Goal: Task Accomplishment & Management: Manage account settings

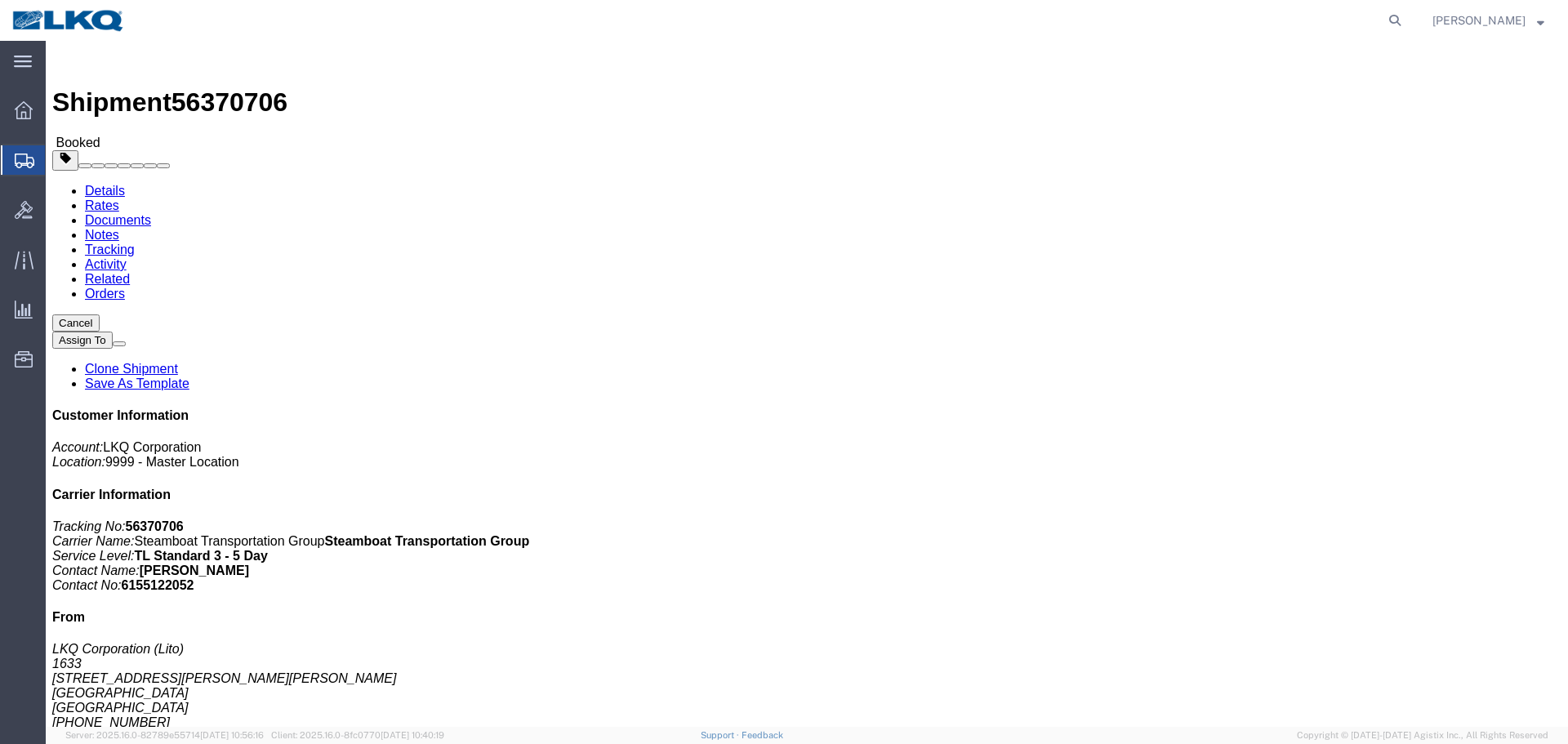
click h4 "References"
click at [1387, 17] on icon at bounding box center [1395, 20] width 23 height 23
paste input "56412296"
type input "56412296"
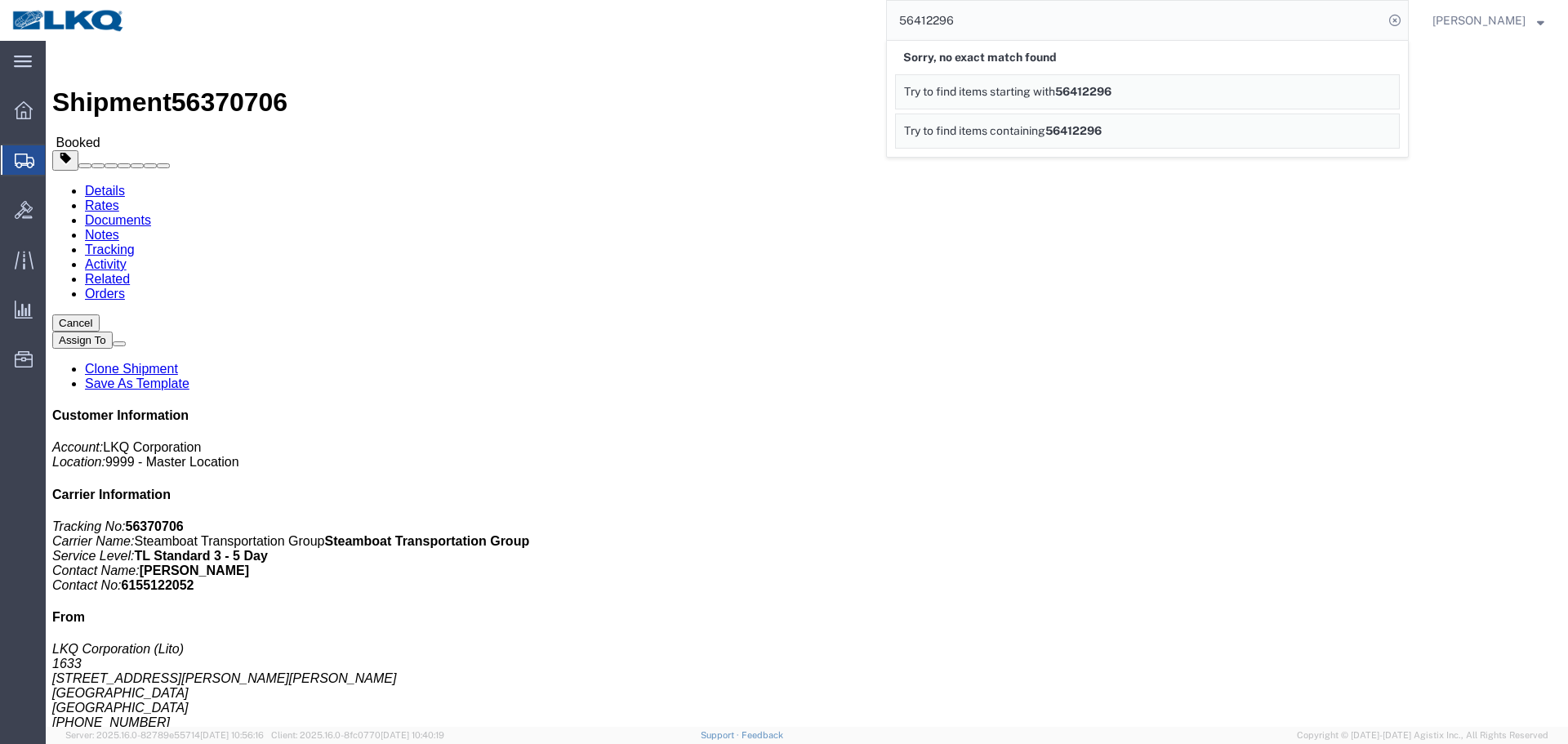
click h4 "Routing & Vehicle Information"
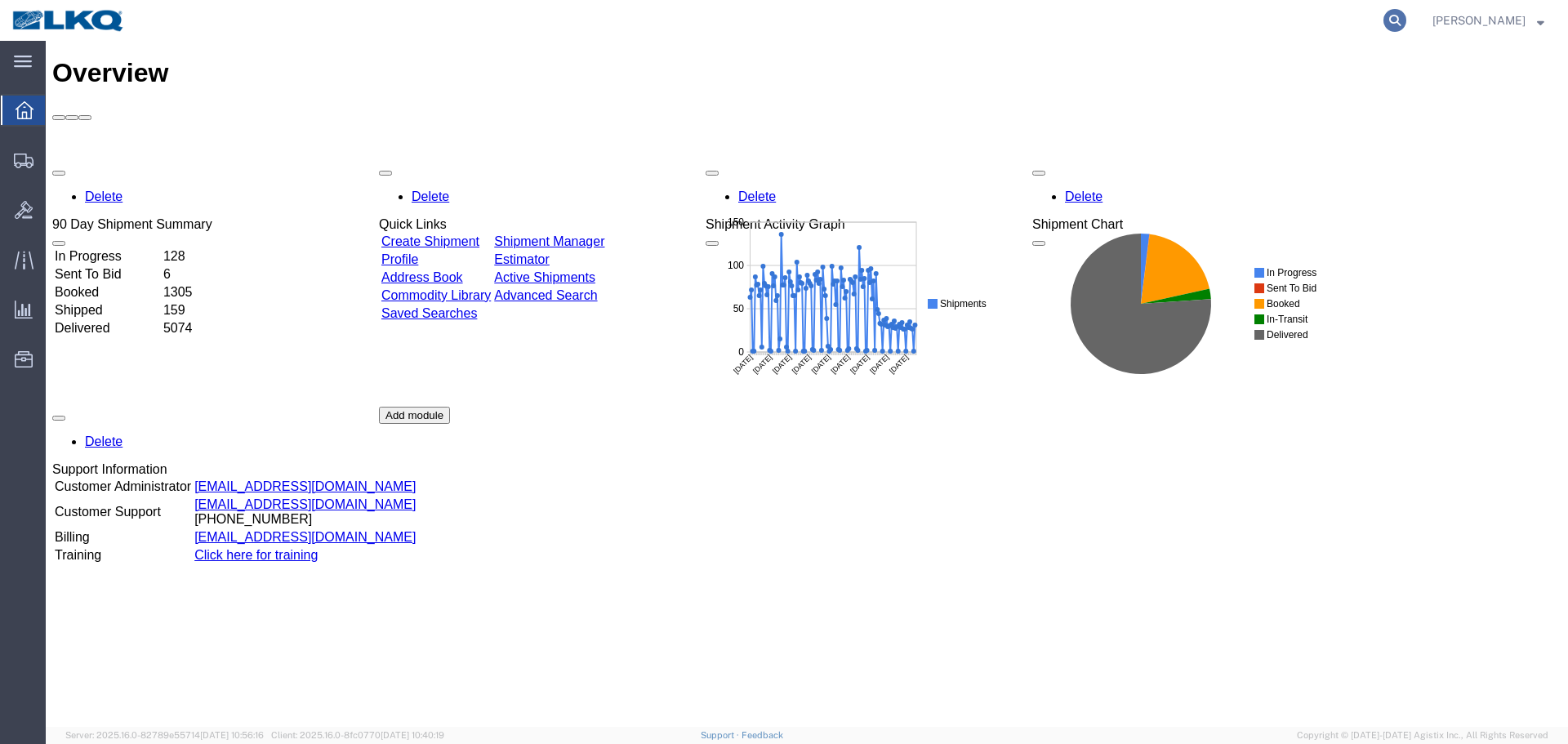
click at [1394, 21] on icon at bounding box center [1395, 20] width 23 height 23
paste input "56412296"
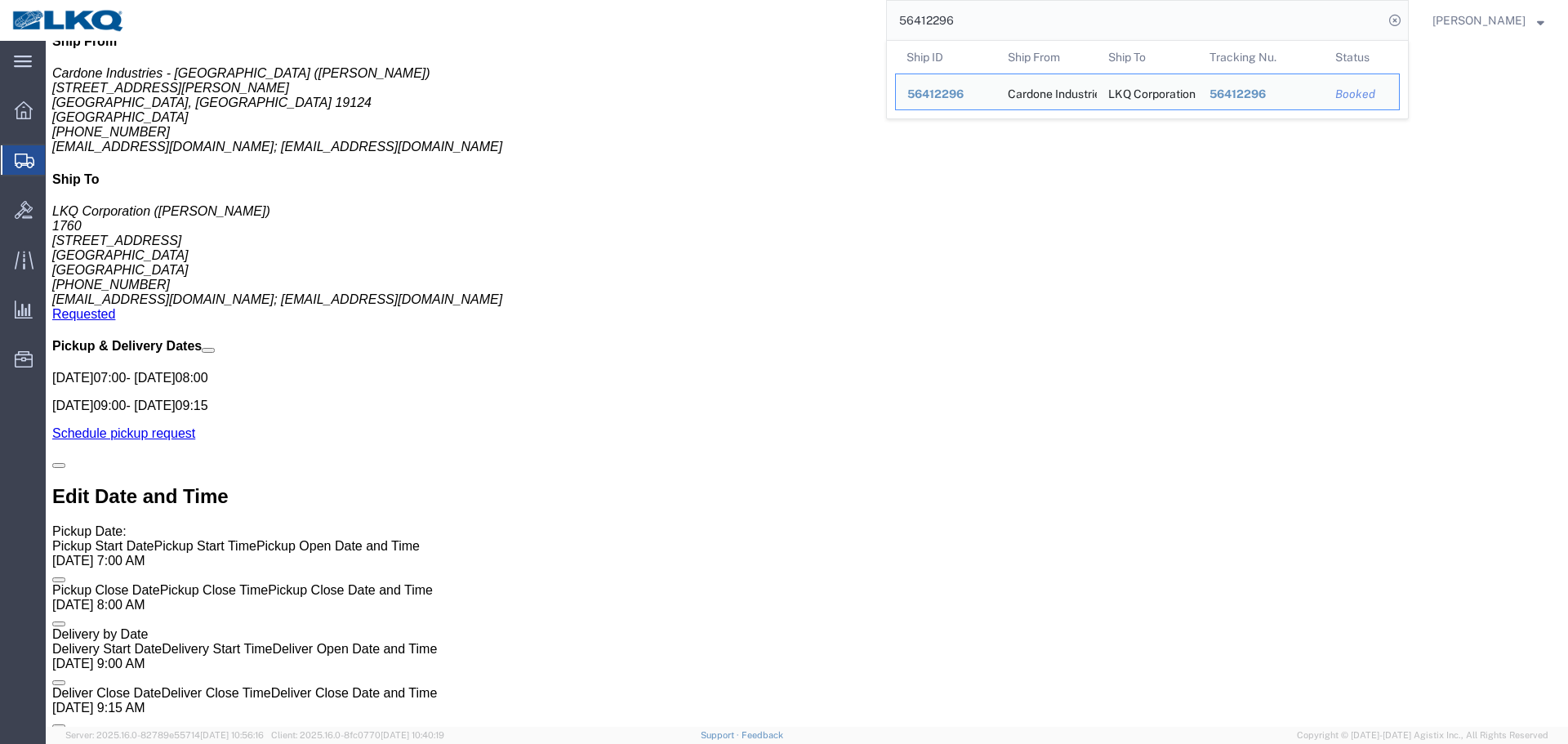
scroll to position [1225, 0]
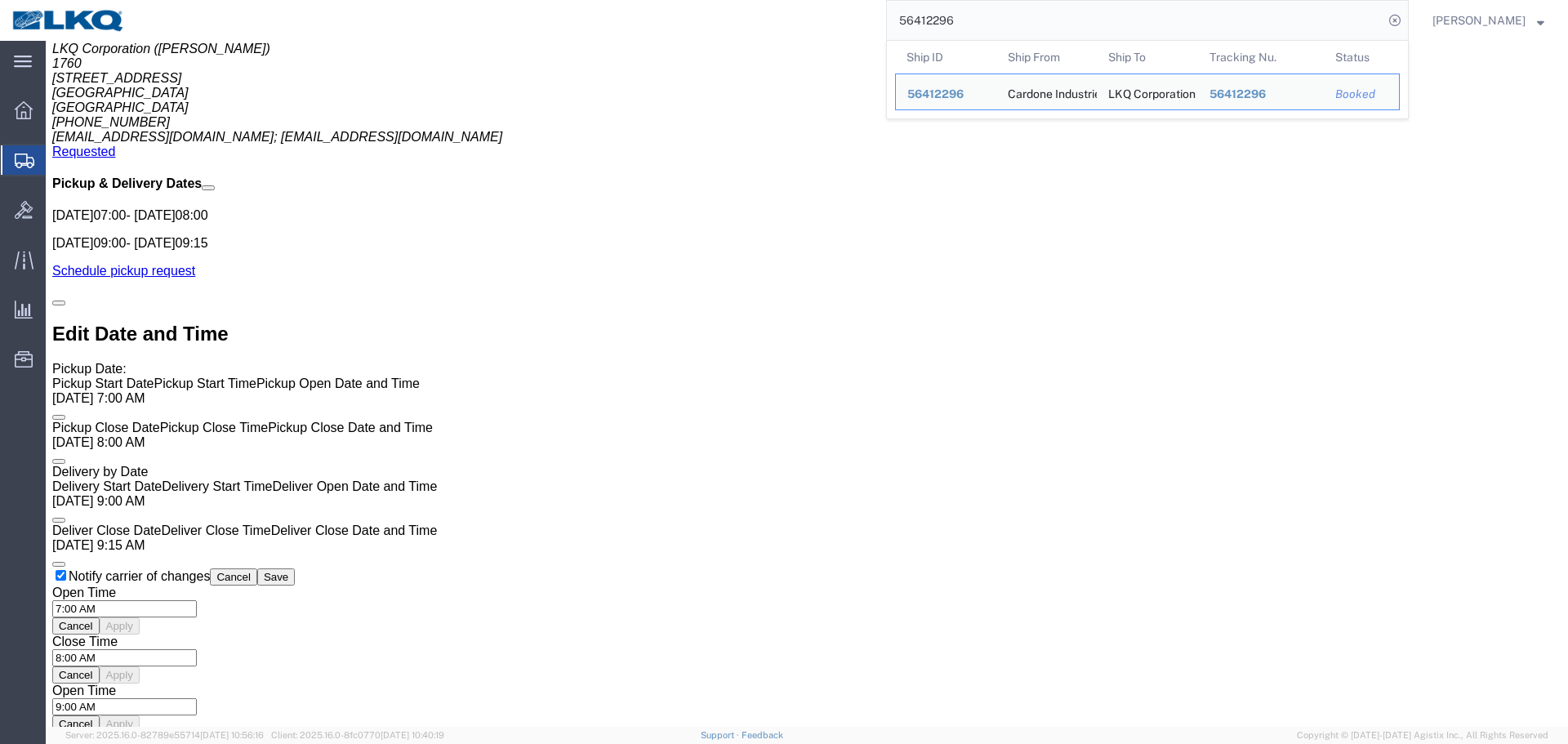
click at [996, 23] on input "56412296" at bounding box center [1134, 20] width 496 height 39
paste input "44543"
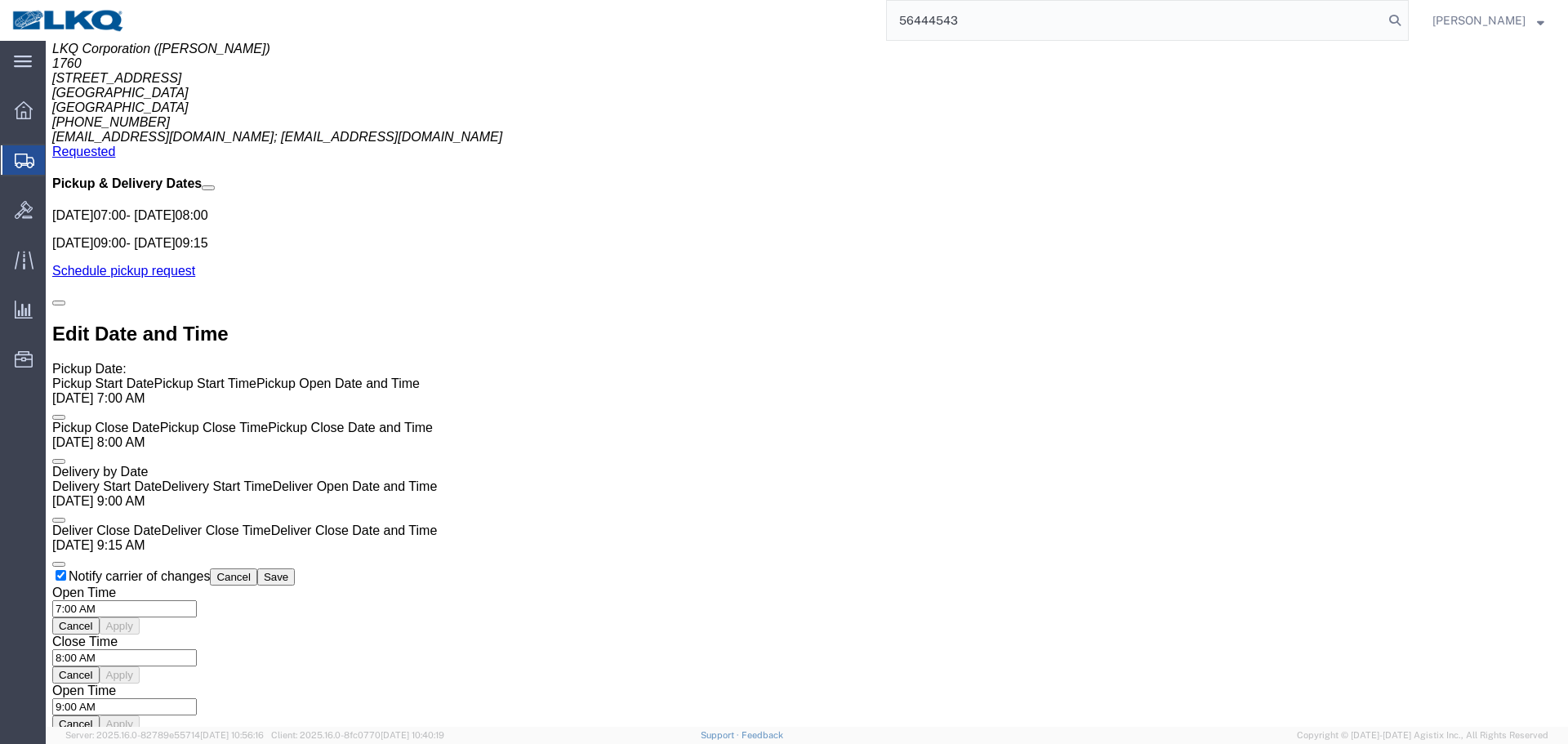
type input "56444543"
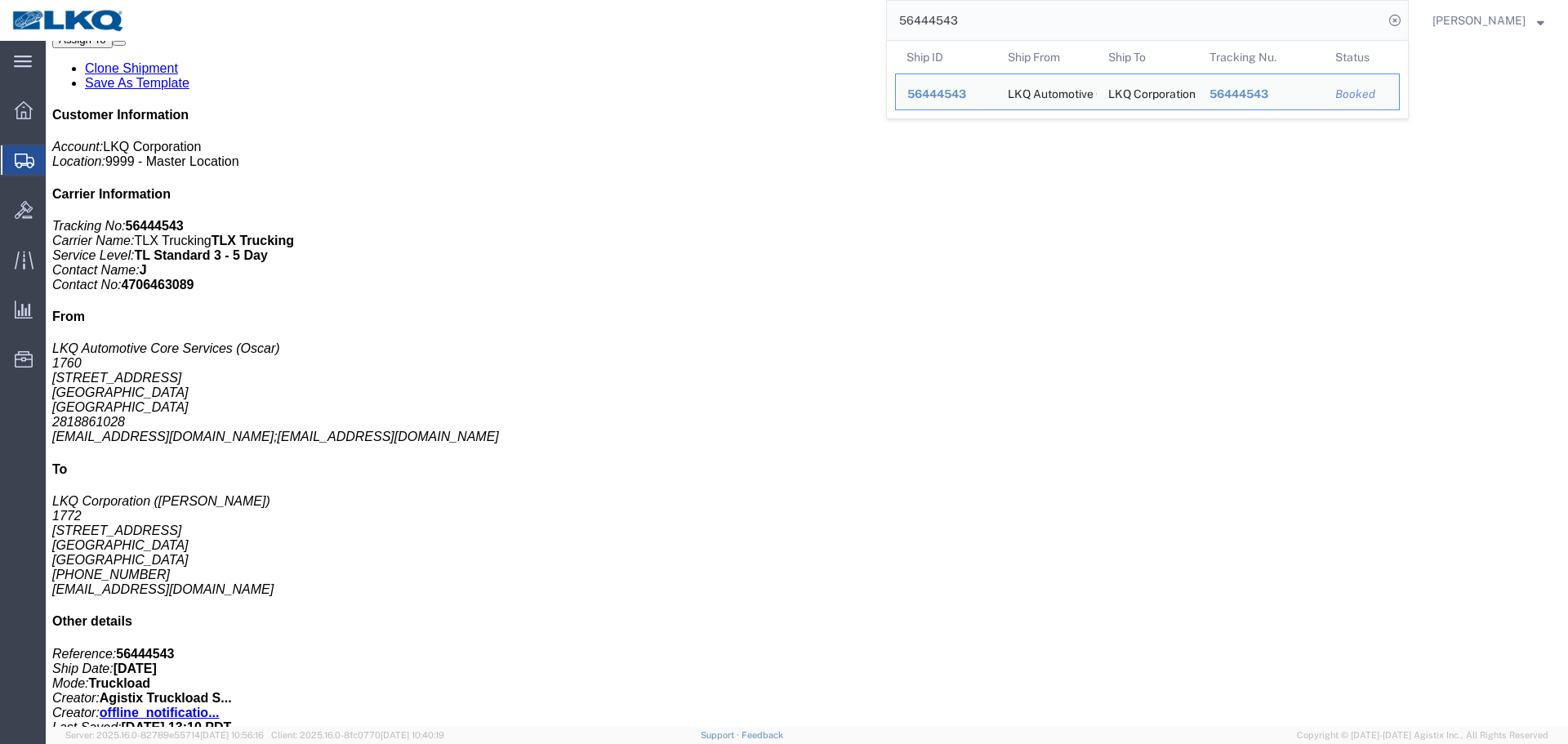
scroll to position [81, 0]
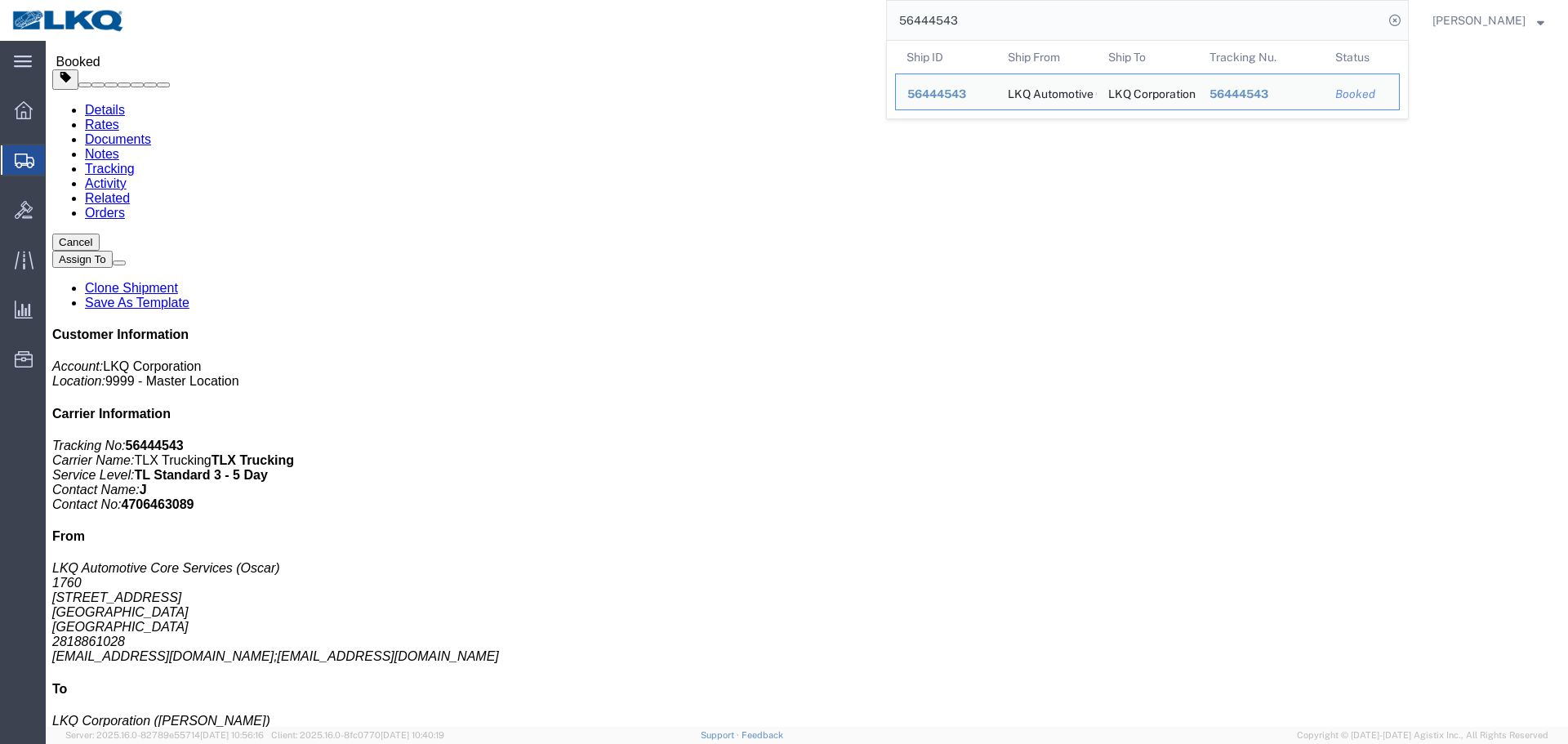
click h4 "Routing & Vehicle Information"
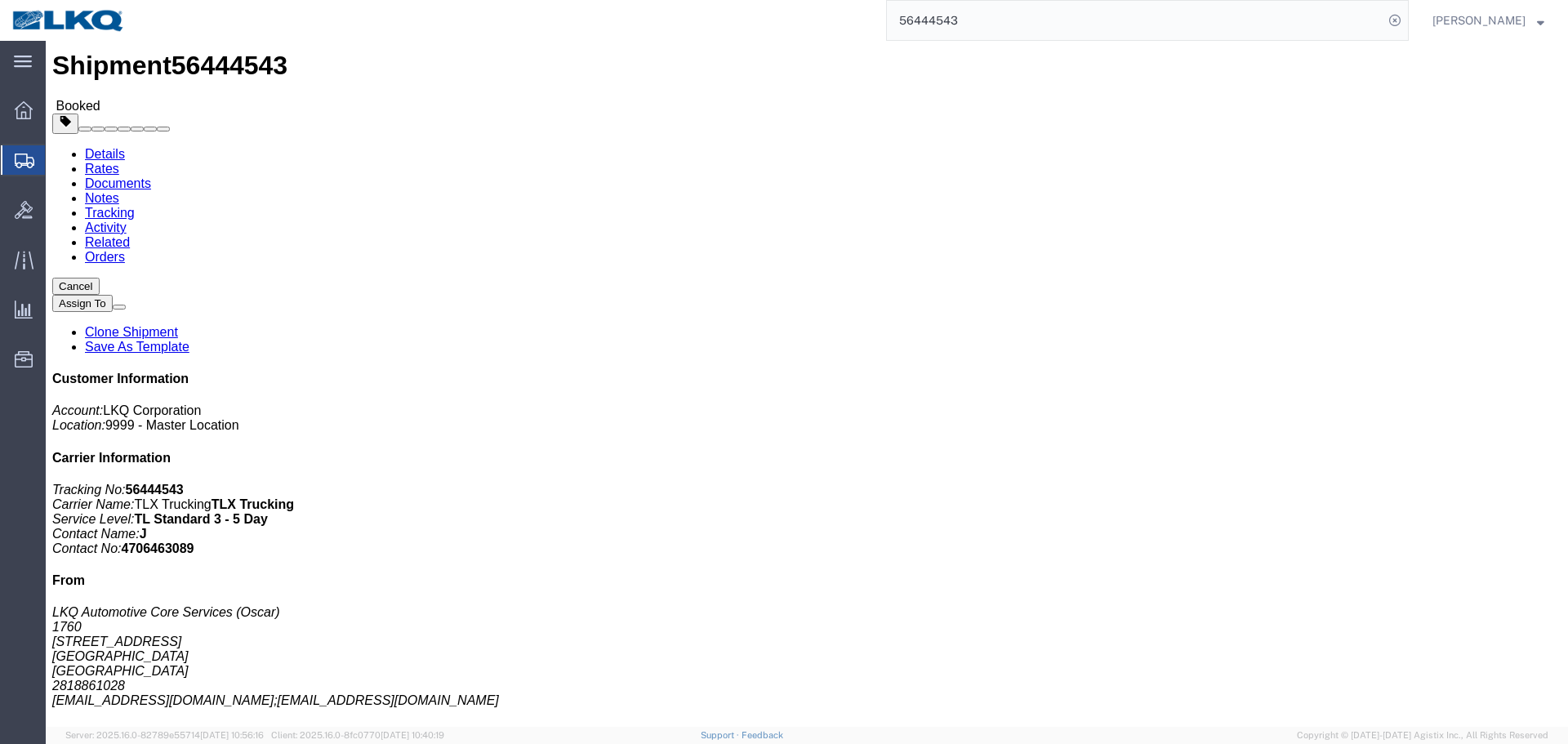
scroll to position [0, 0]
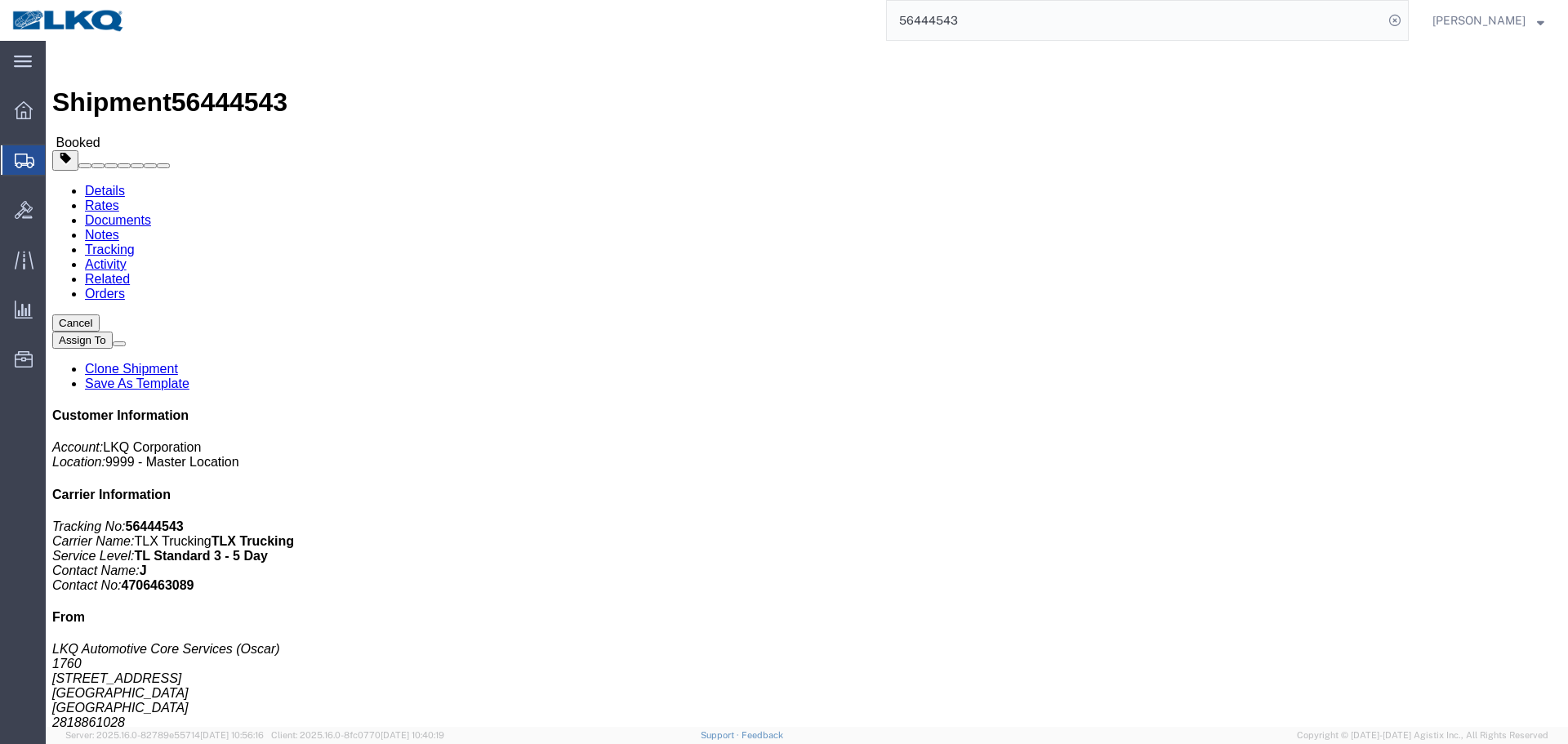
click link "Requested"
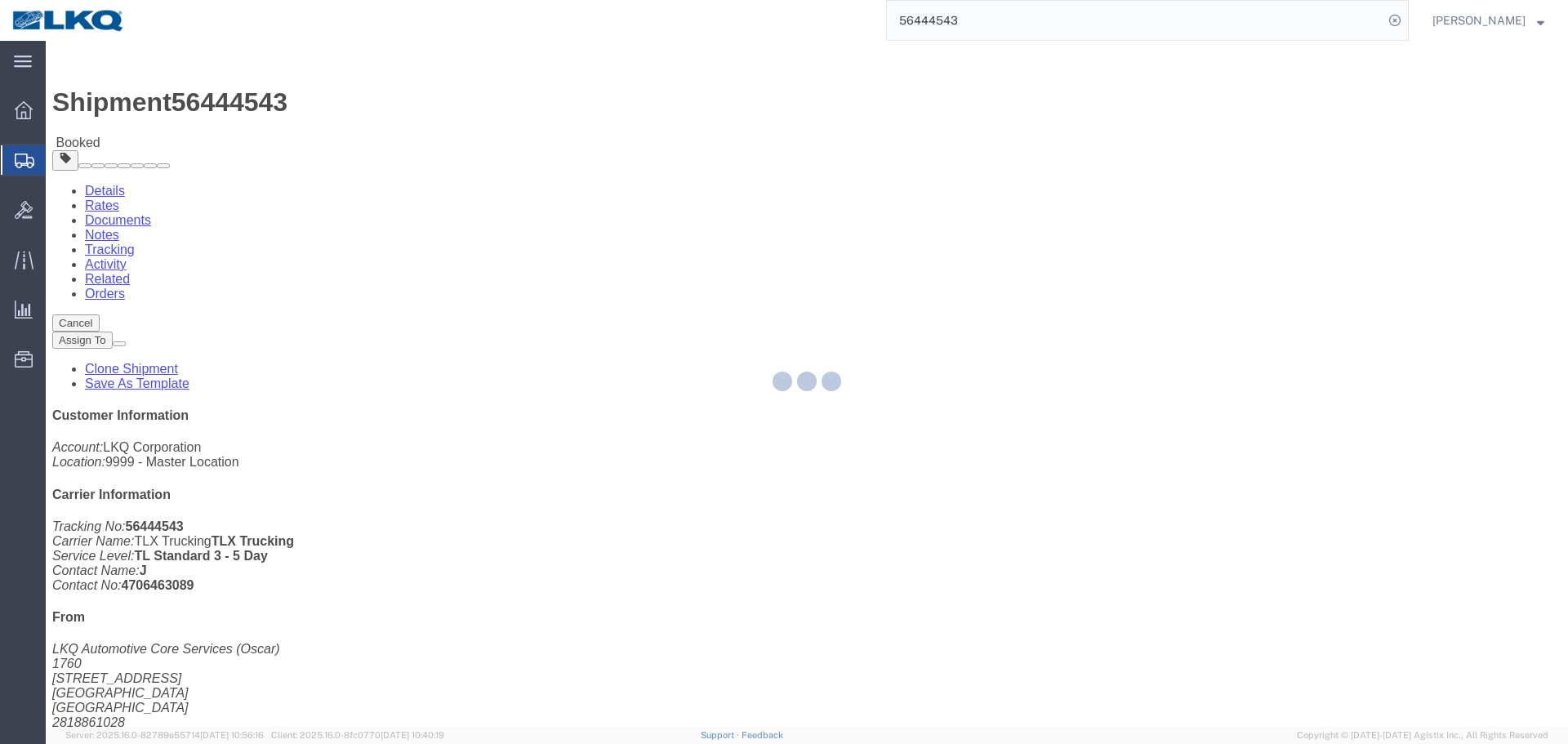
select select "1"
select select
select select "15"
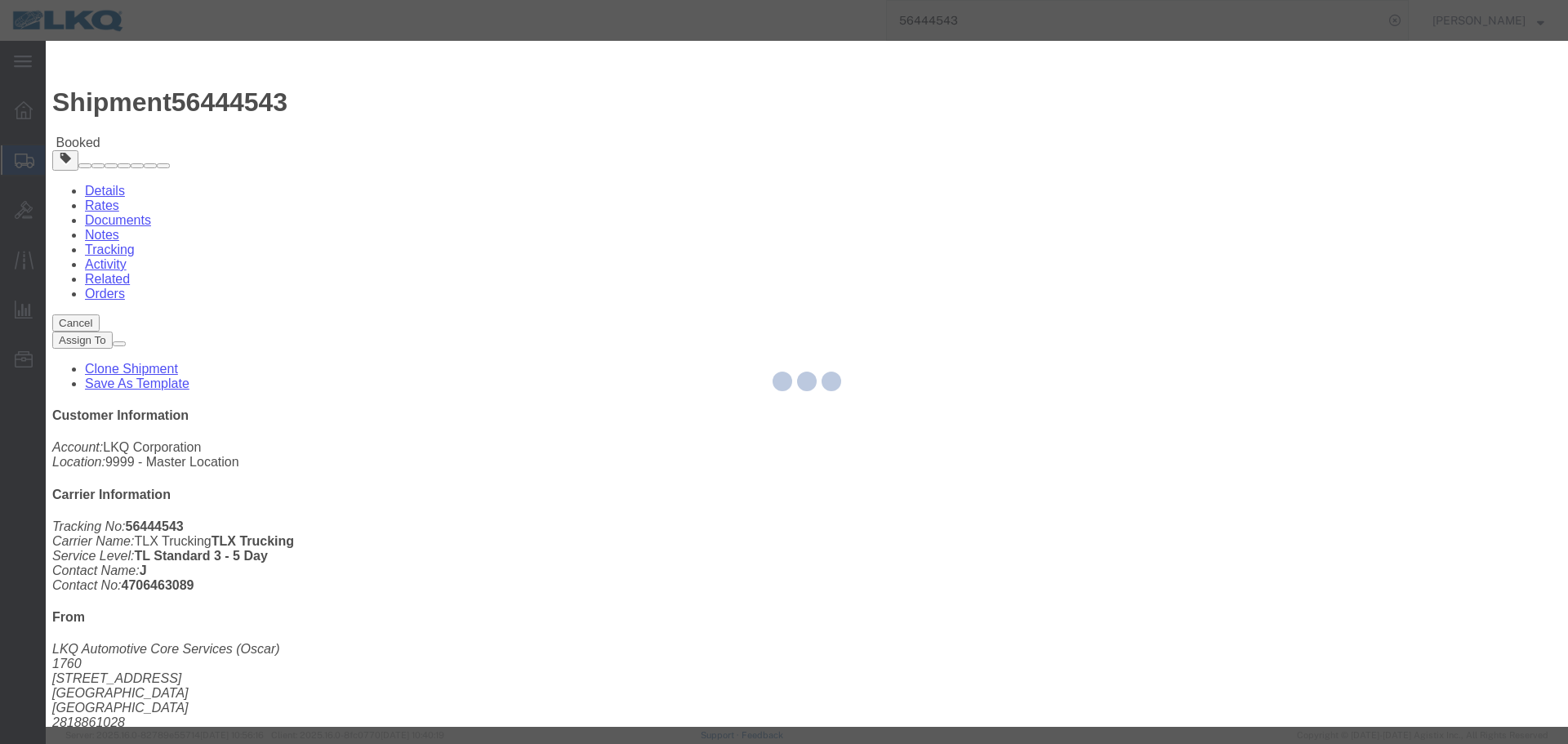
click at [624, 265] on div at bounding box center [807, 384] width 1522 height 686
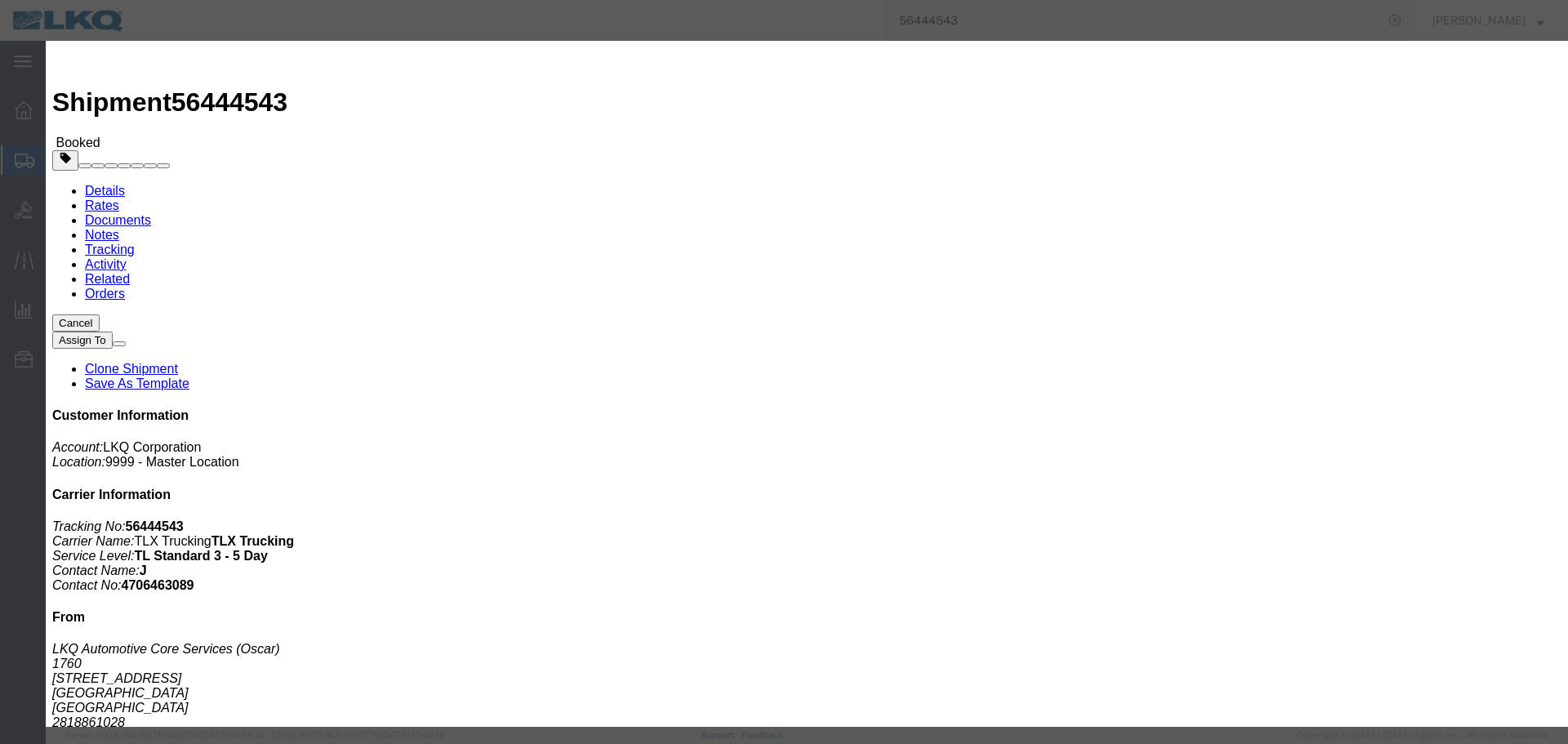
click input "08/13/2025"
click td "12"
click input "9:00 AM"
type input "12:00 PM"
click button "Save"
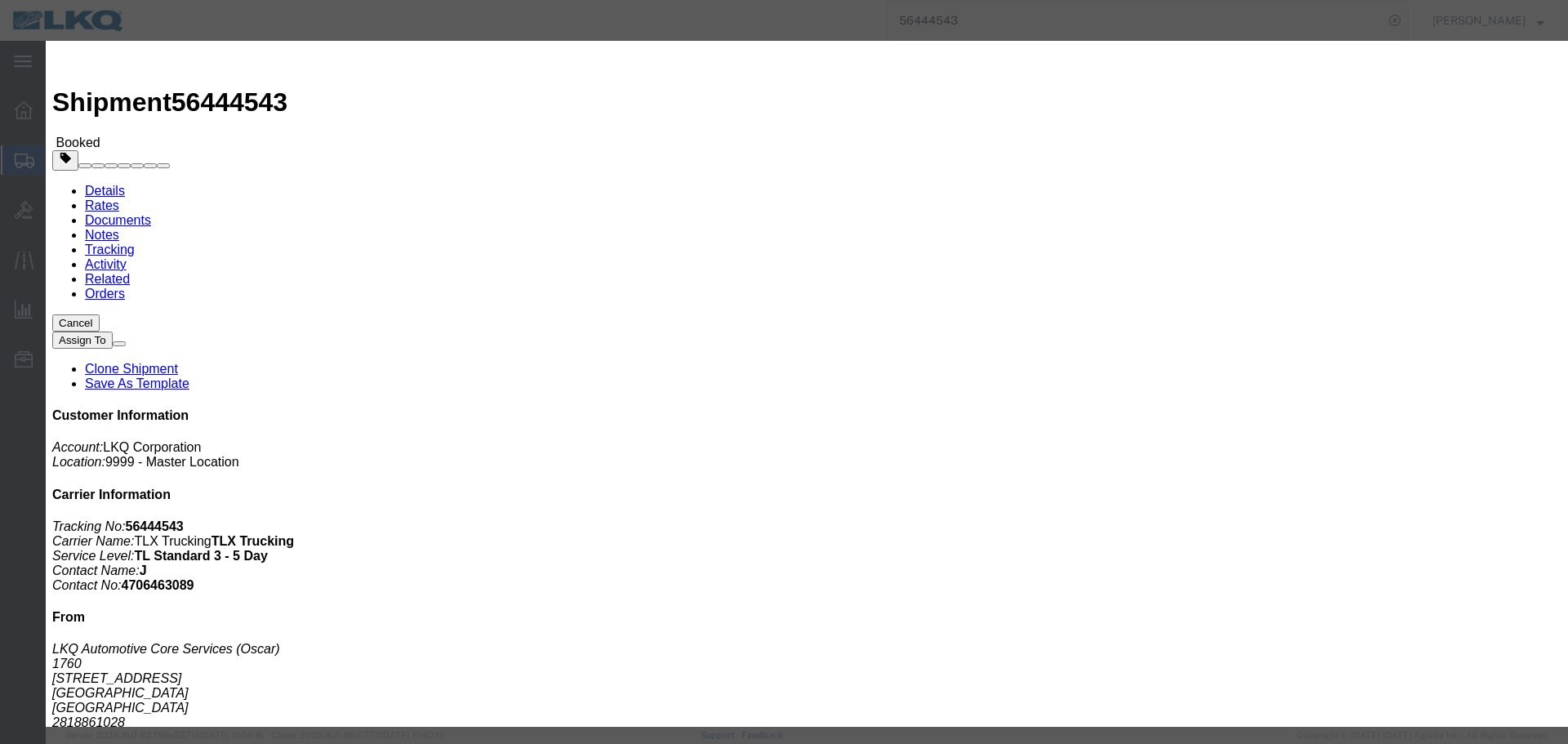
click div "Ok Cancel"
click button "Ok"
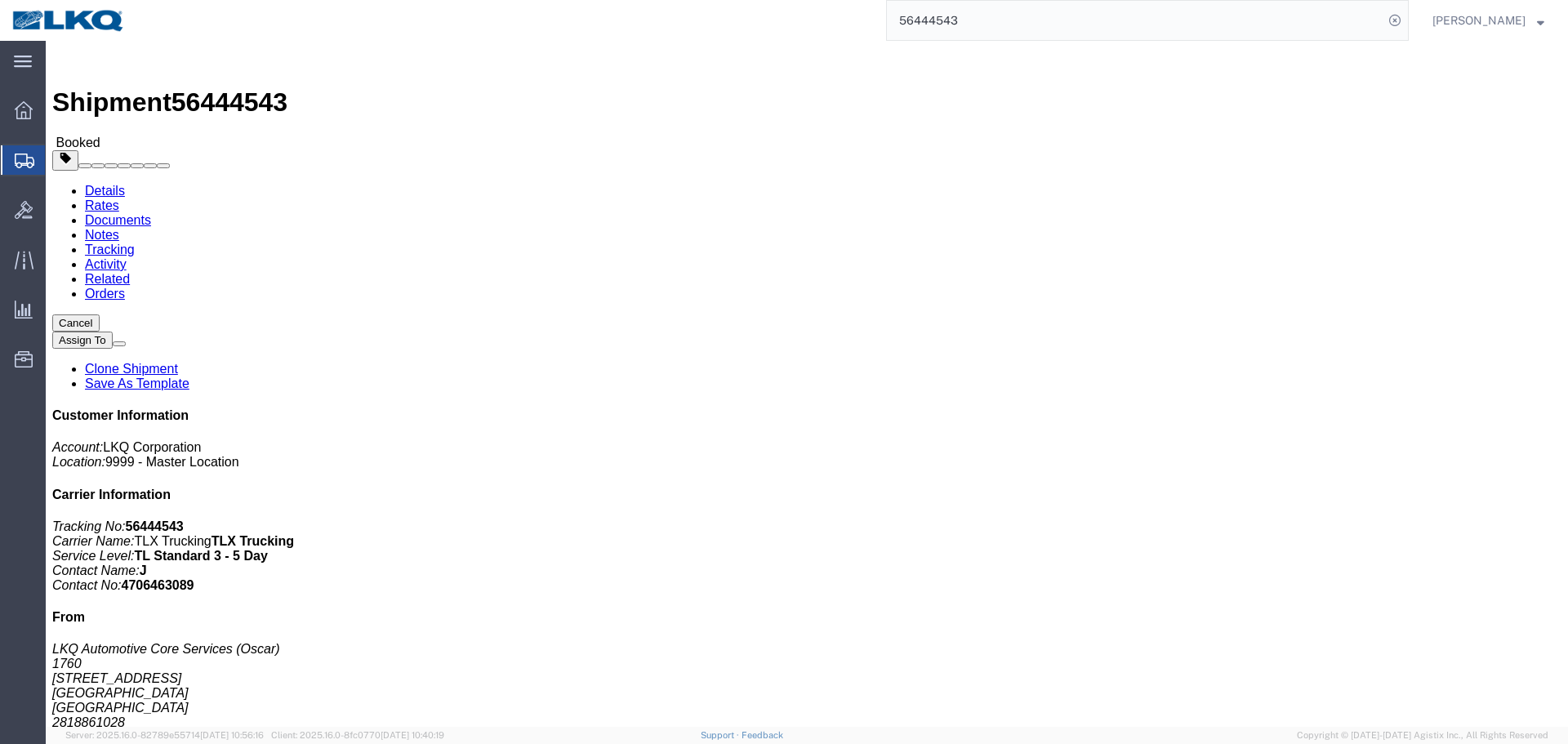
click icon "button"
click at [1032, 18] on input "56444543" at bounding box center [1134, 20] width 496 height 39
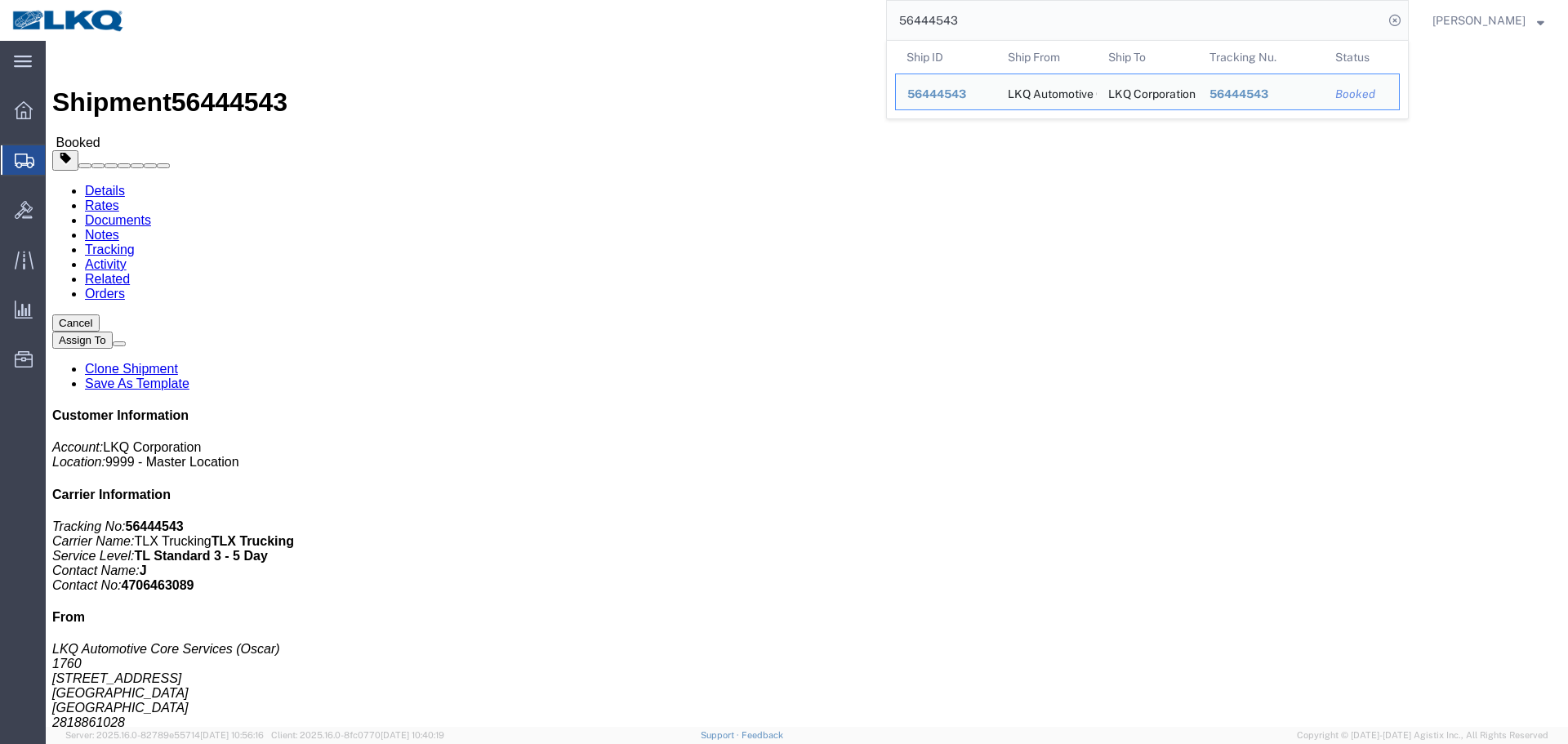
paste input "24335792"
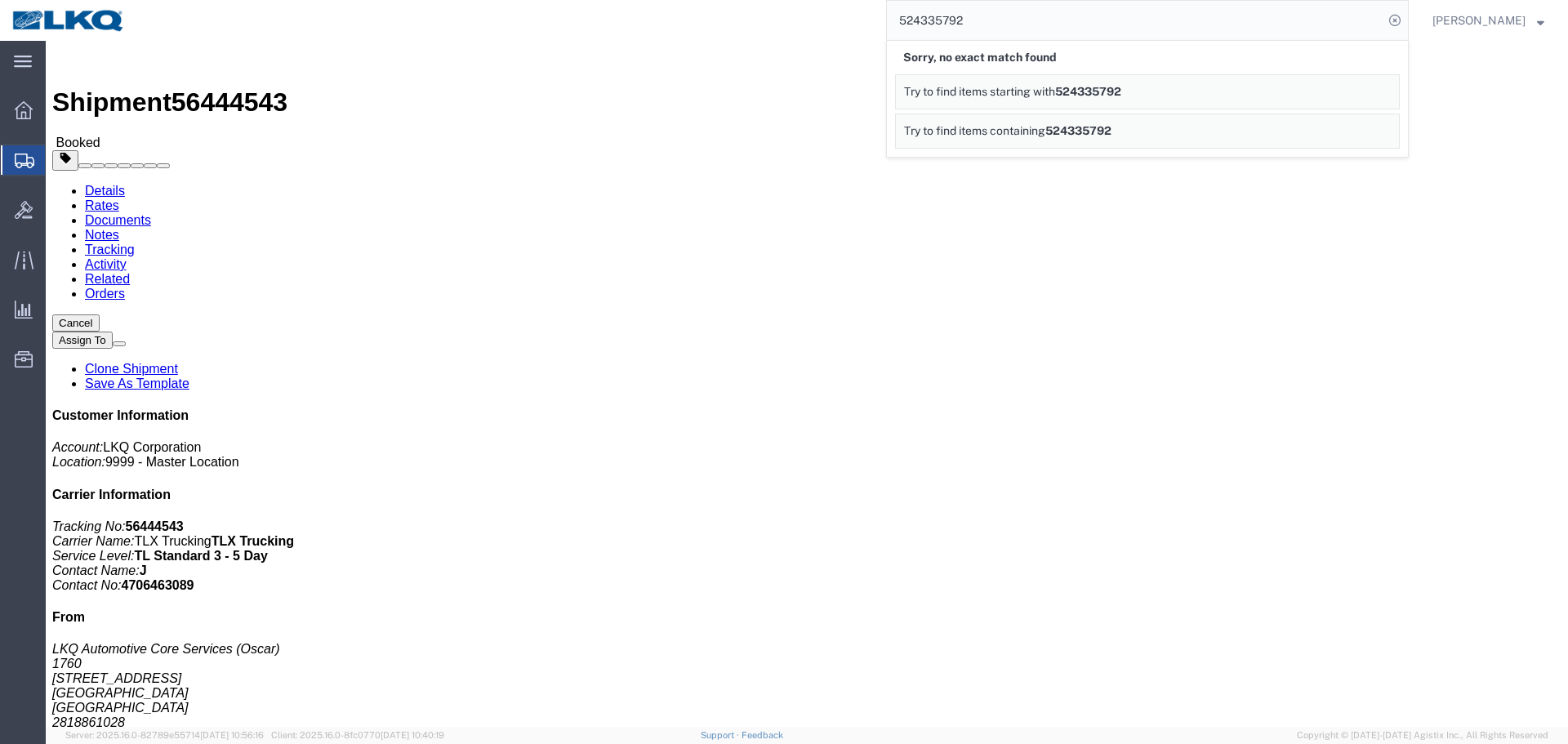
click div "Shipment Detail Ship From LKQ Automotive Core Services (Oscar) 1760 1714 West M…"
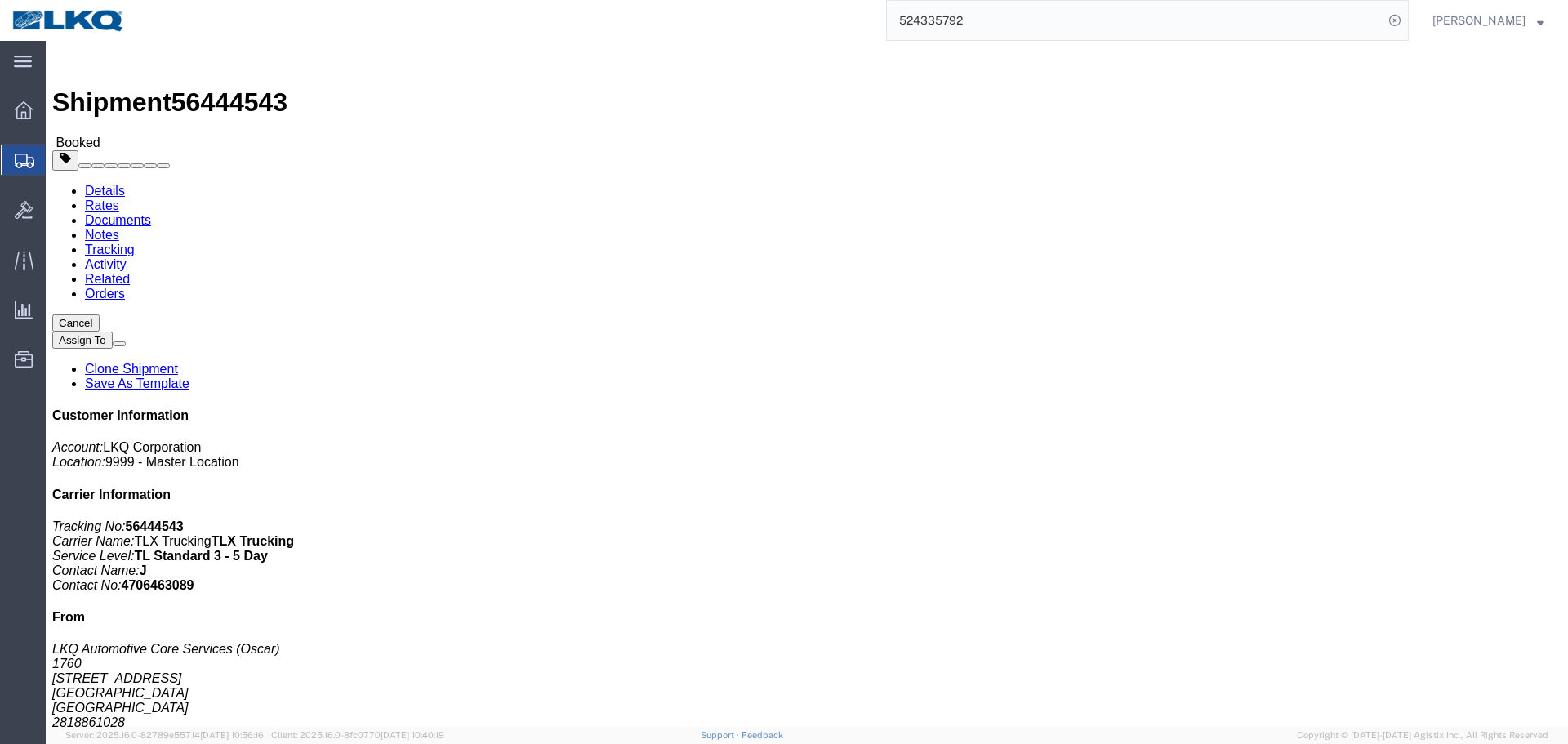
click at [951, 25] on input "524335792" at bounding box center [1134, 20] width 496 height 39
paste input "6413513"
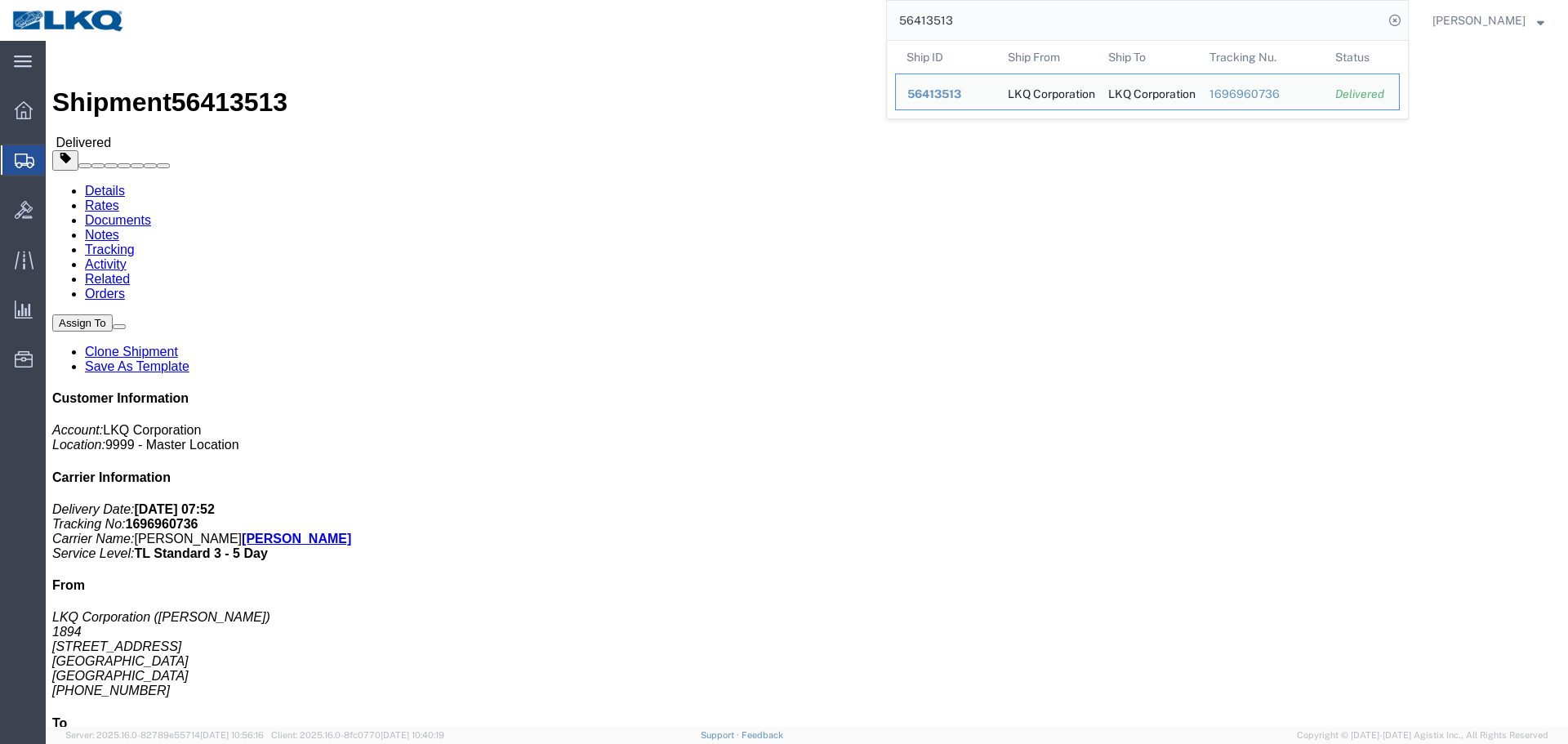
click h4 "Routing & Vehicle Information"
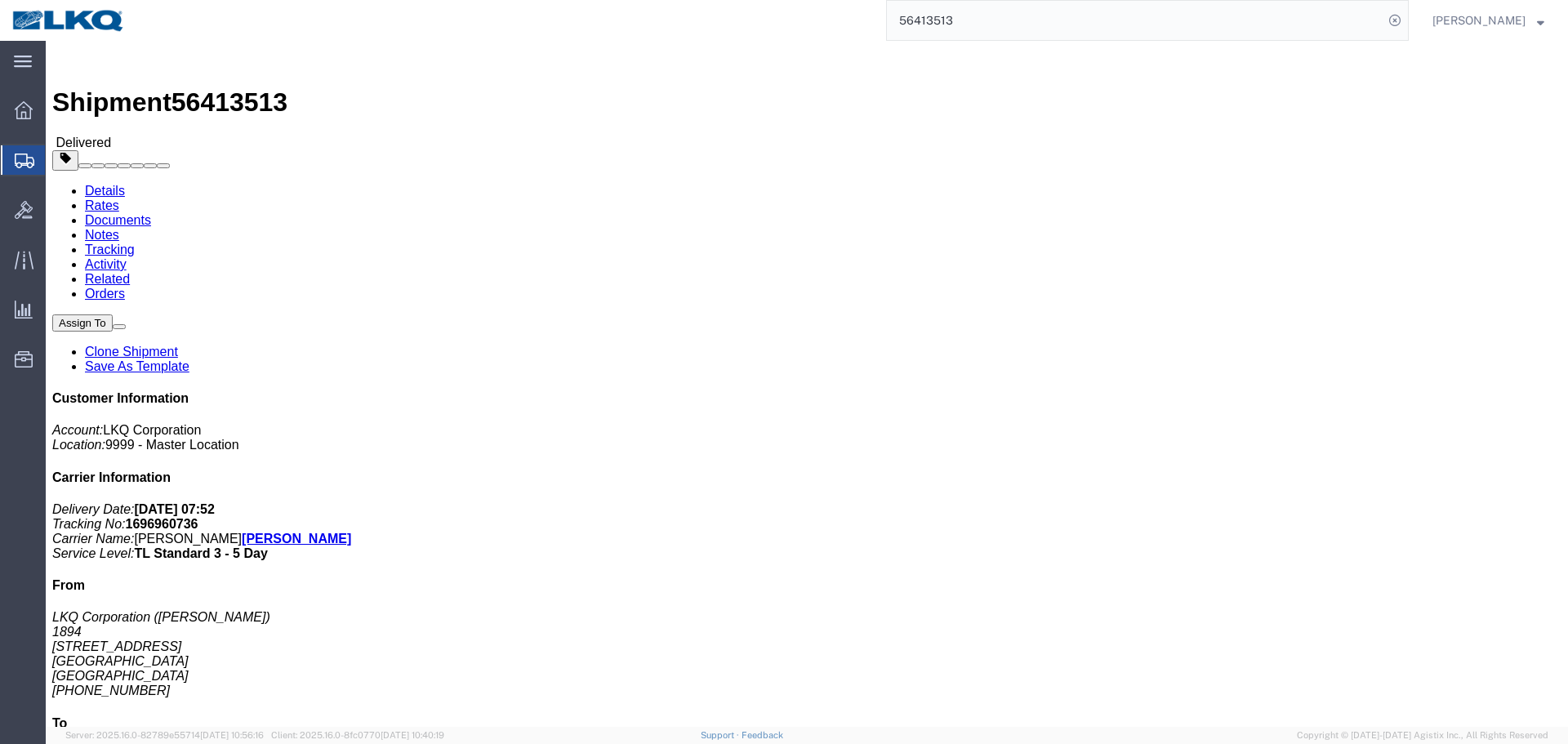
click link "Rates"
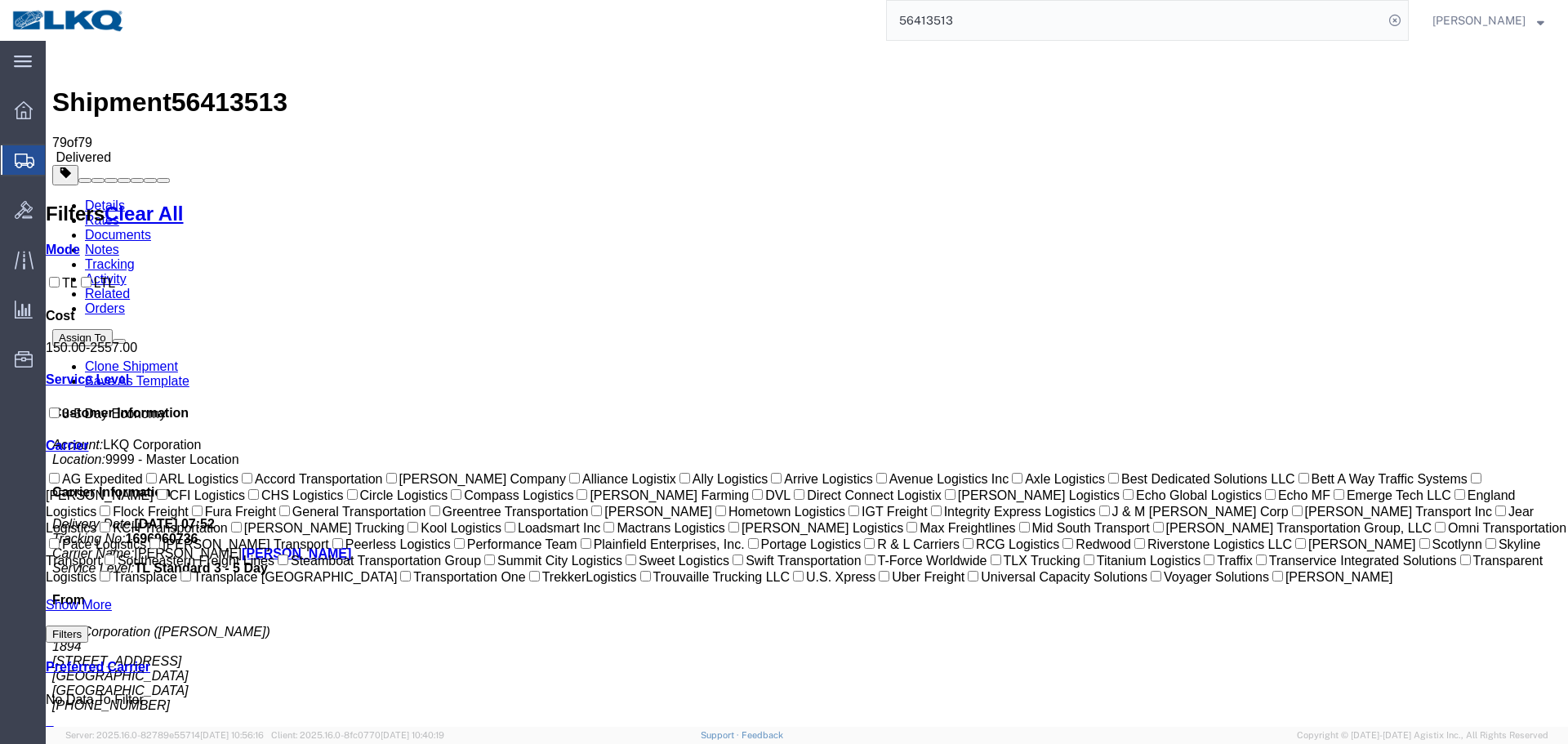
click at [1003, 20] on input "56413513" at bounding box center [1134, 20] width 496 height 39
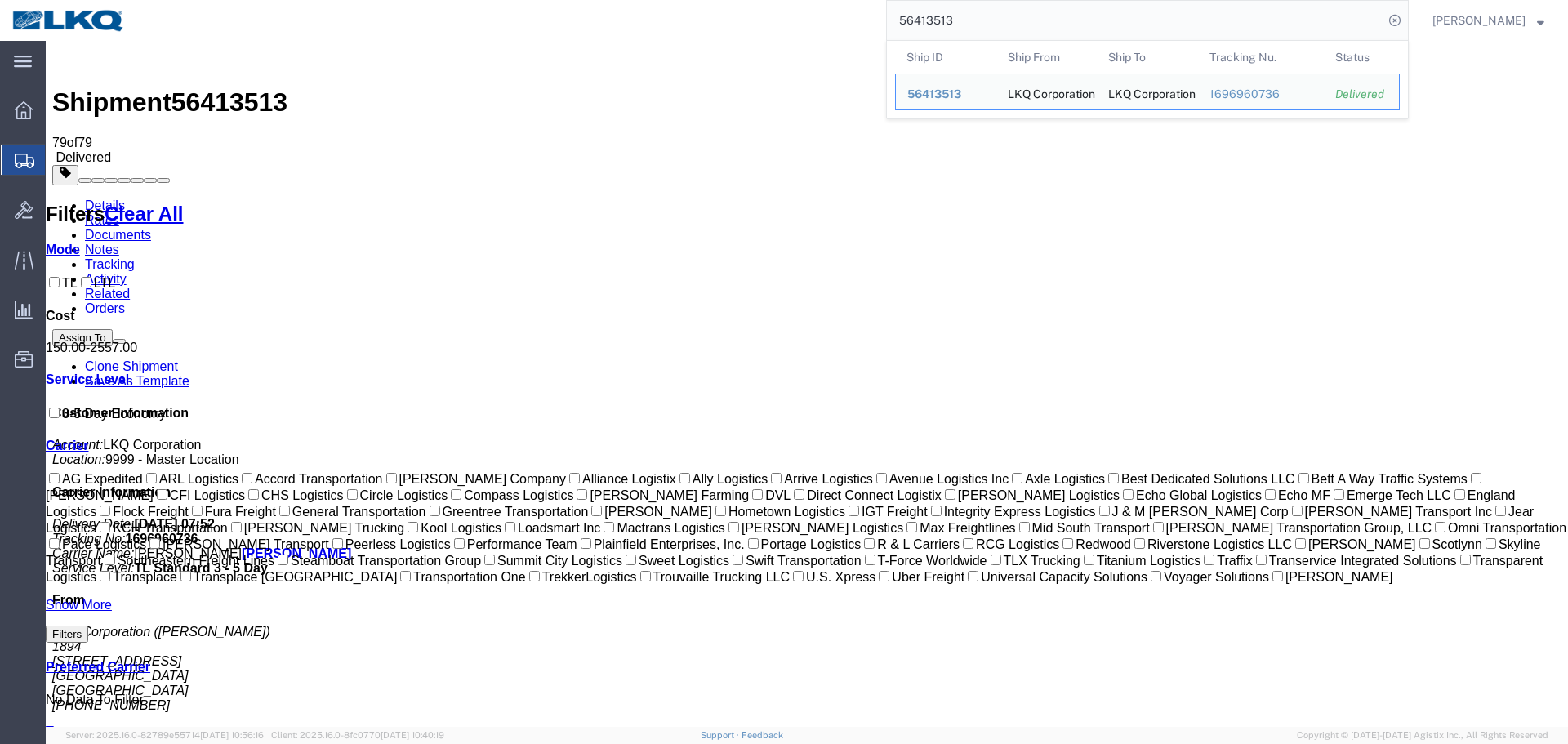
paste input "2296"
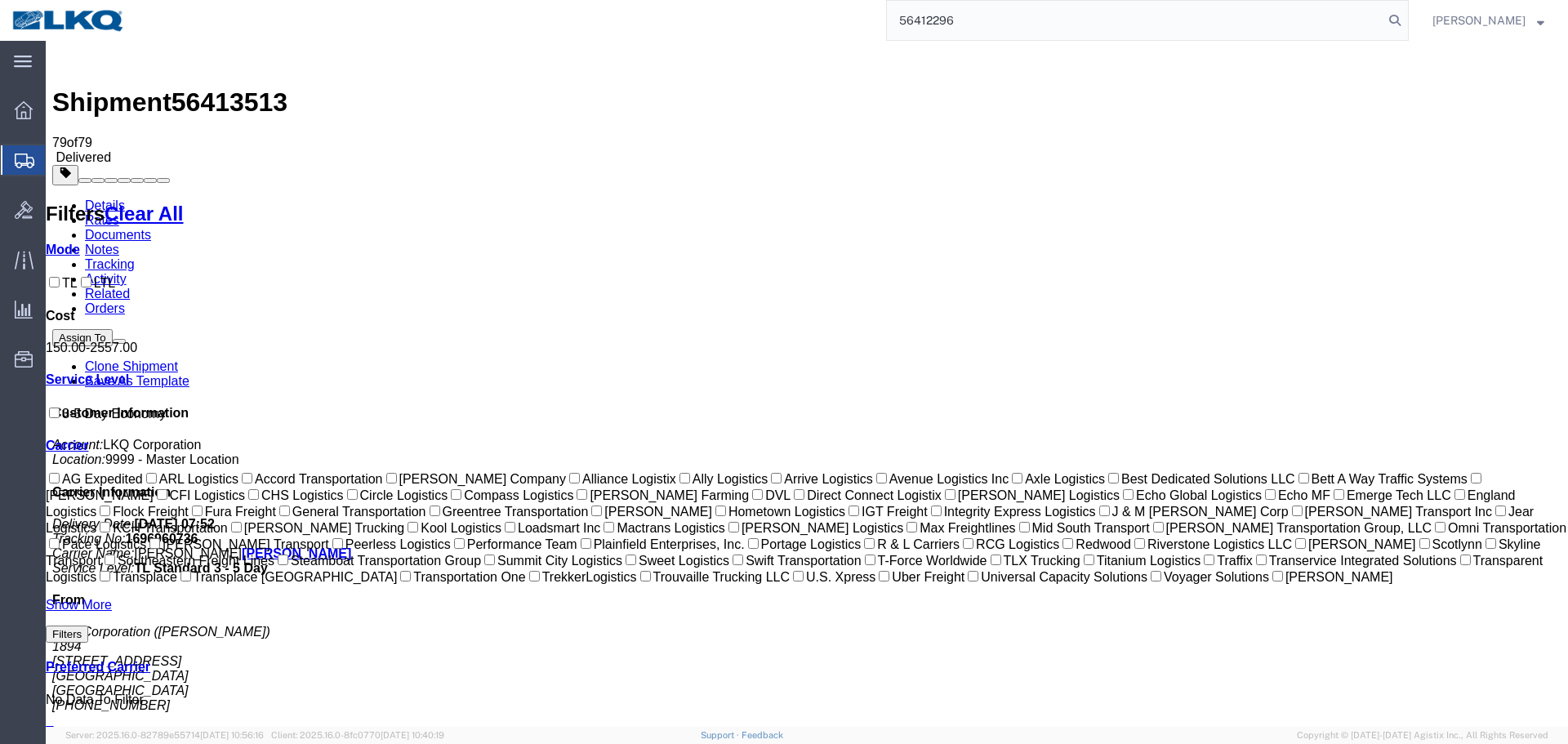
type input "56412296"
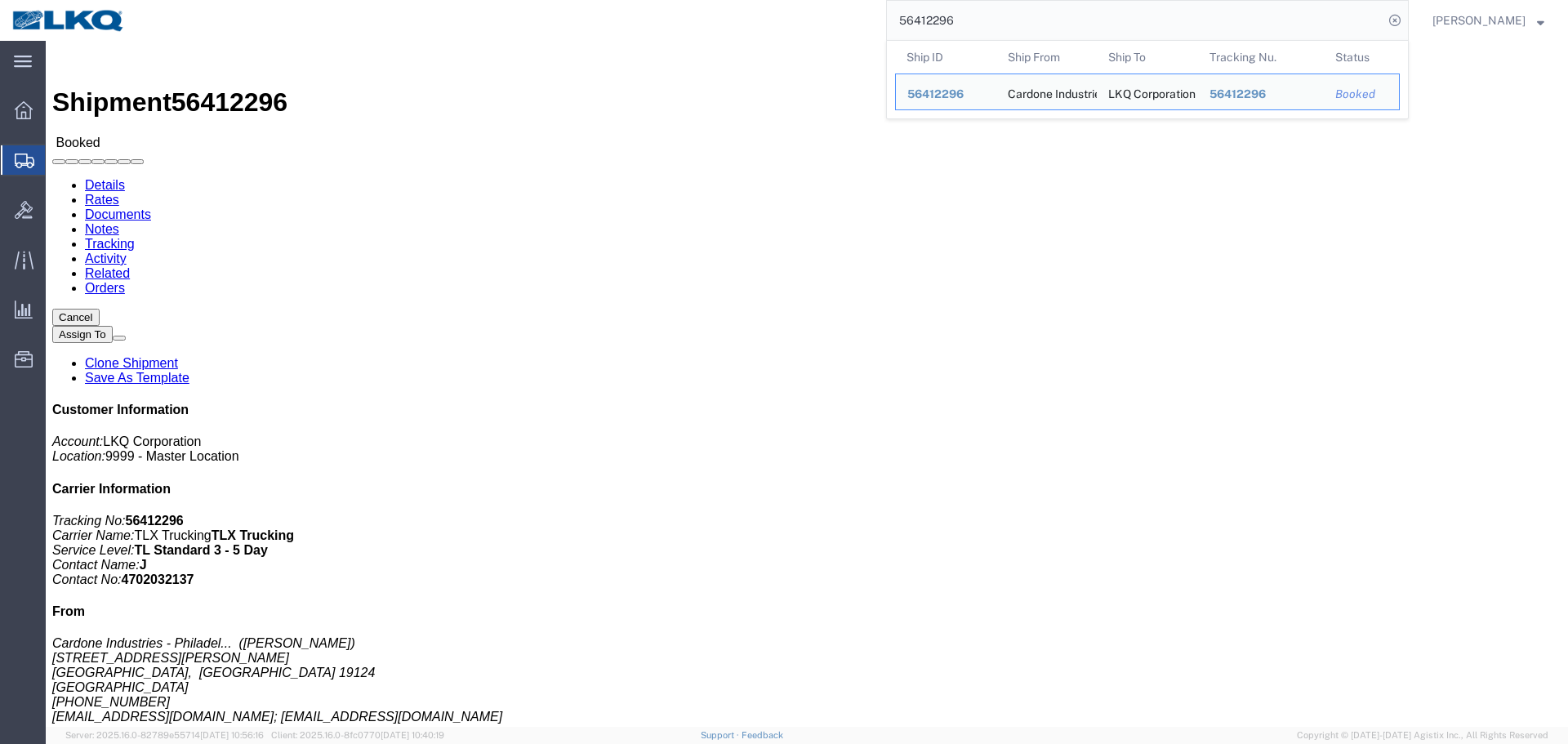
click ul "Details Rates Documents Notes Tracking Activity Related Orders"
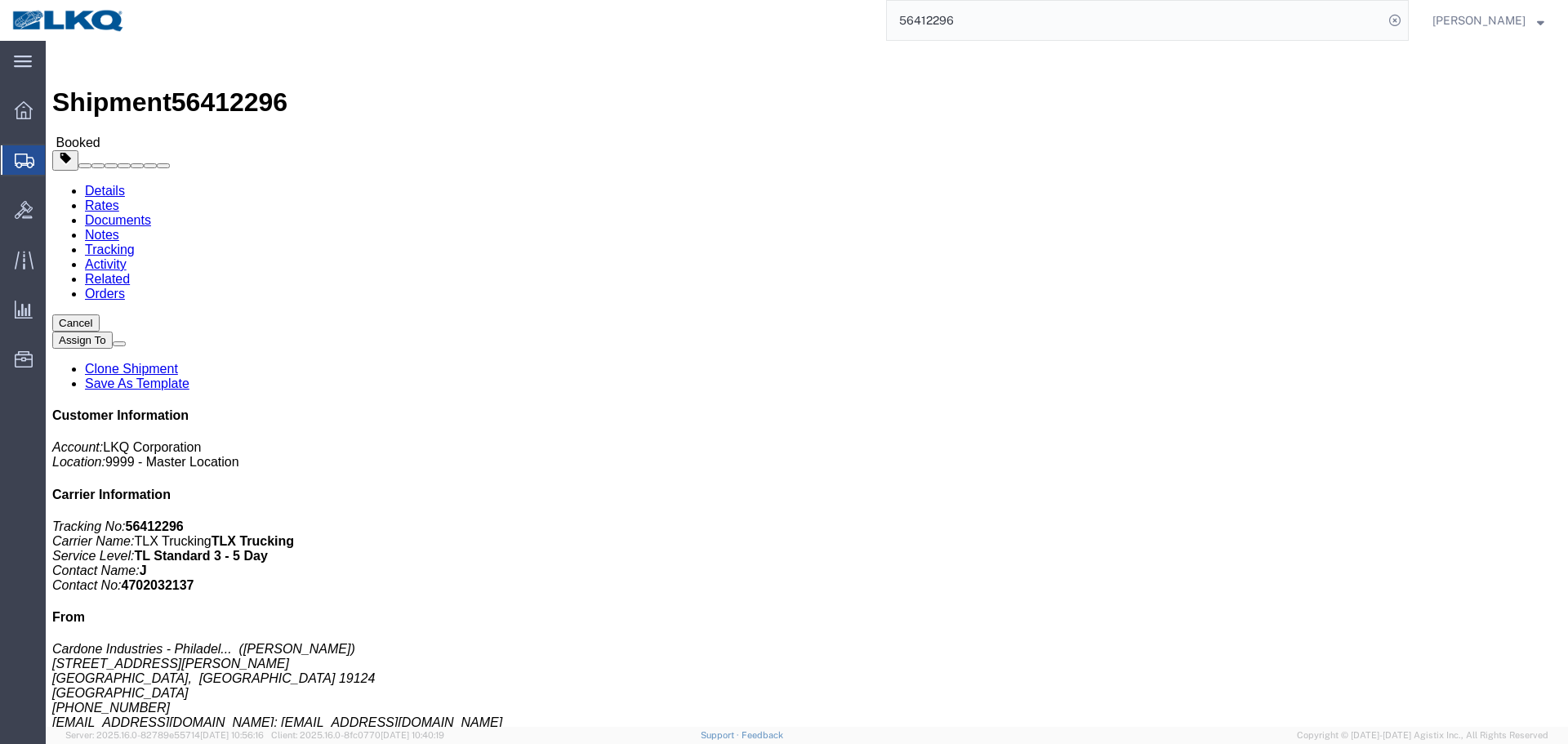
click link "Requested"
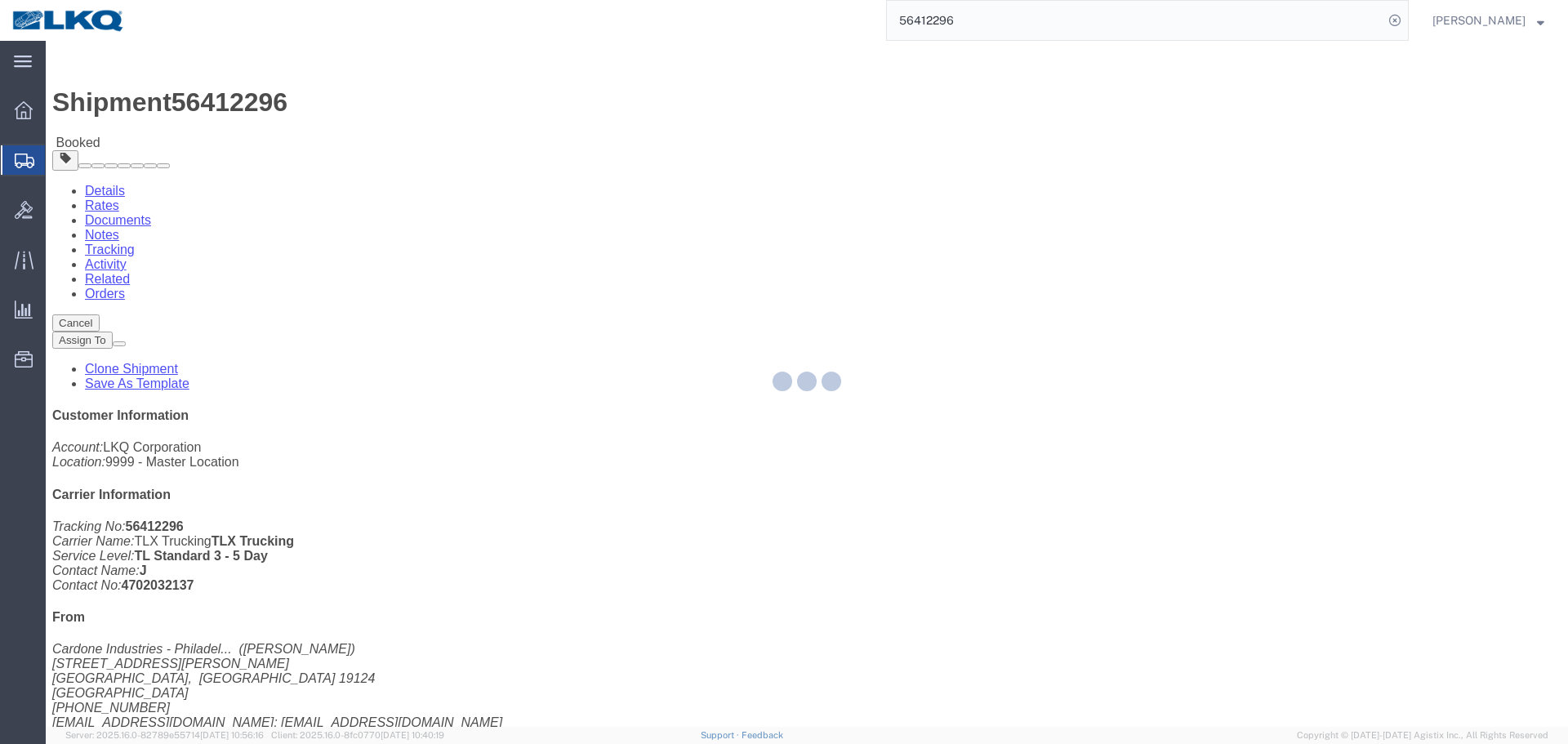
select select "1"
select select
select select "15"
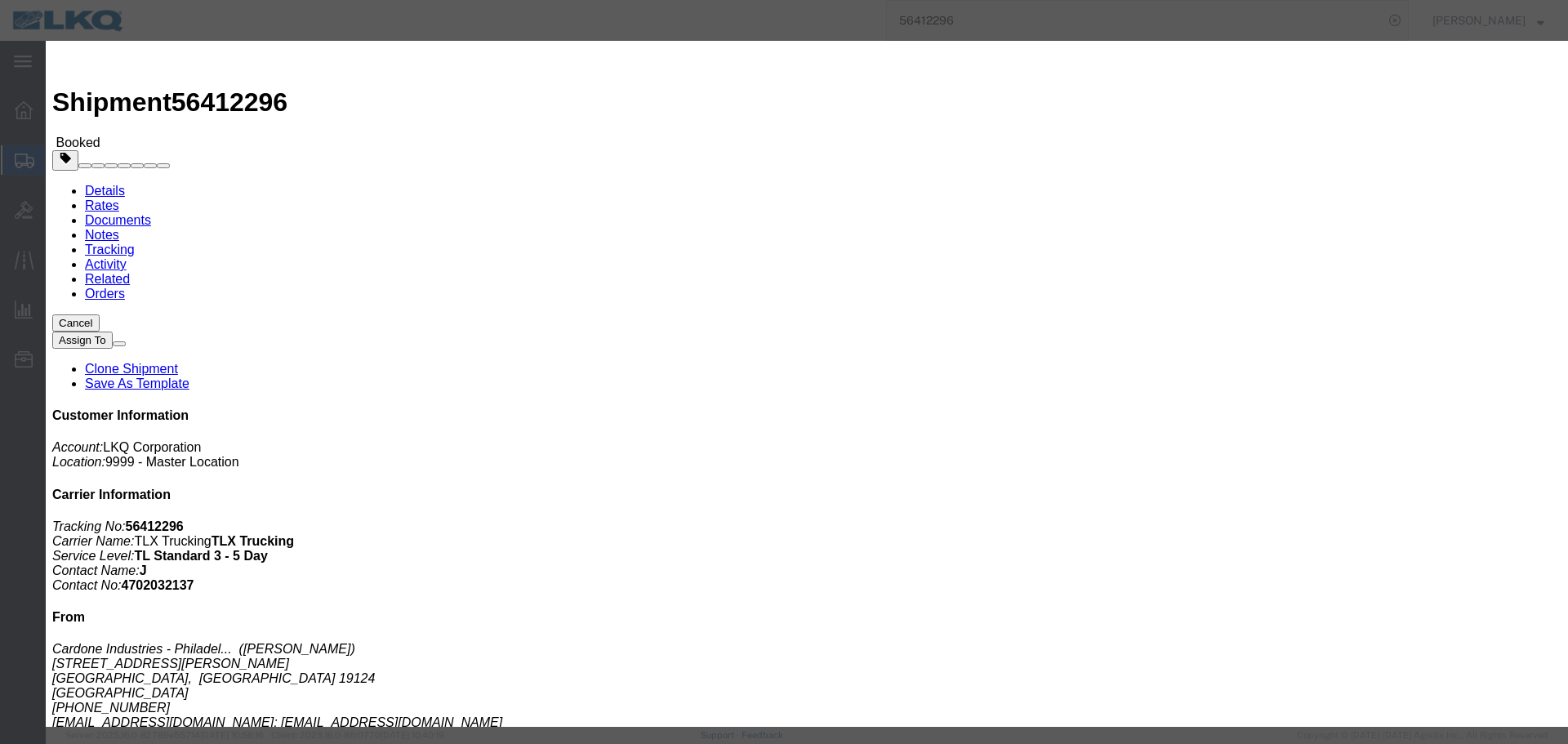
click input "08/14/2025"
click td "13"
click button "Save"
click button "Ok"
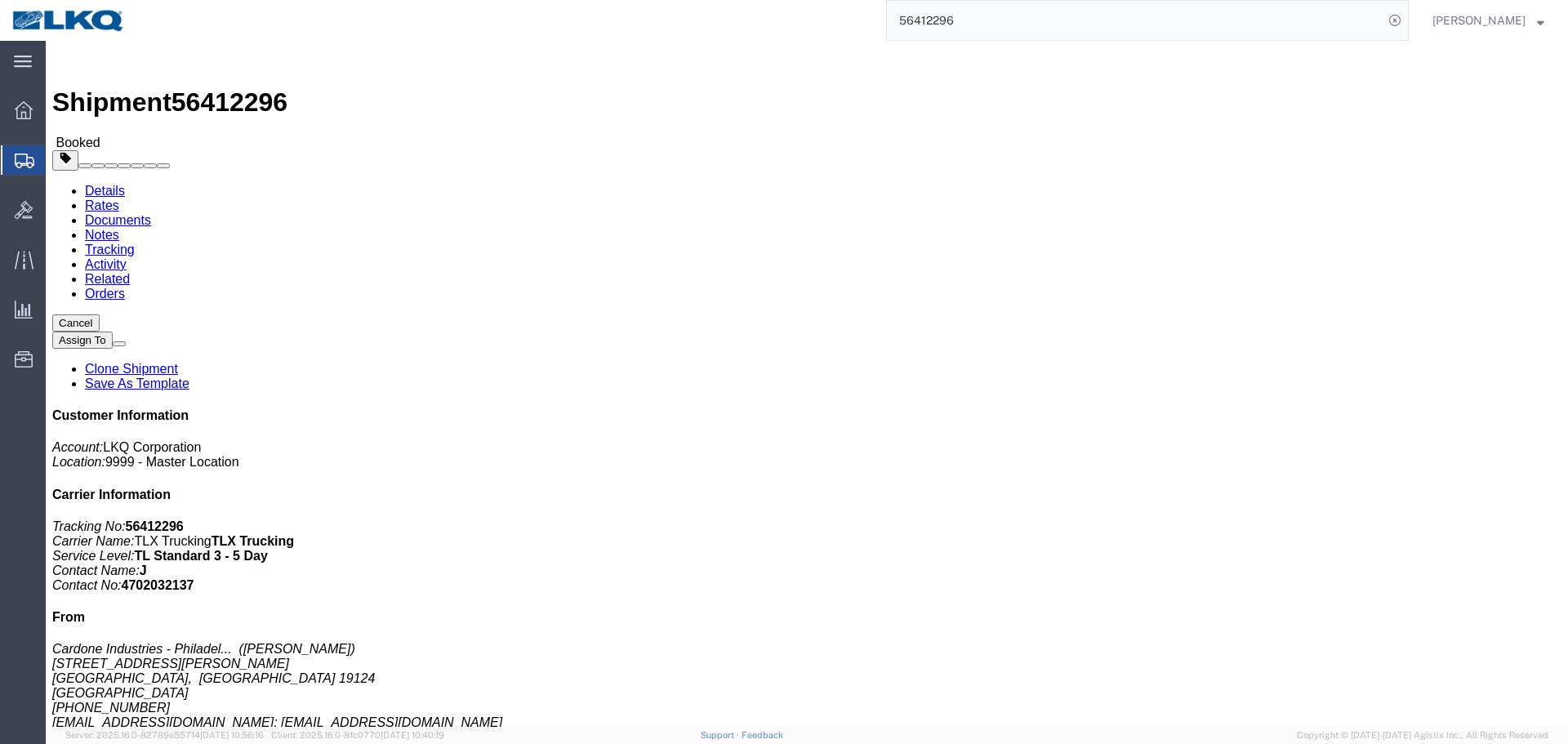
click icon "button"
click at [1024, 33] on input "56412296" at bounding box center [1134, 20] width 496 height 39
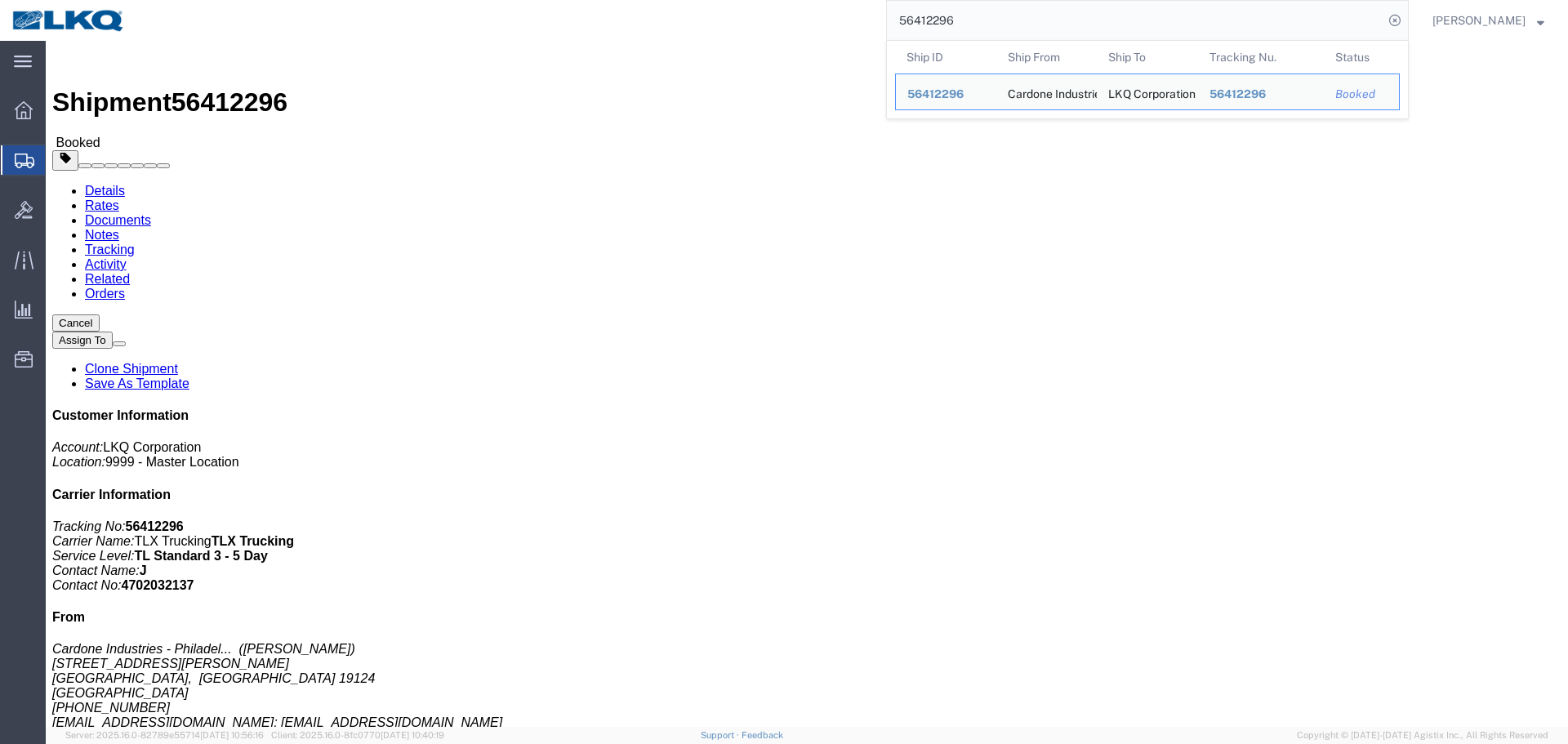
paste input "4863"
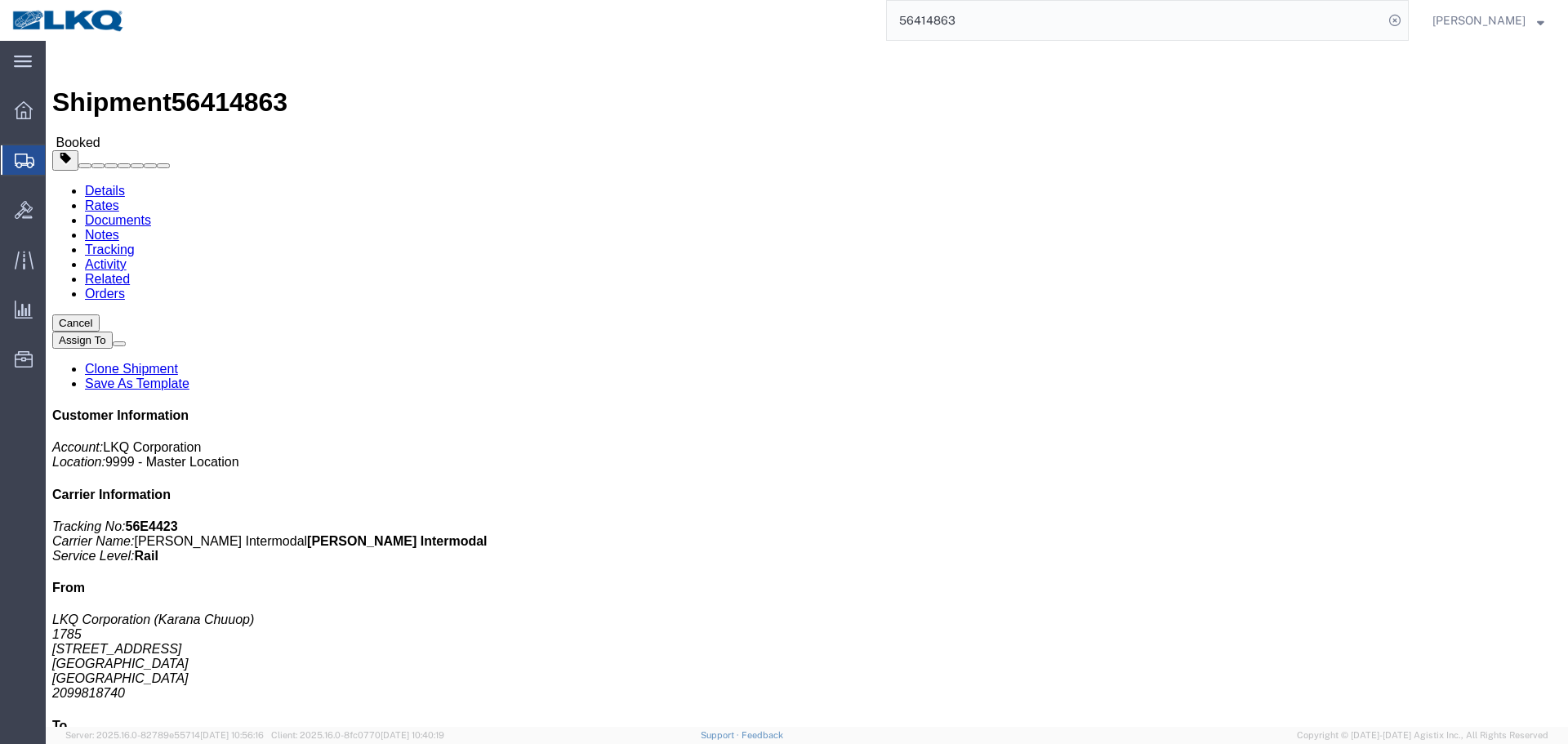
click div "Shipment Detail Ship From LKQ Corporation (Karana Chuuop) 1785 2041 Navy Drive …"
drag, startPoint x: 511, startPoint y: 248, endPoint x: 784, endPoint y: 547, distance: 404.9
click address "LKQ Corporation (Ryan Gledhill) 3392 1750 Riverfork Dr Huntington, IN 46750 Uni…"
click at [1032, 27] on input "56414863" at bounding box center [1134, 20] width 496 height 39
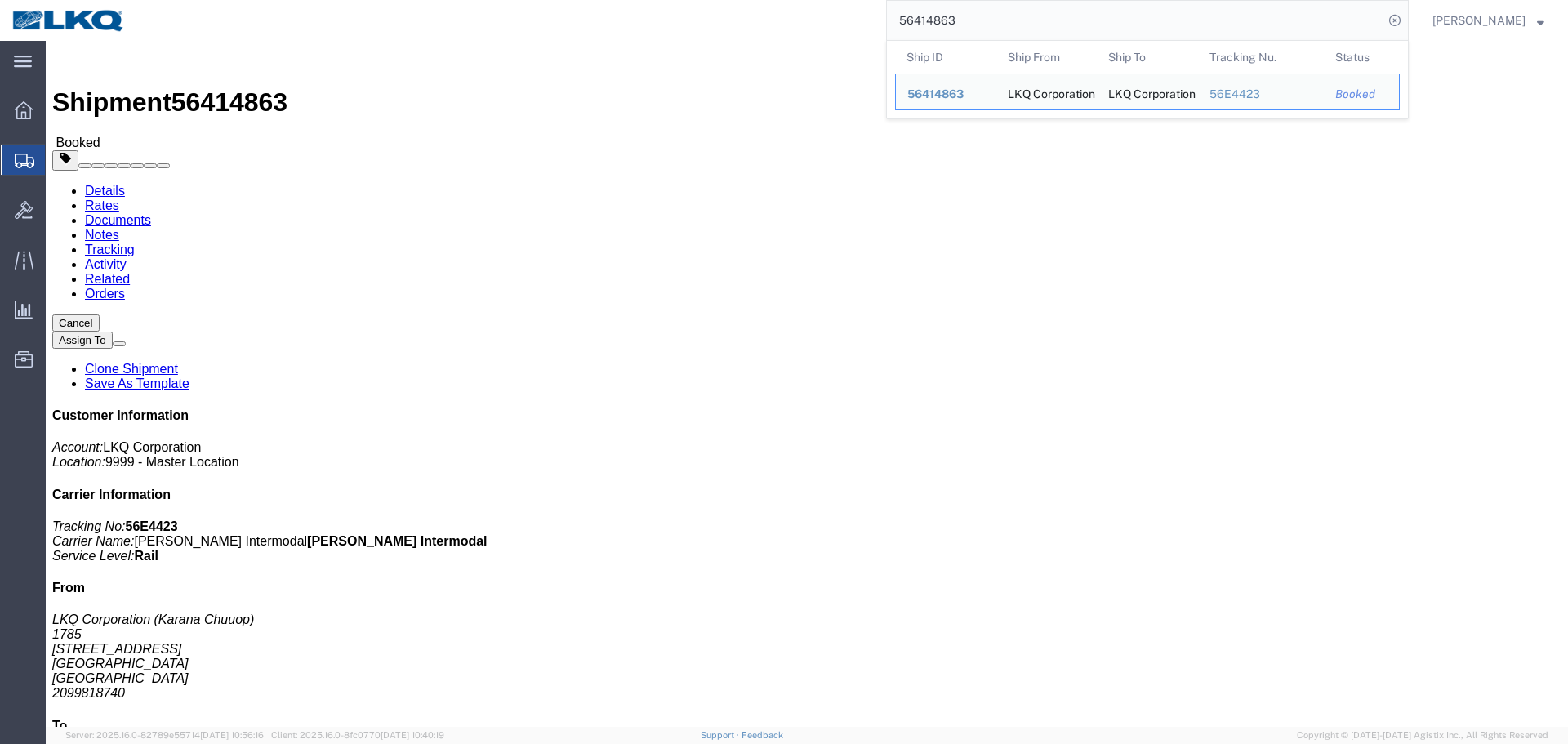
paste input "3513"
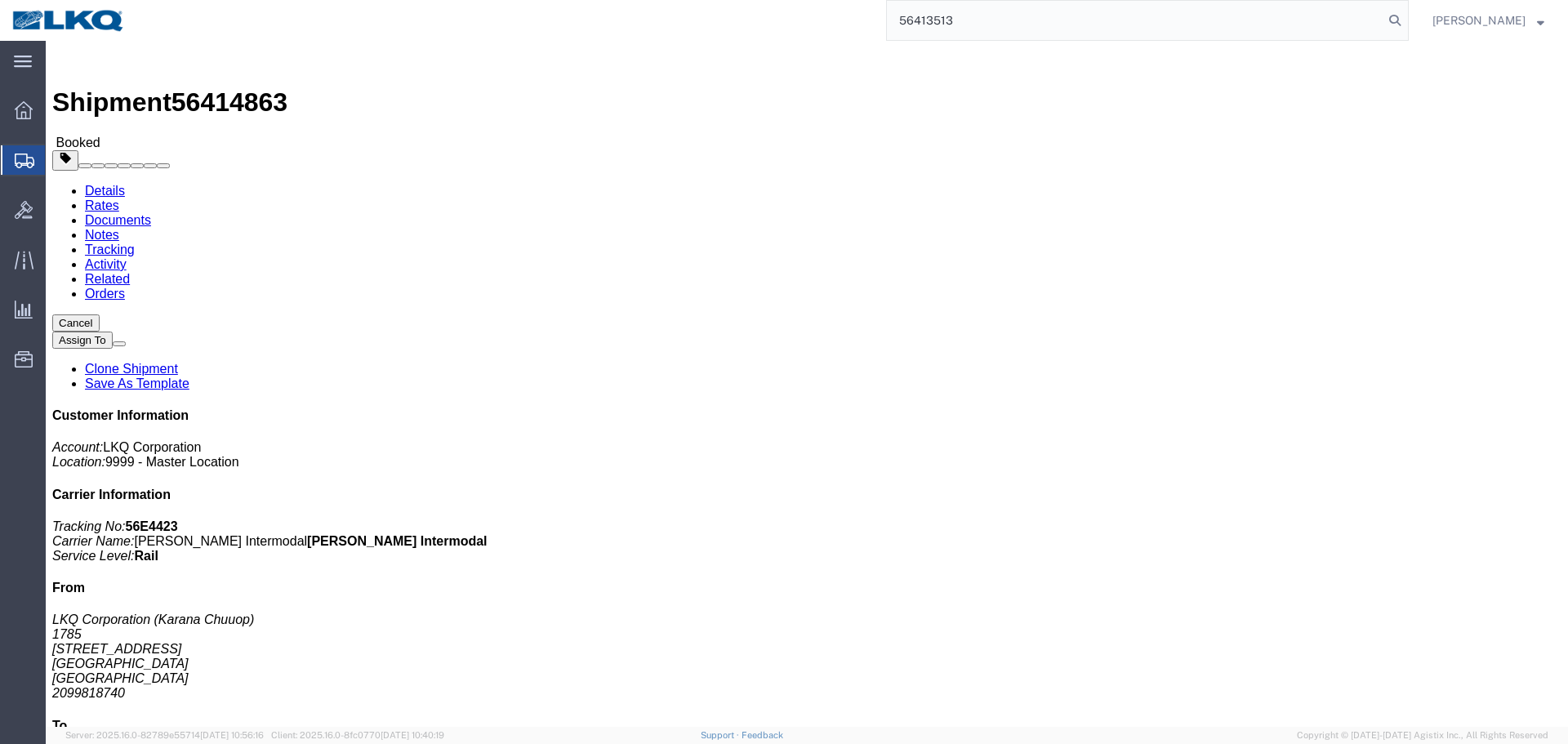
type input "56413513"
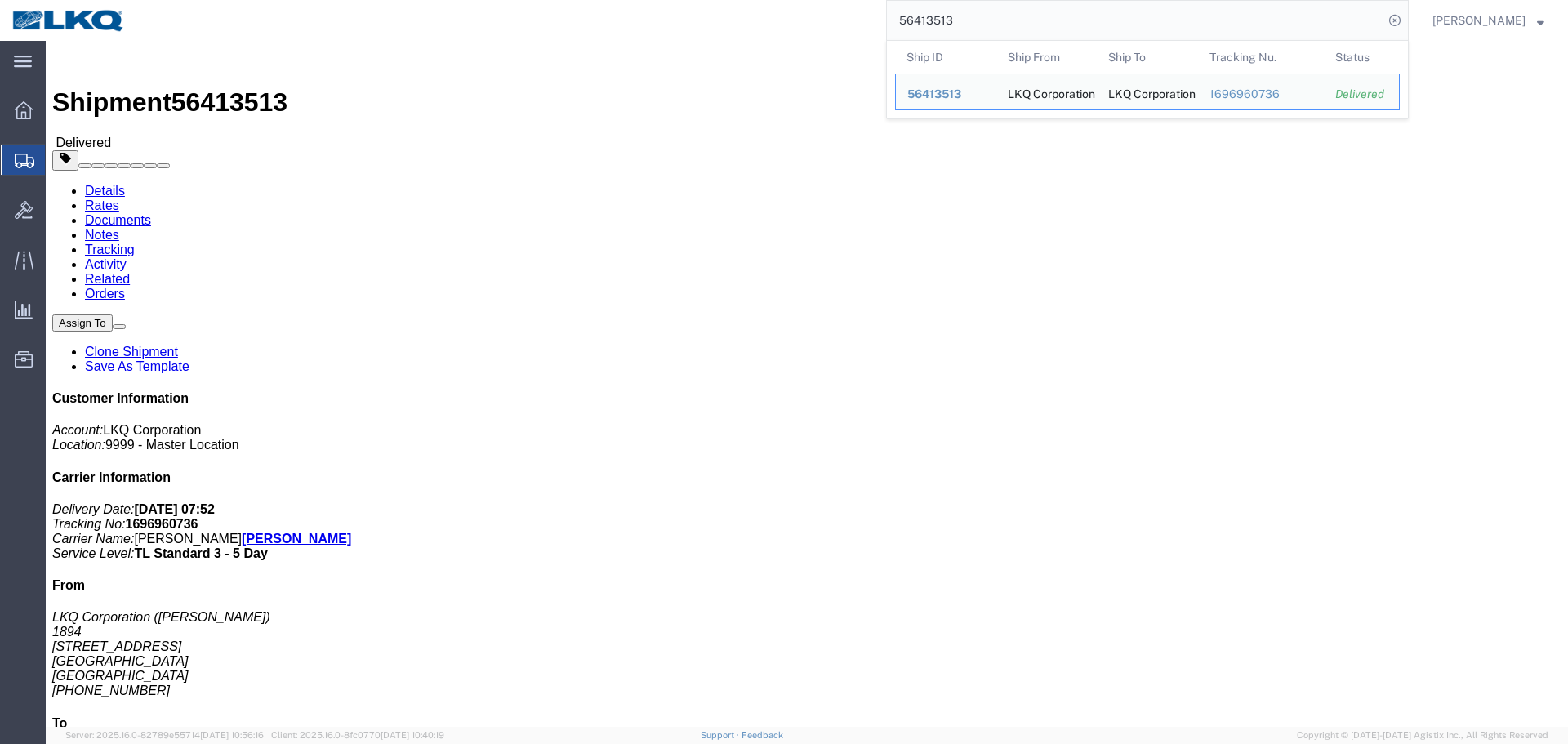
click div "Ship From LKQ Corporation (Donna) 1894 32 Dart Rd Newnan, GA 30265 United State…"
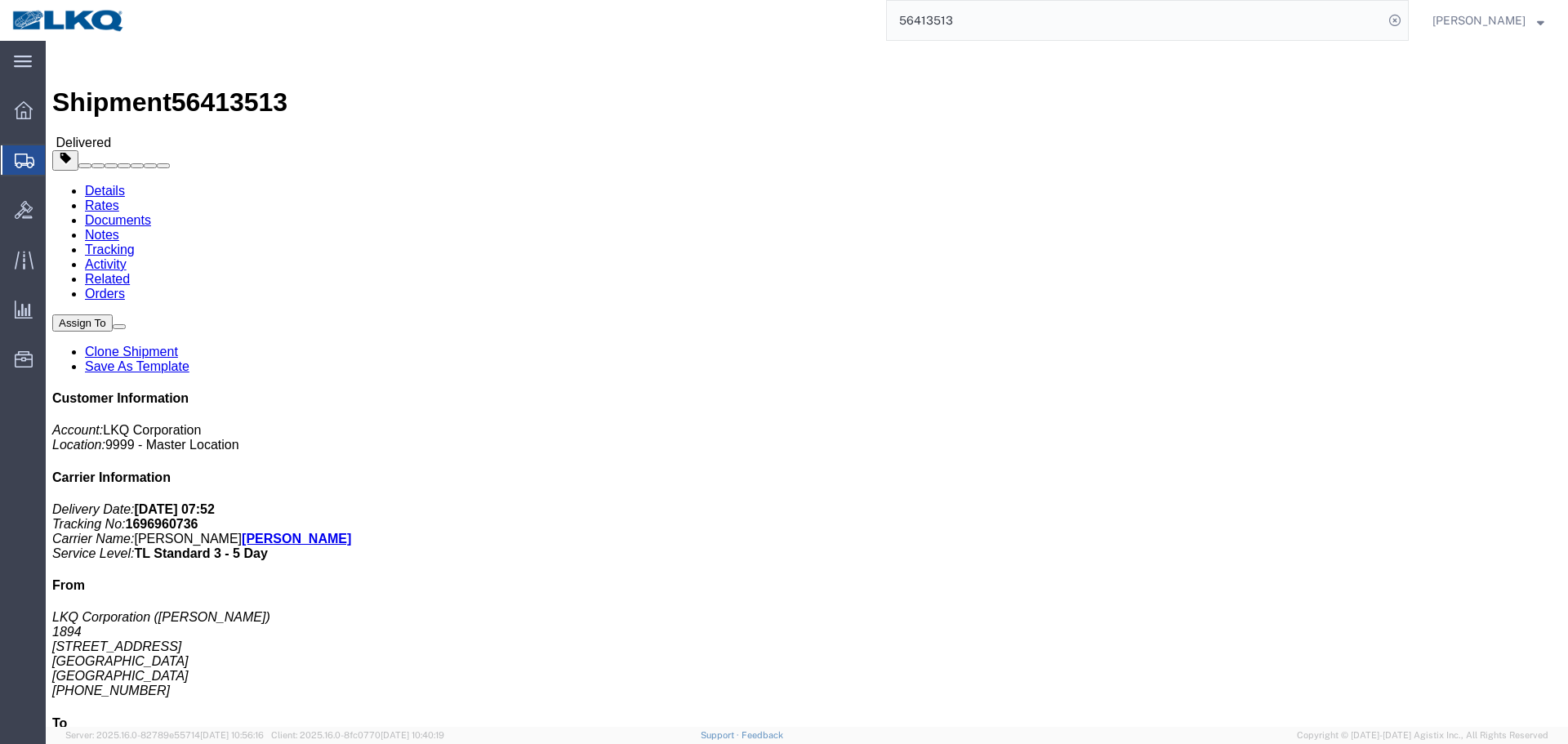
click div "Ship From LKQ Corporation (Donna) 1894 32 Dart Rd Newnan, GA 30265 United State…"
click link "Clone Shipment"
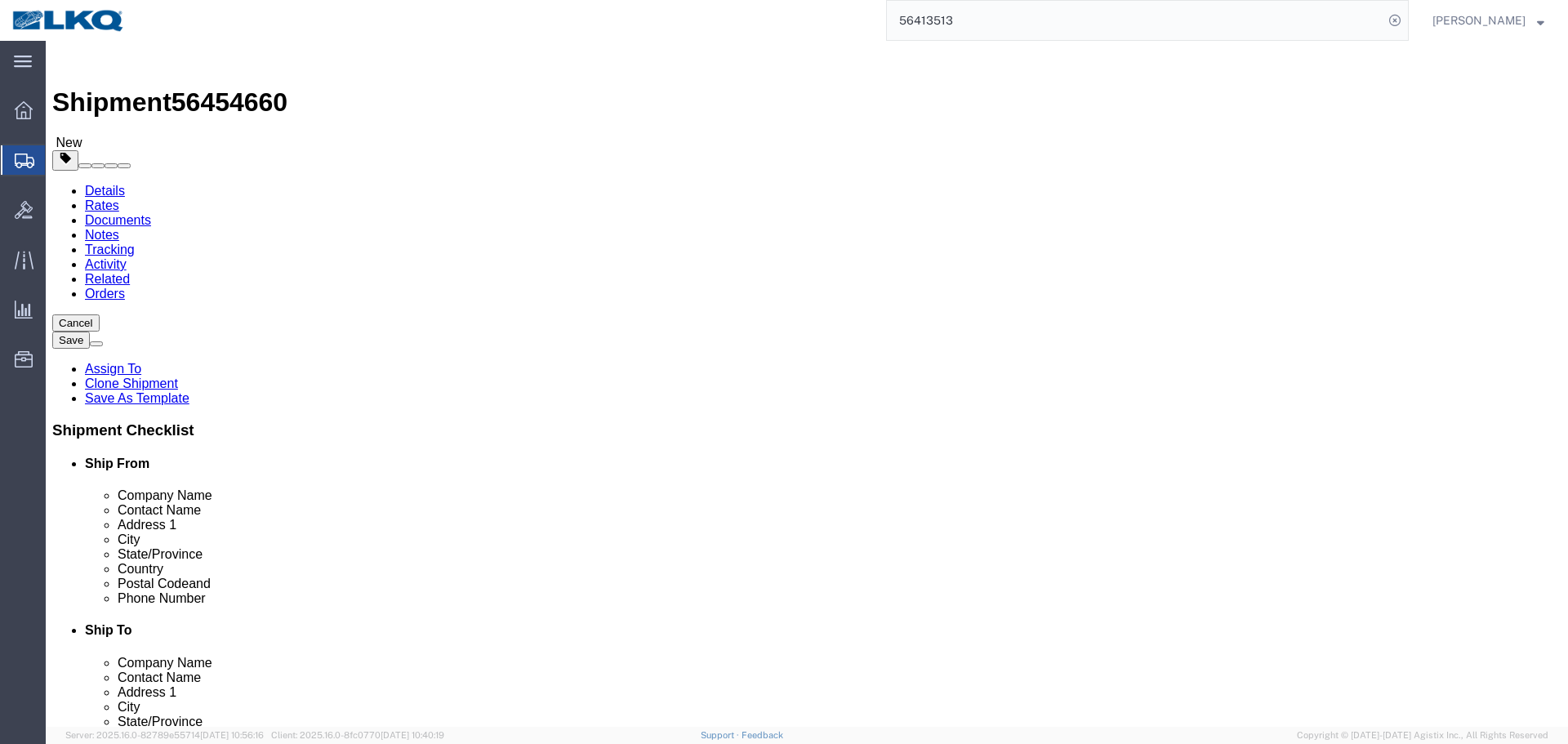
click span "56454660"
copy span "56454660"
click div "Address 1 32 Dart Rd"
select select "30706"
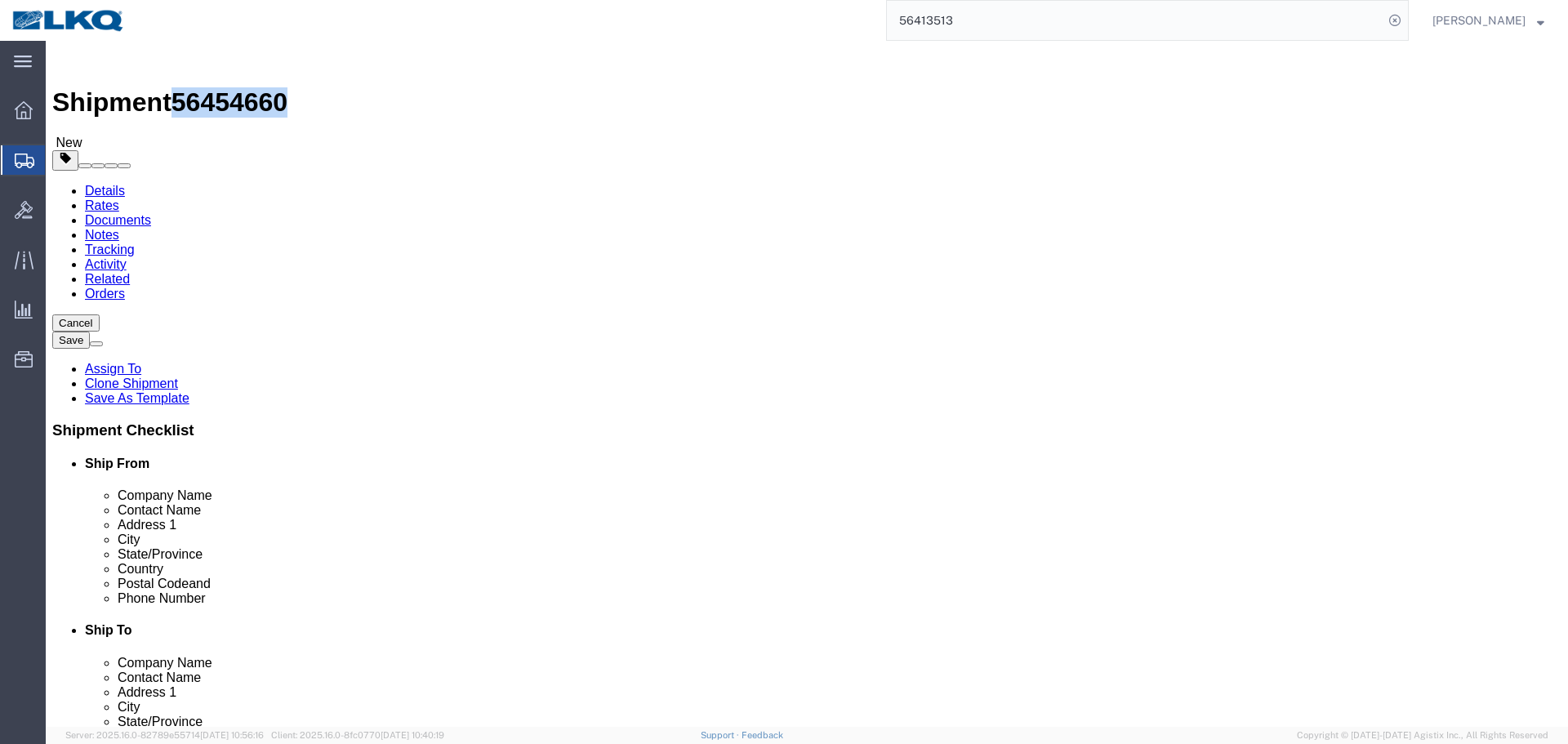
select select "27560"
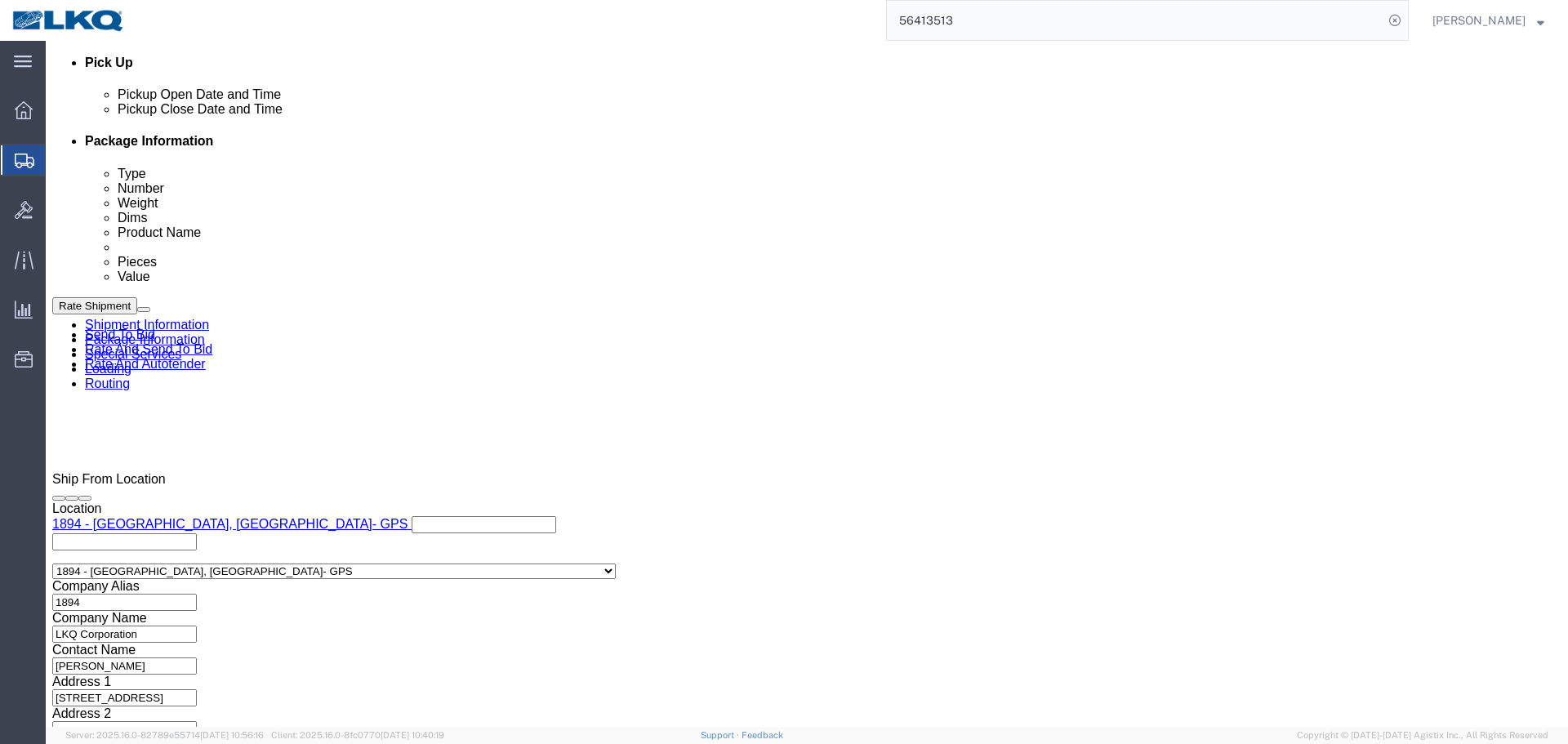
click div "Aug 11 2025 9:01 PM"
click input "9:01 PM"
type input "6:00 AM"
click button "Apply"
click div
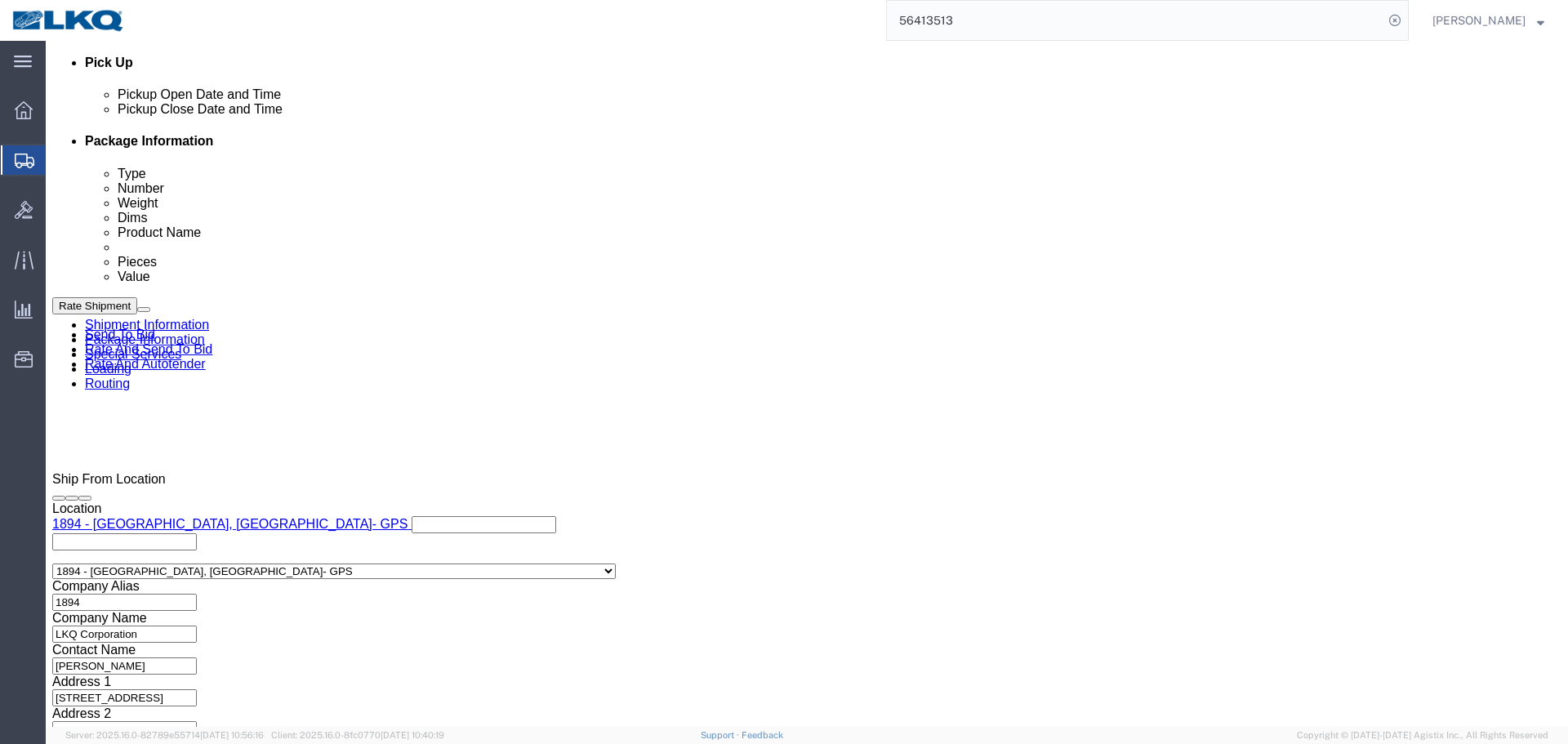
click input "8:00 AM"
type input "7:00 AM"
click button "Apply"
click button "Save"
type button "Save"
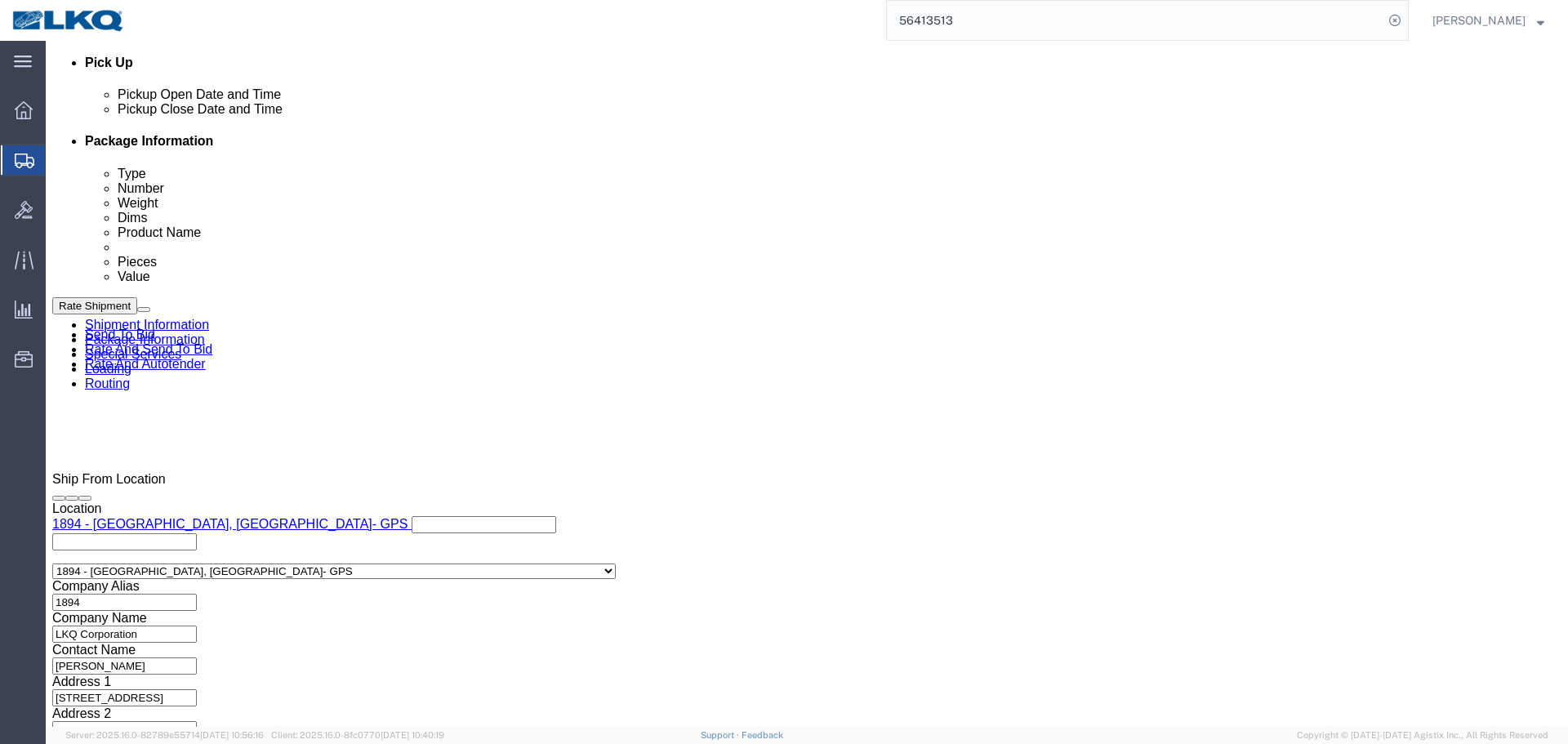
click button "Save"
type button "Save"
click link "Send To Bid"
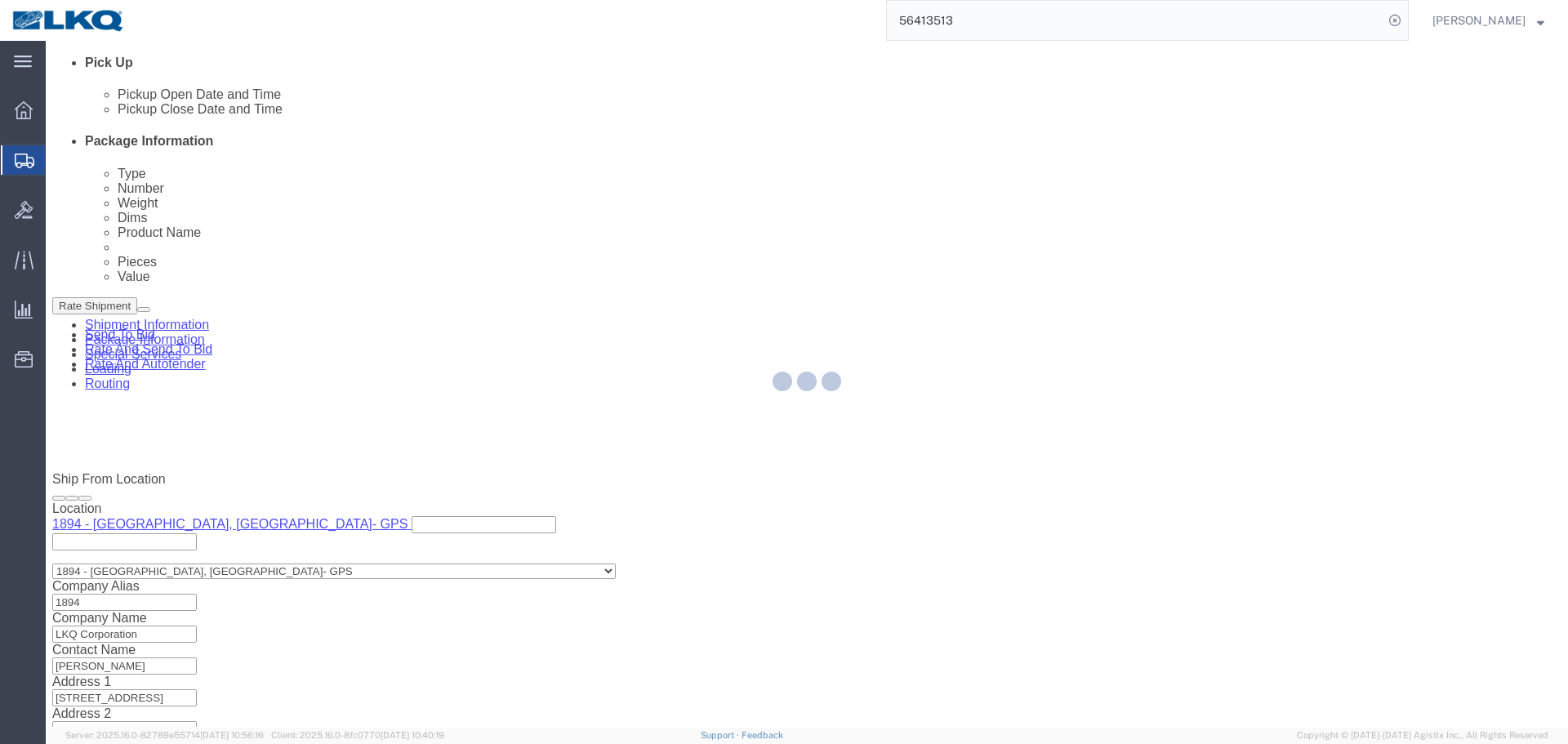
select select "TL"
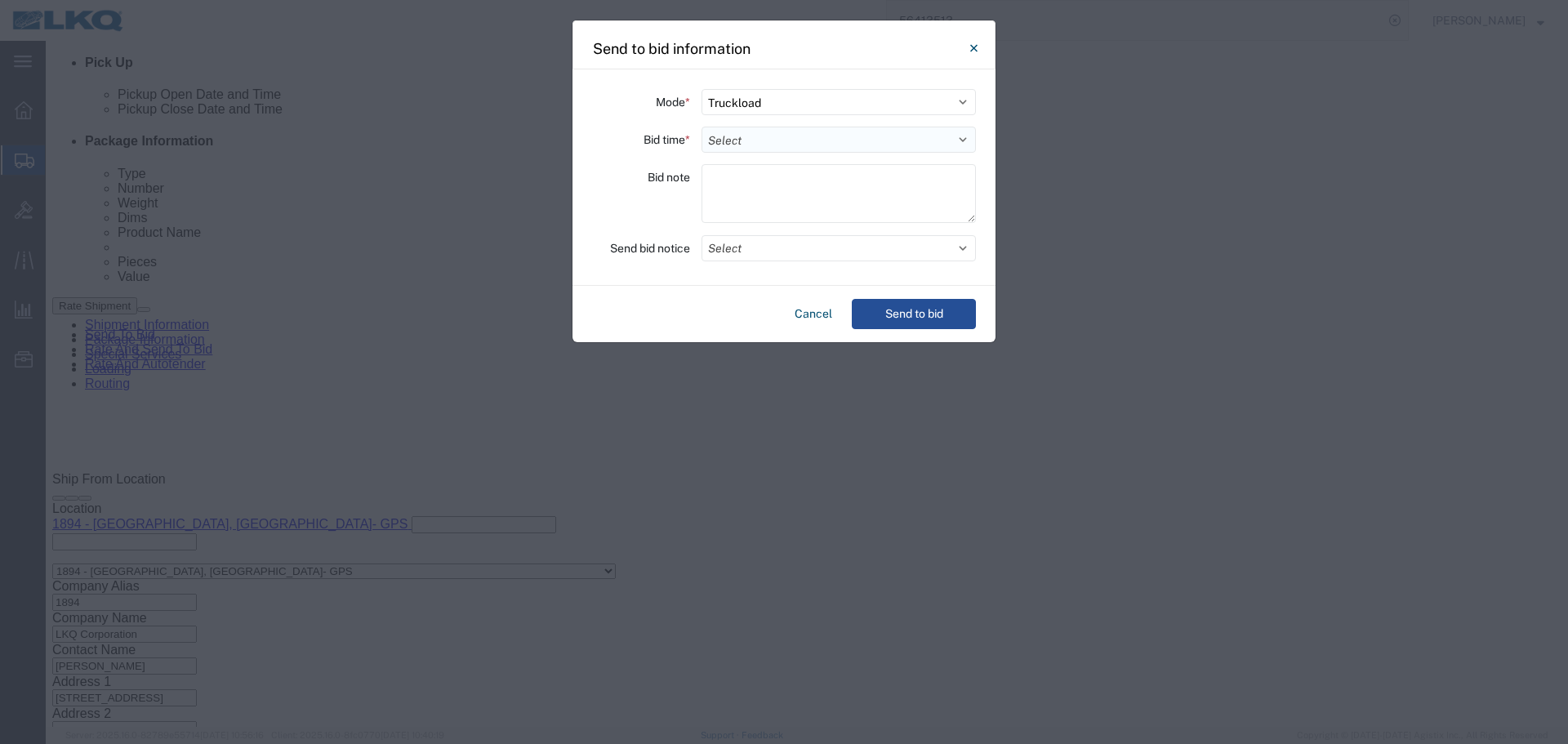
click at [743, 135] on select "Select 30 Min (Rush) 1 Hour (Rush) 2 Hours (Rush) 4 Hours (Rush) 8 Hours (Rush)…" at bounding box center [838, 139] width 274 height 26
select select "8"
click at [701, 127] on select "Select 30 Min (Rush) 1 Hour (Rush) 2 Hours (Rush) 4 Hours (Rush) 8 Hours (Rush)…" at bounding box center [838, 139] width 274 height 26
click at [751, 250] on button "Select" at bounding box center [838, 248] width 274 height 26
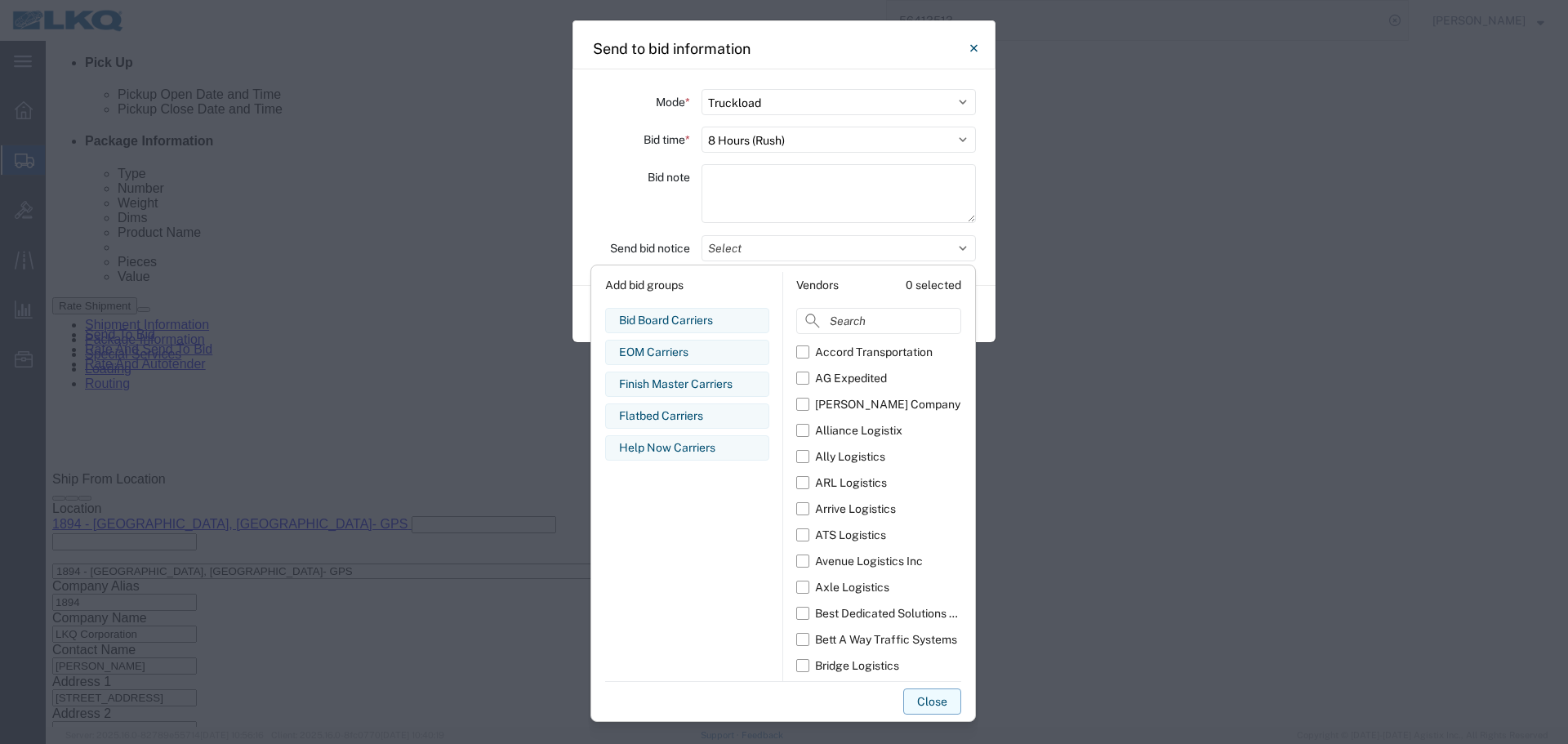
click at [944, 698] on button "Close" at bounding box center [932, 702] width 58 height 26
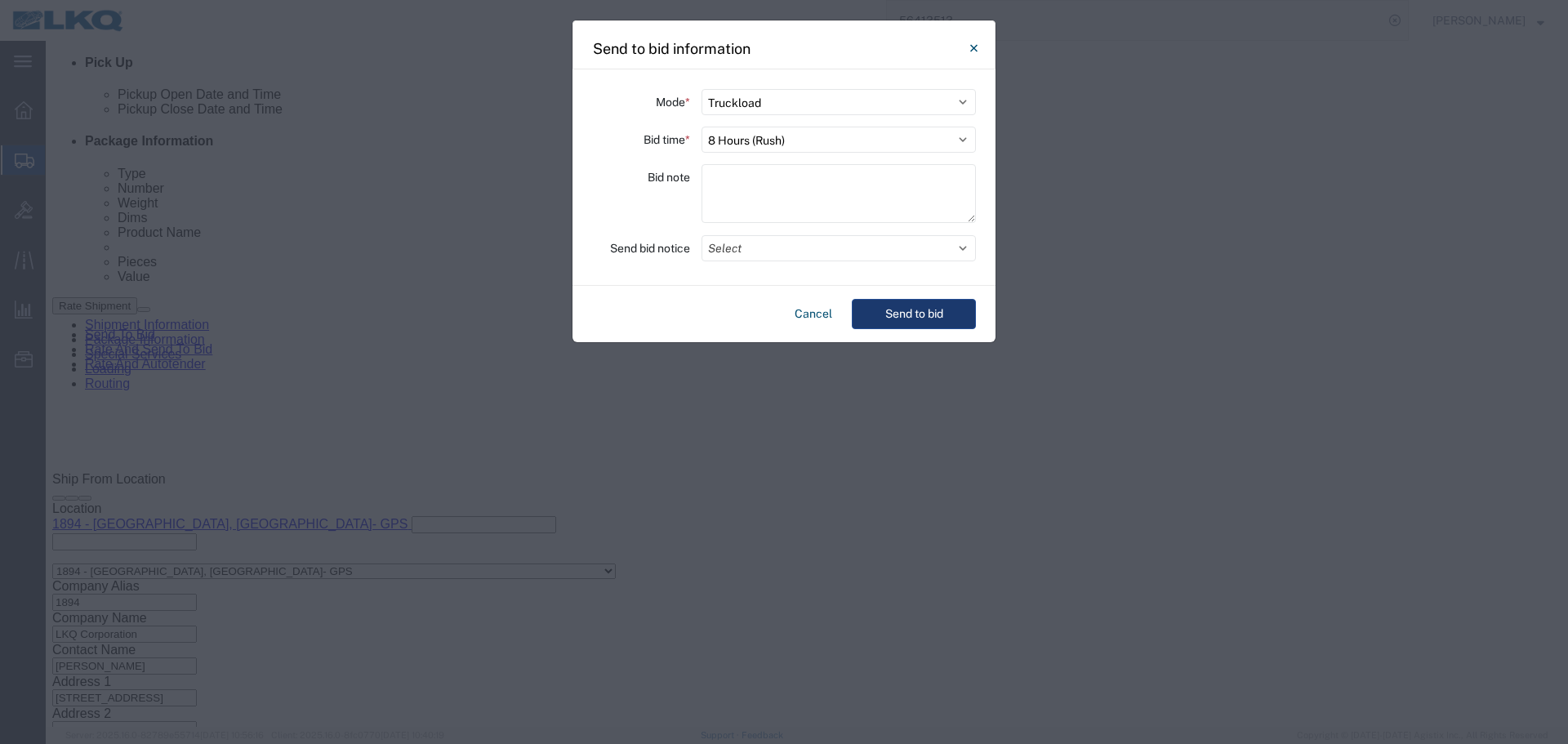
click at [925, 310] on button "Send to bid" at bounding box center [913, 314] width 124 height 30
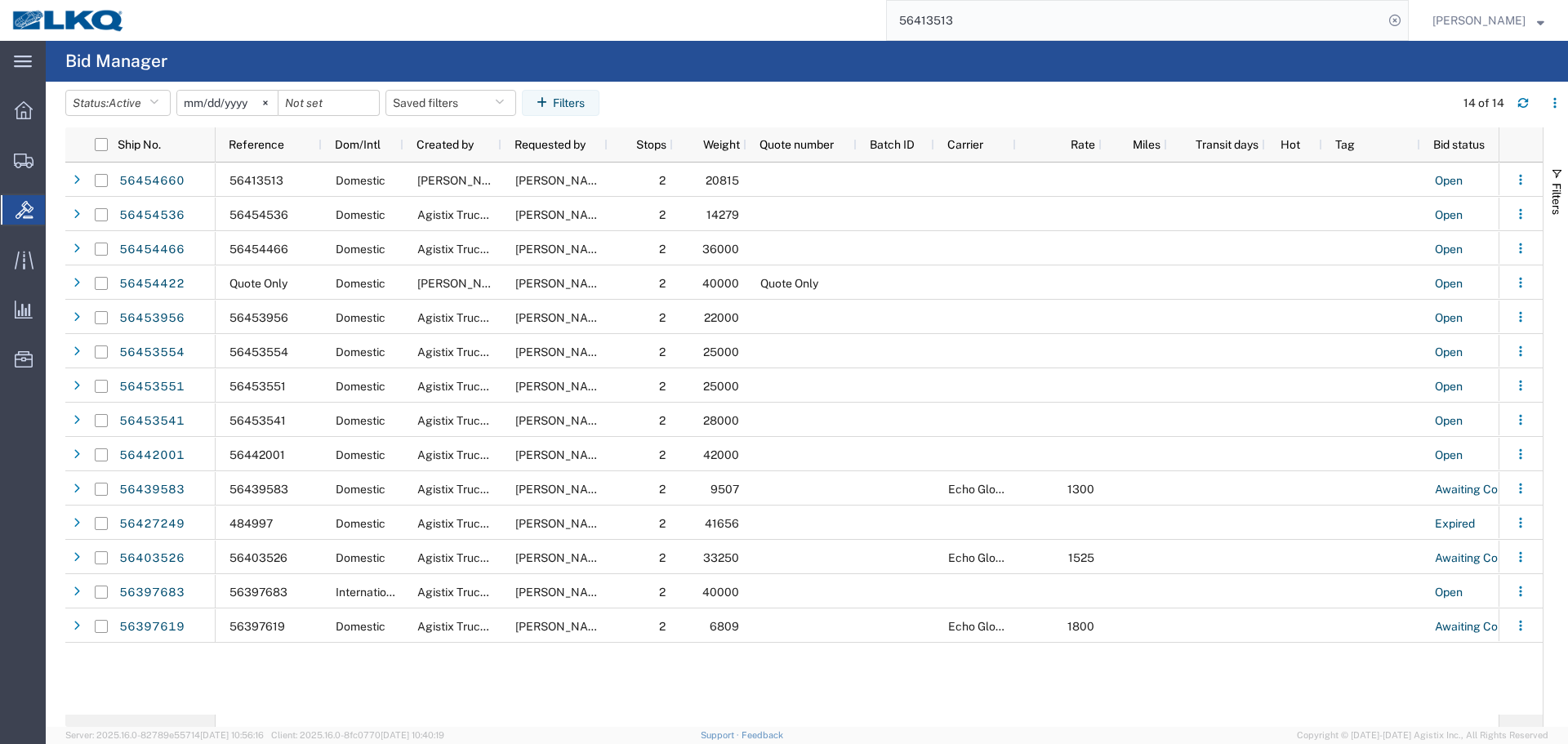
click at [964, 18] on input "56413513" at bounding box center [1134, 20] width 496 height 39
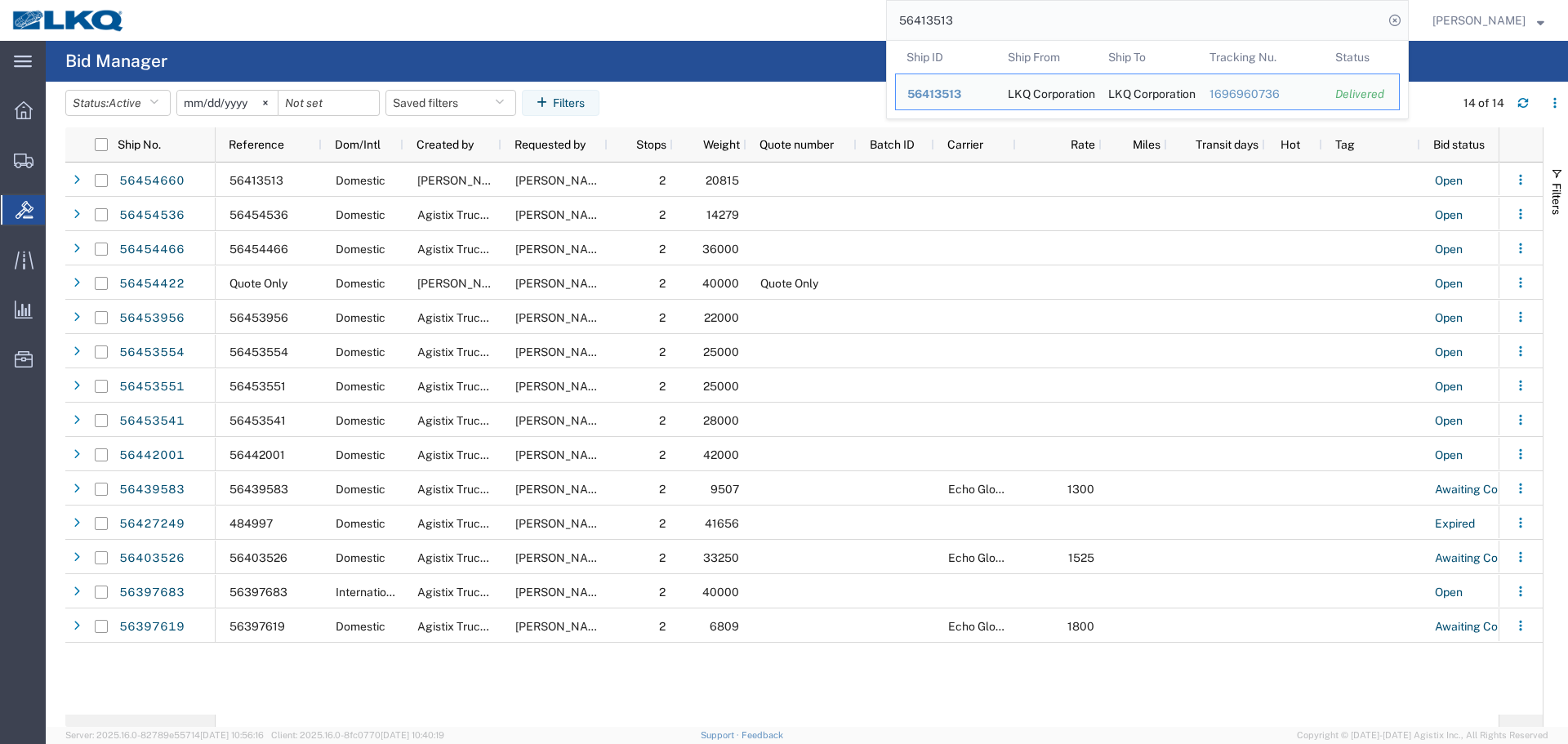
paste input "109441"
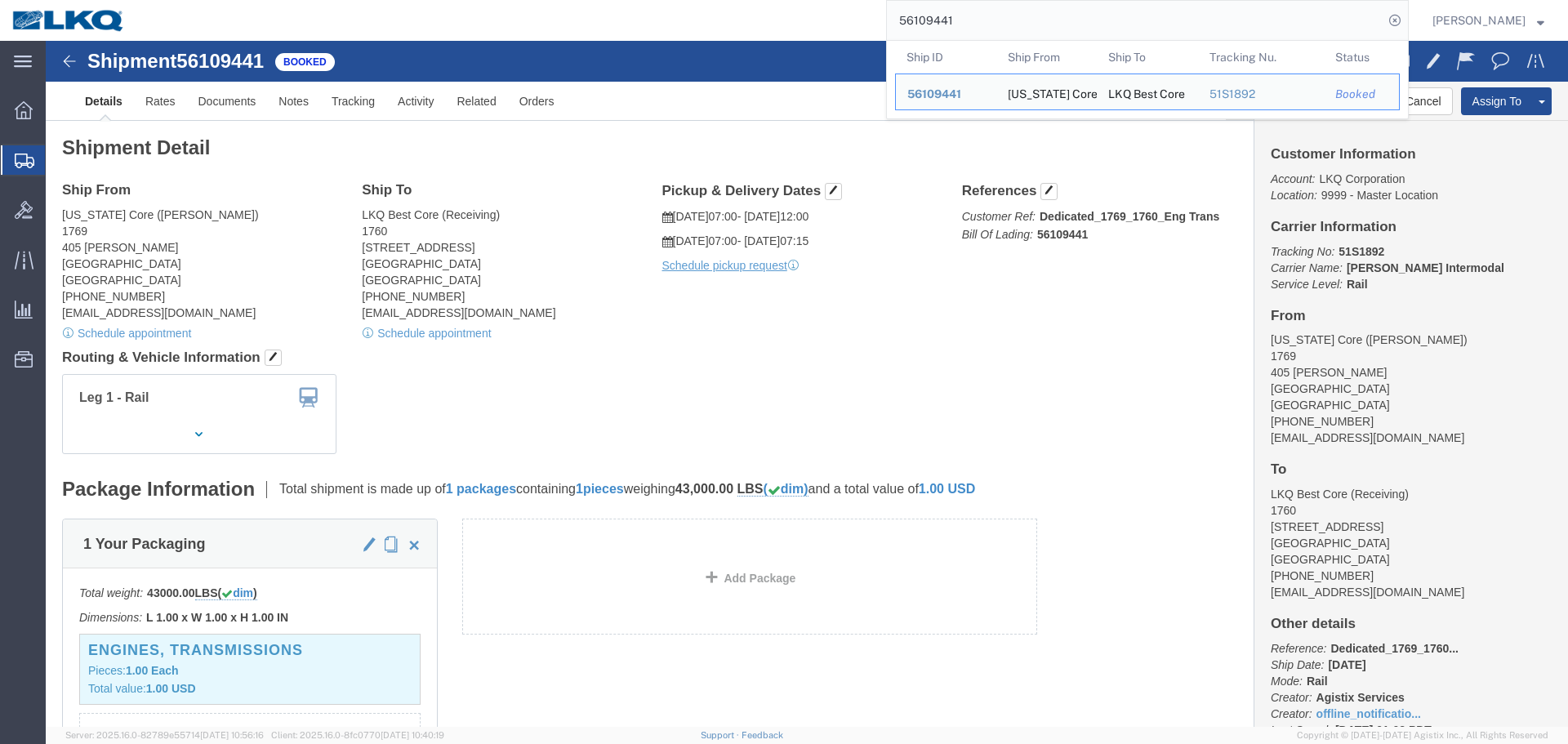
paste input "3"
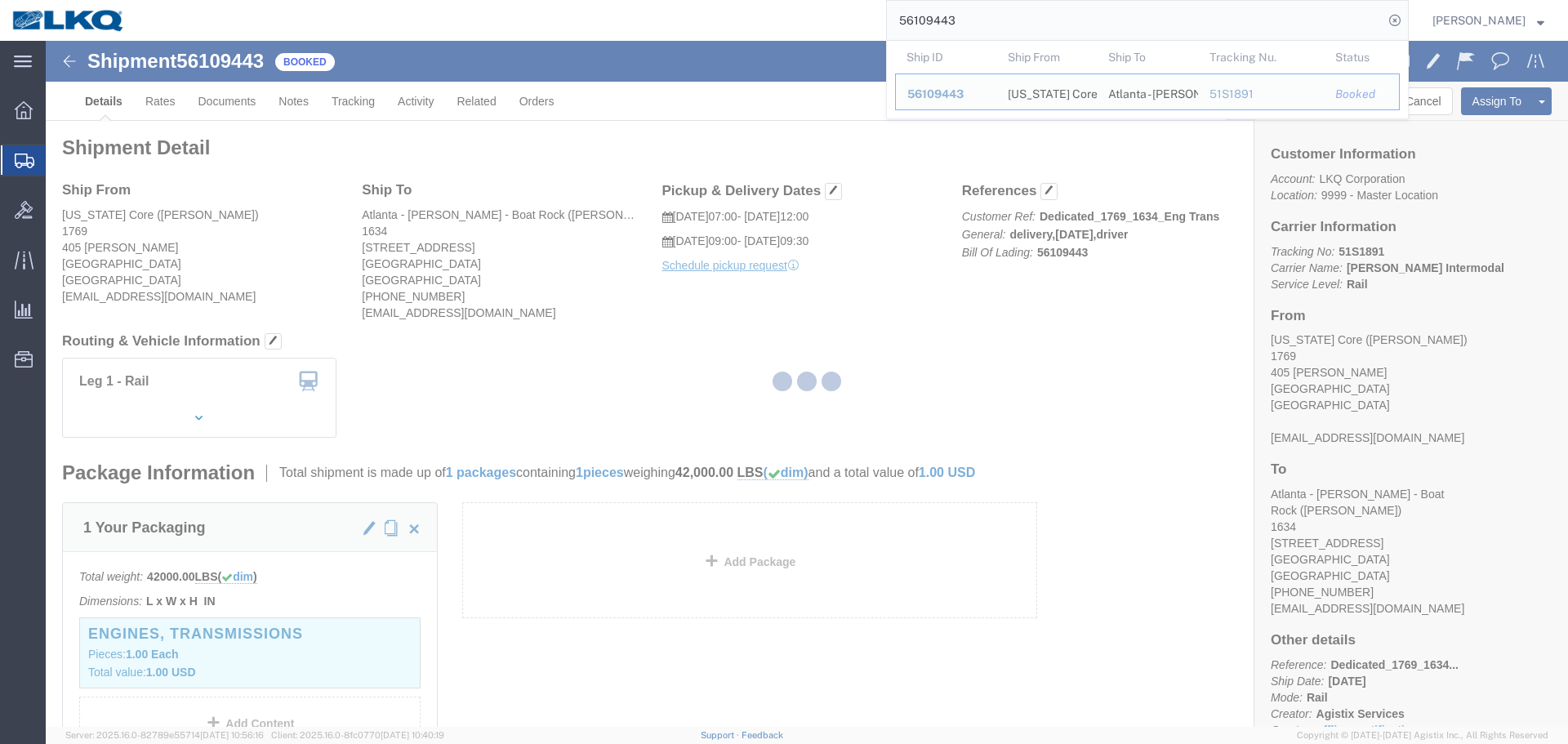
paste input "42897"
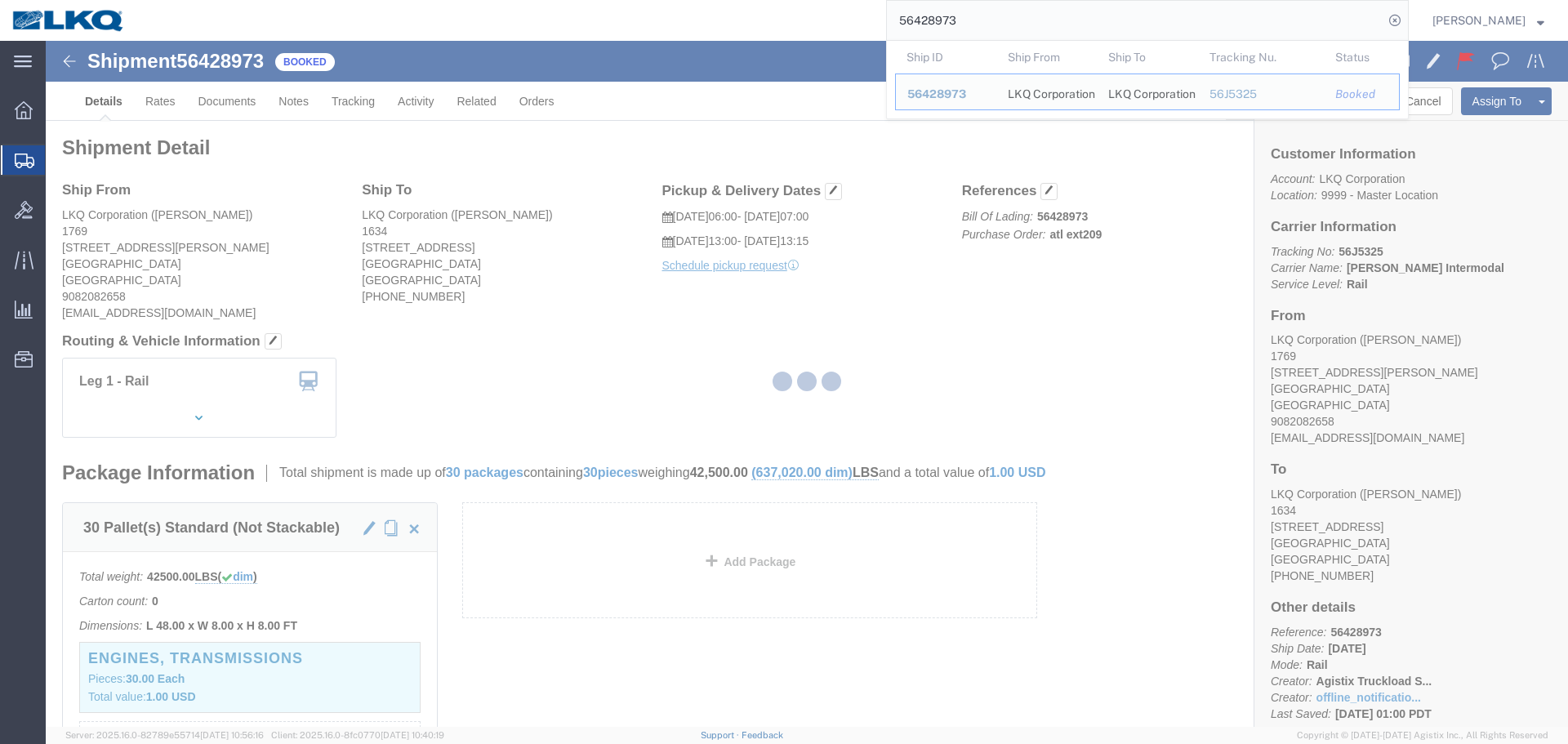
paste input "41510"
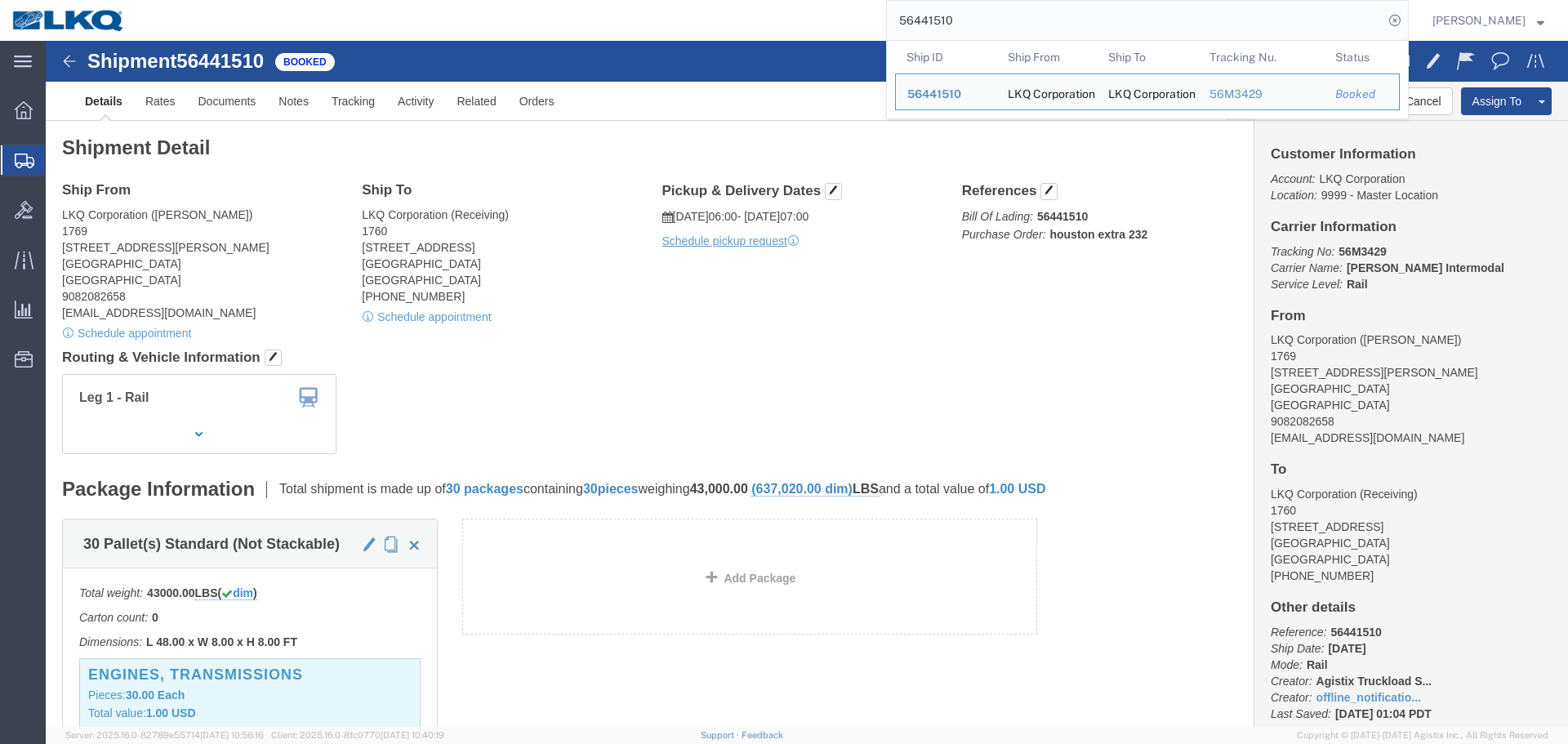
click at [1047, 11] on input "56441510" at bounding box center [1134, 20] width 496 height 39
paste input "193379"
type input "56193379"
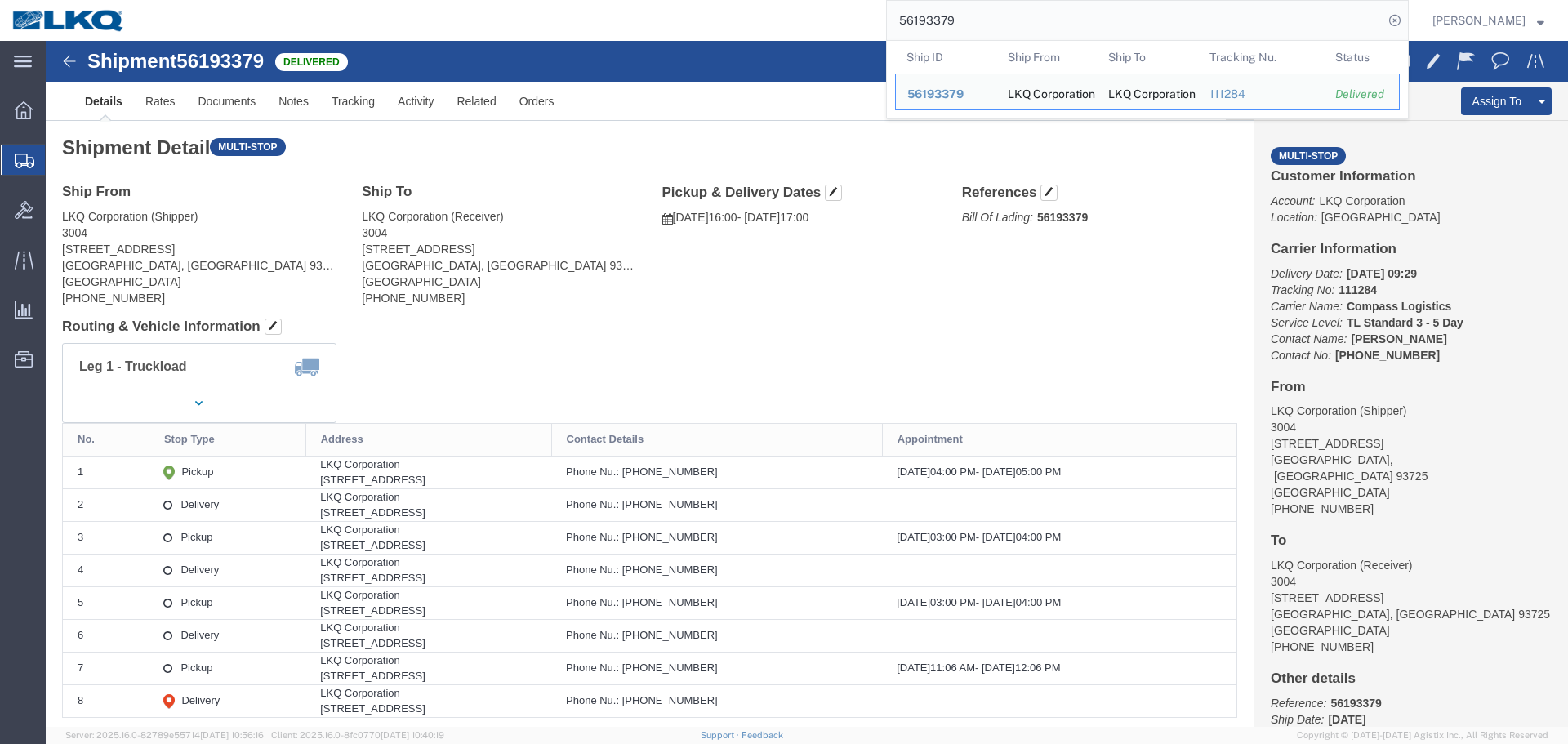
click div "Ship From LKQ Corporation (Shipper) 3004 3131 South North Point Drive #103 Fres…"
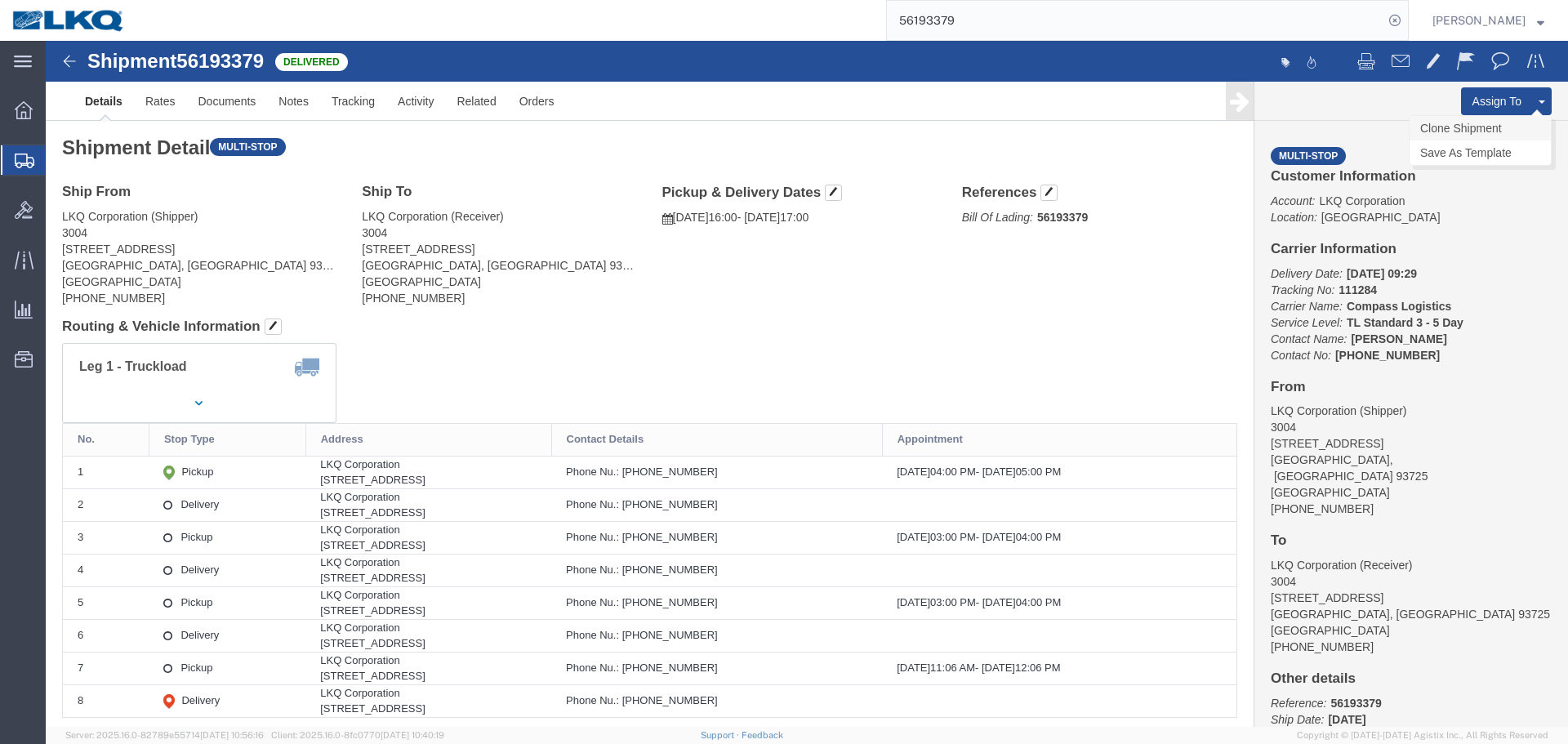
click link "Clone Shipment"
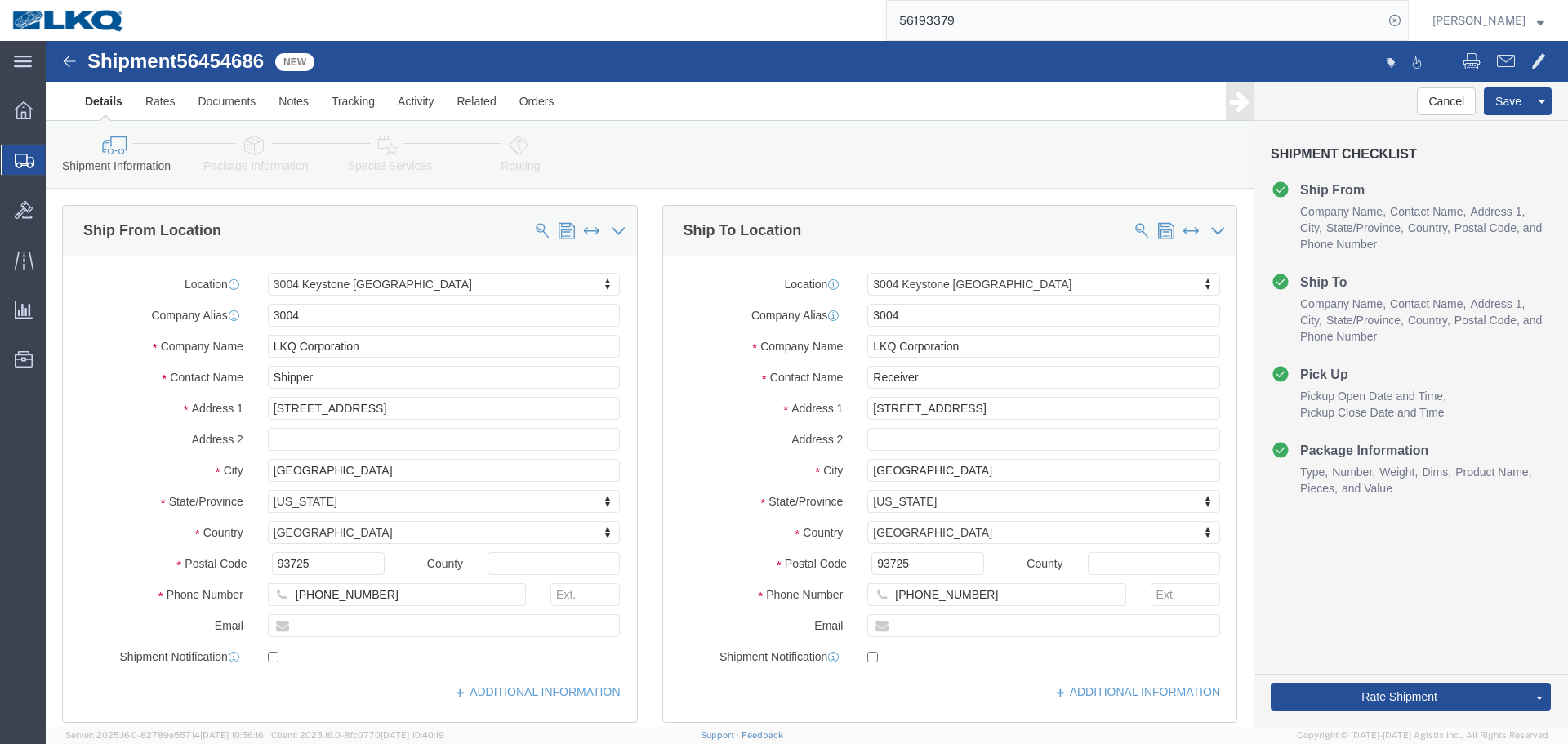
click span "56454686"
copy span "56454686"
select select "35941"
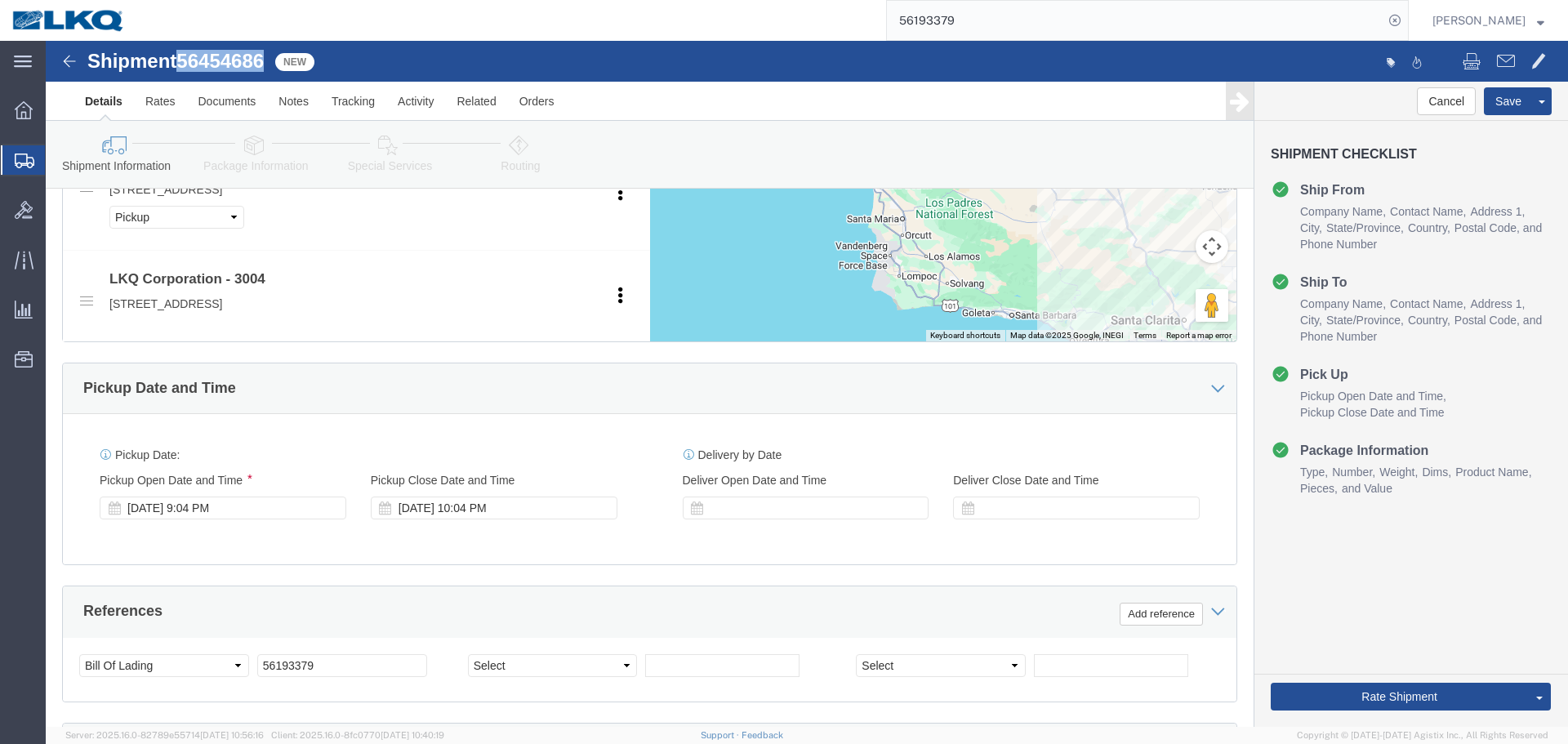
scroll to position [1471, 0]
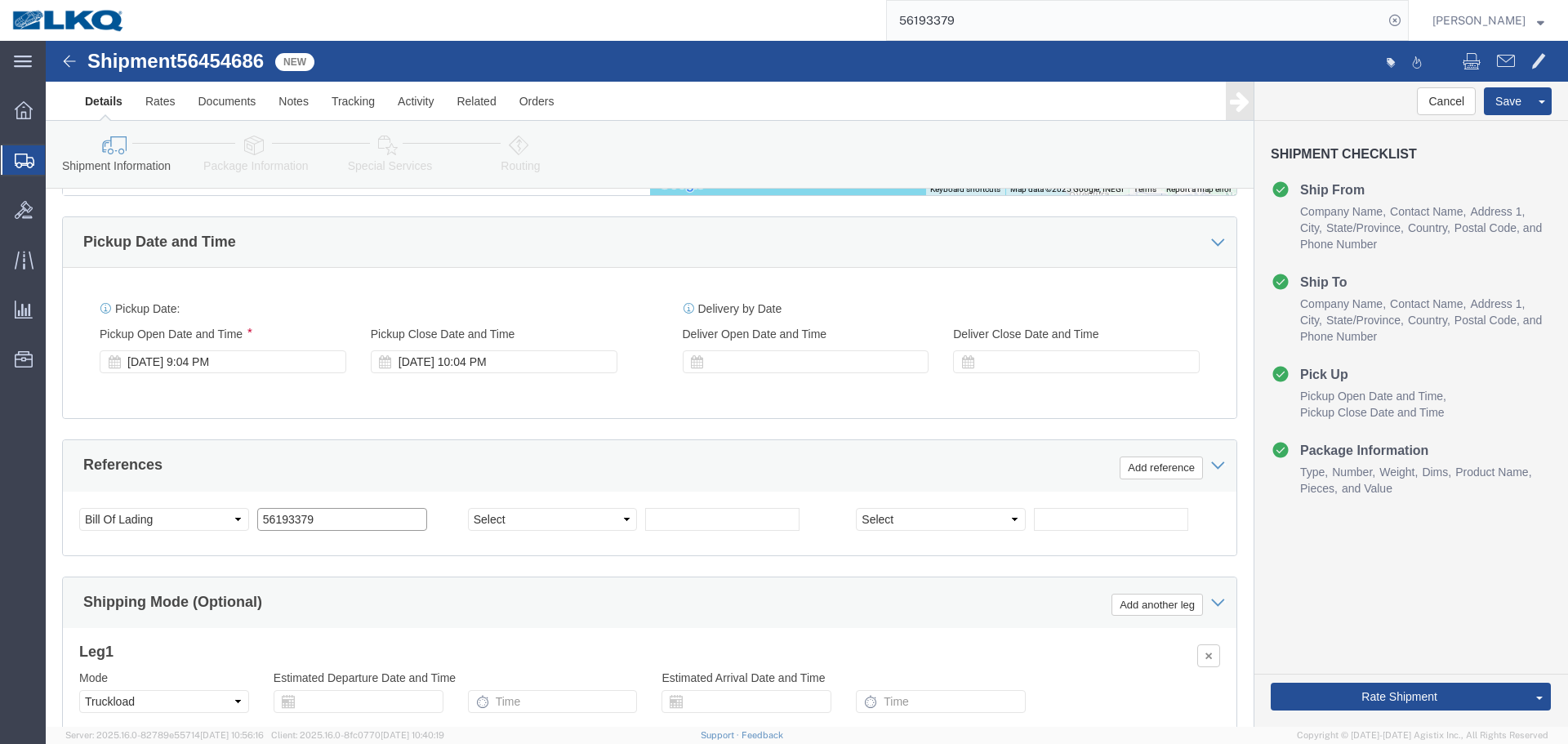
click input "56193379"
paste input "454686"
type input "56454686"
click div "Aug 11 2025 9:04 PM"
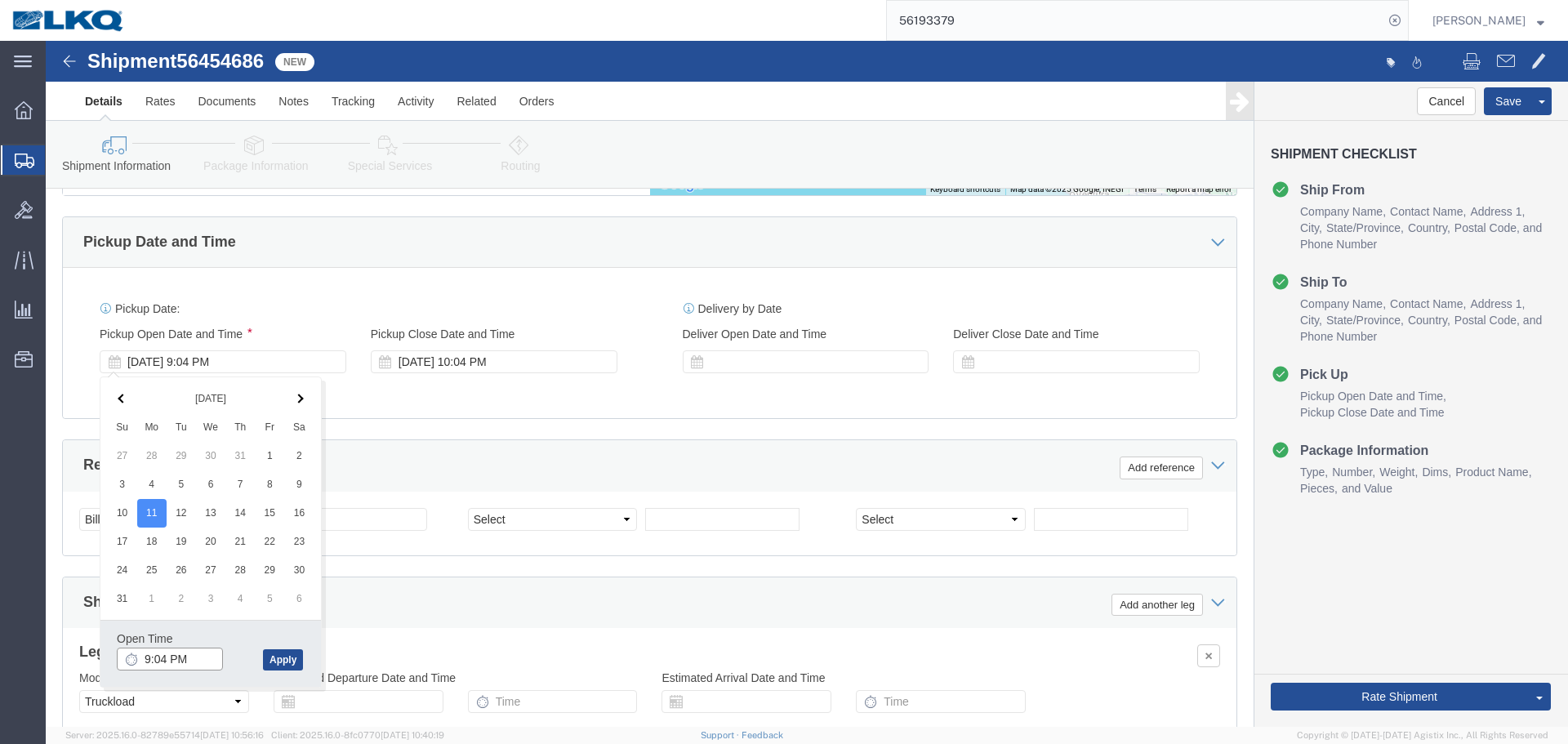
click input "9:04 PM"
type input "3:30 PM"
click button "Apply"
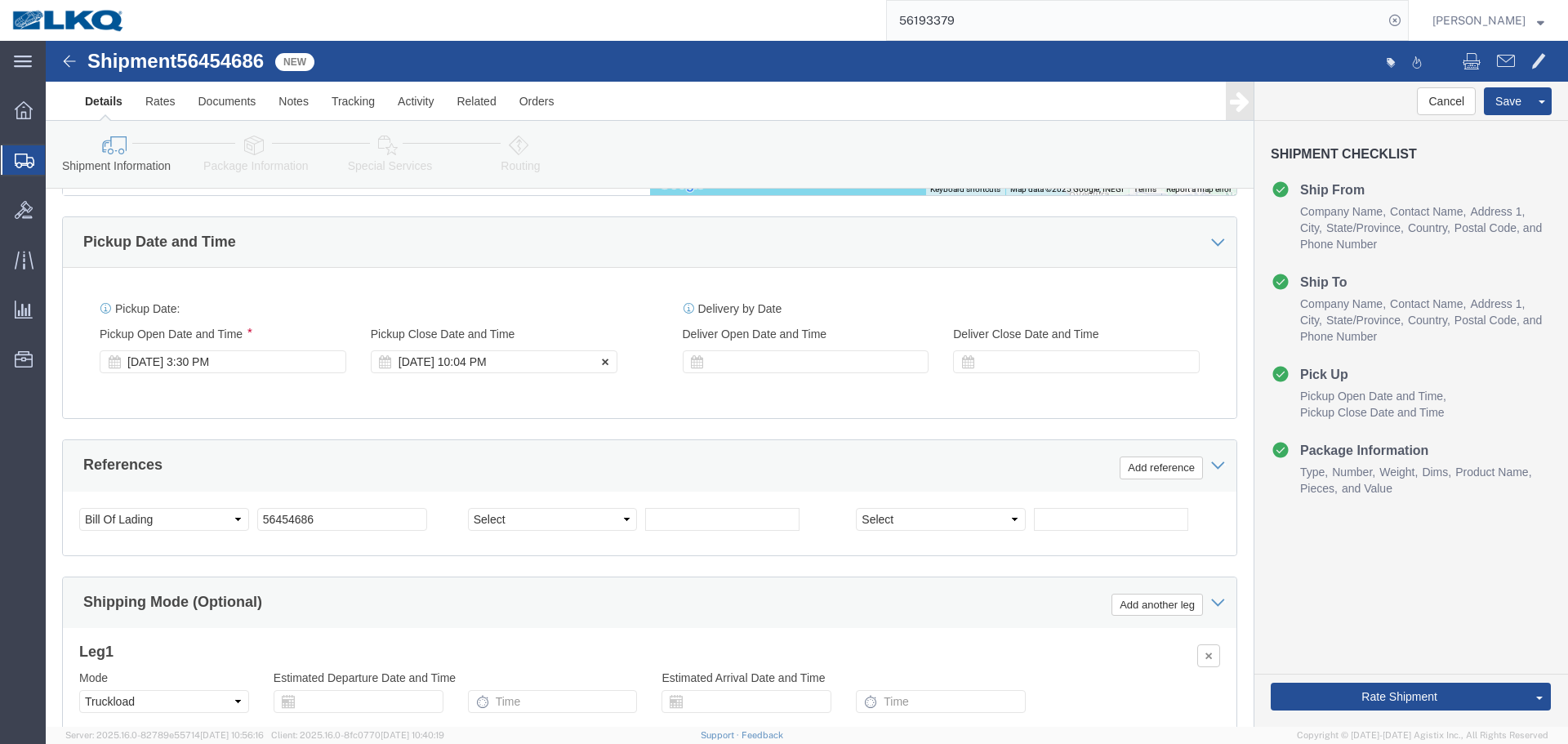
click div "Pickup Close Date Pickup Close Time Pickup Close Date and Time Aug 11 2025 10:0…"
click div "Aug 11 2025 10:04 PM"
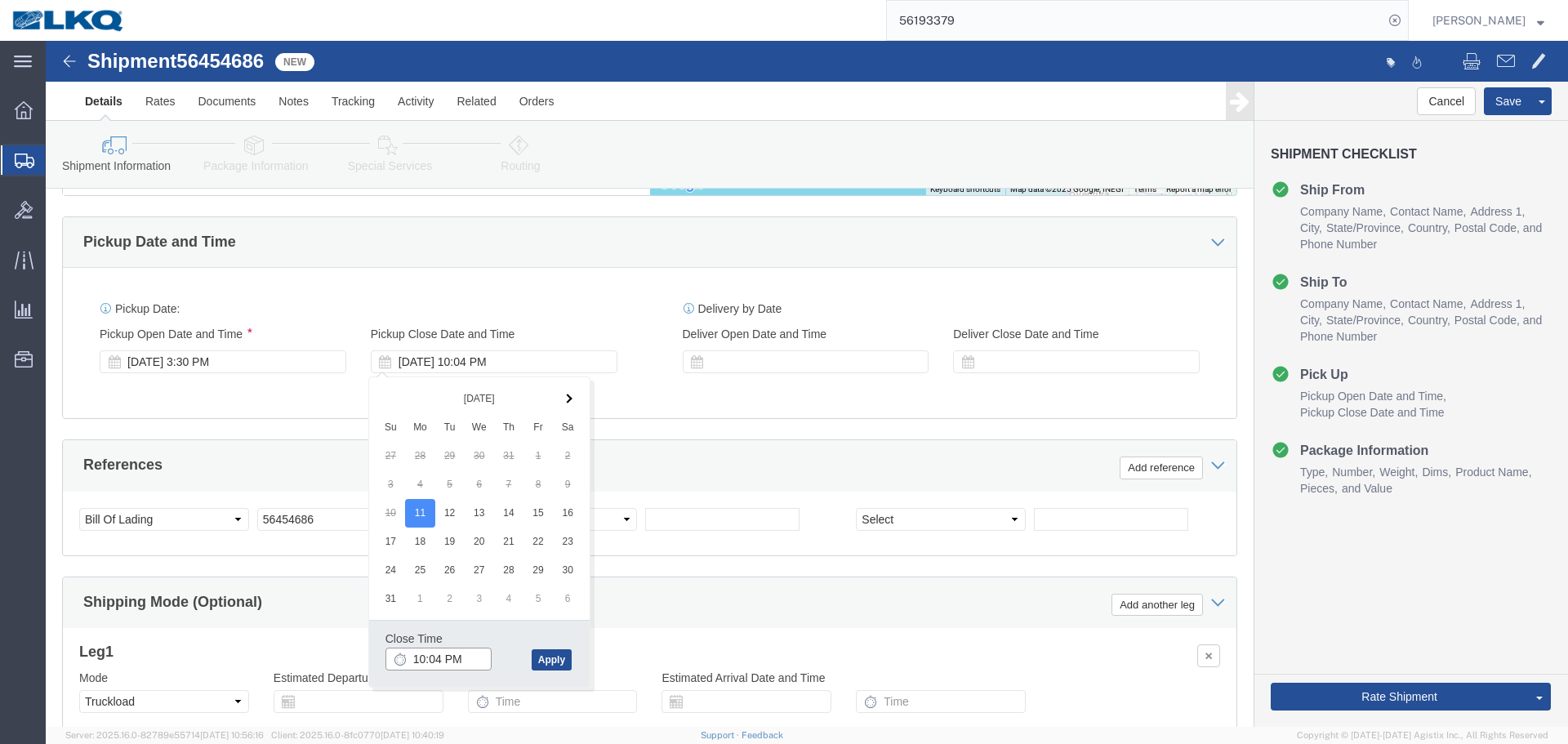
click input "10:04 PM"
type input "16"
click button "Apply"
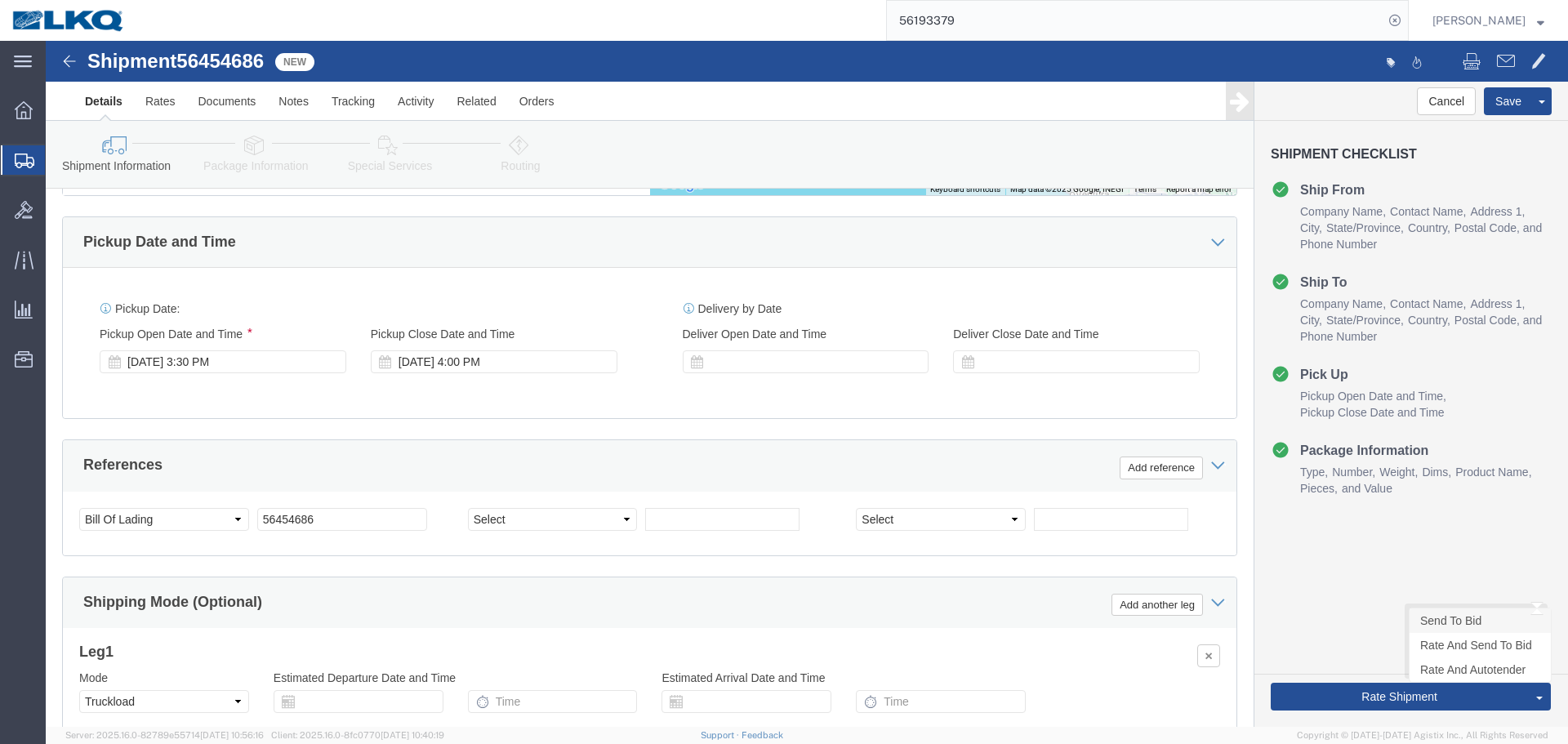
click link "Send To Bid"
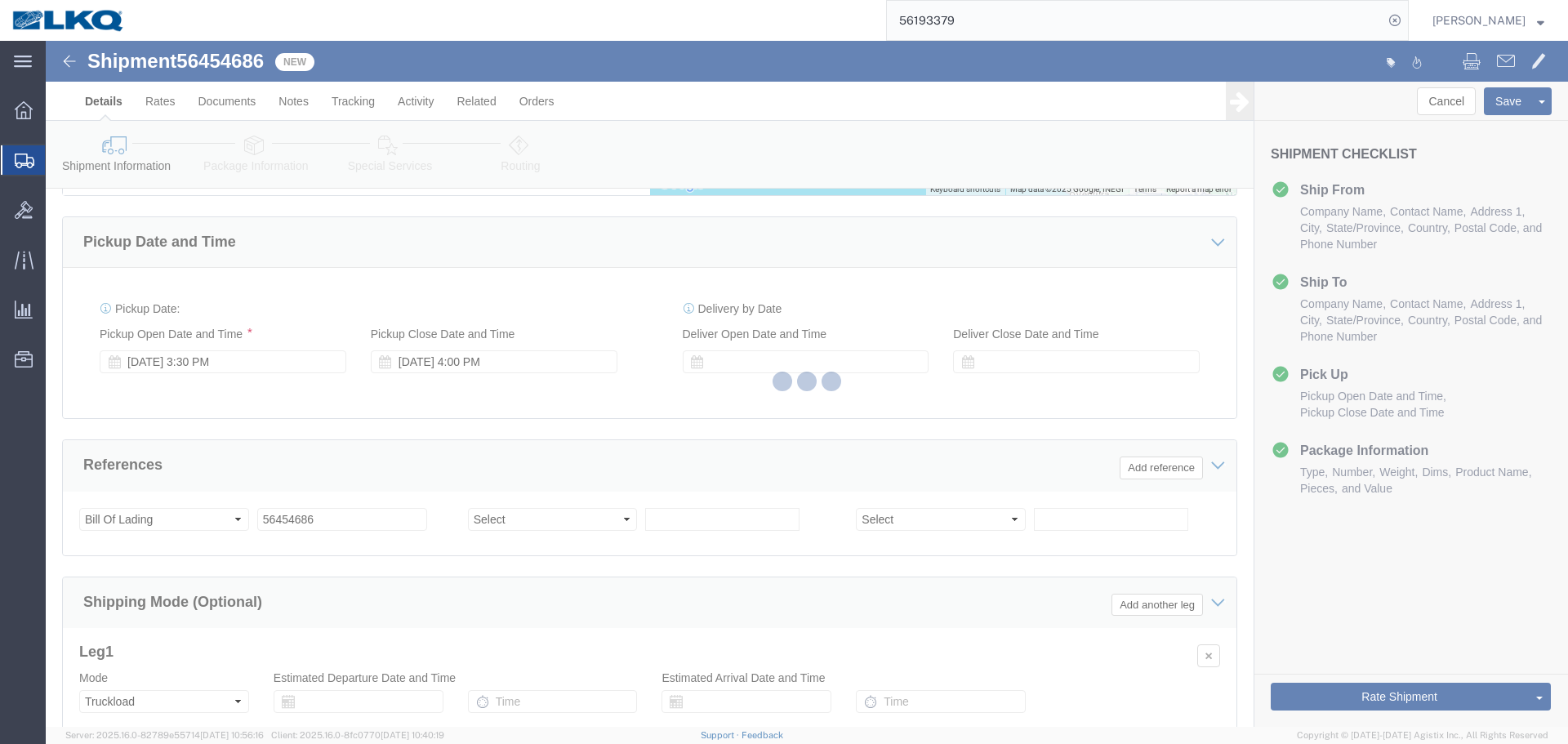
select select "35941"
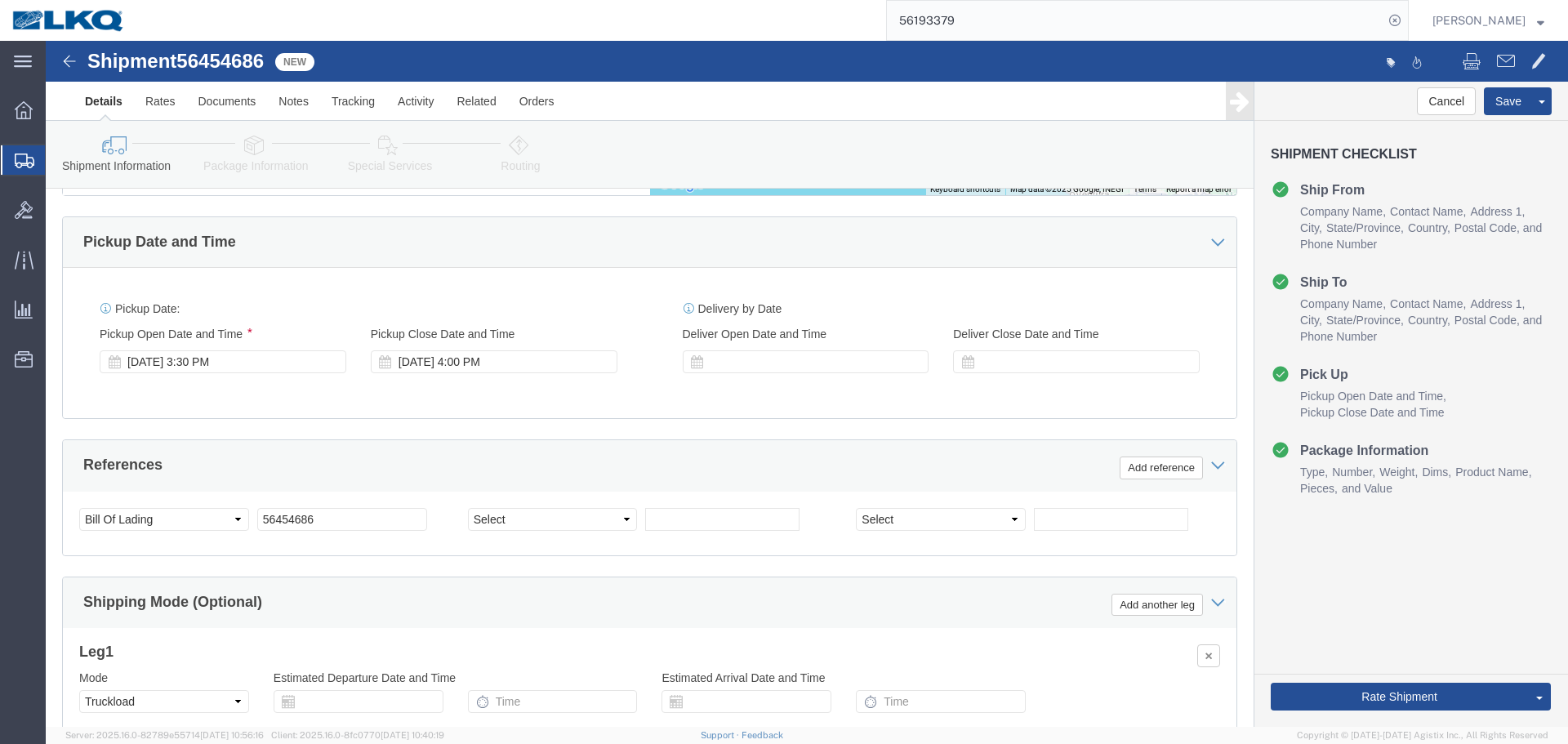
select select "TL"
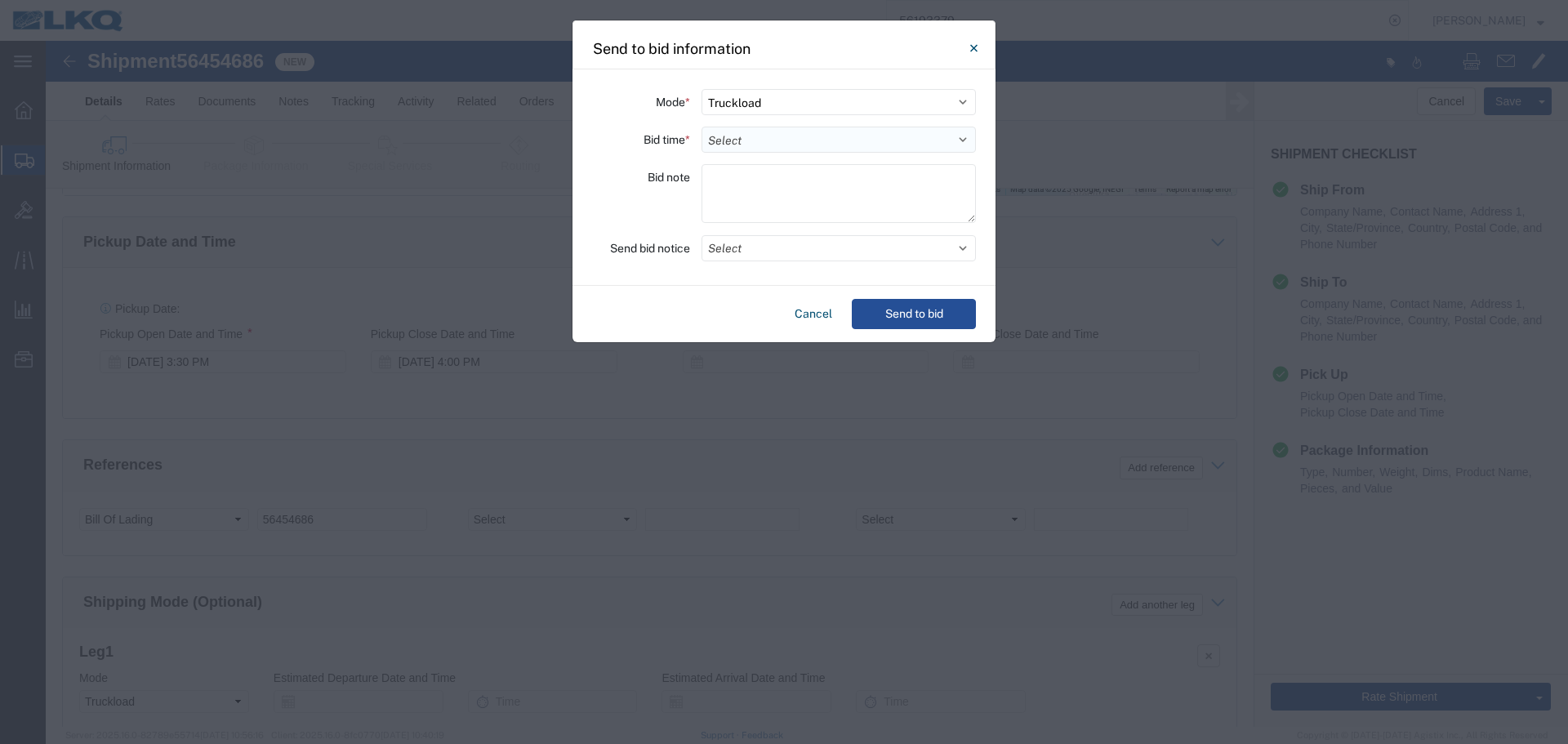
click at [770, 143] on select "Select 30 Min (Rush) 1 Hour (Rush) 2 Hours (Rush) 4 Hours (Rush) 8 Hours (Rush)…" at bounding box center [838, 139] width 274 height 26
select select "8"
click at [701, 127] on select "Select 30 Min (Rush) 1 Hour (Rush) 2 Hours (Rush) 4 Hours (Rush) 8 Hours (Rush)…" at bounding box center [838, 139] width 274 height 26
click at [776, 260] on button "Select" at bounding box center [838, 248] width 274 height 26
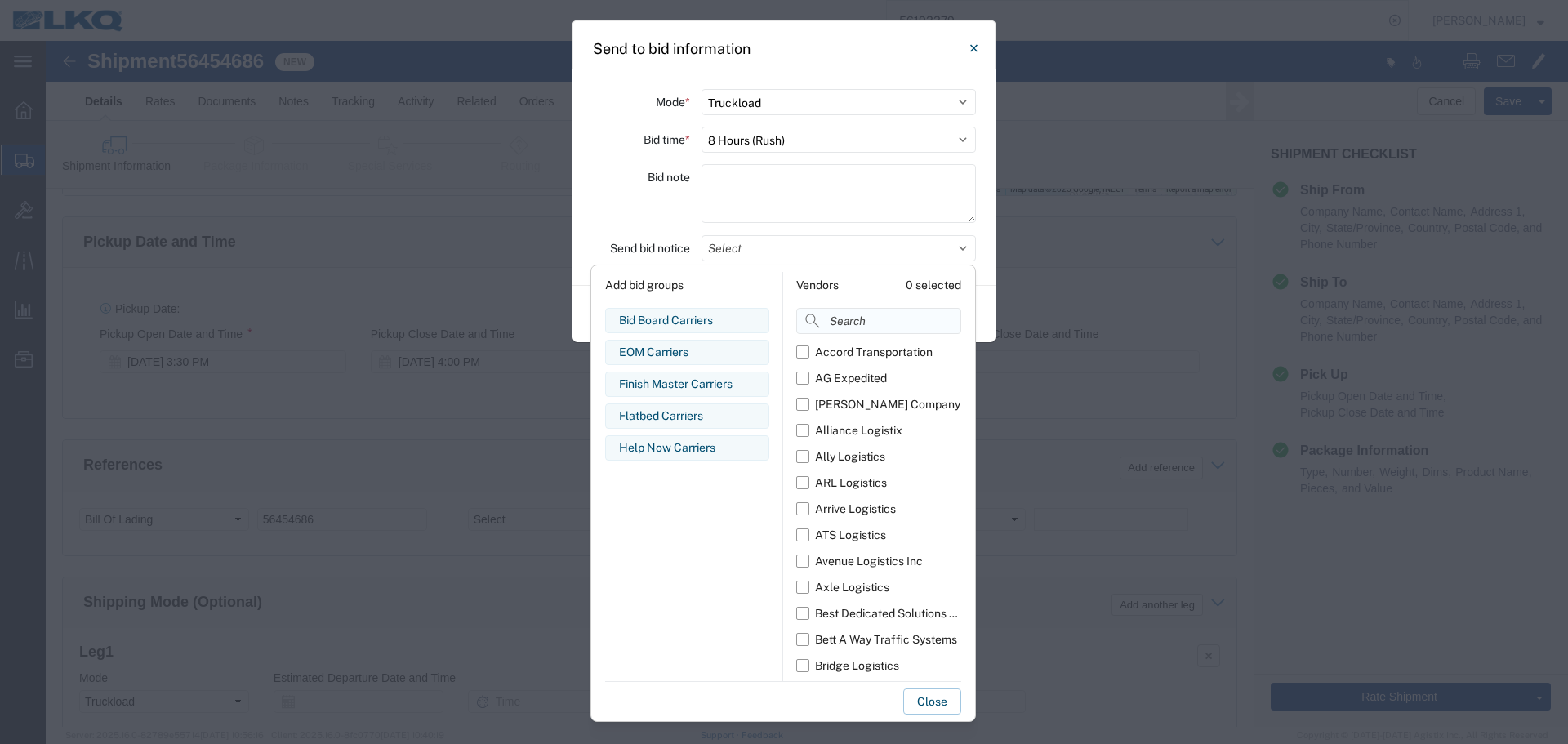
click at [834, 313] on input at bounding box center [878, 321] width 165 height 26
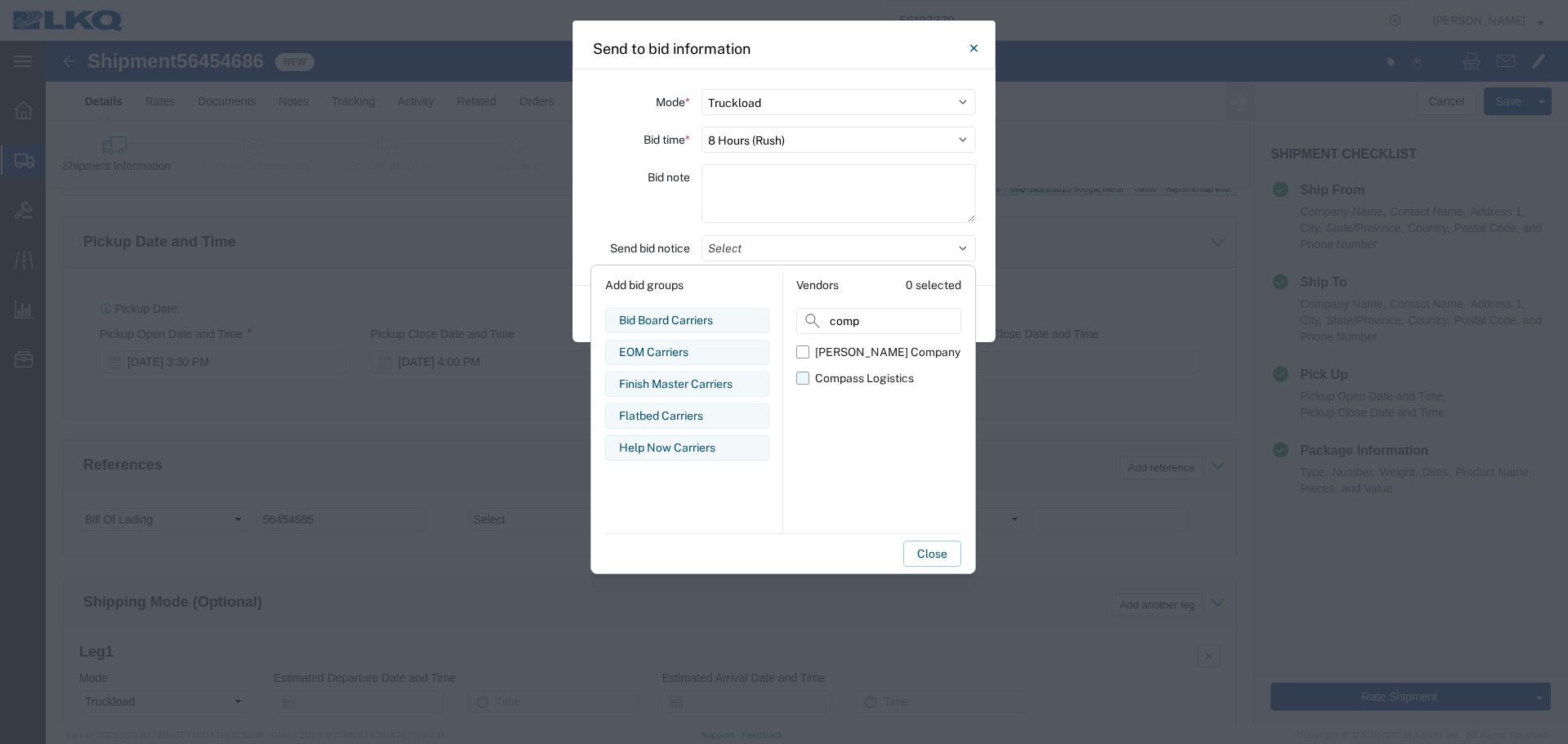
type input "comp"
click at [844, 374] on div "Compass Logistics" at bounding box center [865, 378] width 99 height 17
click at [0, 0] on input "Compass Logistics" at bounding box center [0, 0] width 0 height 0
click at [615, 207] on div "Bid note" at bounding box center [641, 195] width 98 height 63
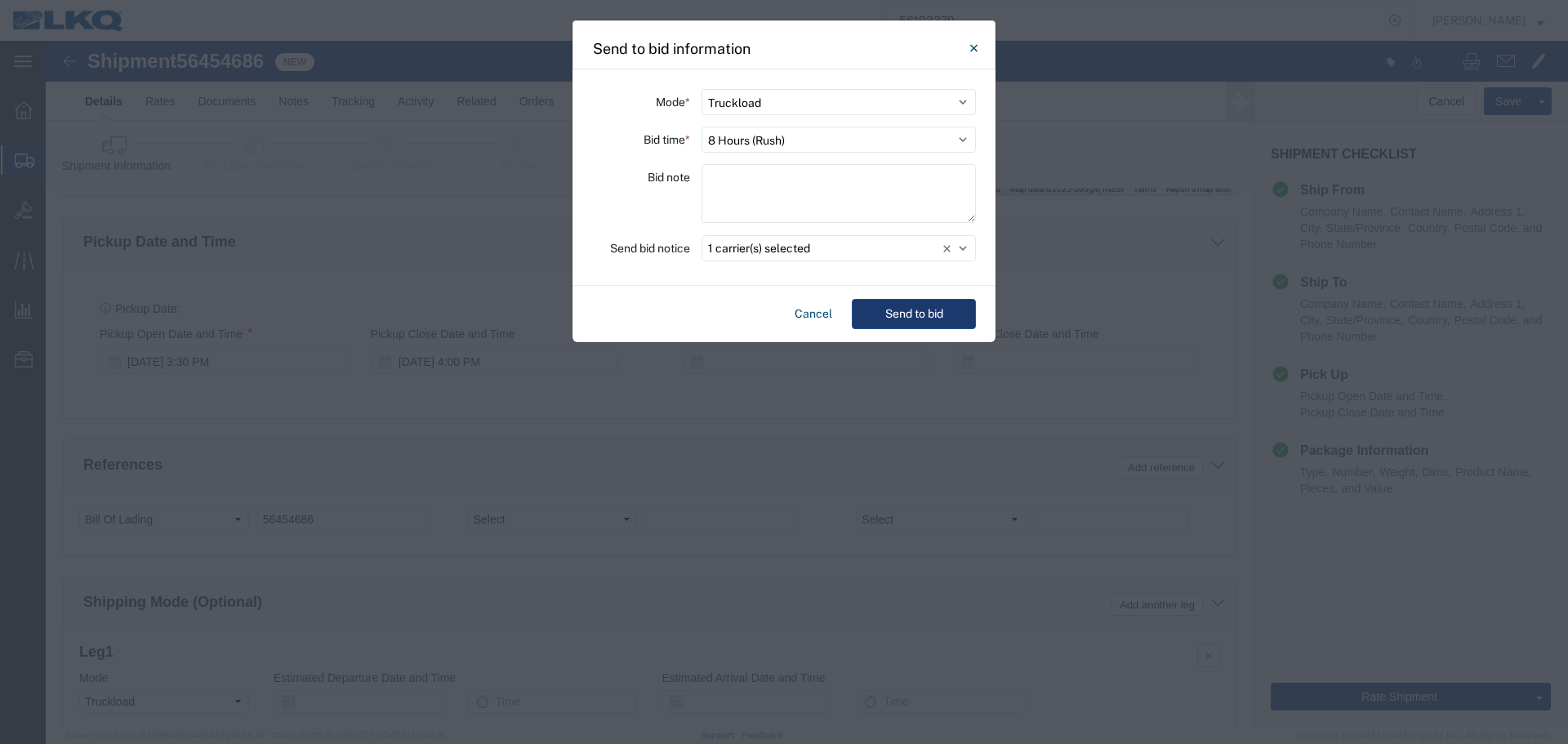
click at [867, 313] on button "Send to bid" at bounding box center [913, 314] width 124 height 30
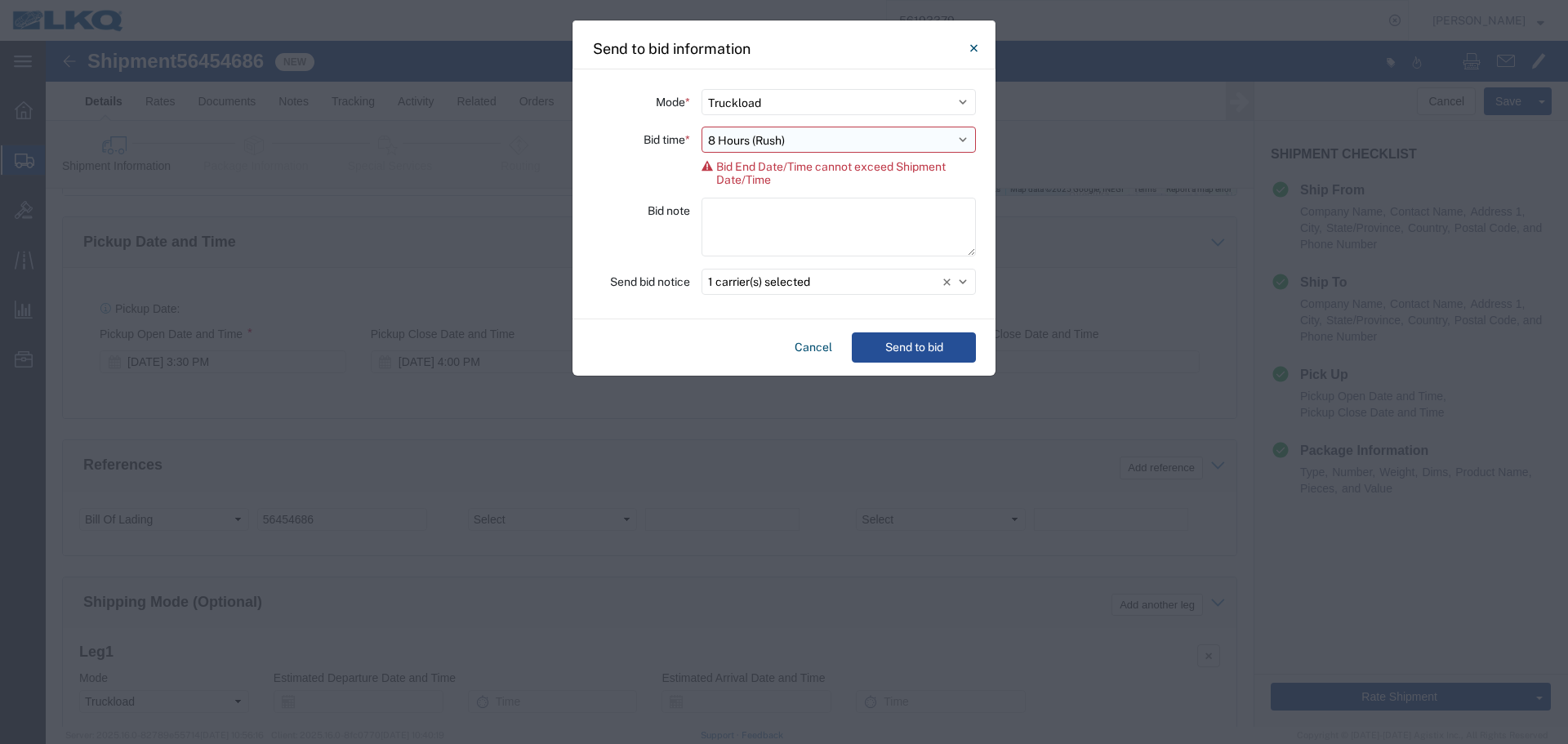
click at [793, 139] on select "Select 30 Min (Rush) 1 Hour (Rush) 2 Hours (Rush) 4 Hours (Rush) 8 Hours (Rush)…" at bounding box center [838, 139] width 274 height 26
select select "1"
click at [701, 127] on select "Select 30 Min (Rush) 1 Hour (Rush) 2 Hours (Rush) 4 Hours (Rush) 8 Hours (Rush)…" at bounding box center [838, 139] width 274 height 26
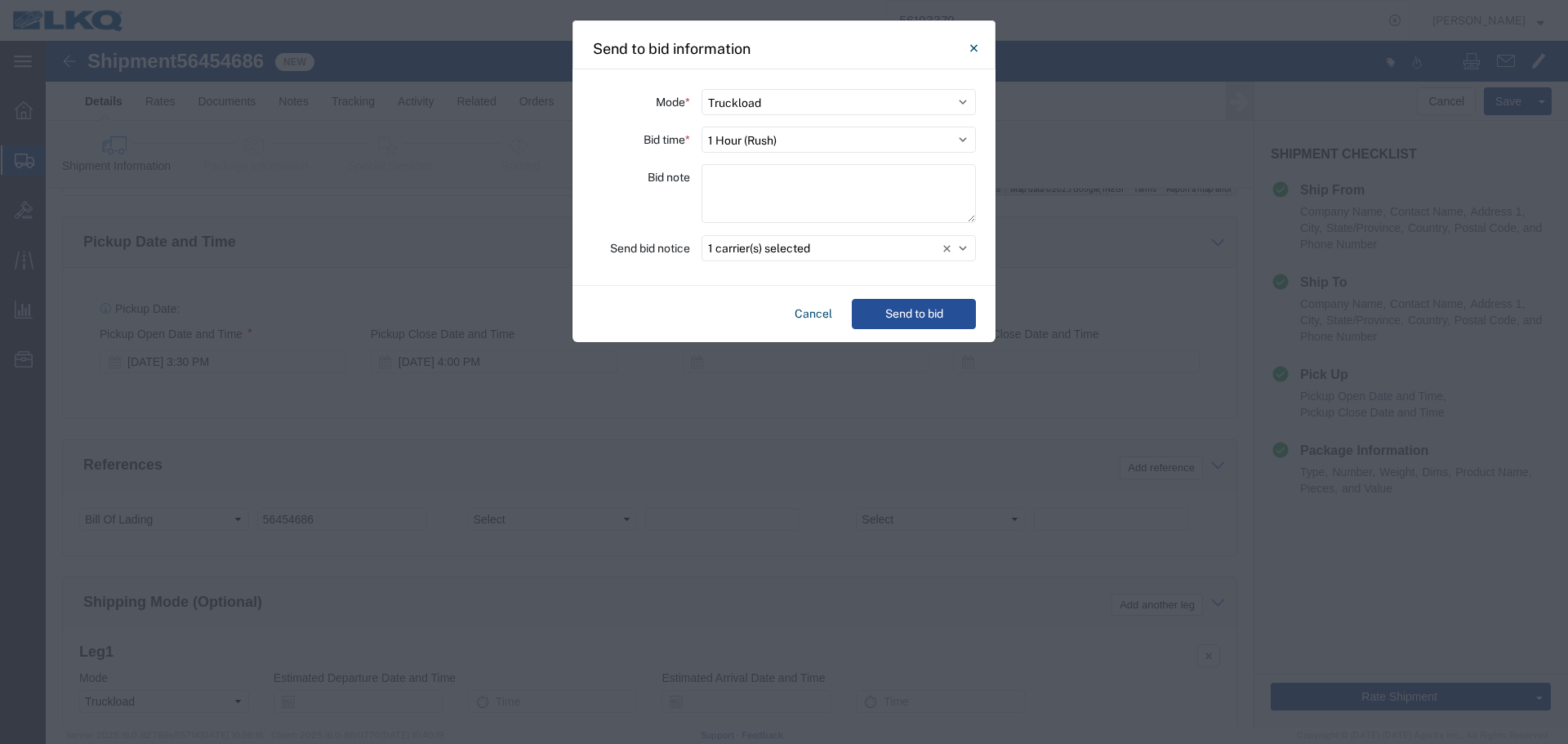
click at [891, 296] on div "Cancel Send to bid" at bounding box center [783, 314] width 423 height 56
click at [903, 312] on button "Send to bid" at bounding box center [913, 314] width 124 height 30
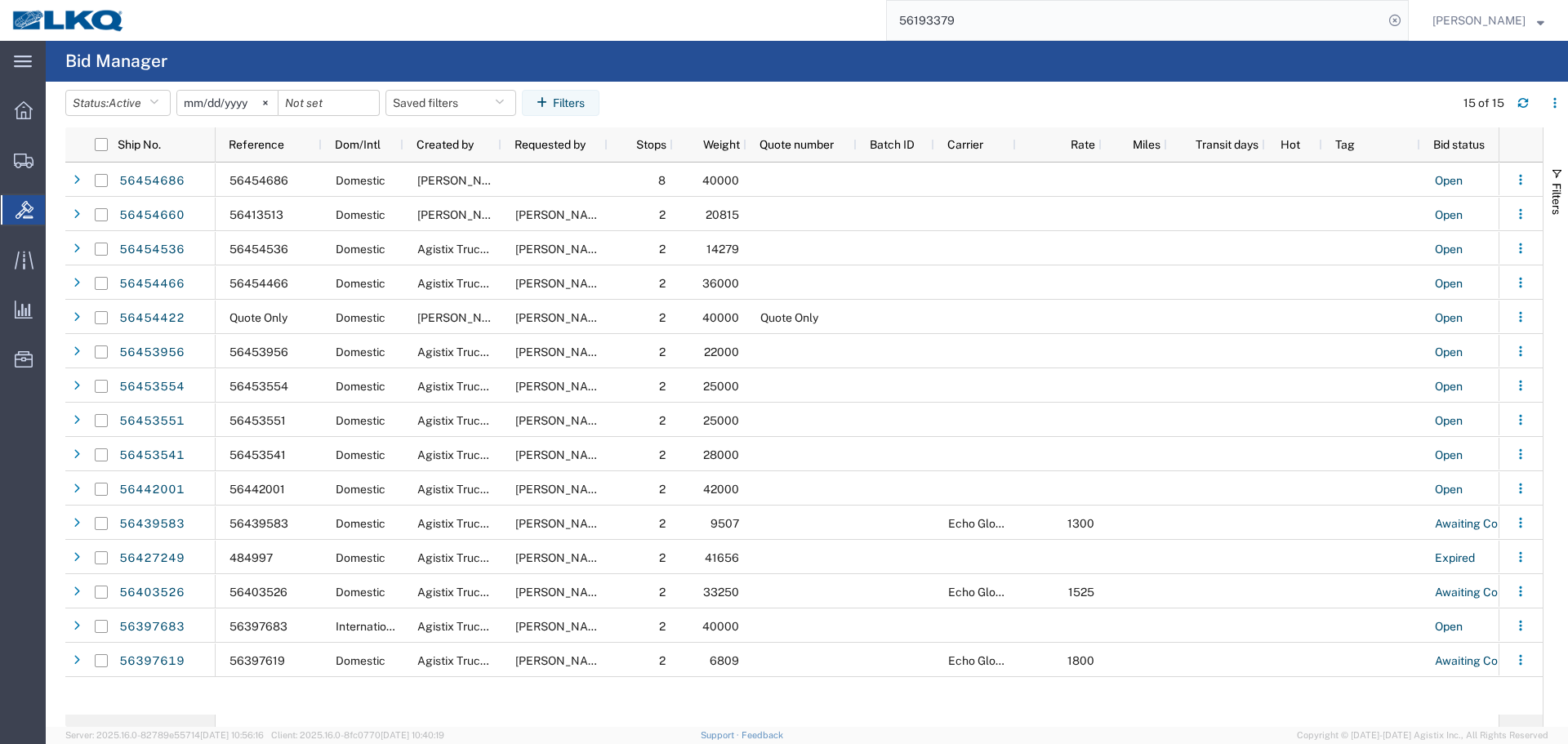
click at [1076, 21] on input "56193379" at bounding box center [1134, 20] width 496 height 39
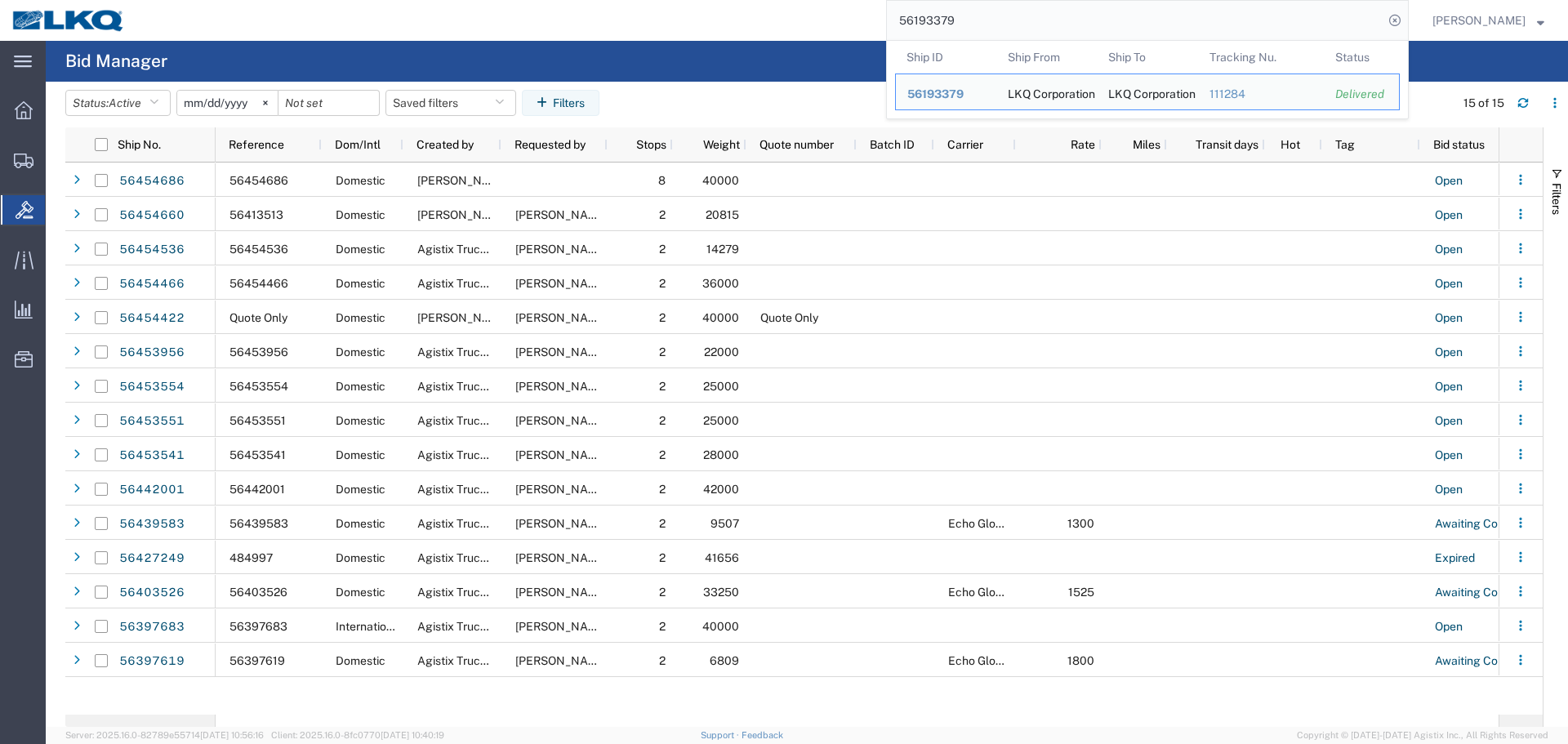
paste input "454466"
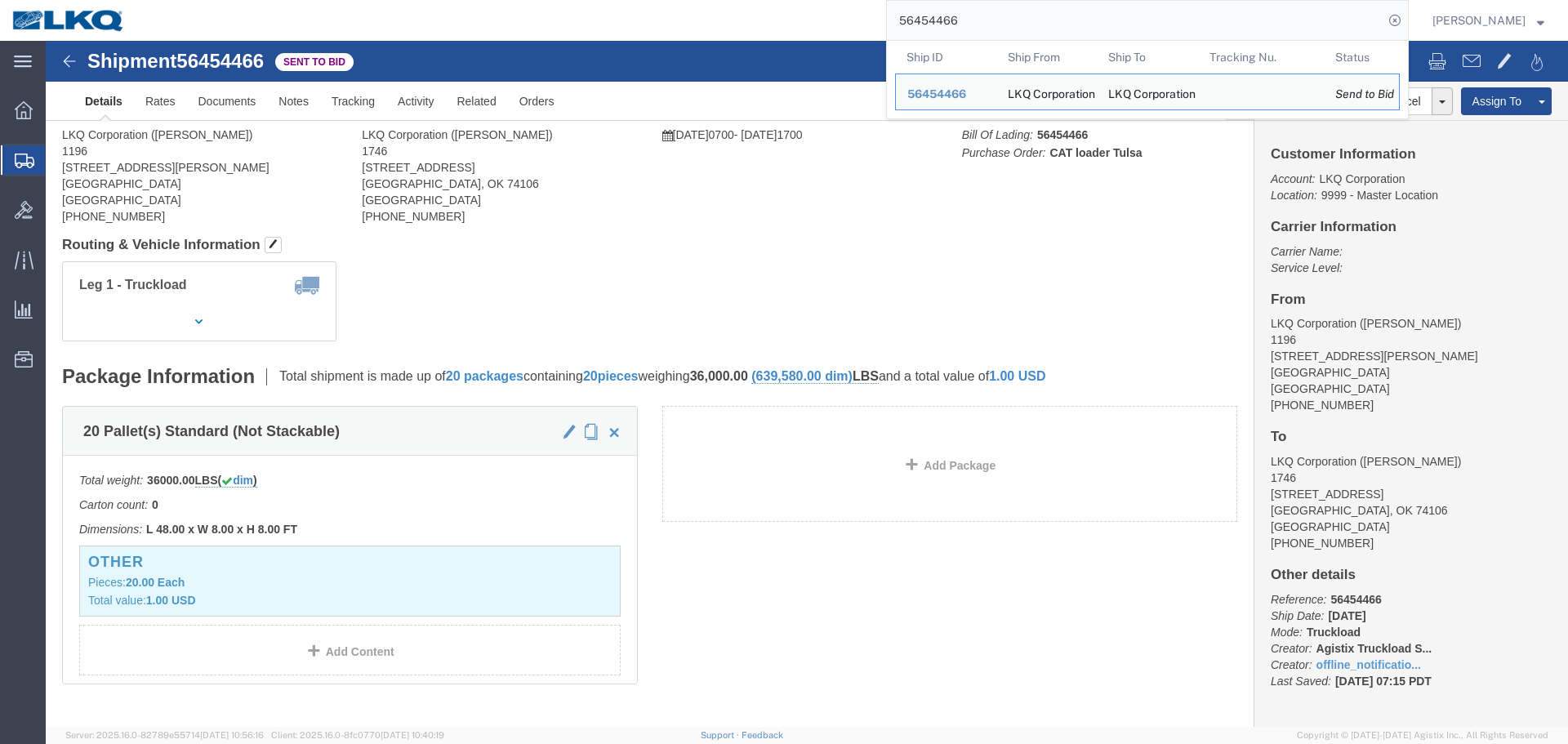
click h4 "Routing & Vehicle Information"
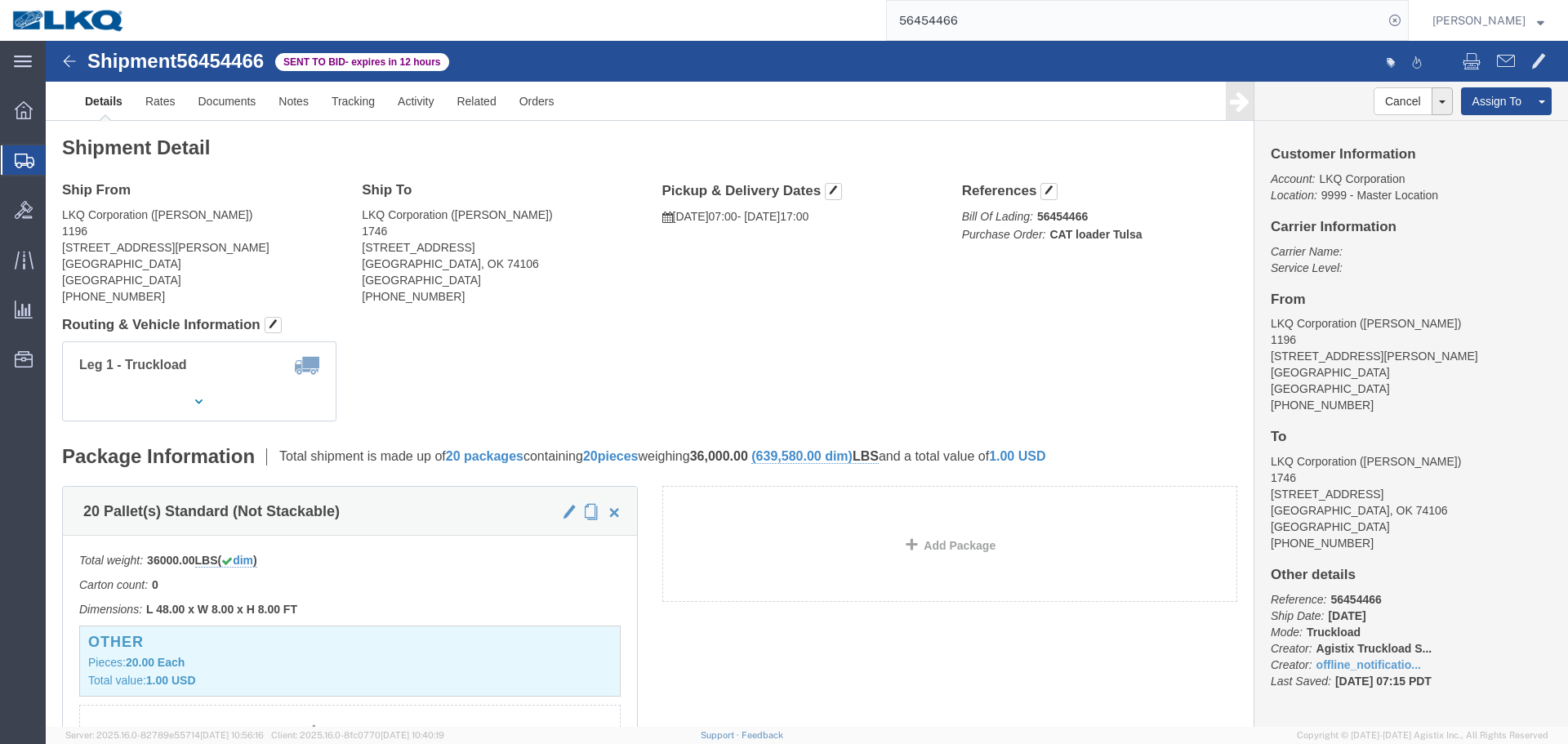
click div "Ship From LKQ Corporation (Cody Brazeal) 1196 451 Benoist Farms Road West Palm …"
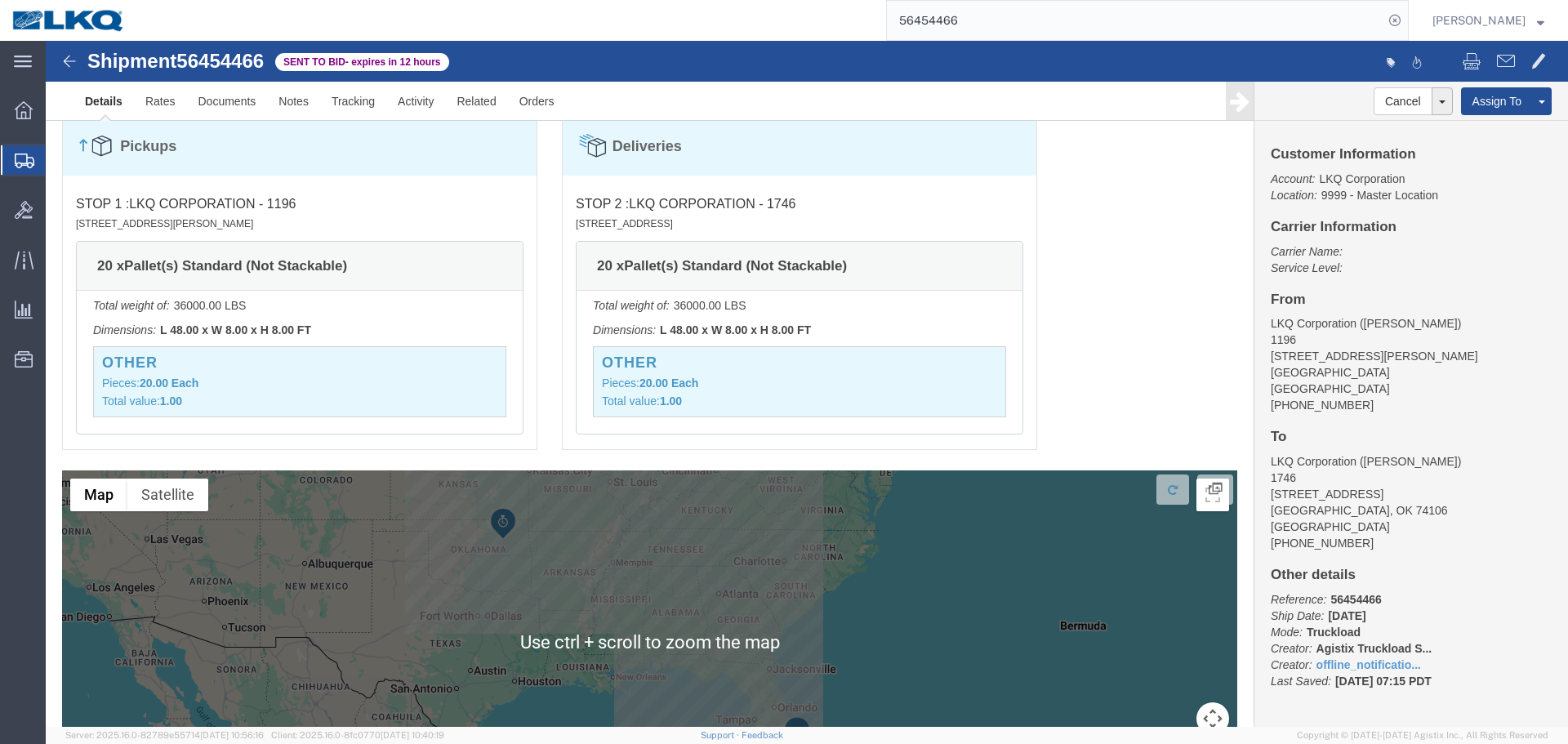
scroll to position [947, 0]
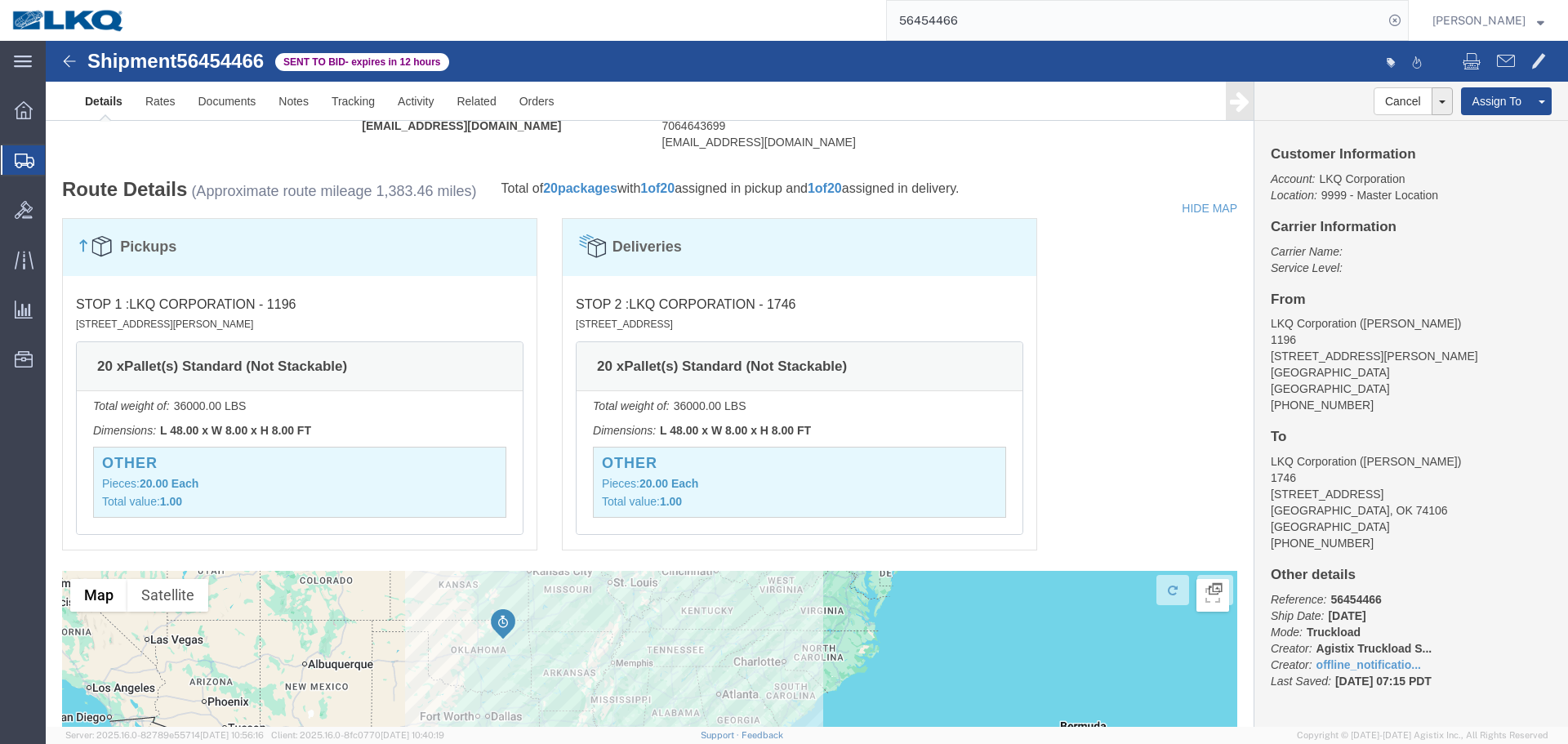
click div "Pickups STOP 1 : LKQ Corporation - 1196 451 Benoist Farms Road, West Palm Beach…"
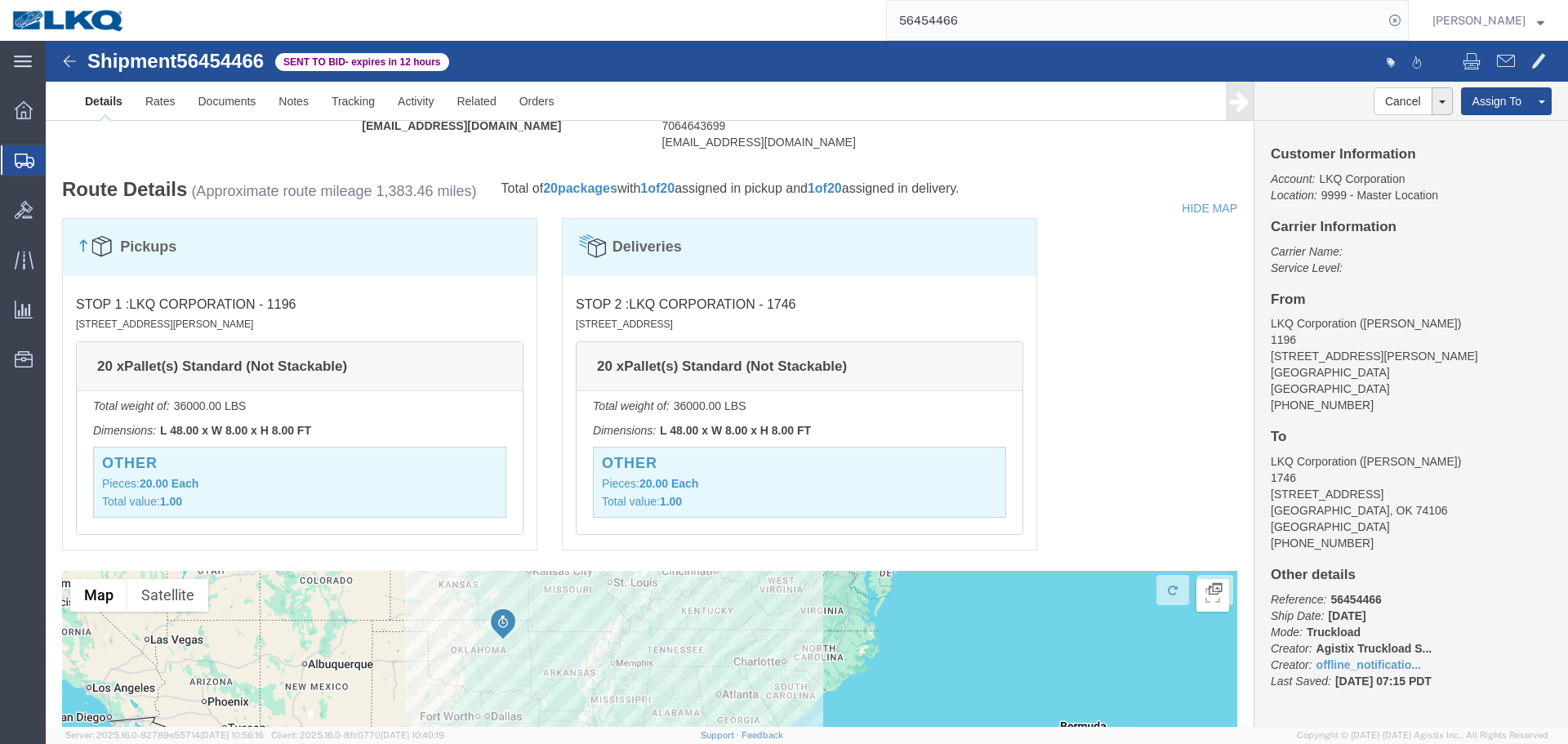
click div "Pickups STOP 1 : LKQ Corporation - 1196 451 Benoist Farms Road, West Palm Beach…"
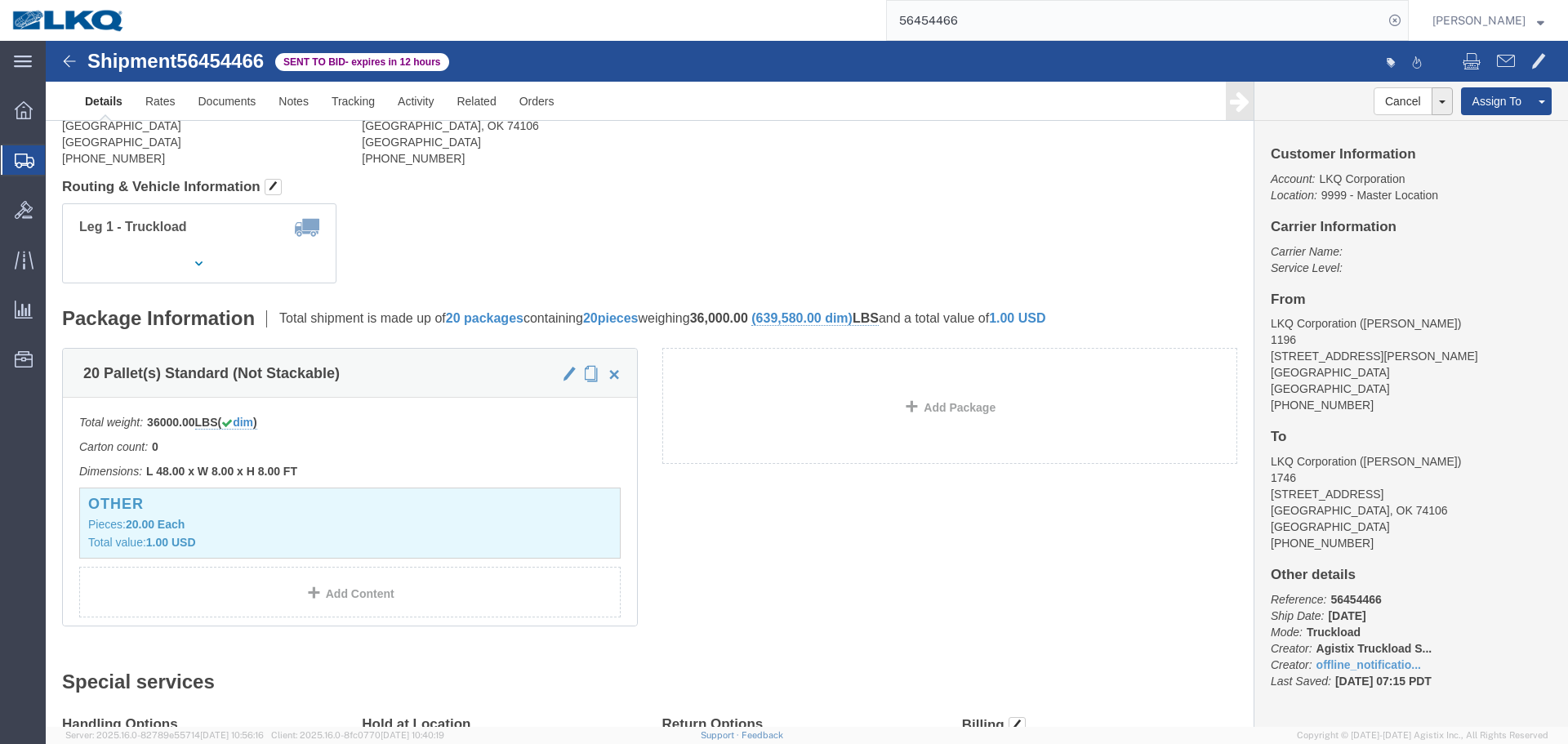
scroll to position [0, 0]
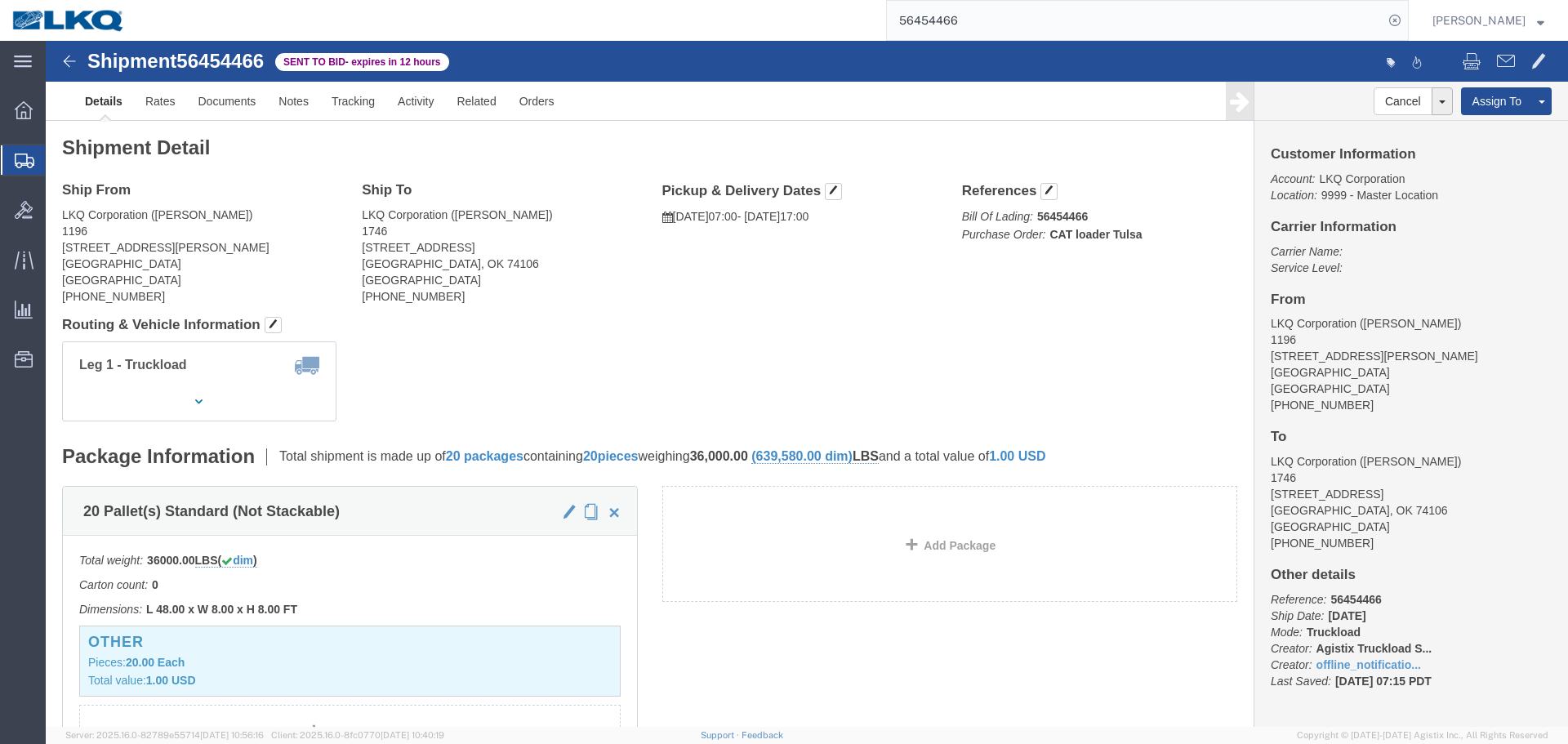
click address "LKQ Corporation (Cody Brazeal) 1196 451 Benoist Farms Road West Palm Beach, FL …"
copy address "33411"
click address "LKQ Corporation (Bonnie Bray) 1746 3112 North Peoria Avenue Tulsa, OK 74106 Uni…"
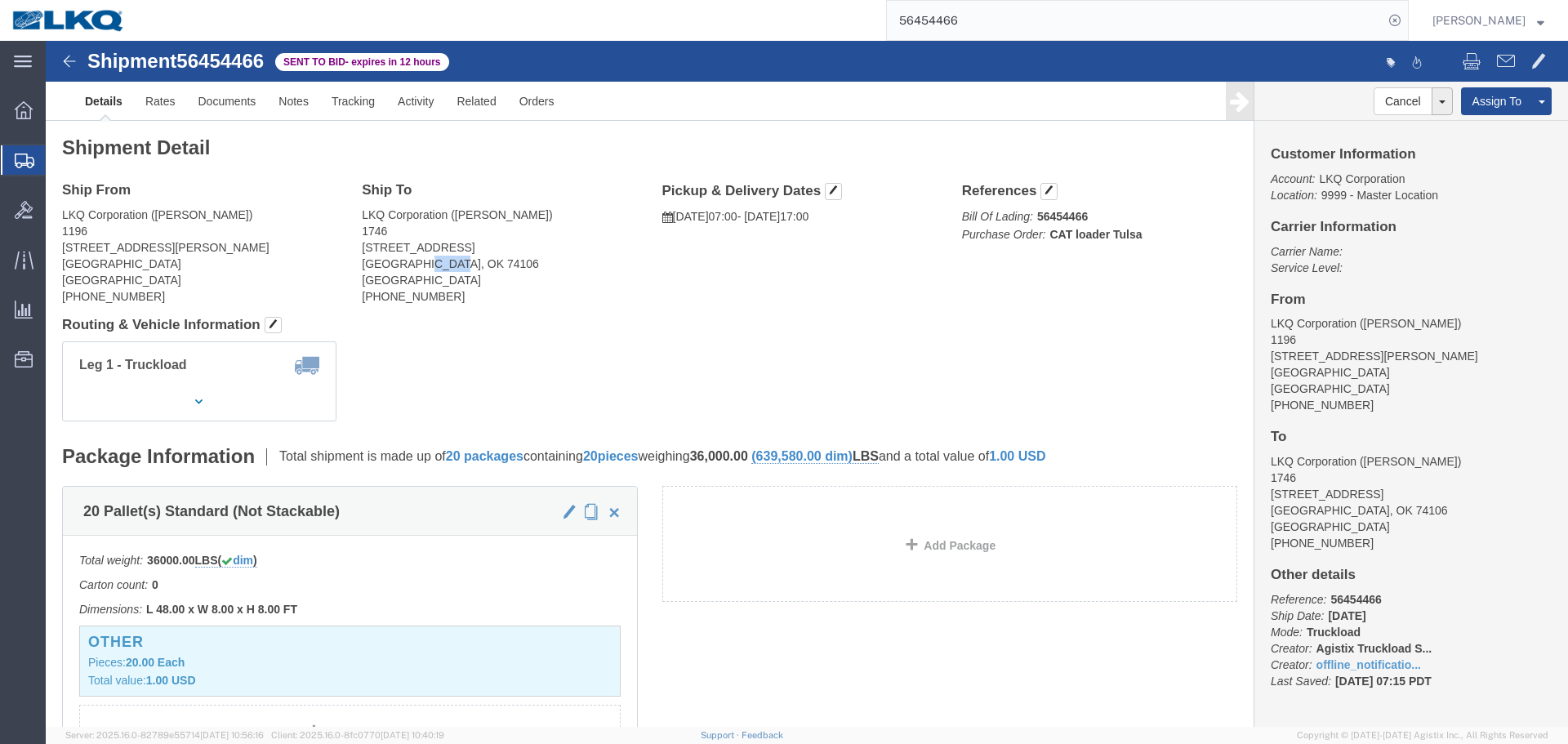
copy address "74106"
click div "Ship From LKQ Corporation (Cody Brazeal) 1196 451 Benoist Farms Road West Palm …"
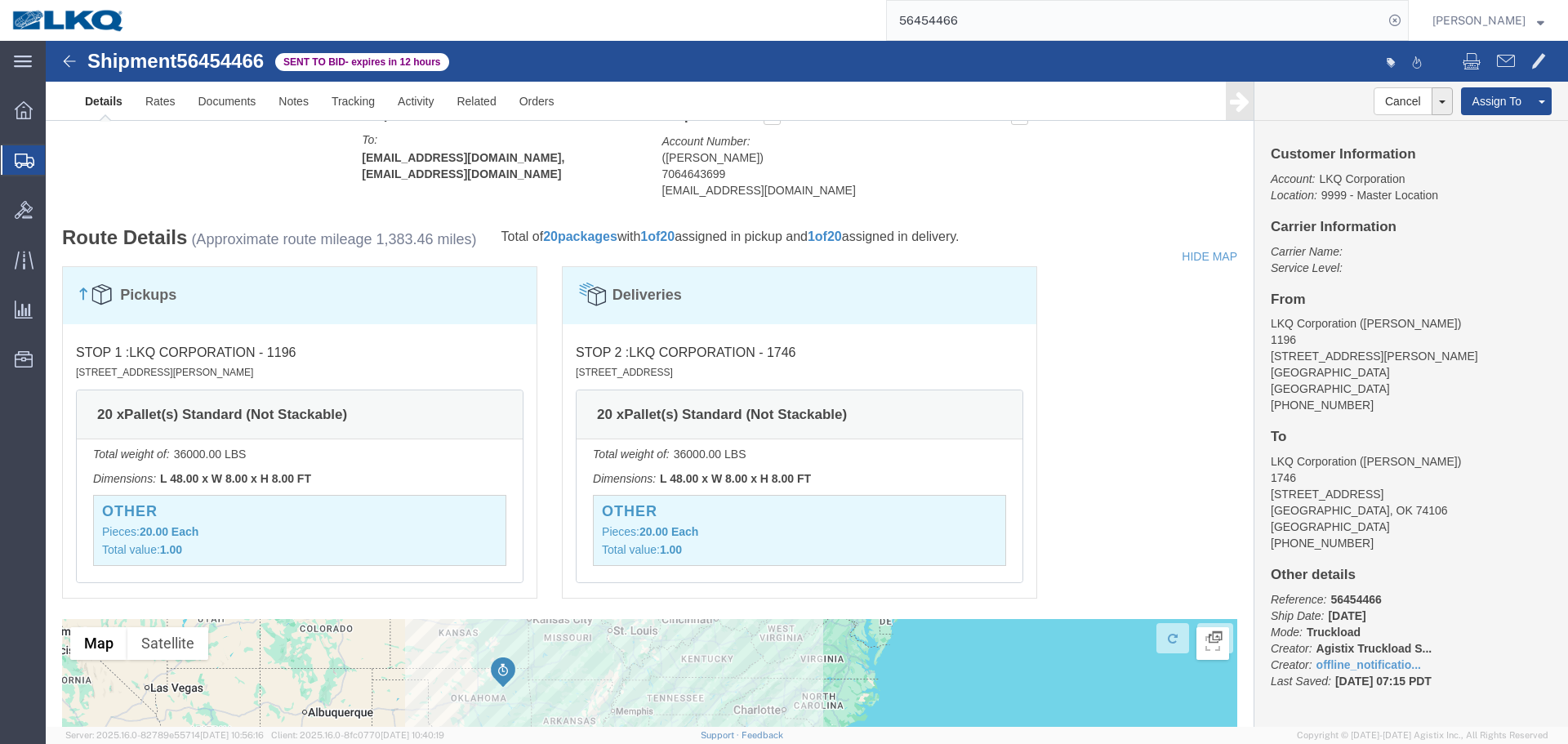
scroll to position [1192, 0]
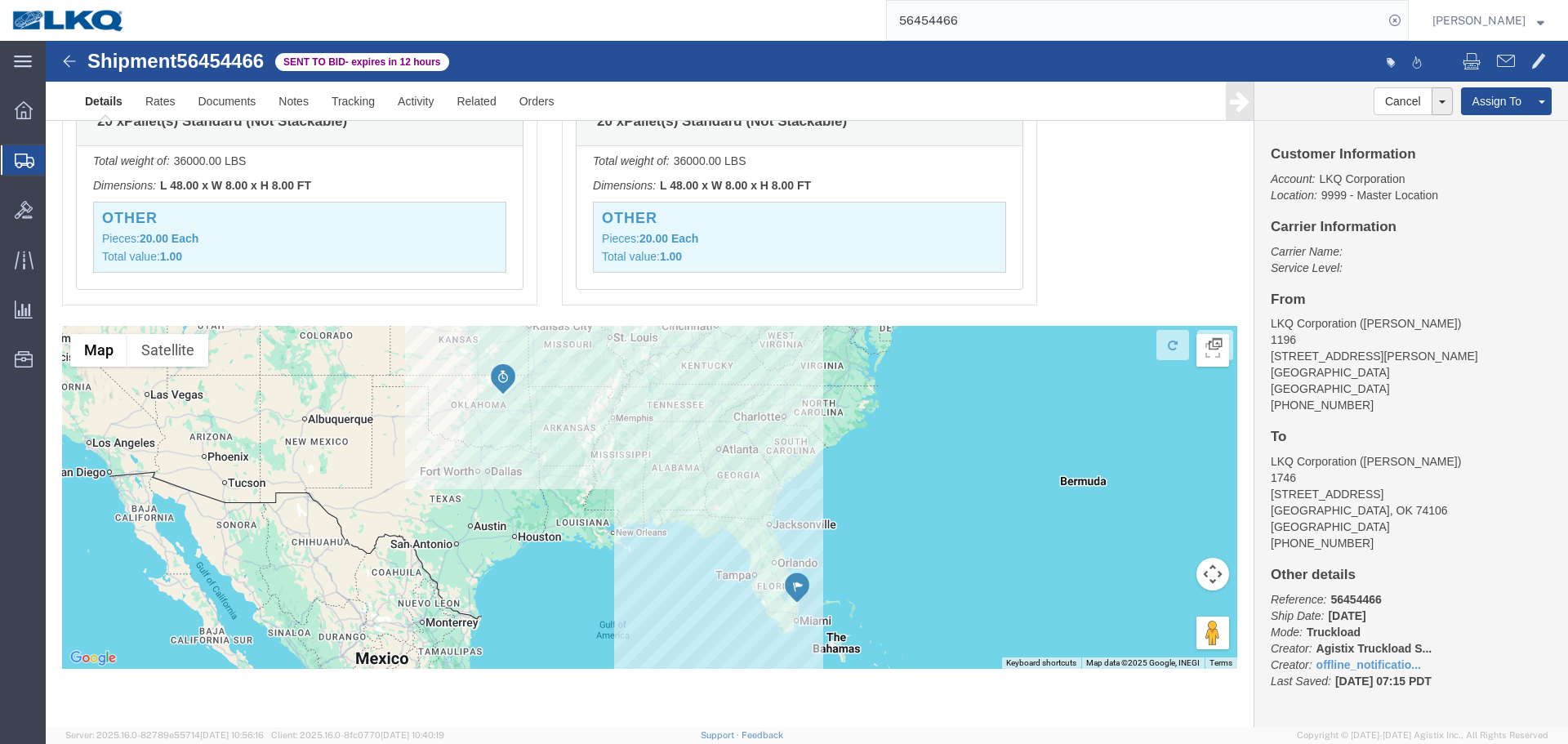
click at [1035, 27] on input "56454466" at bounding box center [1134, 20] width 496 height 39
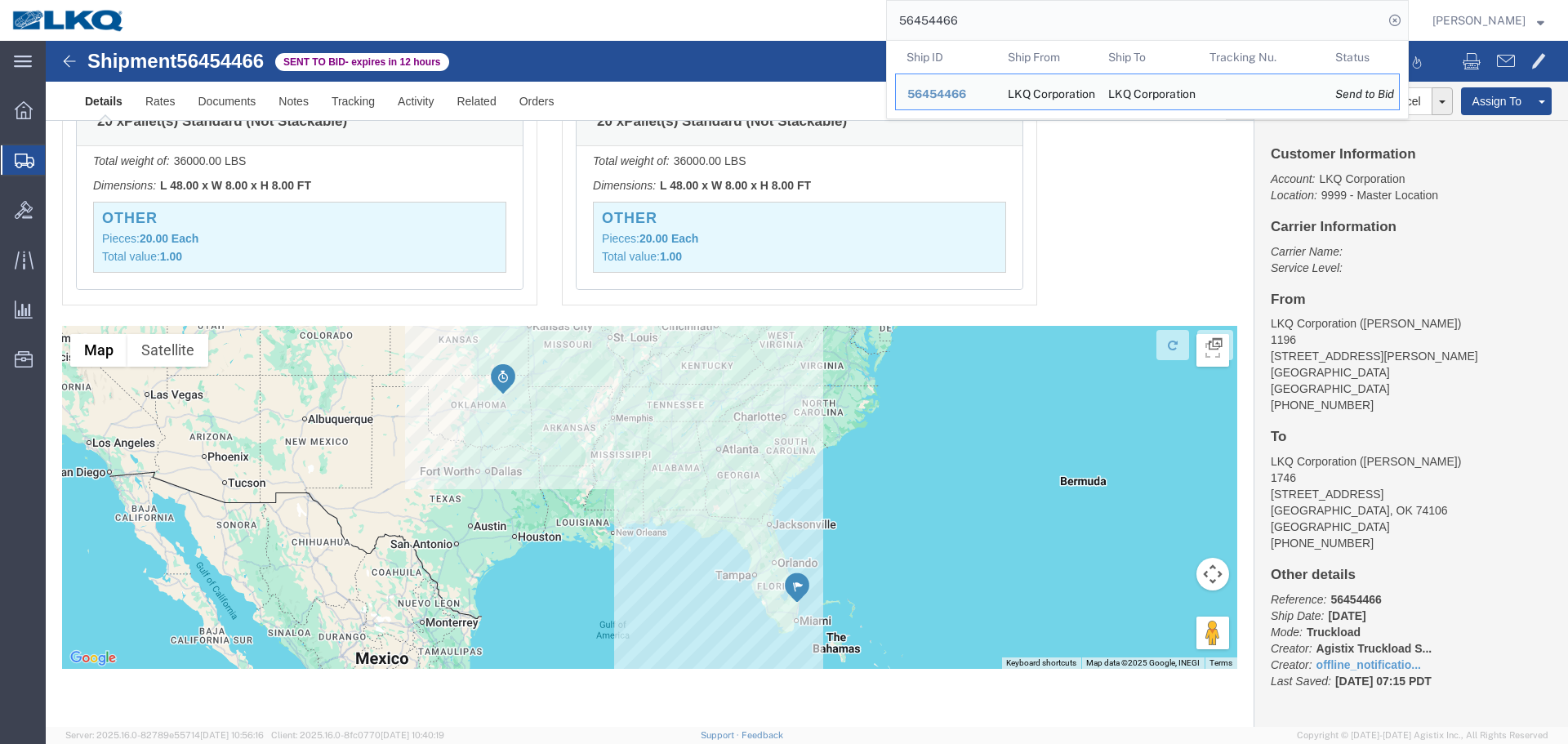
paste input "25511"
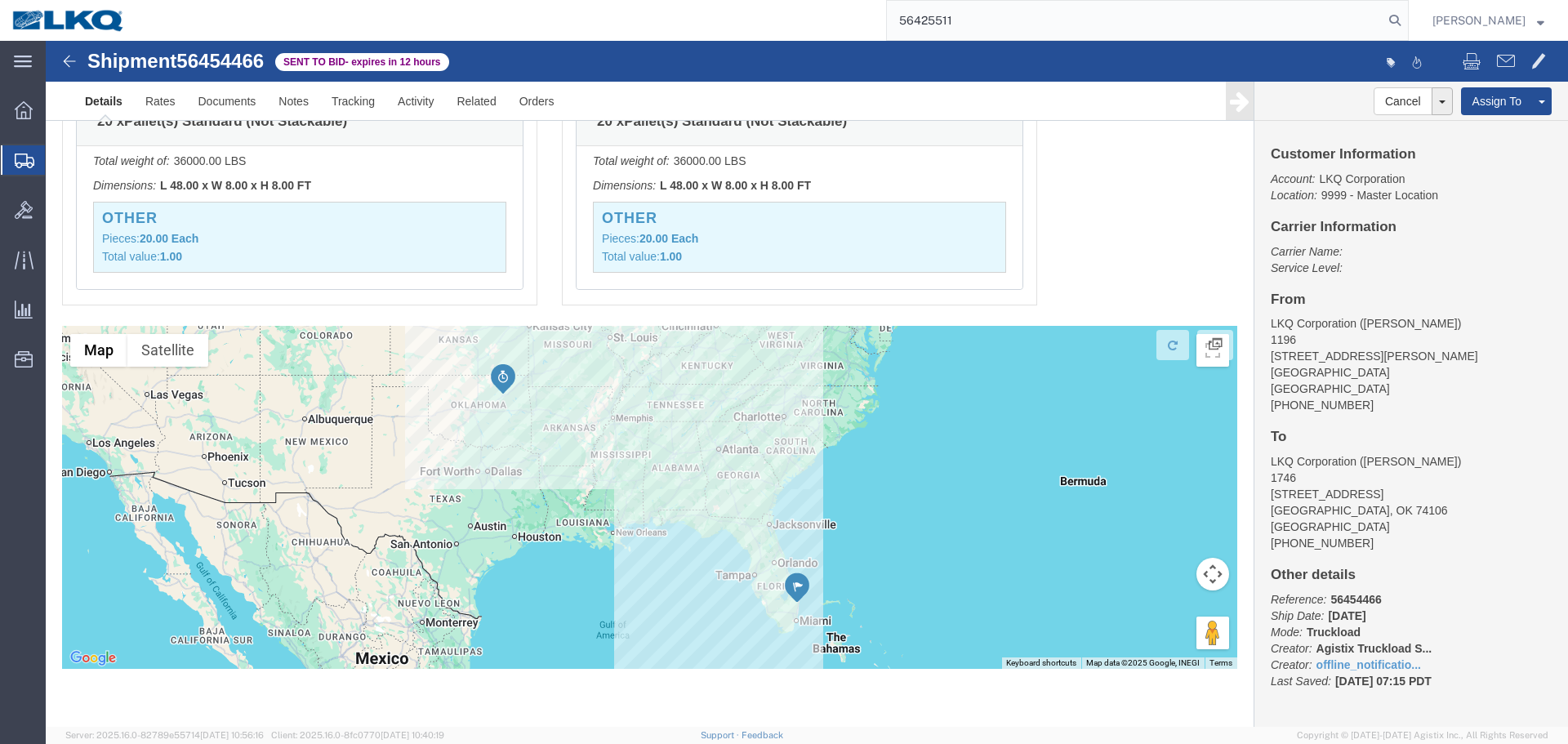
type input "56425511"
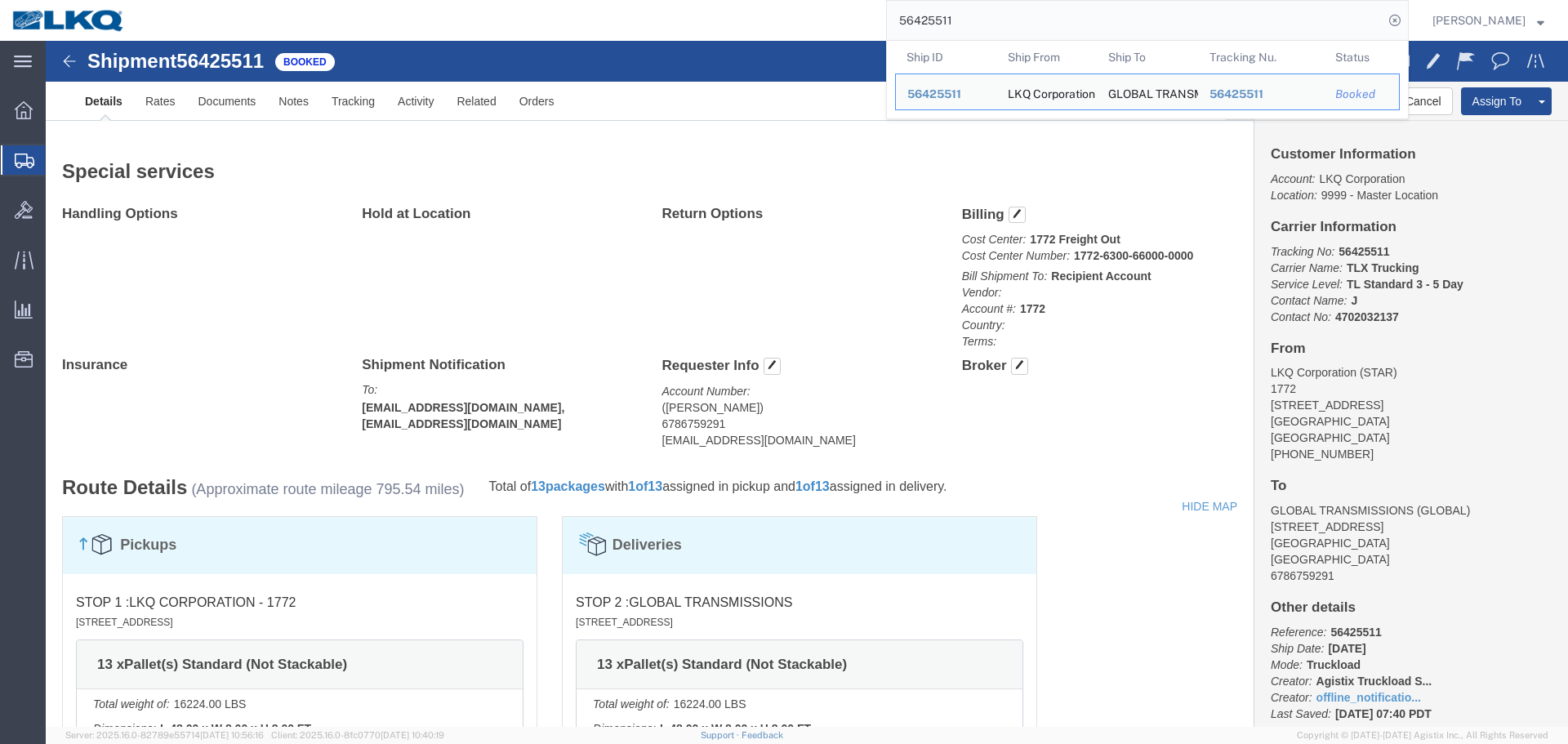
scroll to position [682, 0]
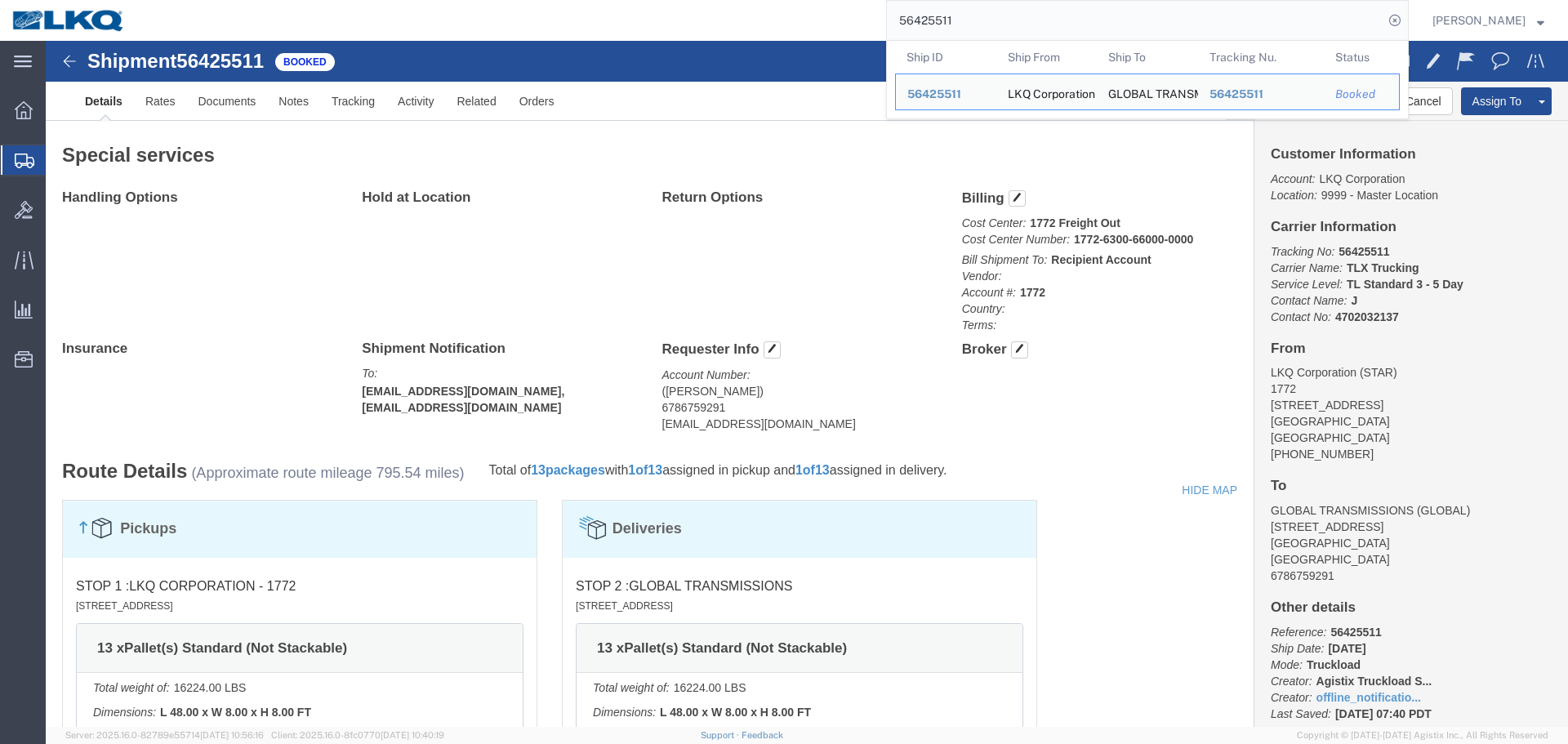
click div "Handling Options Hold at Location Return Options Billing Cost Center: 1772 Frei…"
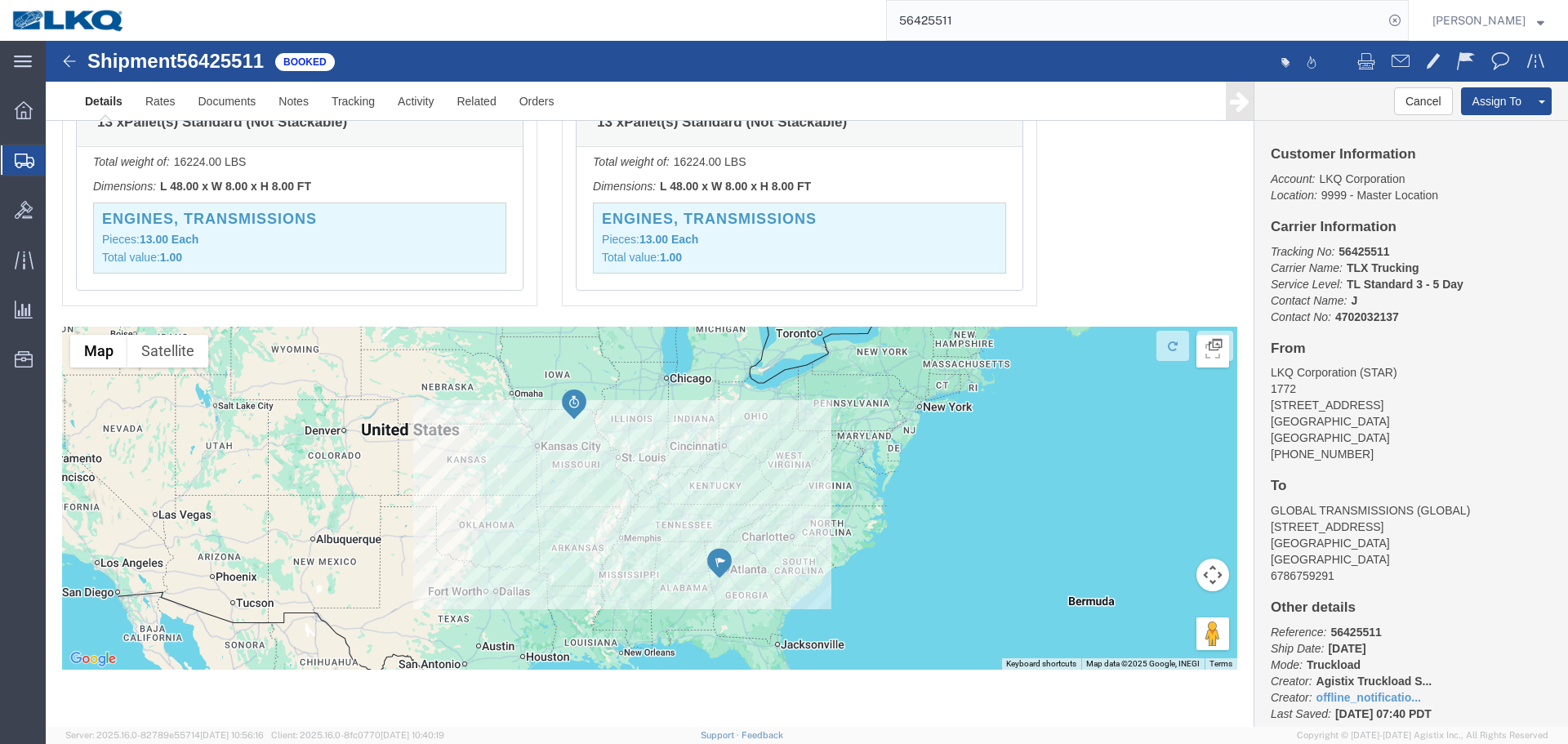
scroll to position [1208, 0]
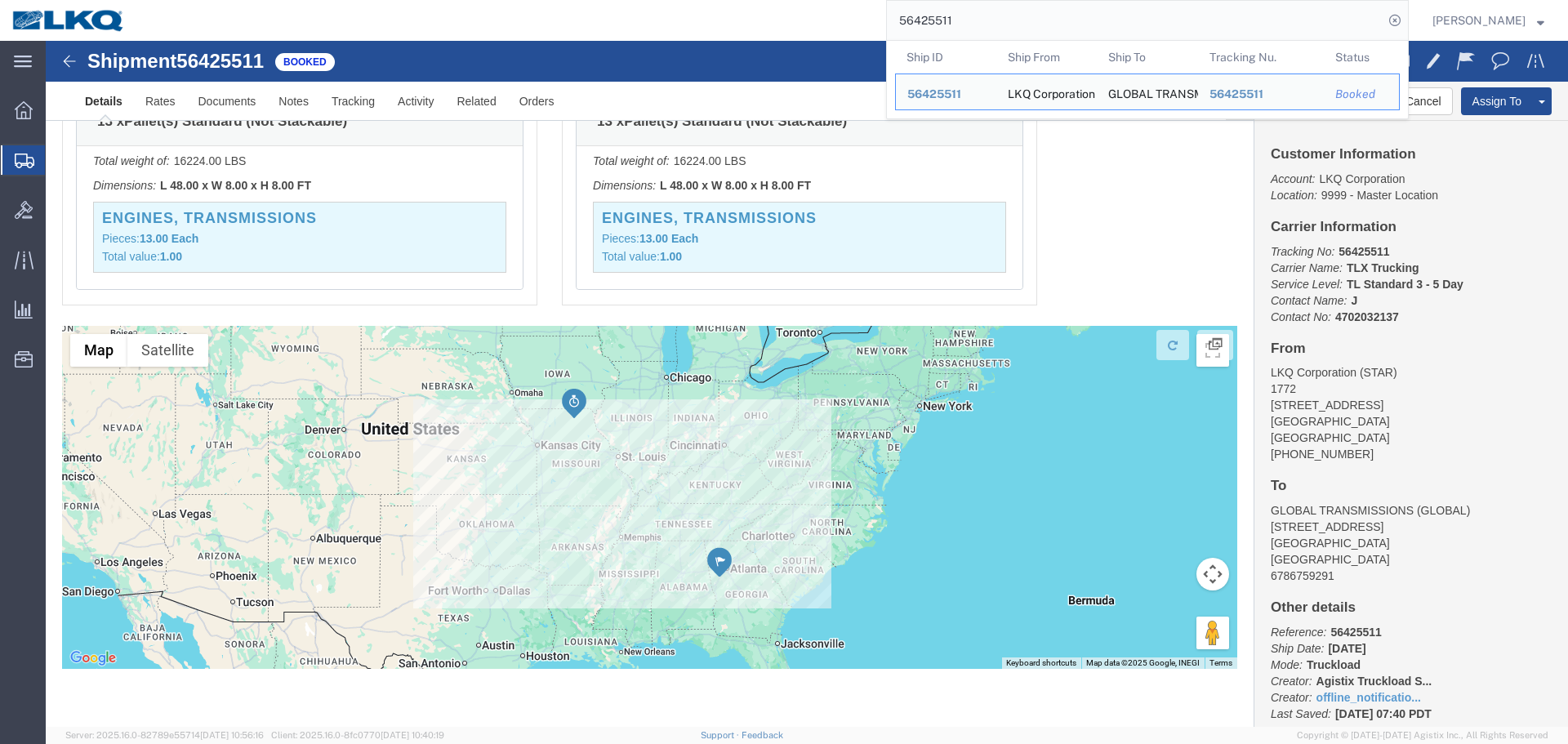
click at [1069, 16] on input "56425511" at bounding box center [1134, 20] width 496 height 39
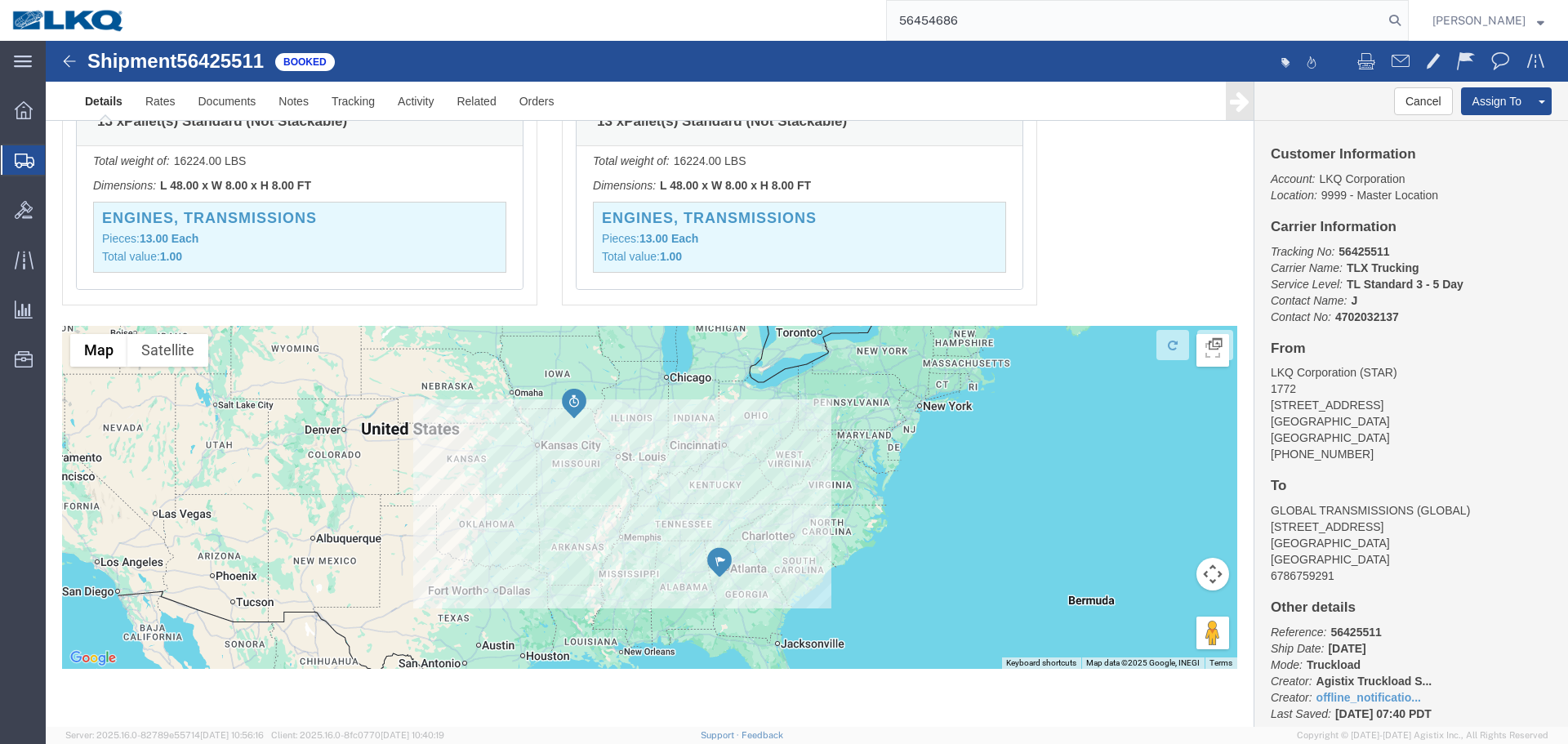
type input "56454686"
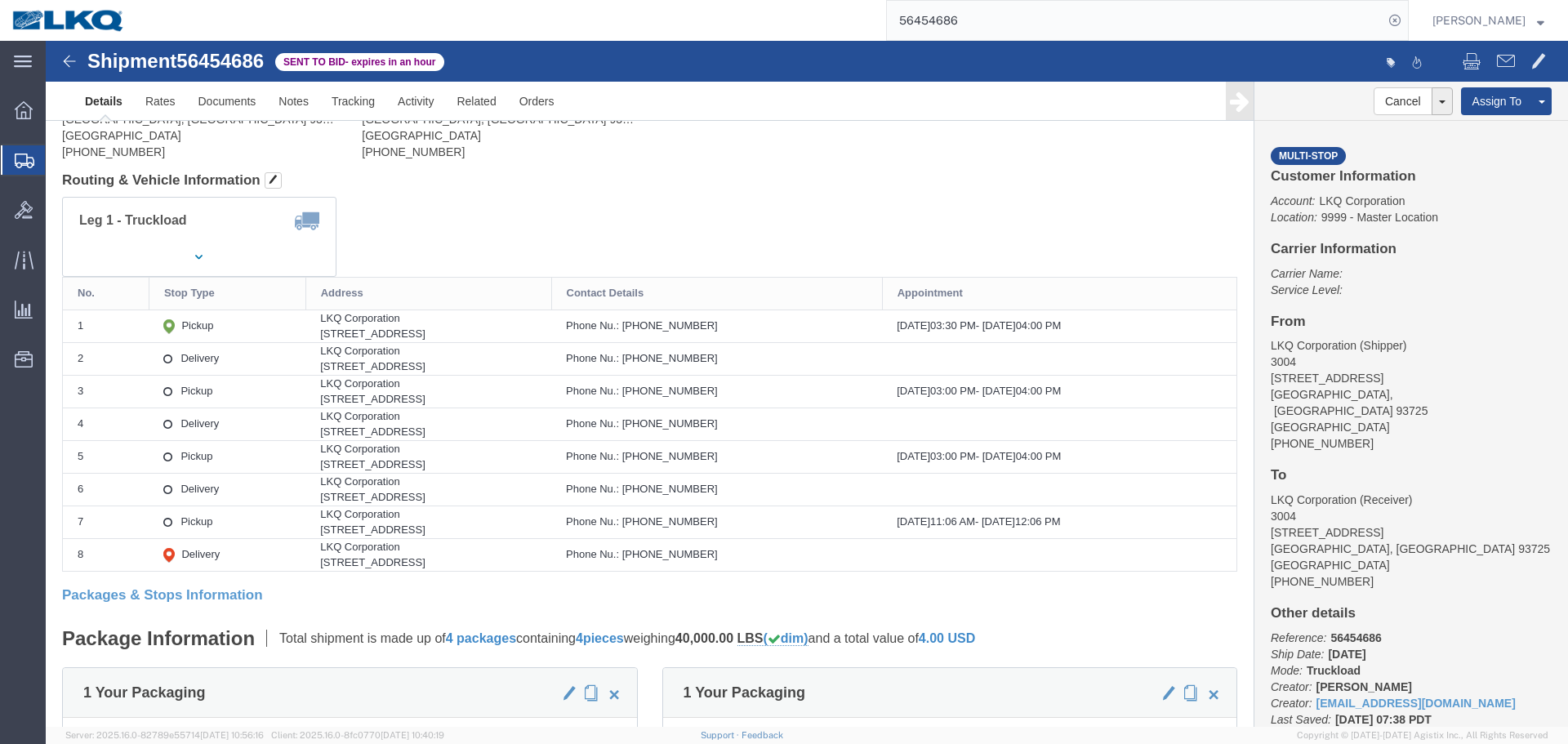
scroll to position [64, 0]
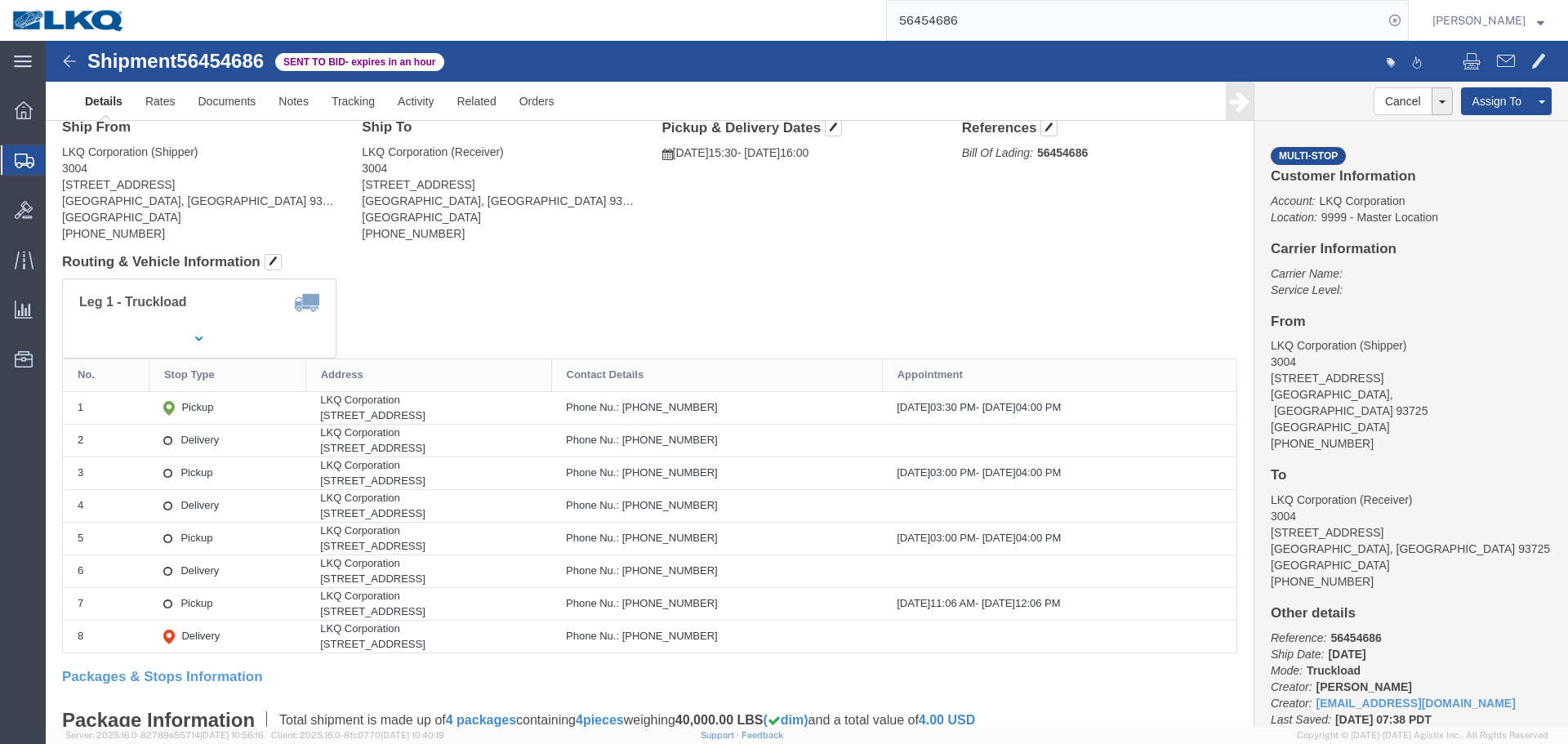
click div "Ship From LKQ Corporation (Shipper) 3004 3131 South North Point Drive #103 Fres…"
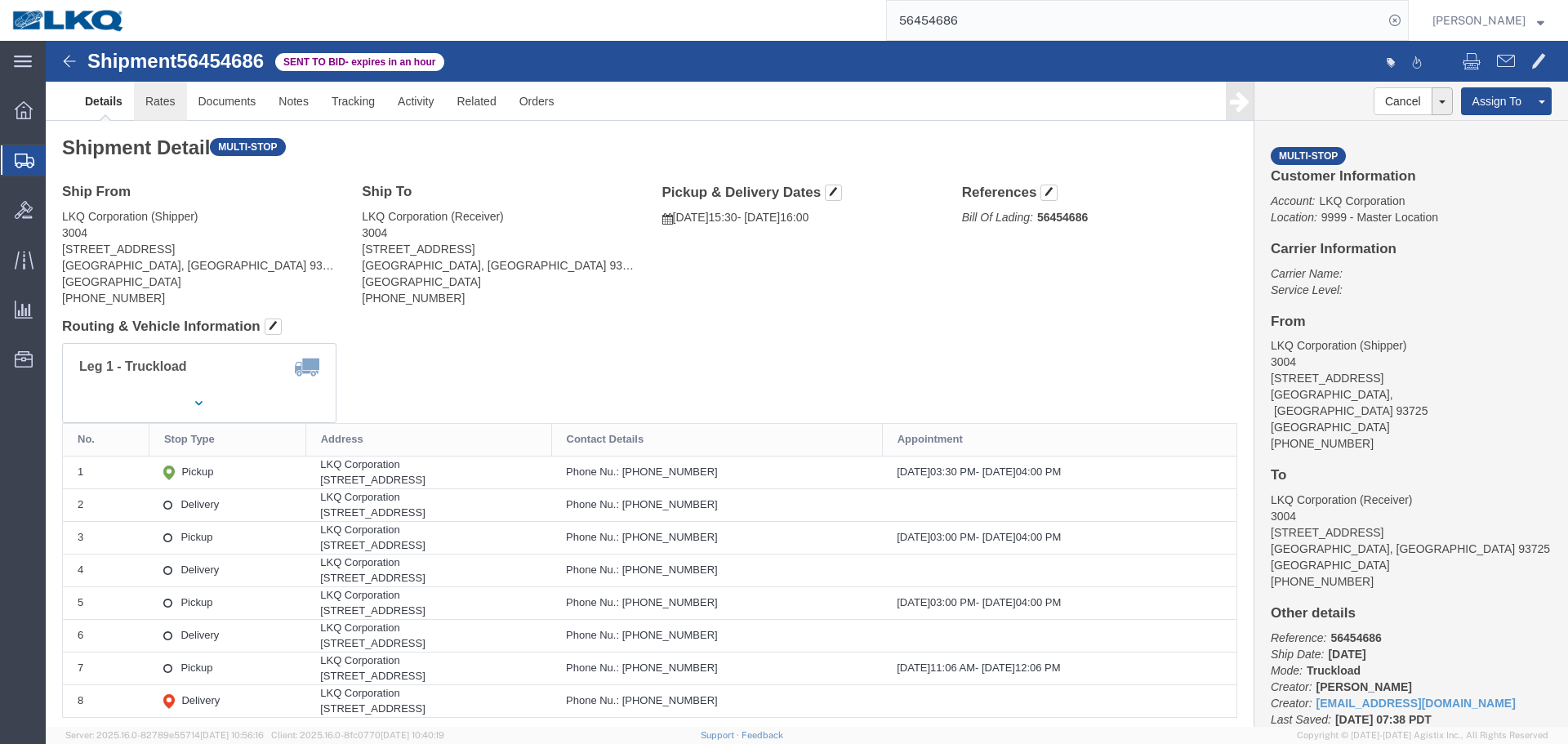
click link "Rates"
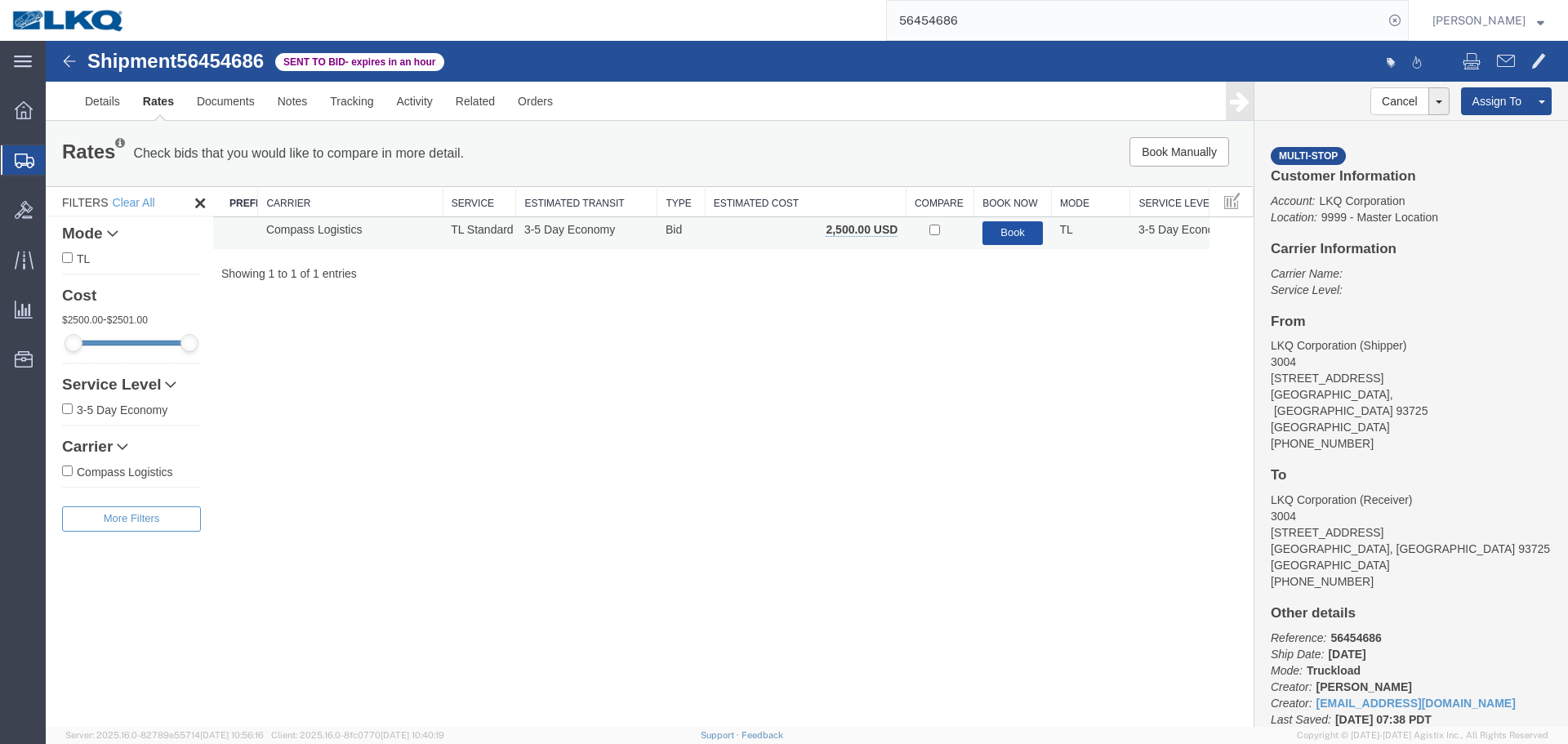
click at [1010, 233] on button "Book" at bounding box center [1012, 233] width 61 height 24
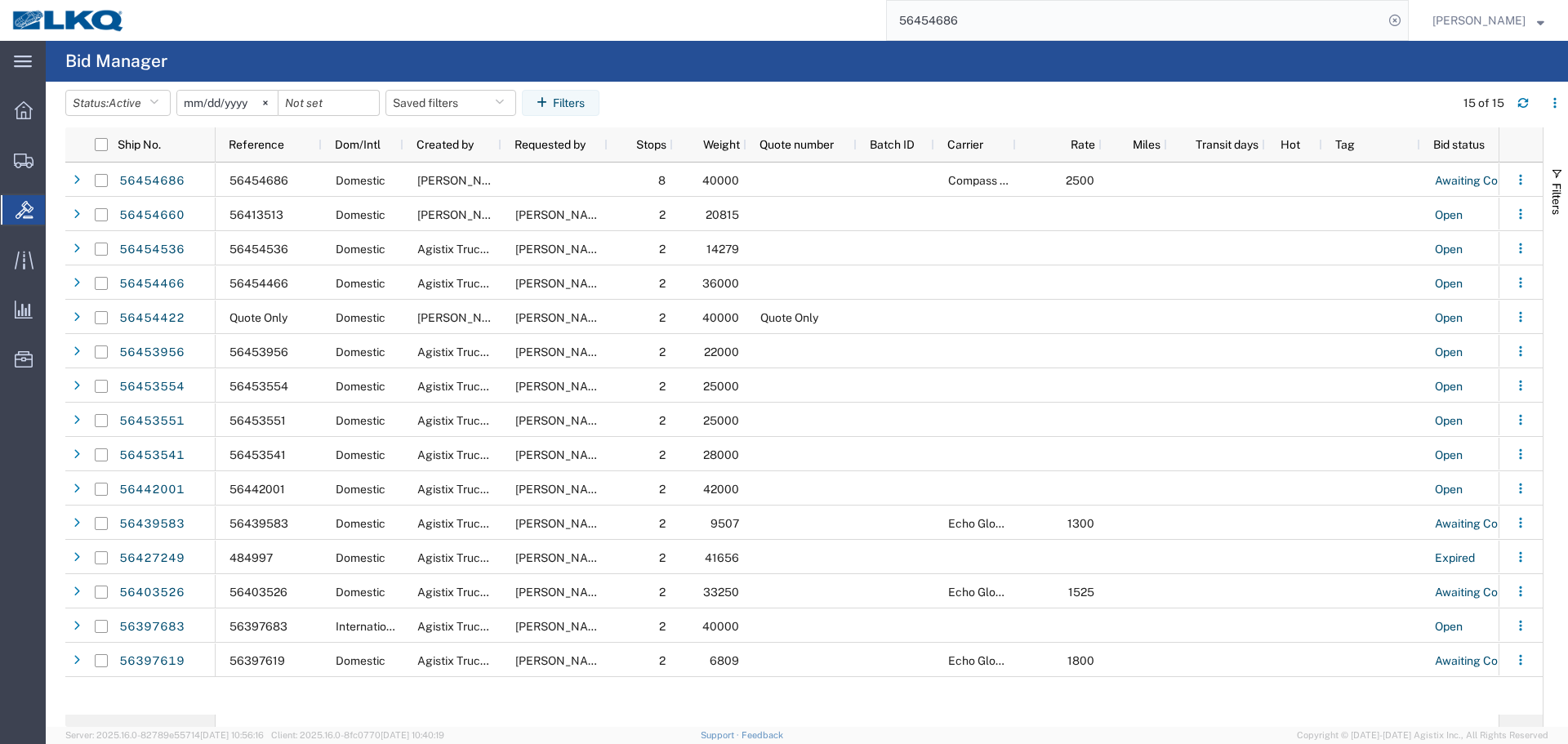
click at [976, 32] on input "56454686" at bounding box center [1134, 20] width 496 height 39
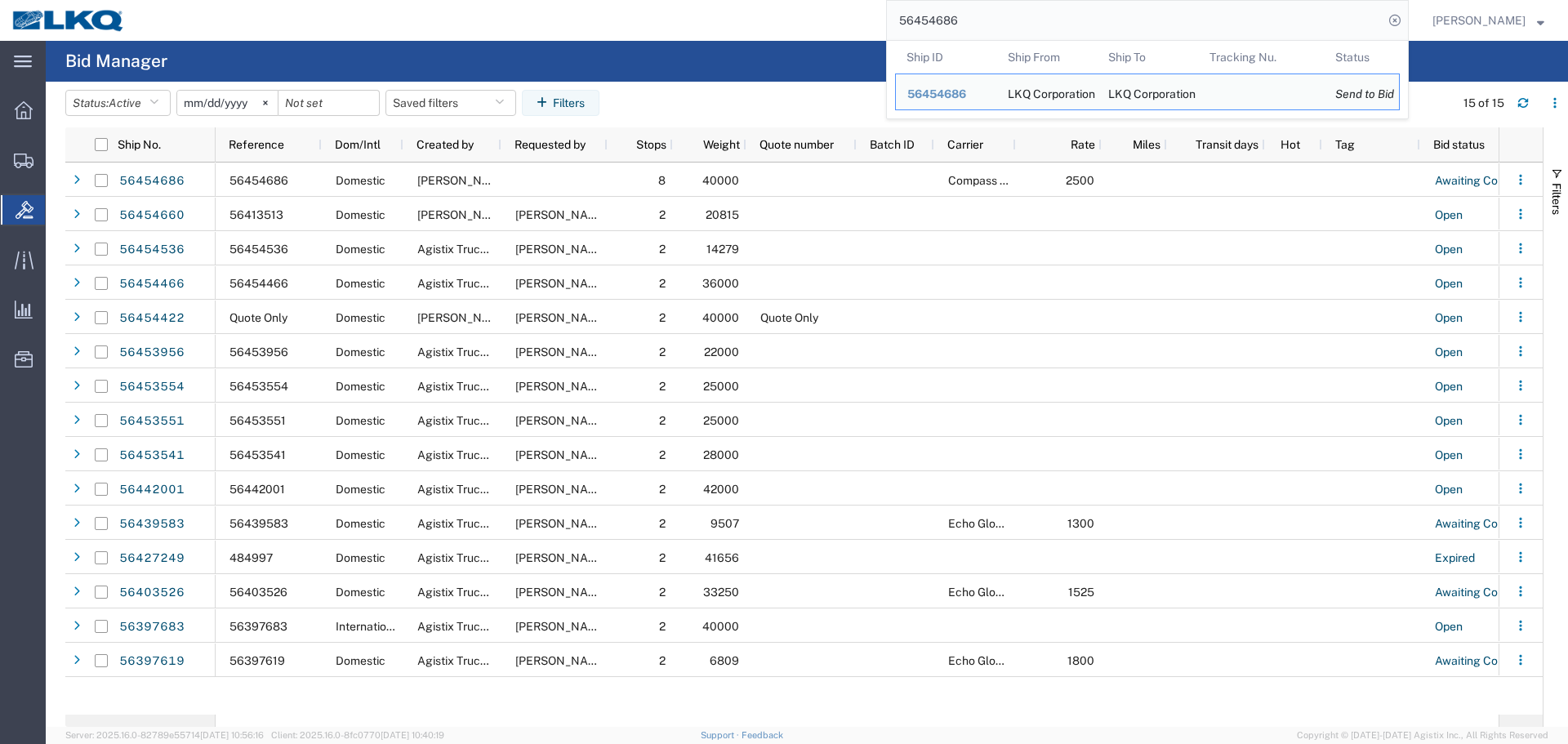
paste input "46"
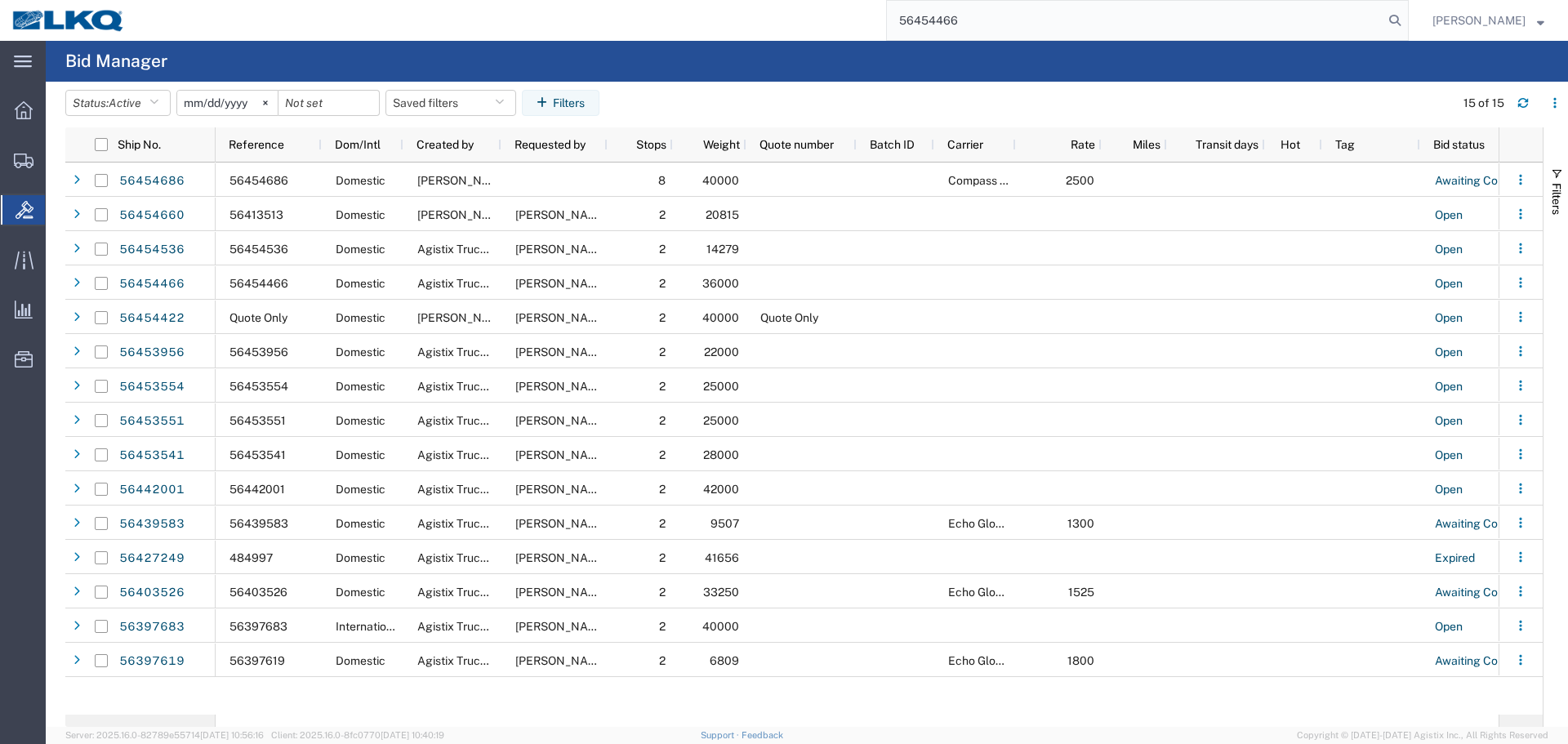
type input "56454466"
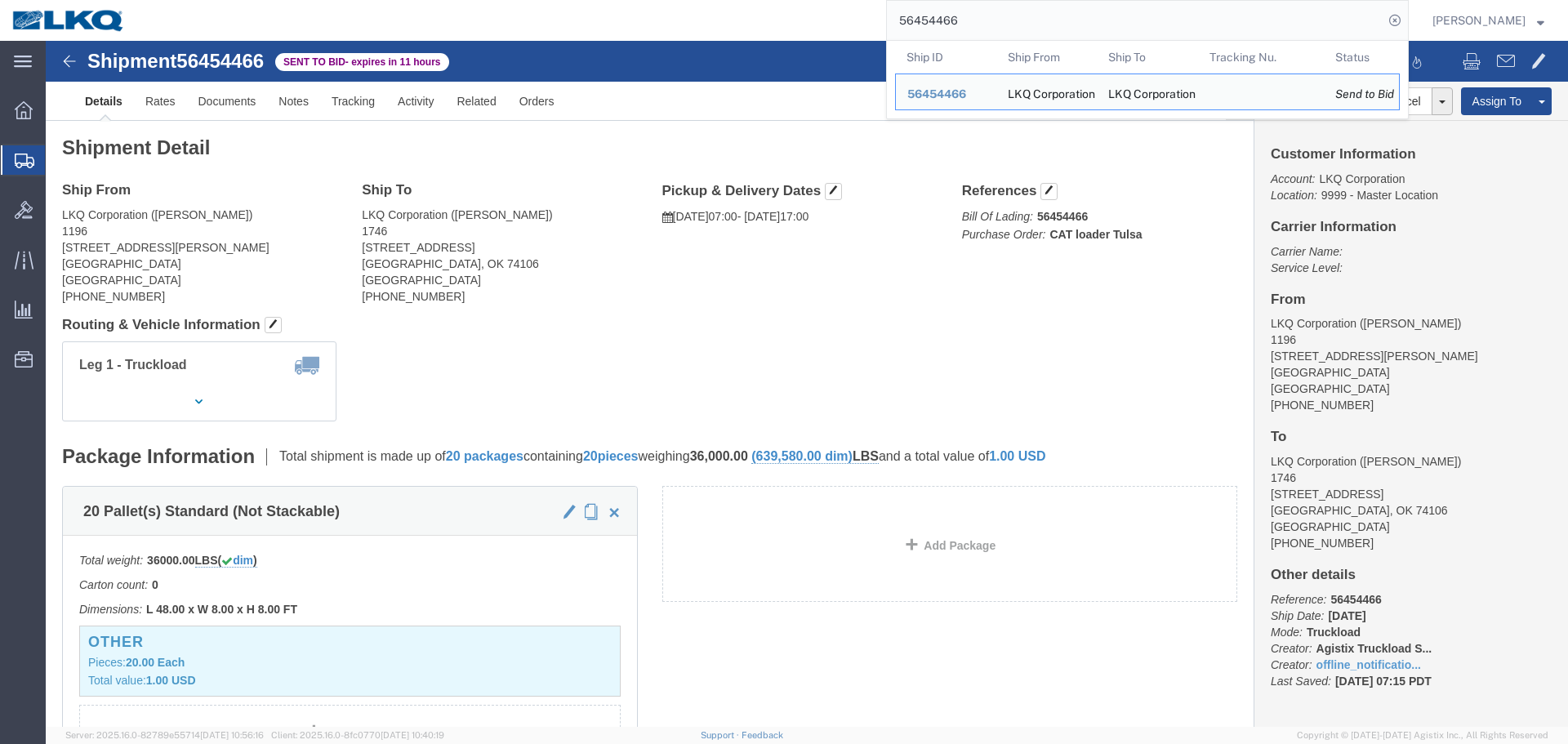
click h4 "Routing & Vehicle Information"
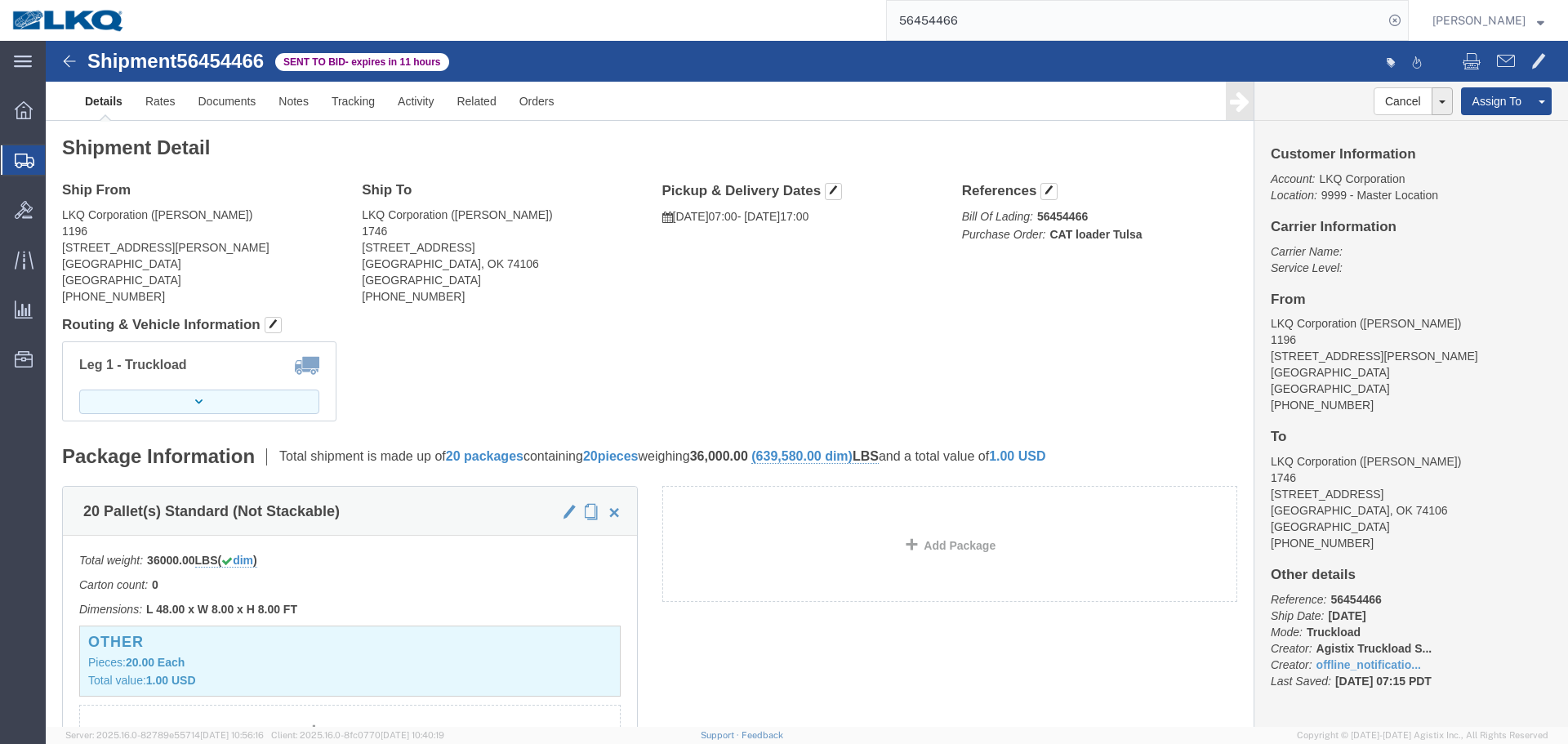
click button "button"
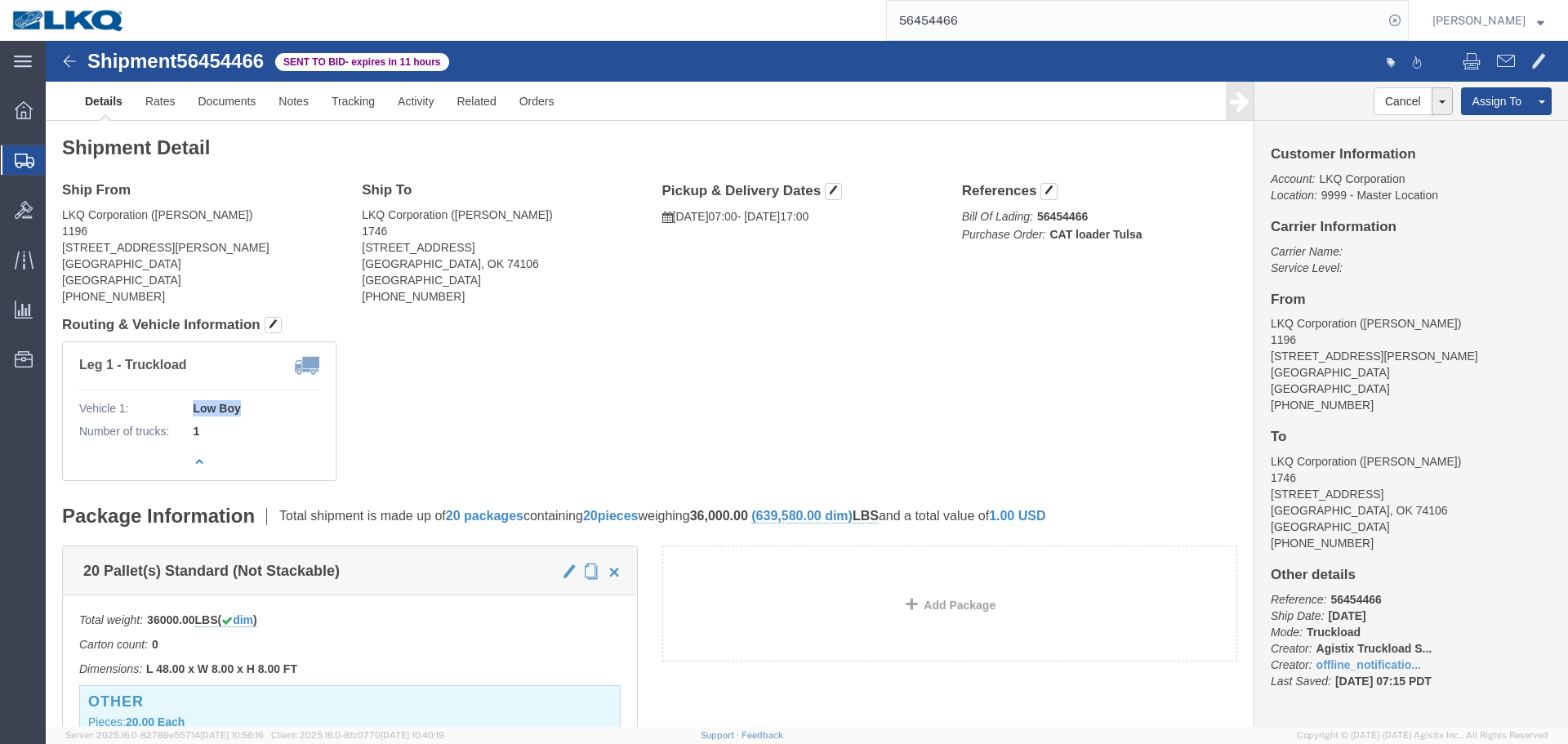
drag, startPoint x: 192, startPoint y: 368, endPoint x: 146, endPoint y: 368, distance: 46.0
click div "Vehicle 1: Low Boy Number of trucks: 1"
copy b "Low Boy"
click div "Shipment Detail Ship From LKQ Corporation (Cody Brazeal) 1196 451 Benoist Farms…"
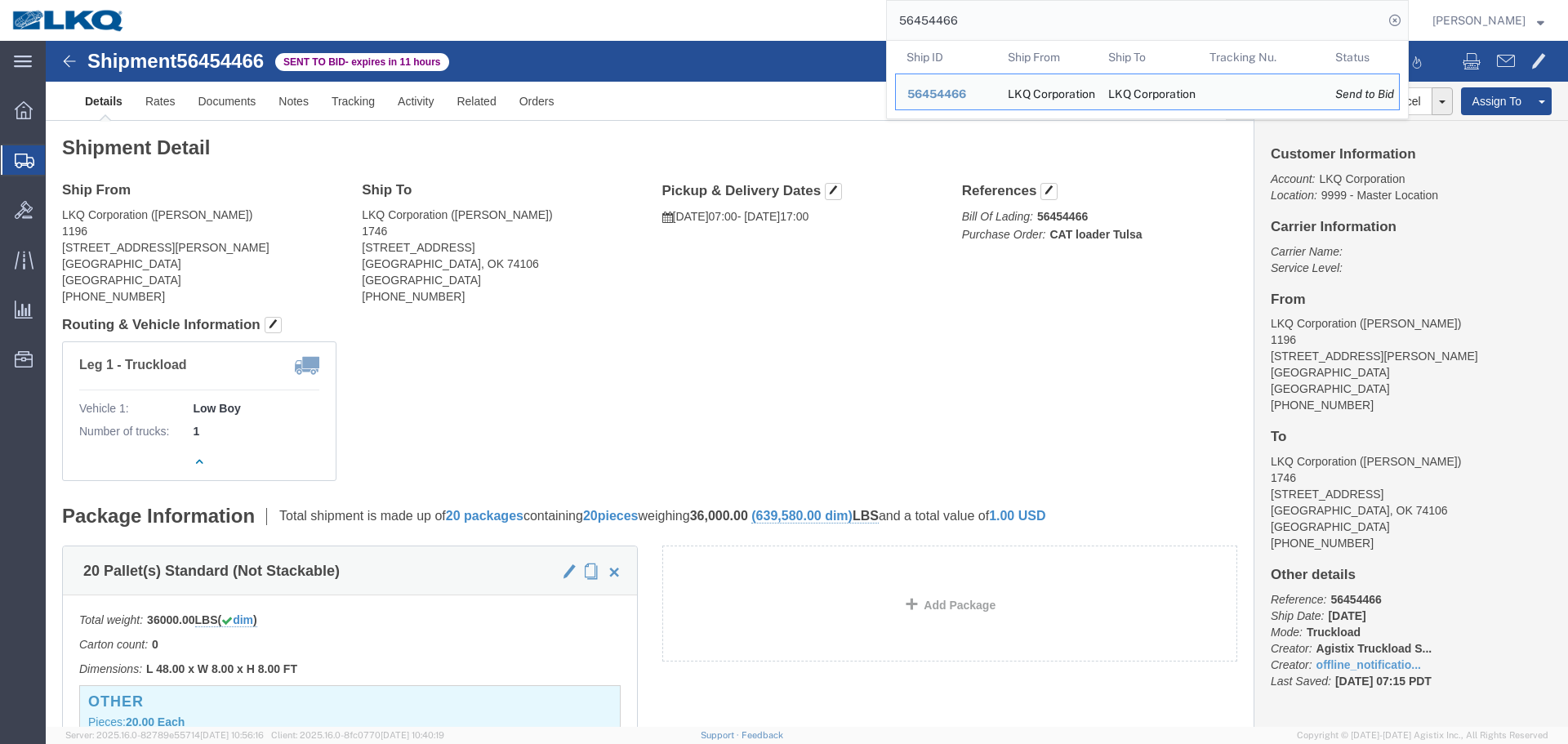
click at [1045, 19] on input "56454466" at bounding box center [1134, 20] width 496 height 39
paste input "361608"
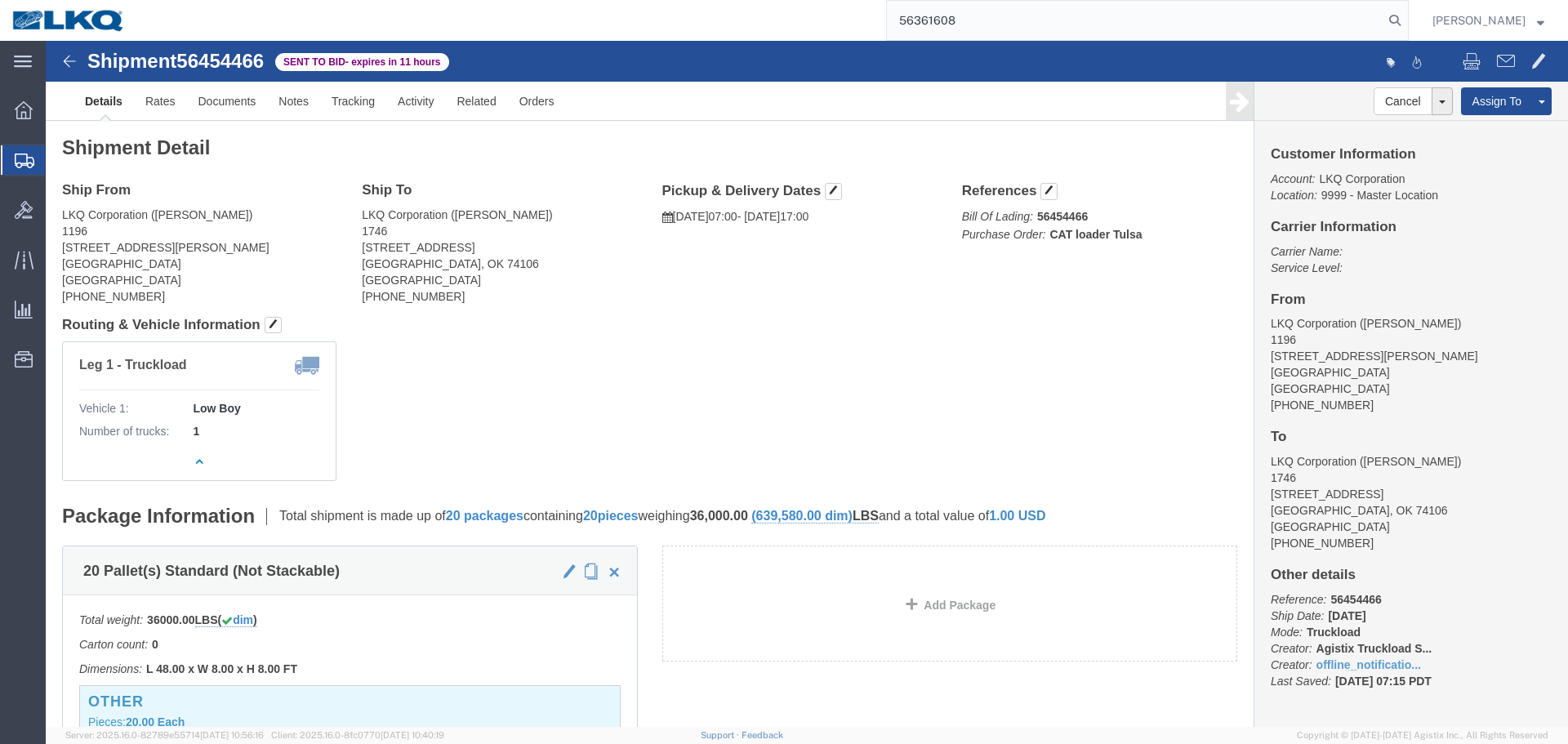
type input "56361608"
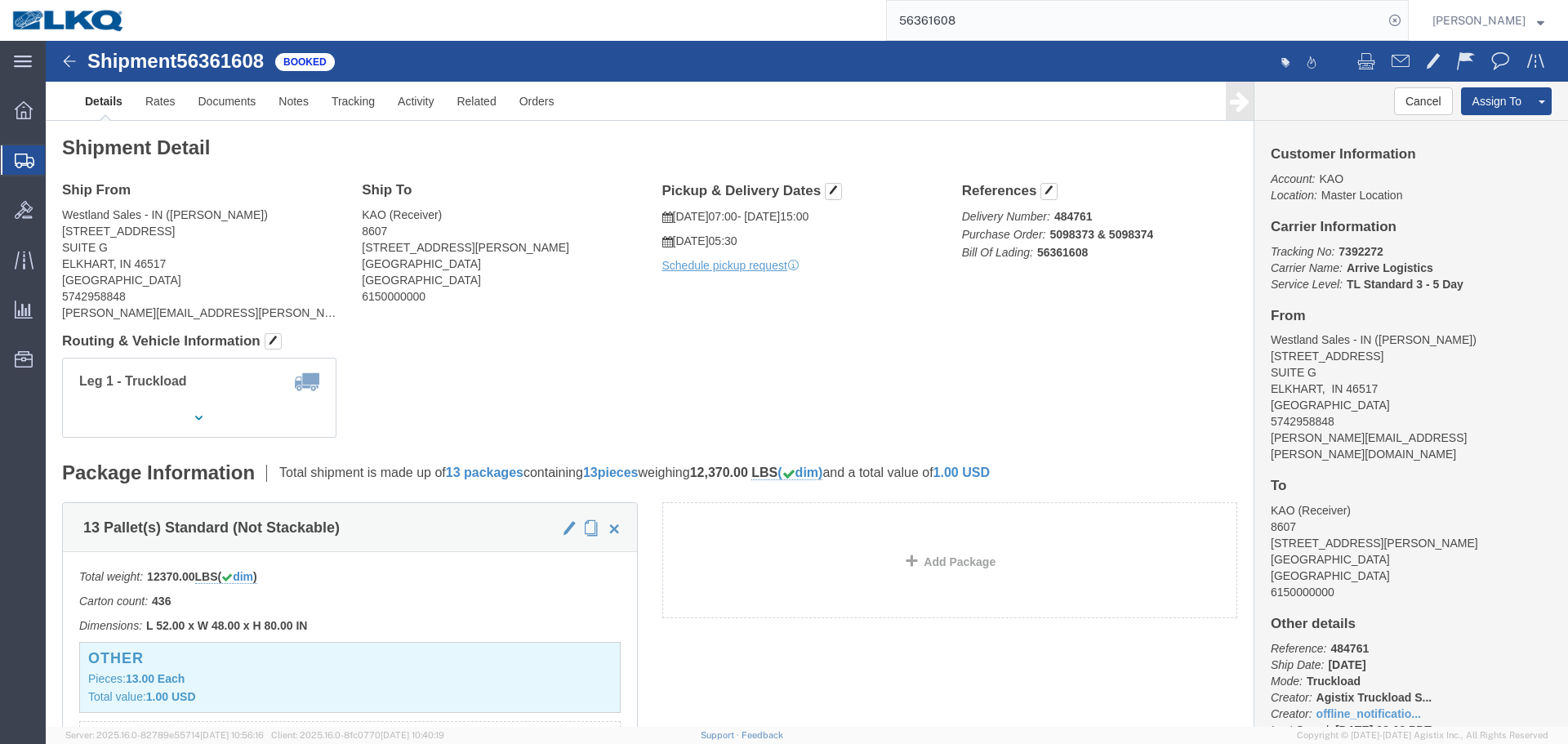
click div "Leg 1 - Truckload Vehicle 1: Standard Dry Van (53 Feet) Number of trucks: 1"
click div "Shipment Detail Ship From Westland Sales - IN (Mark Staggs) 2421 SOUTH NAPPANEE…"
click div "Ship From Westland Sales - IN (Mark Staggs) 2421 SOUTH NAPPANEE STREET SUITE G …"
click at [977, 30] on input "56361608" at bounding box center [1134, 20] width 496 height 39
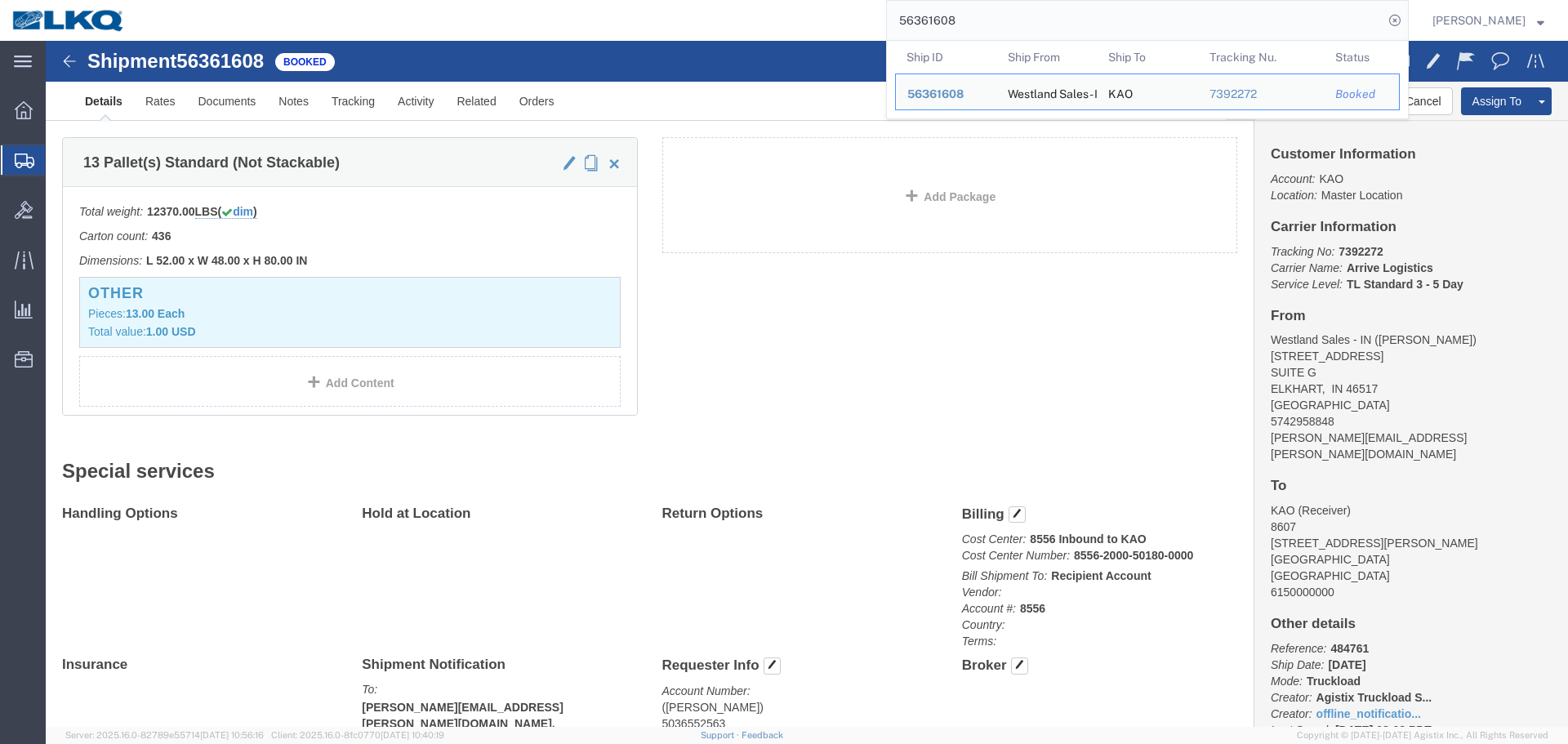
scroll to position [653, 0]
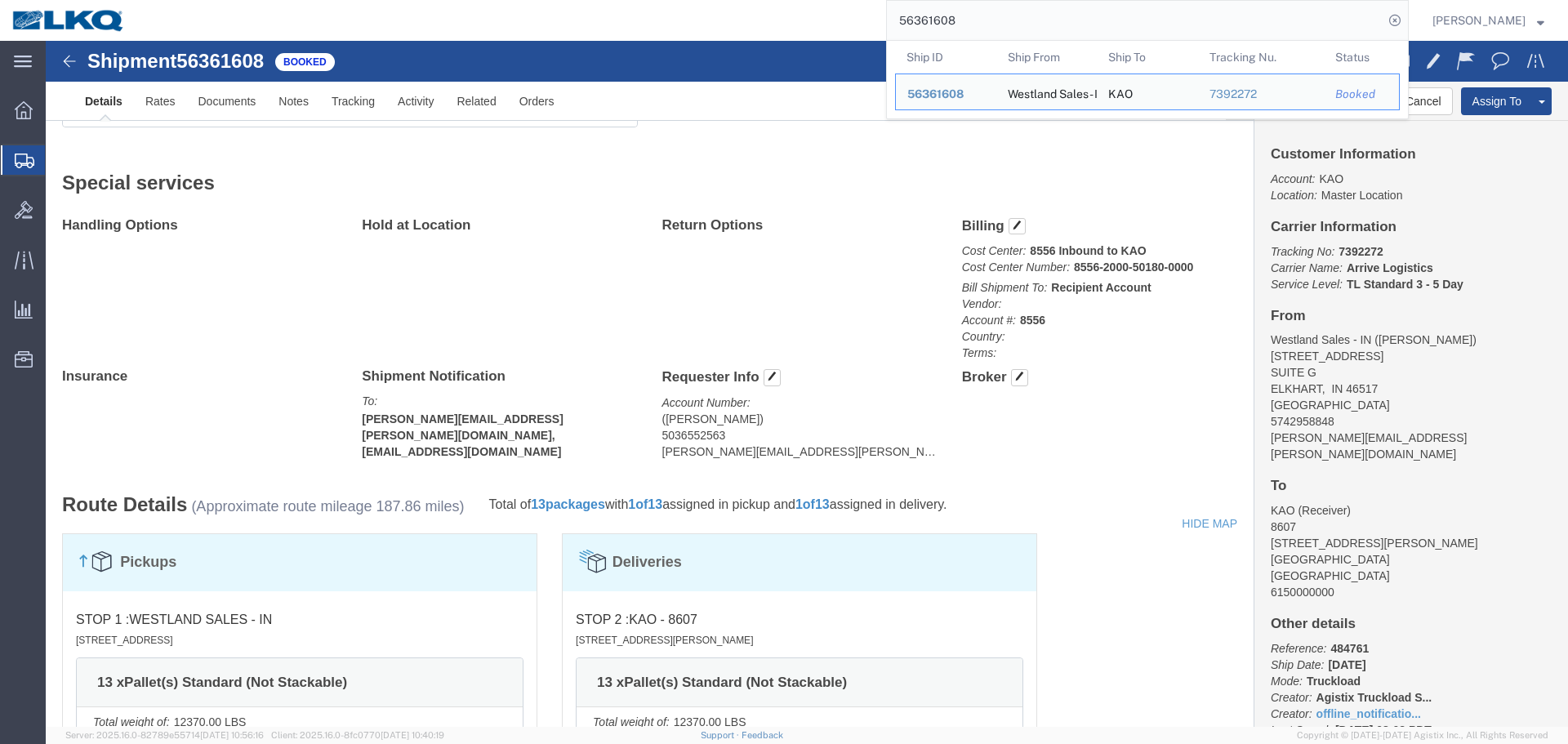
click address "(ERIC JOSEPH) 5036552563 eric.joseph@westlandsales.com"
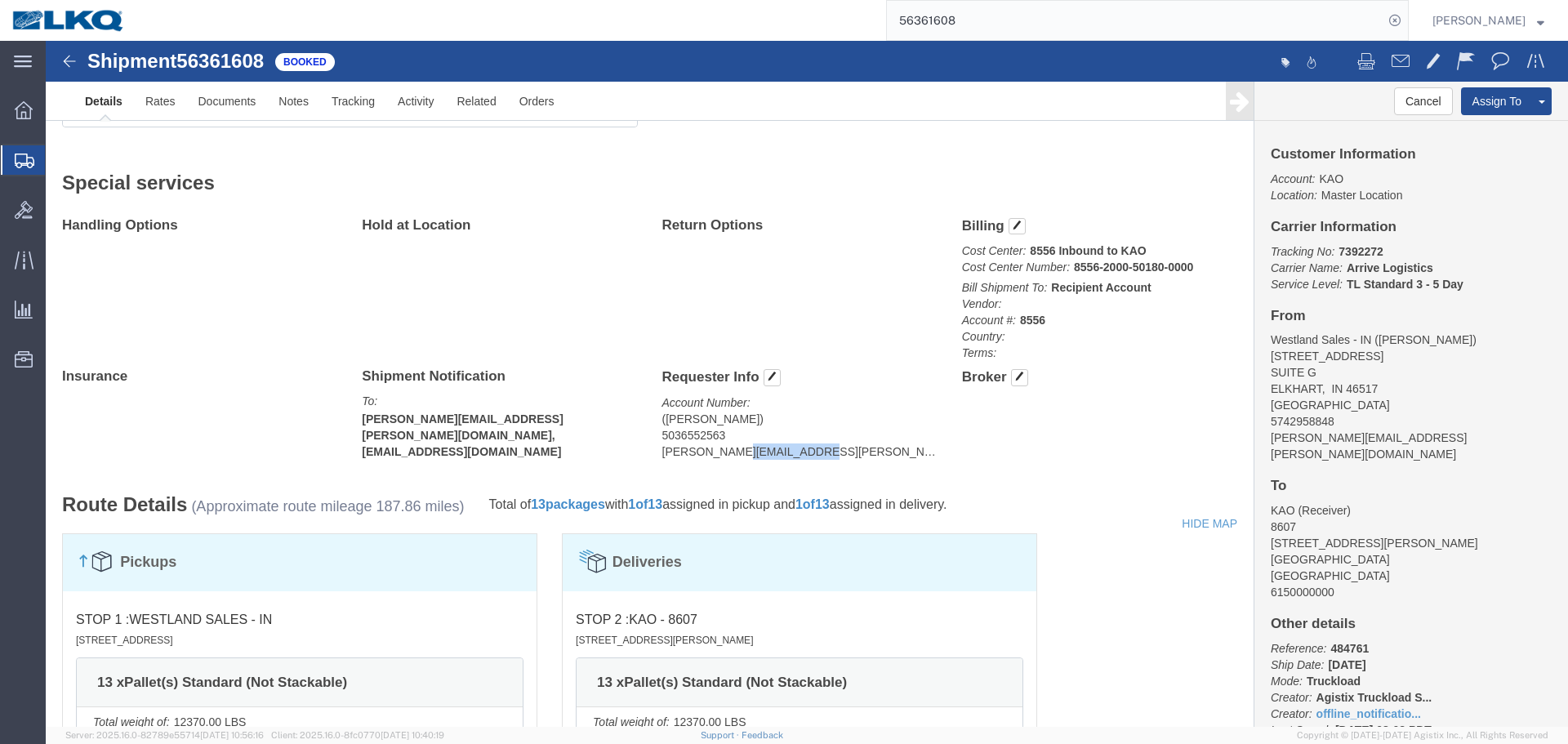
click address "(ERIC JOSEPH) 5036552563 eric.joseph@westlandsales.com"
copy div "eric.joseph@westlandsales.com Edit Requester Info Location Select Select My Pro…"
click at [921, 14] on input "56361608" at bounding box center [1134, 20] width 496 height 39
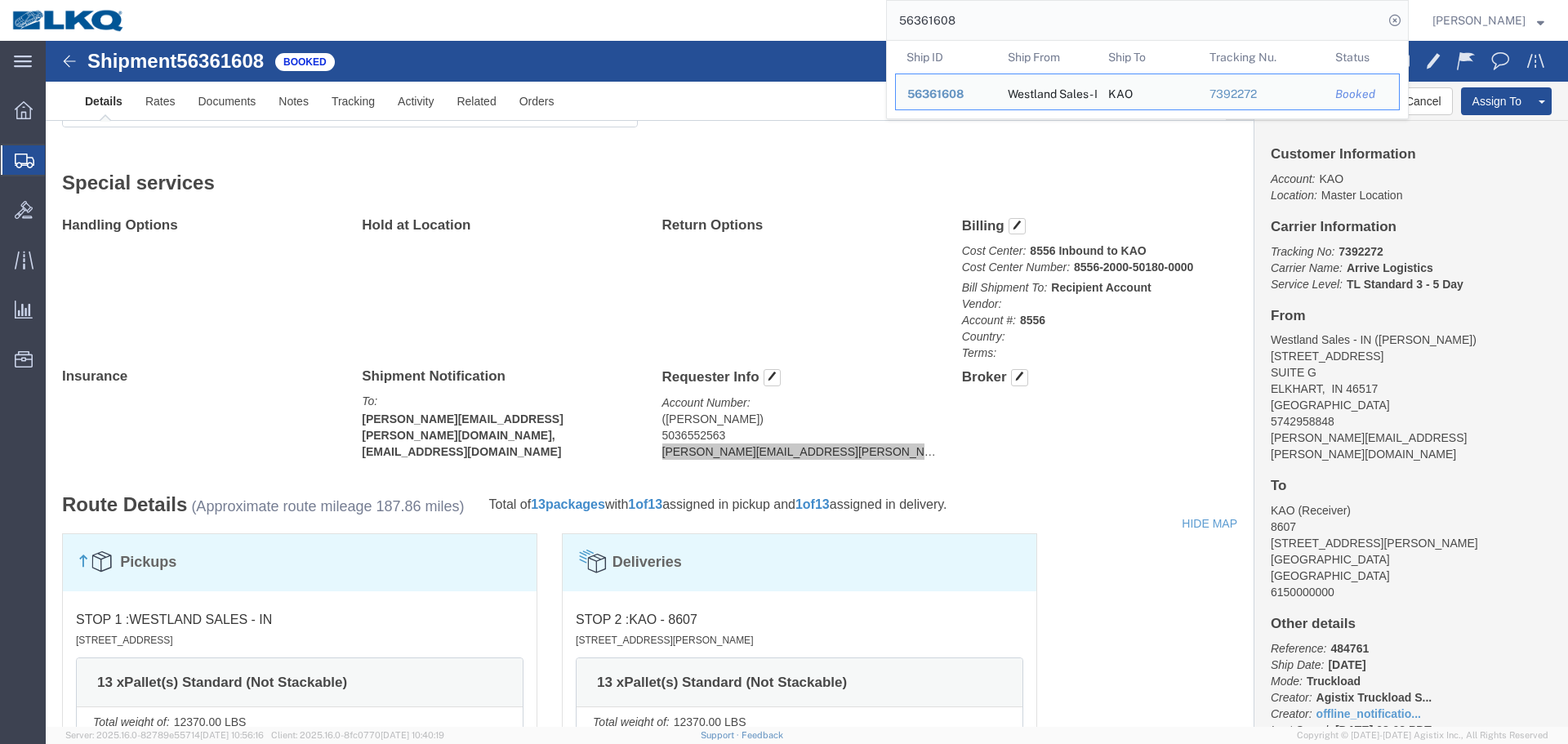
click at [921, 14] on input "56361608" at bounding box center [1134, 20] width 496 height 39
copy div "eric.joseph@westlandsales.com Edit Requester Info Location Select Select My Pro…"
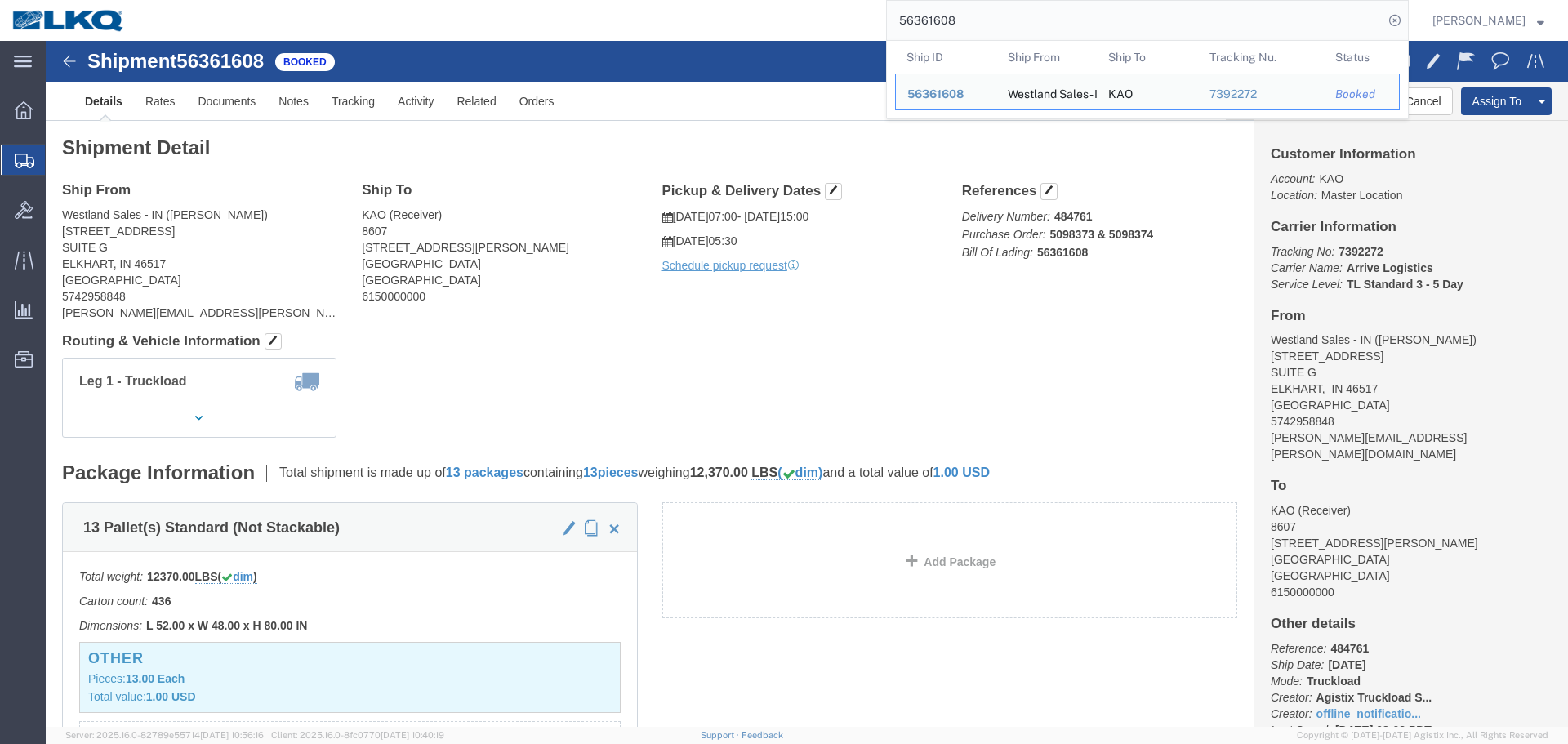
click address "Westland Sales - IN (Mark Staggs) 2421 SOUTH NAPPANEE STREET SUITE G ELKHART, I…"
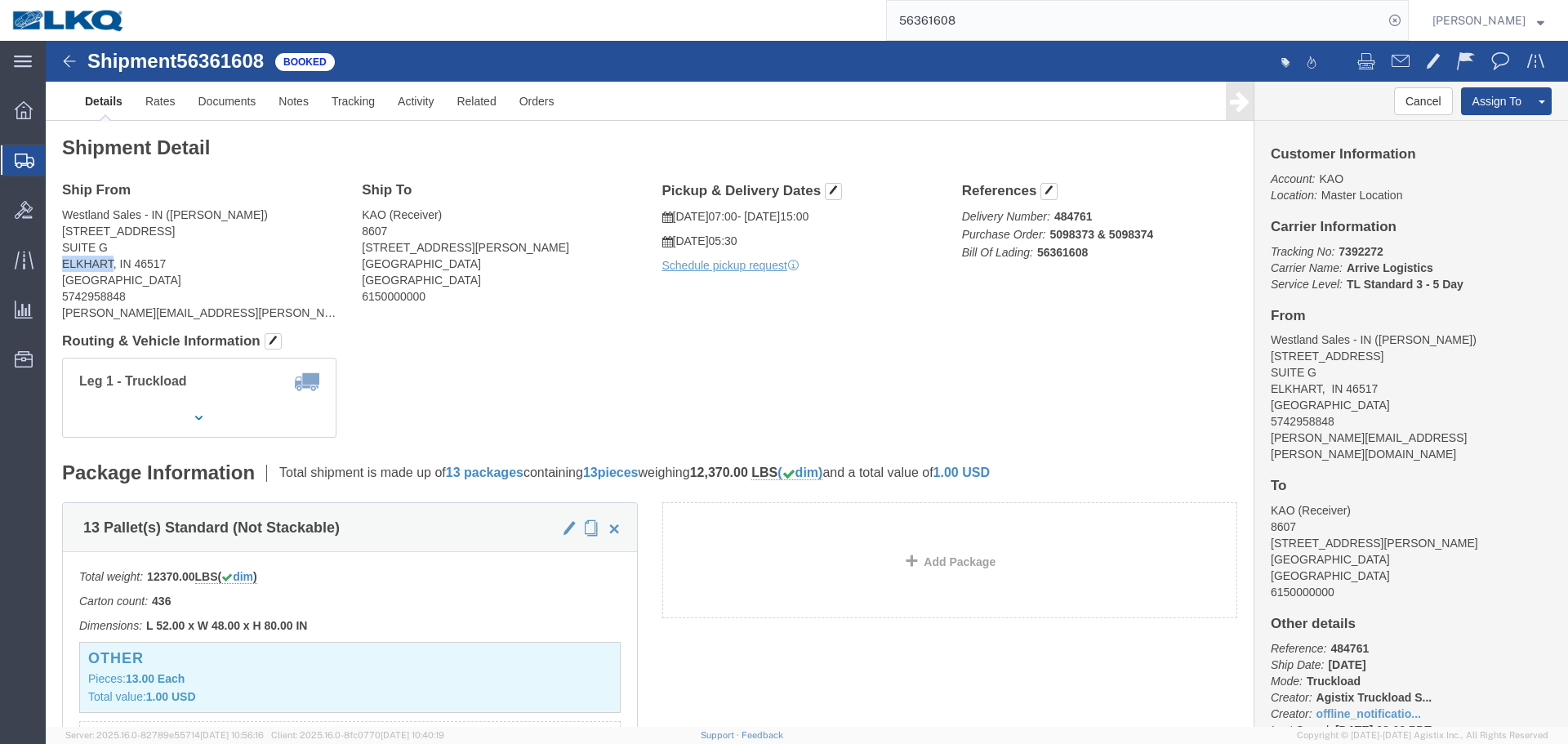
click address "Westland Sales - IN (Mark Staggs) 2421 SOUTH NAPPANEE STREET SUITE G ELKHART, I…"
copy address "ELKHART"
drag, startPoint x: 85, startPoint y: 222, endPoint x: 17, endPoint y: 220, distance: 68.0
click address "Westland Sales - IN (Mark Staggs) 2421 SOUTH NAPPANEE STREET SUITE G ELKHART, I…"
copy address "ELKHART, IN"
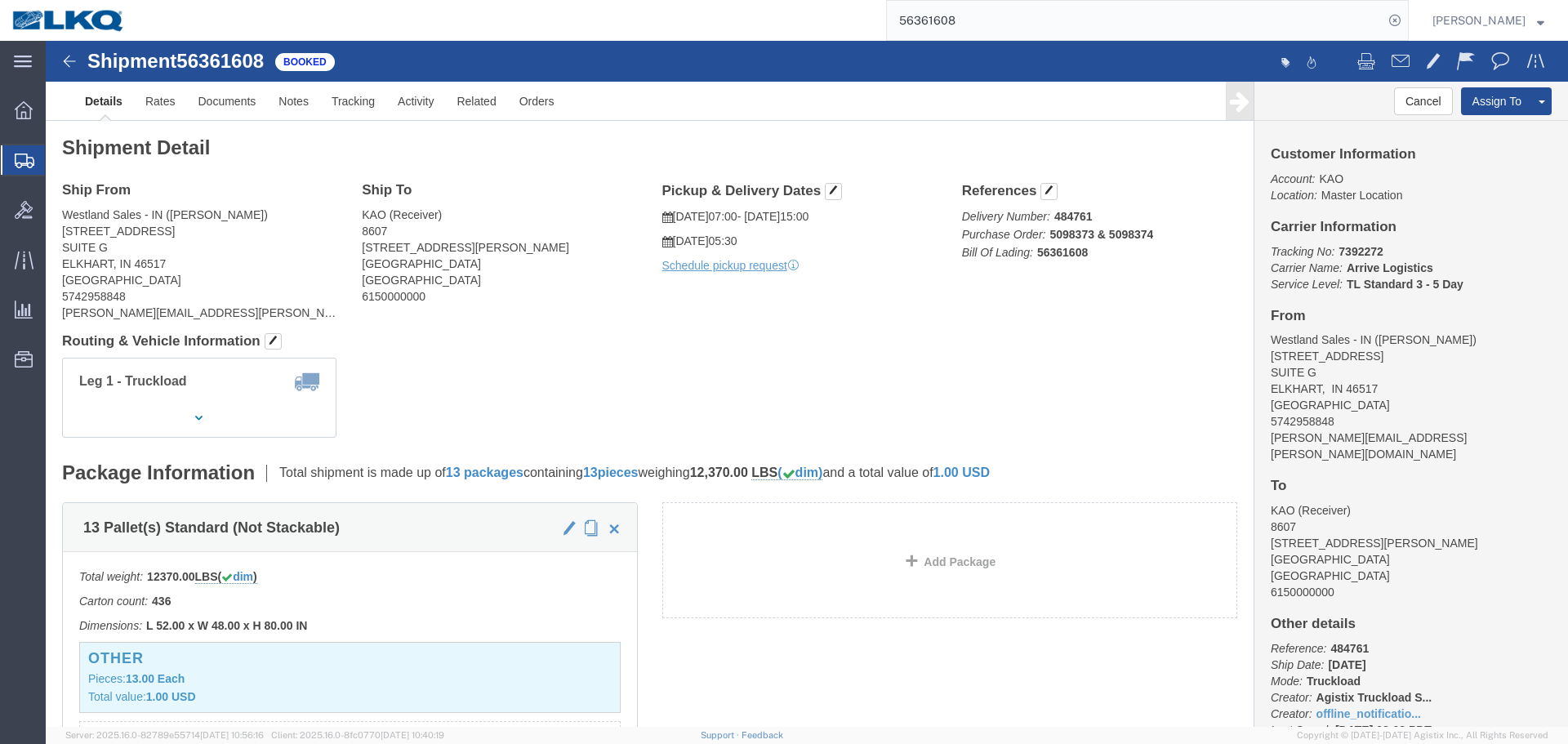
click address "KAO (Receiver) 8607 17950 Dix Toledo Highway Brownstown, MI 48193 United States…"
drag, startPoint x: 314, startPoint y: 223, endPoint x: 395, endPoint y: 225, distance: 81.0
click address "KAO (Receiver) 8607 17950 Dix Toledo Highway Brownstown, MI 48193 United States…"
copy address "Brownstown, MI"
click span
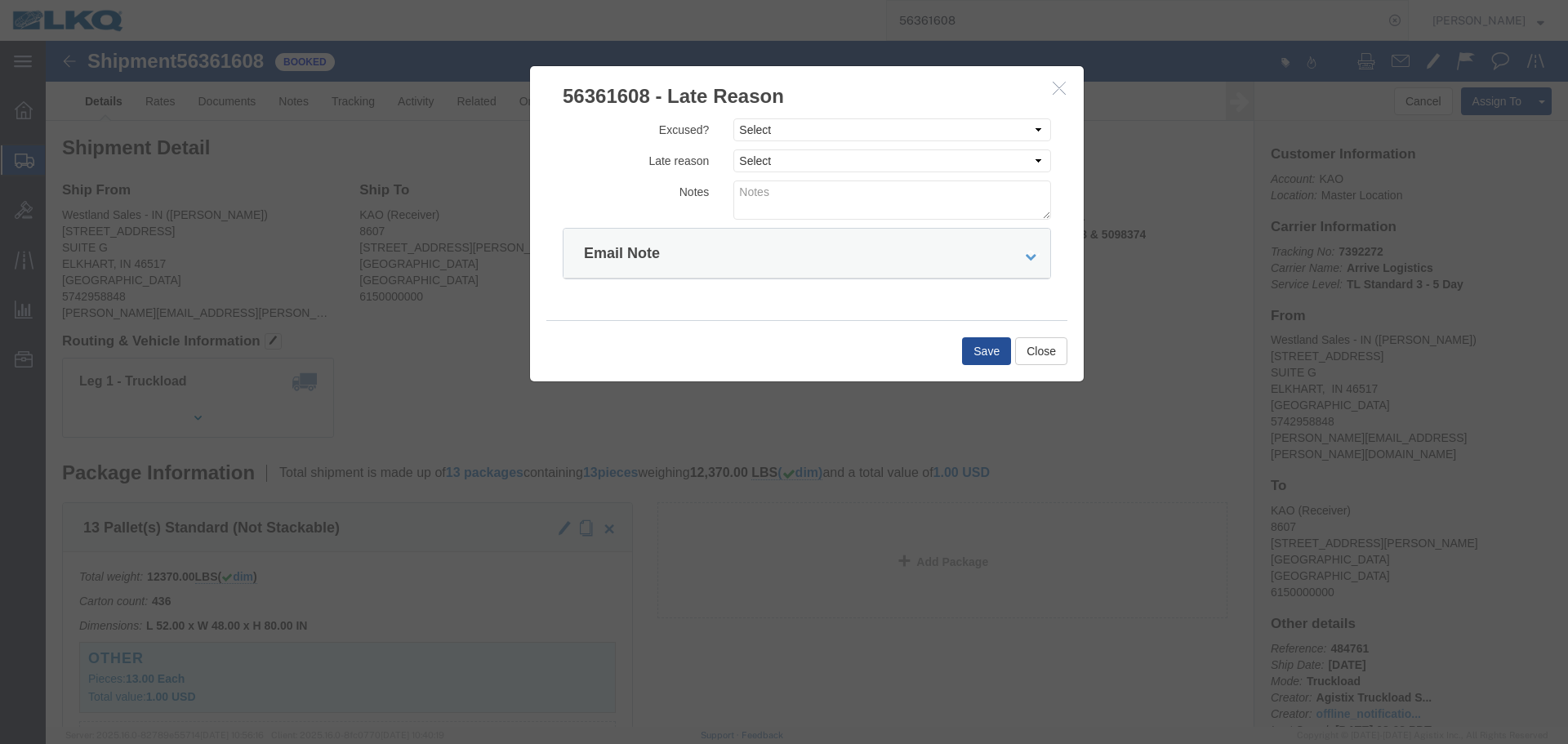
click div "Excused? Select Excused Not Excused Late reason Select Bad Carrier Data Carrier…"
click select "Select Excused Not Excused"
select select "NOT_EXCUSED"
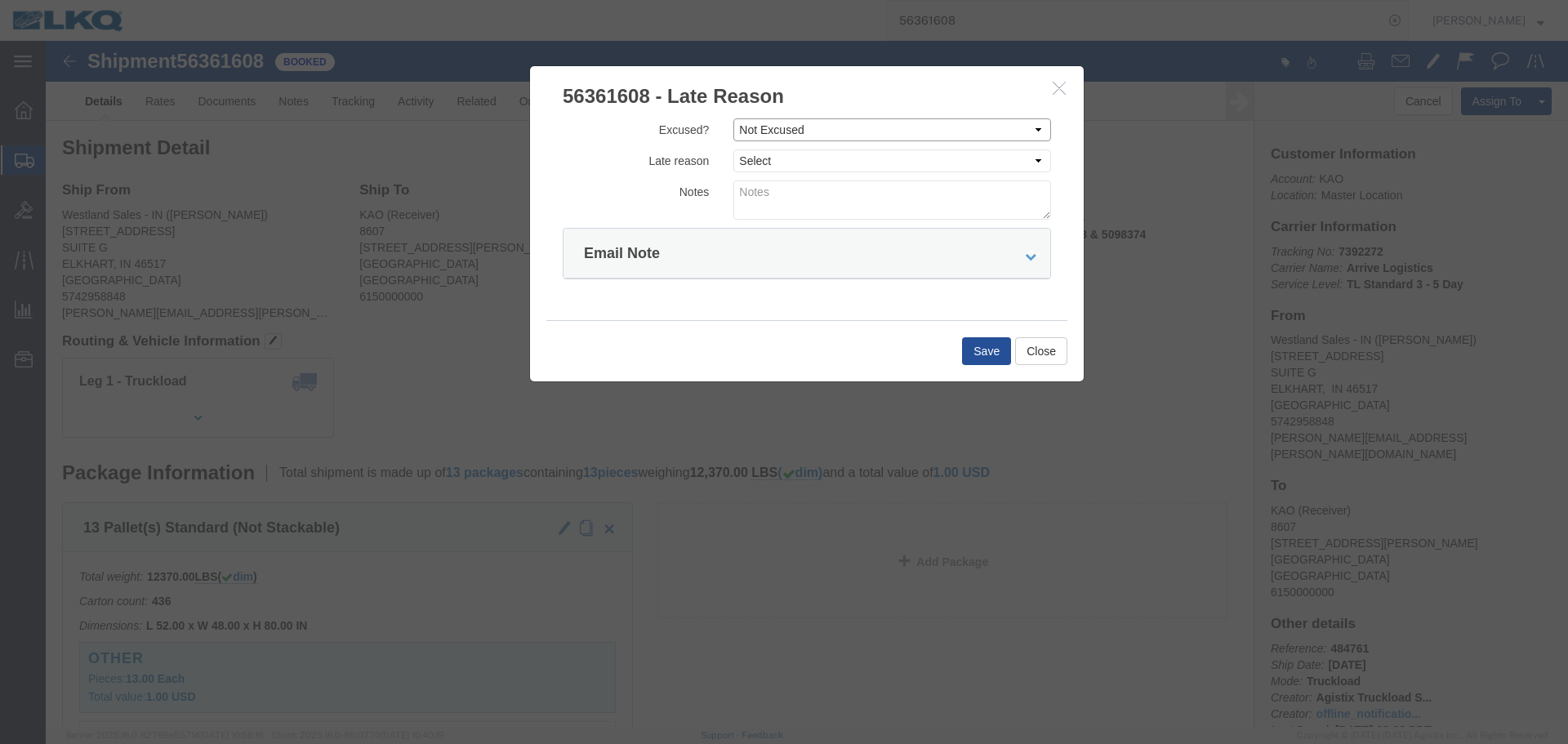
click select "Select Excused Not Excused"
click select "Select Bad Carrier Data Carrier Admin Error Delay Accident Driver Error Lack of…"
select select "DRIVER_ERROR"
click select "Select Bad Carrier Data Carrier Admin Error Delay Accident Driver Error Lack of…"
click textarea
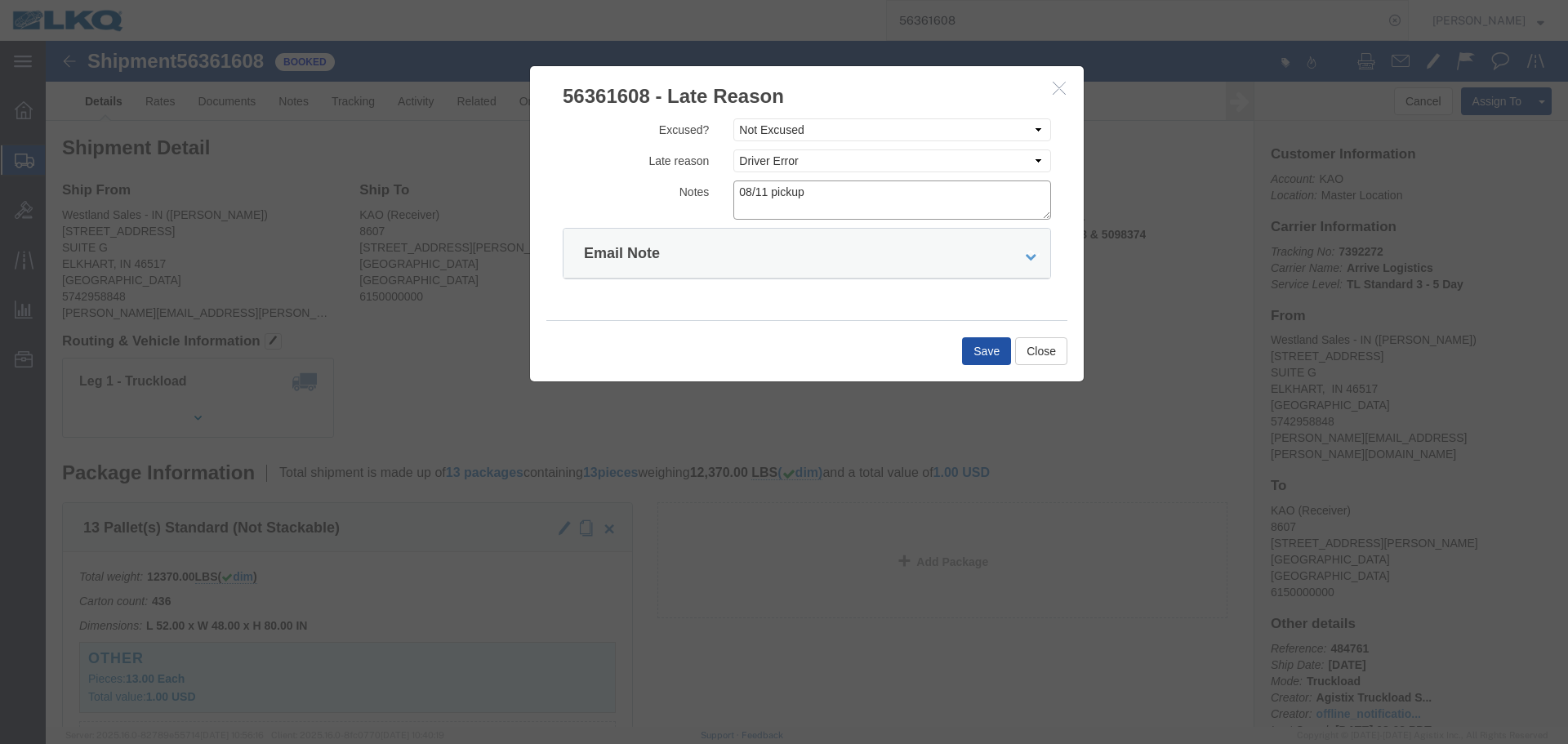
type textarea "08/11 pickup"
click button "Save"
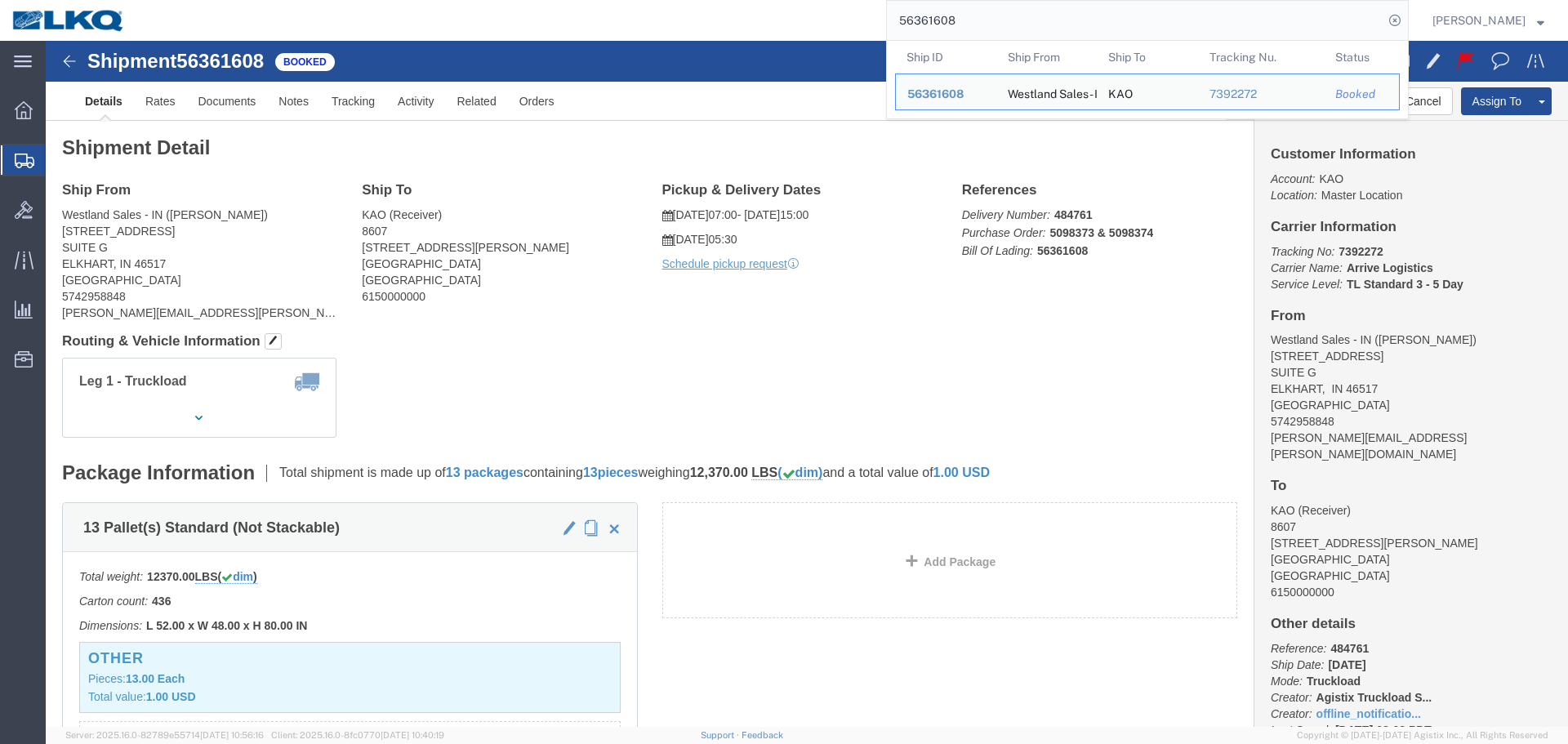
click at [1052, 39] on input "56361608" at bounding box center [1134, 20] width 496 height 39
paste input "425511"
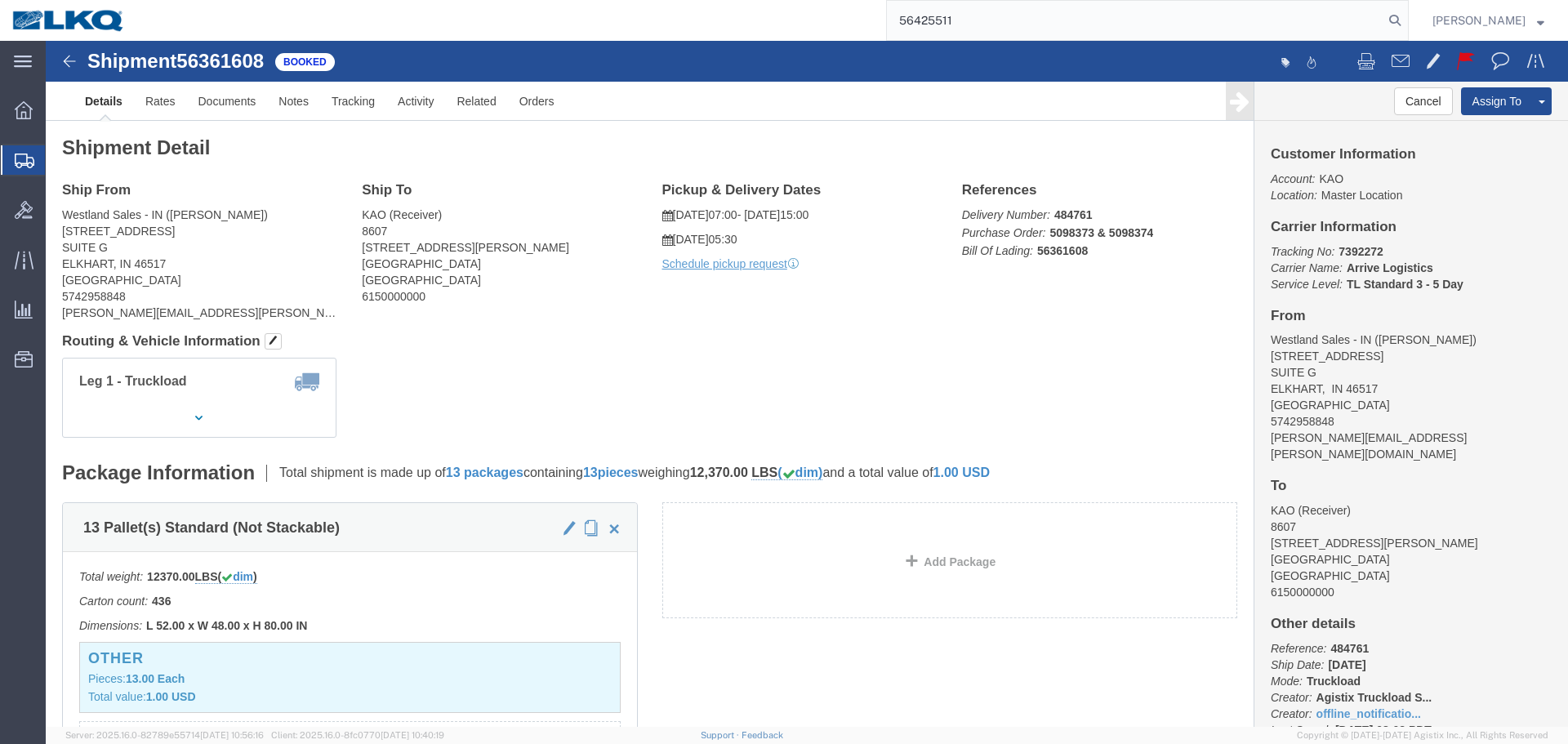
type input "56425511"
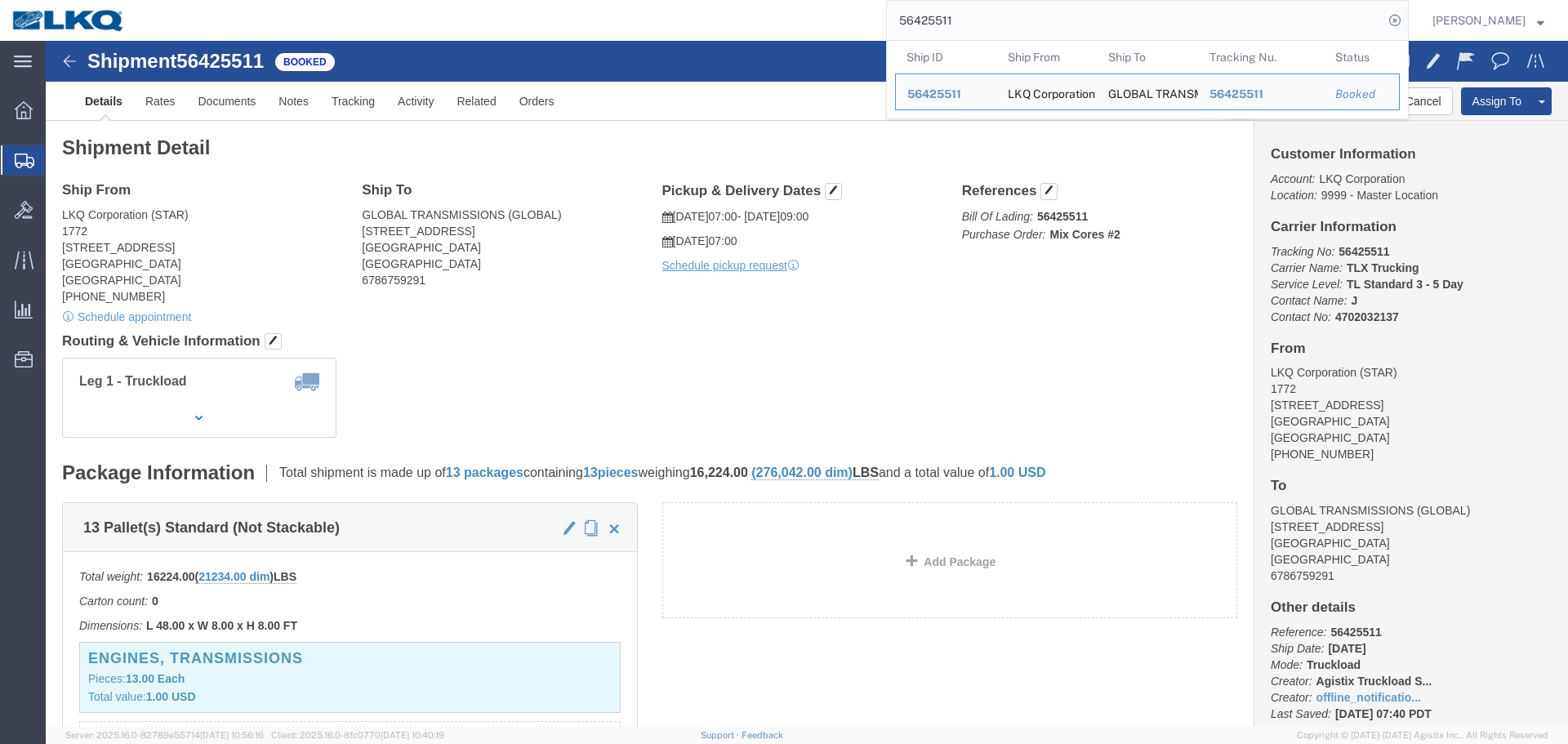
click div "Leg 1 - Truckload Vehicle 1: Standard Dry Van (53 Feet) Number of trucks: 1"
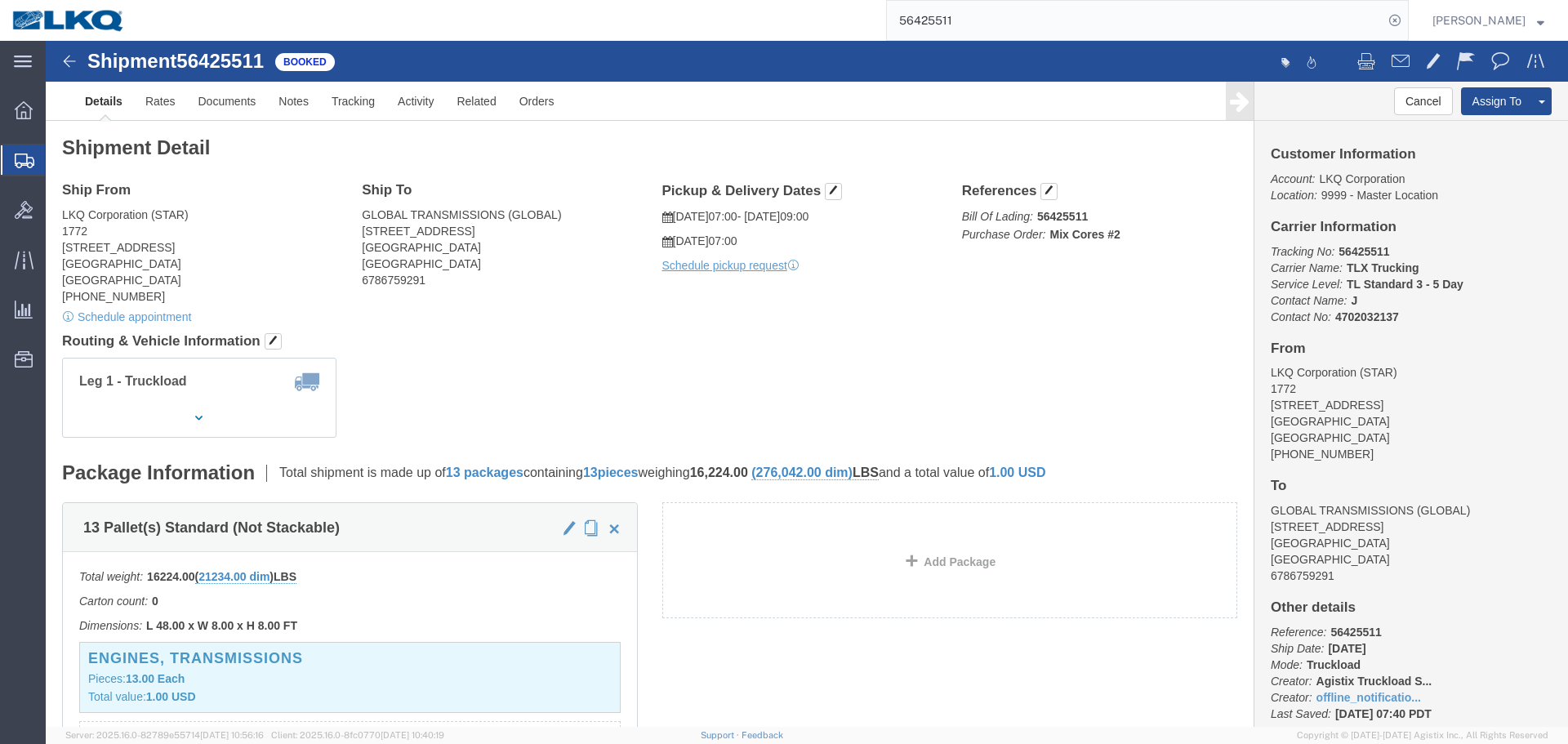
click div "Ship From LKQ Corporation (STAR) 1772 32 Dart Rd Newnan, GA 30265 United States…"
click div "Shipment Detail Ship From LKQ Corporation (STAR) 1772 32 Dart Rd Newnan, GA 302…"
click div "Leg 1 - Truckload Vehicle 1: Standard Dry Van (53 Feet) Number of trucks: 1"
click button "button"
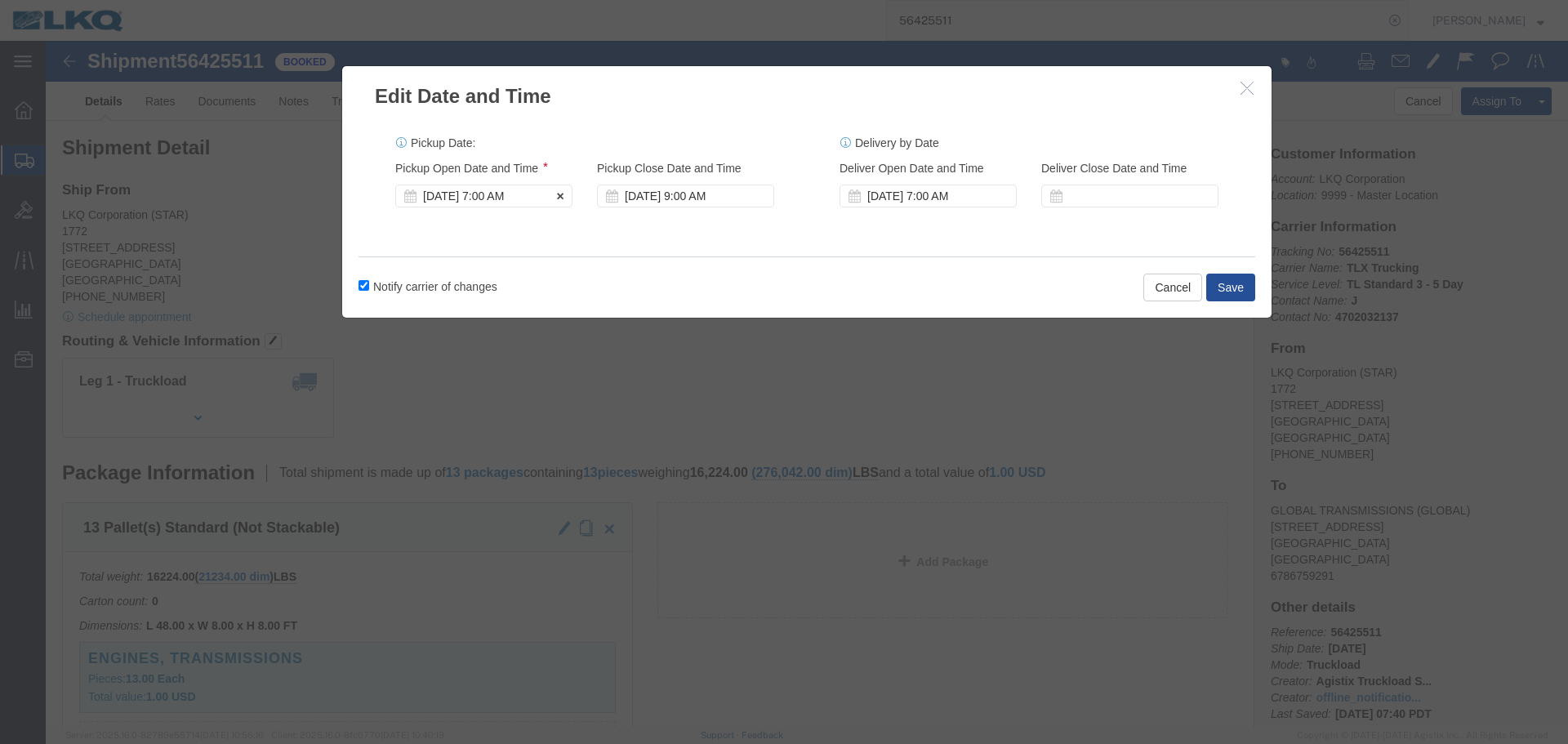
click div "Aug 08 2025 7:00 AM"
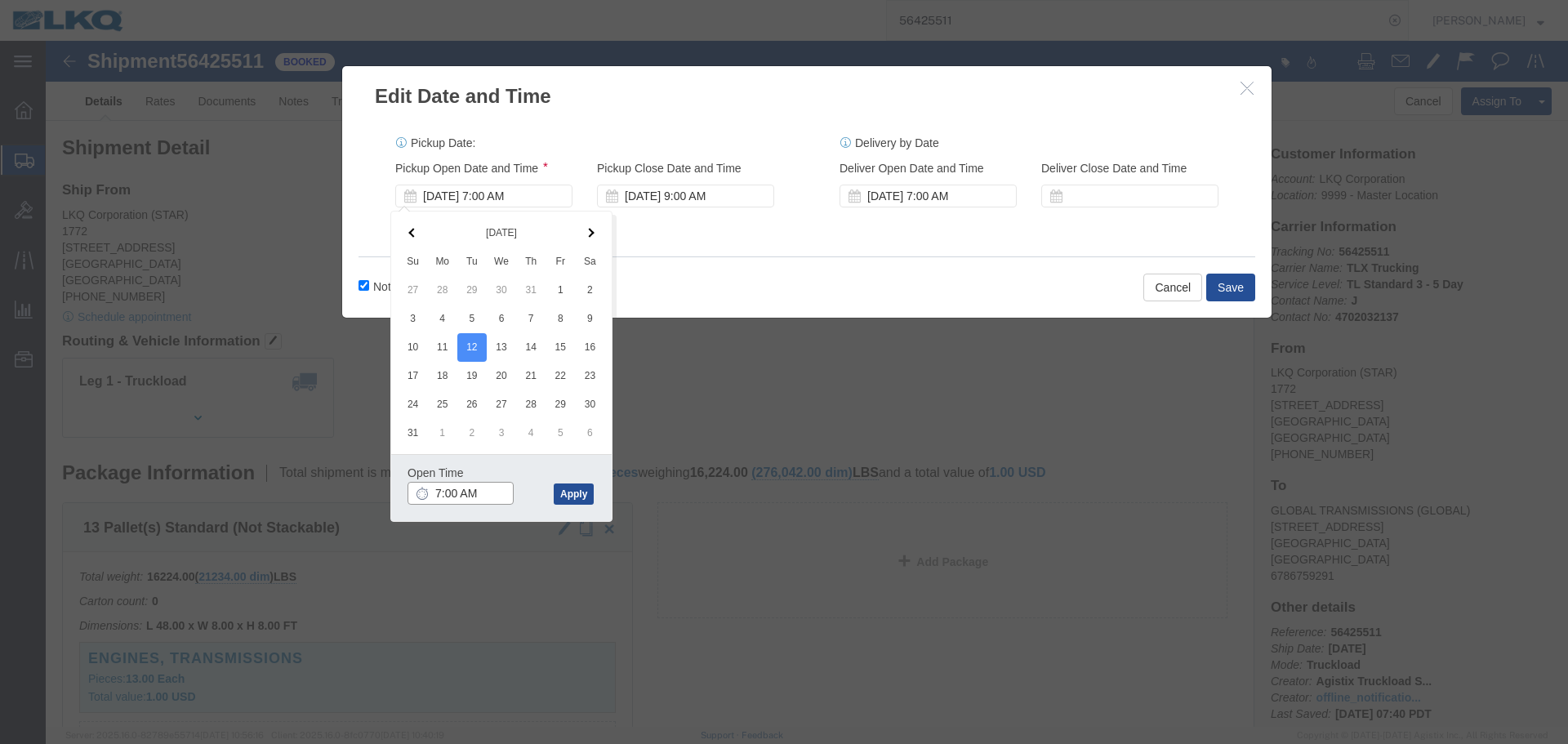
click input "7:00 AM"
click button "Apply"
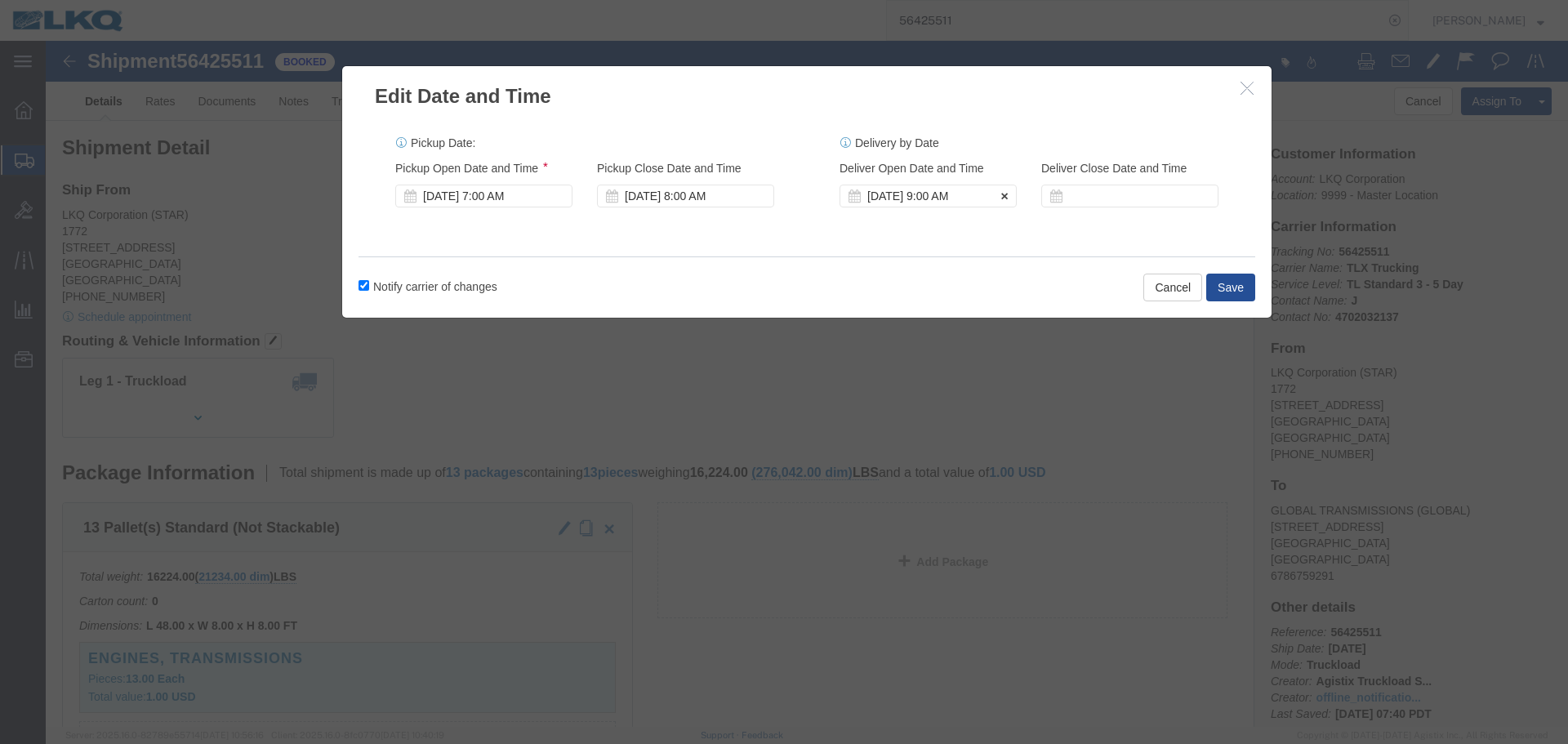
click div "Aug 12 2025 9:00 AM"
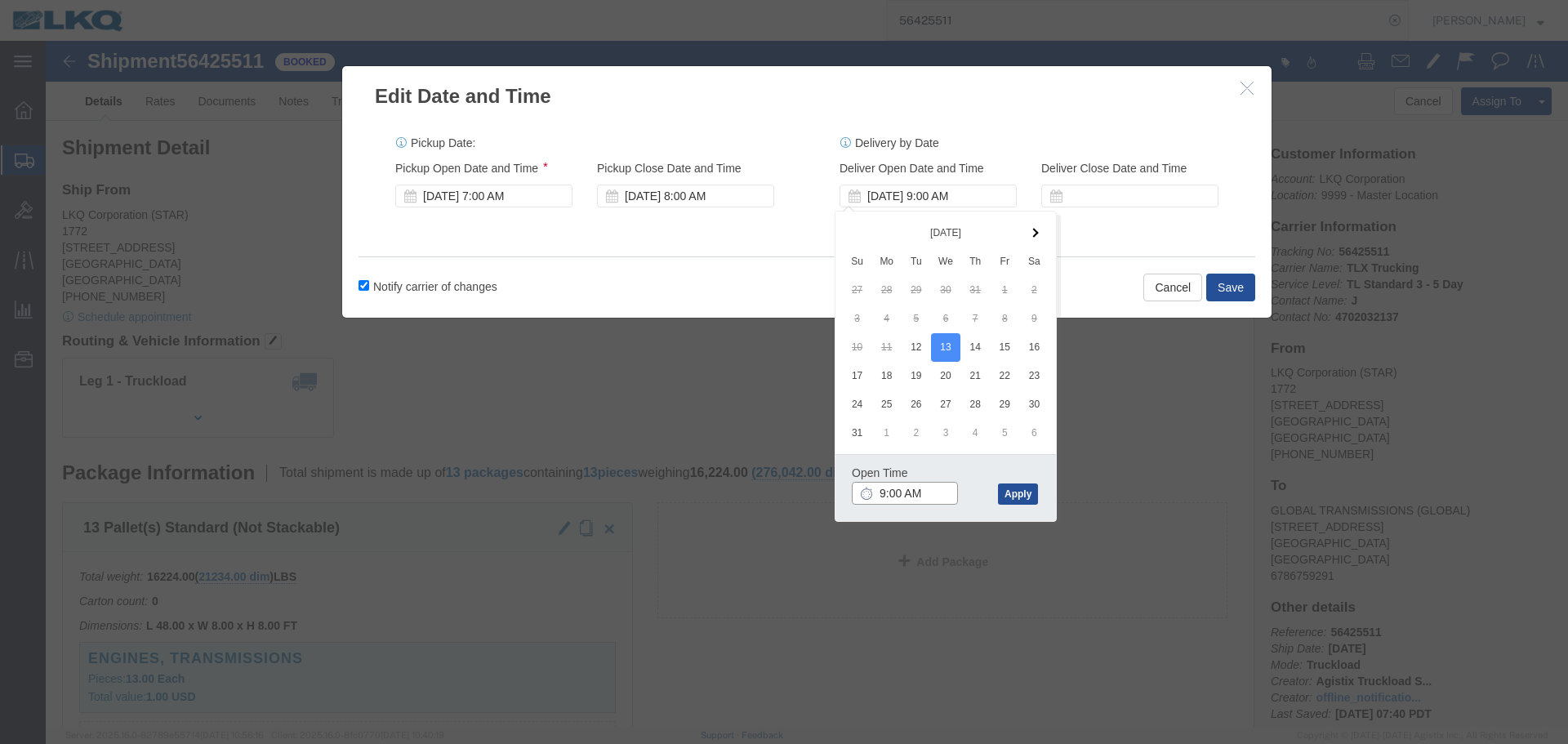
click input "9:00 AM"
type input "9:00 AM"
click button "Apply"
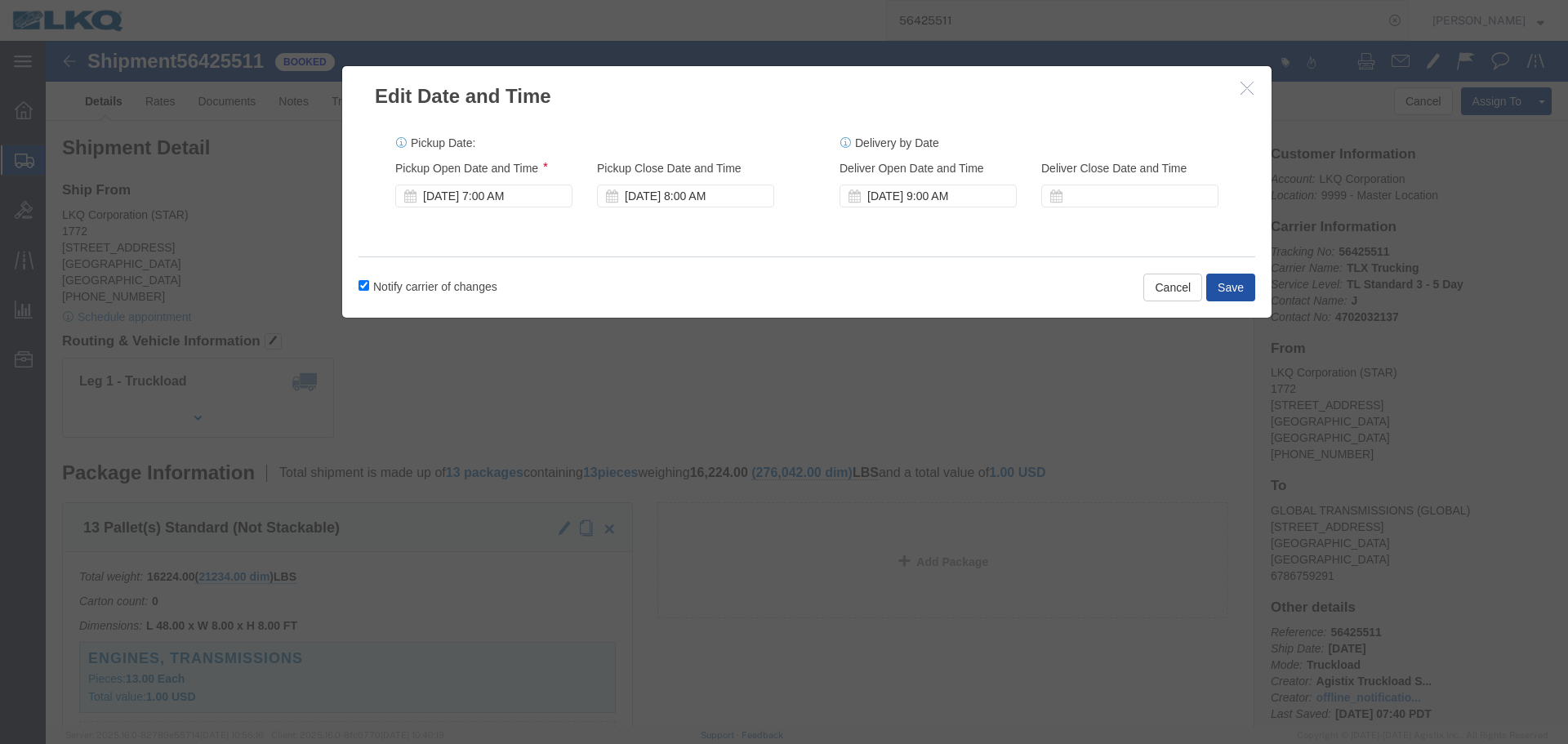
click button "Save"
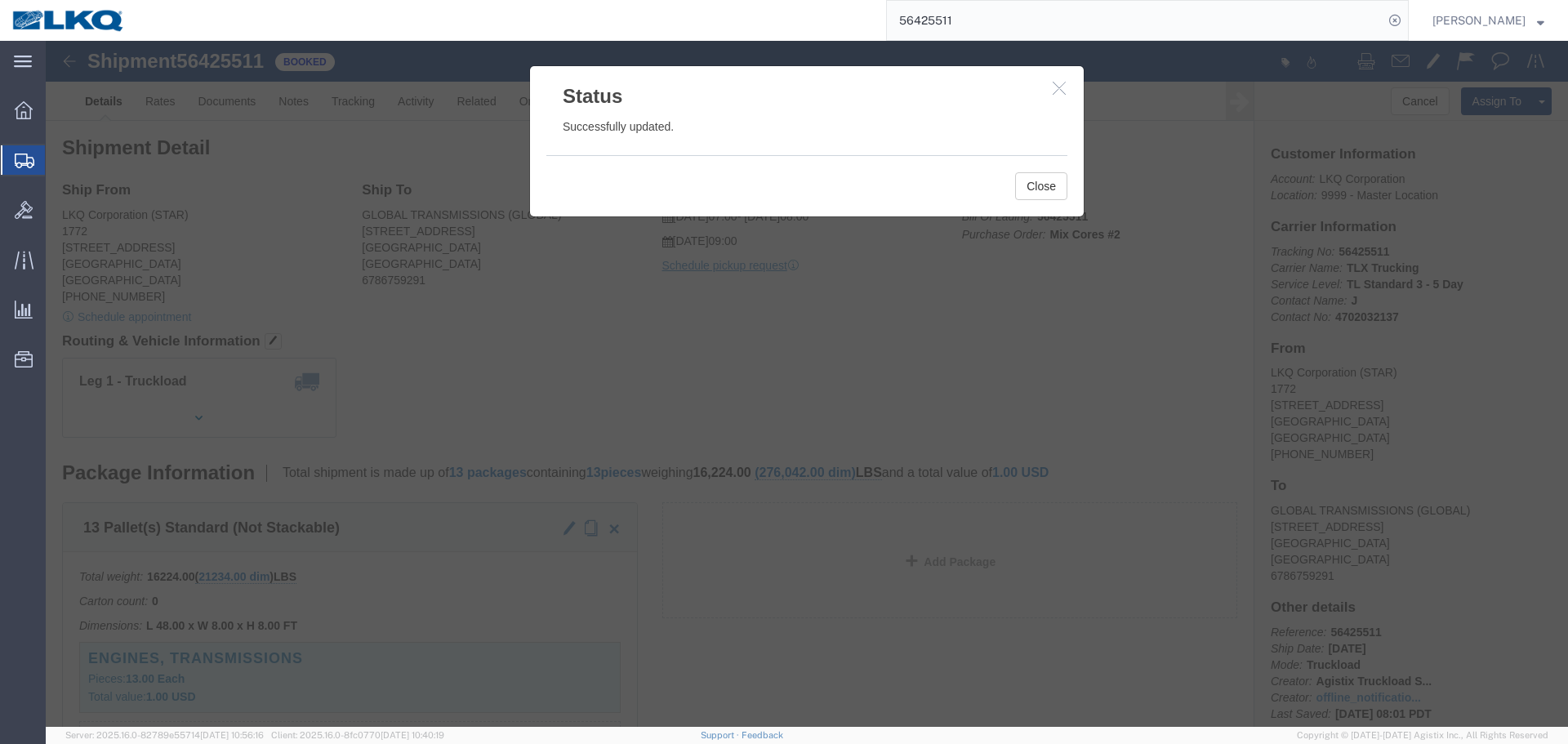
click h3 "Status"
click icon "button"
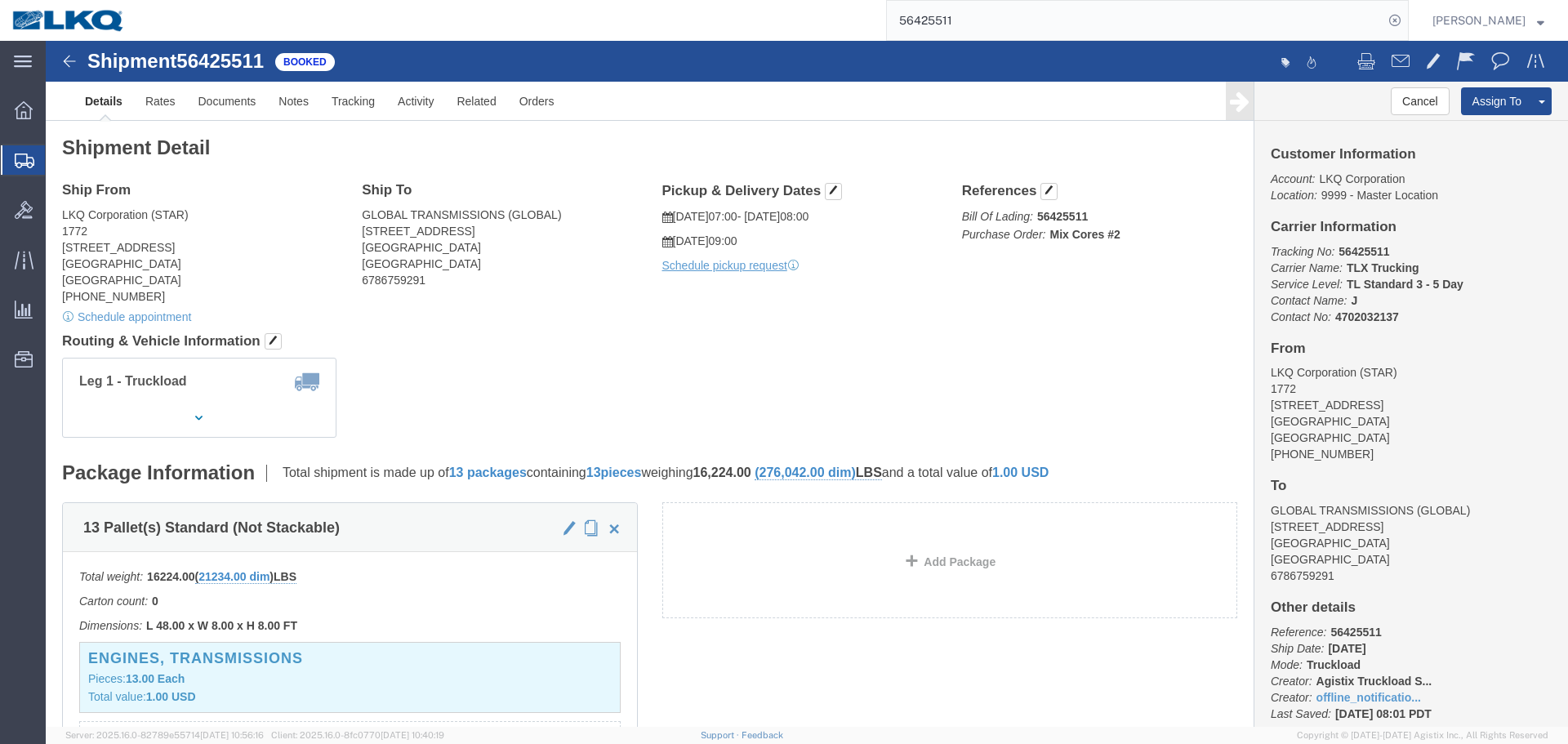
click at [996, 19] on input "56425511" at bounding box center [1134, 20] width 496 height 39
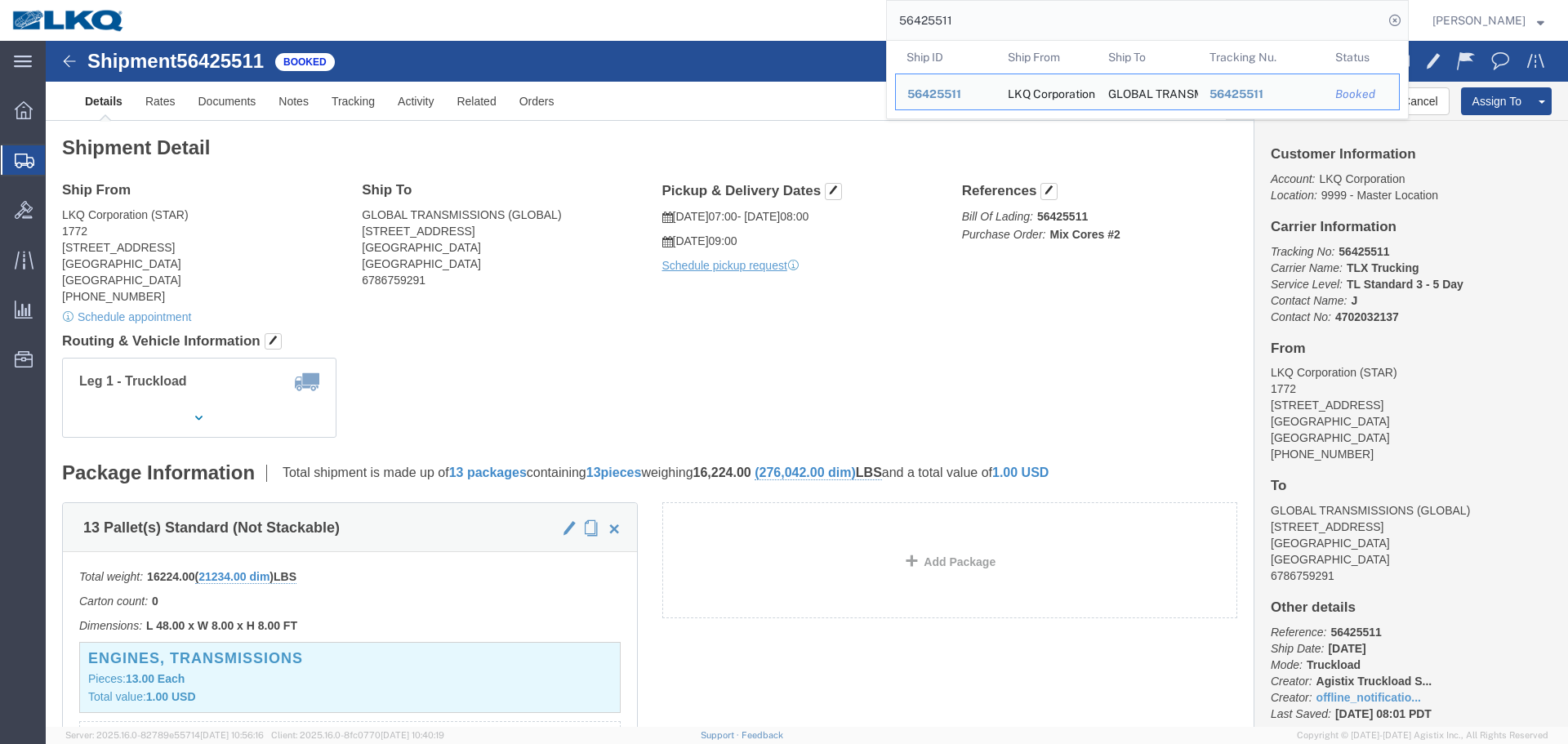
paste input "54466"
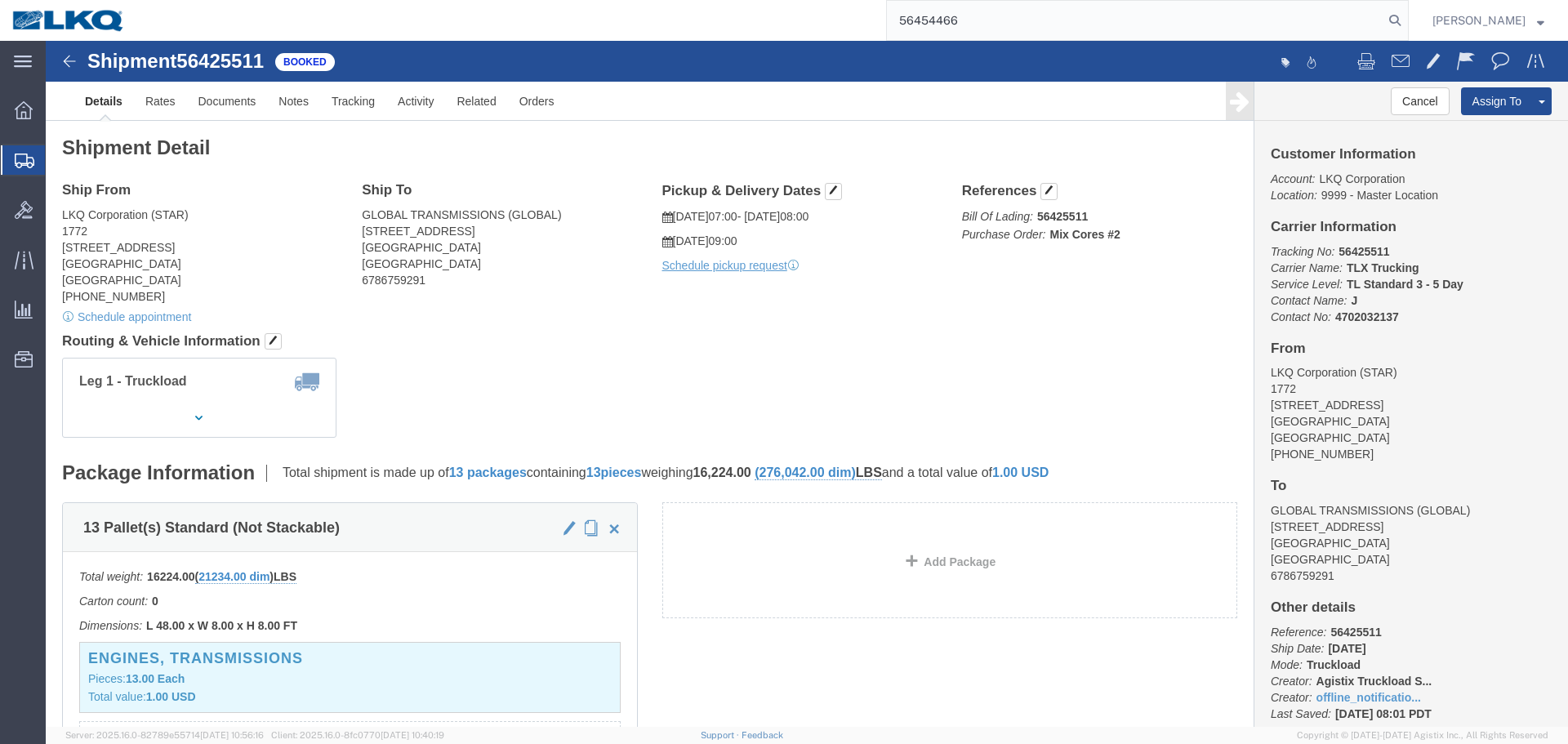
type input "56454466"
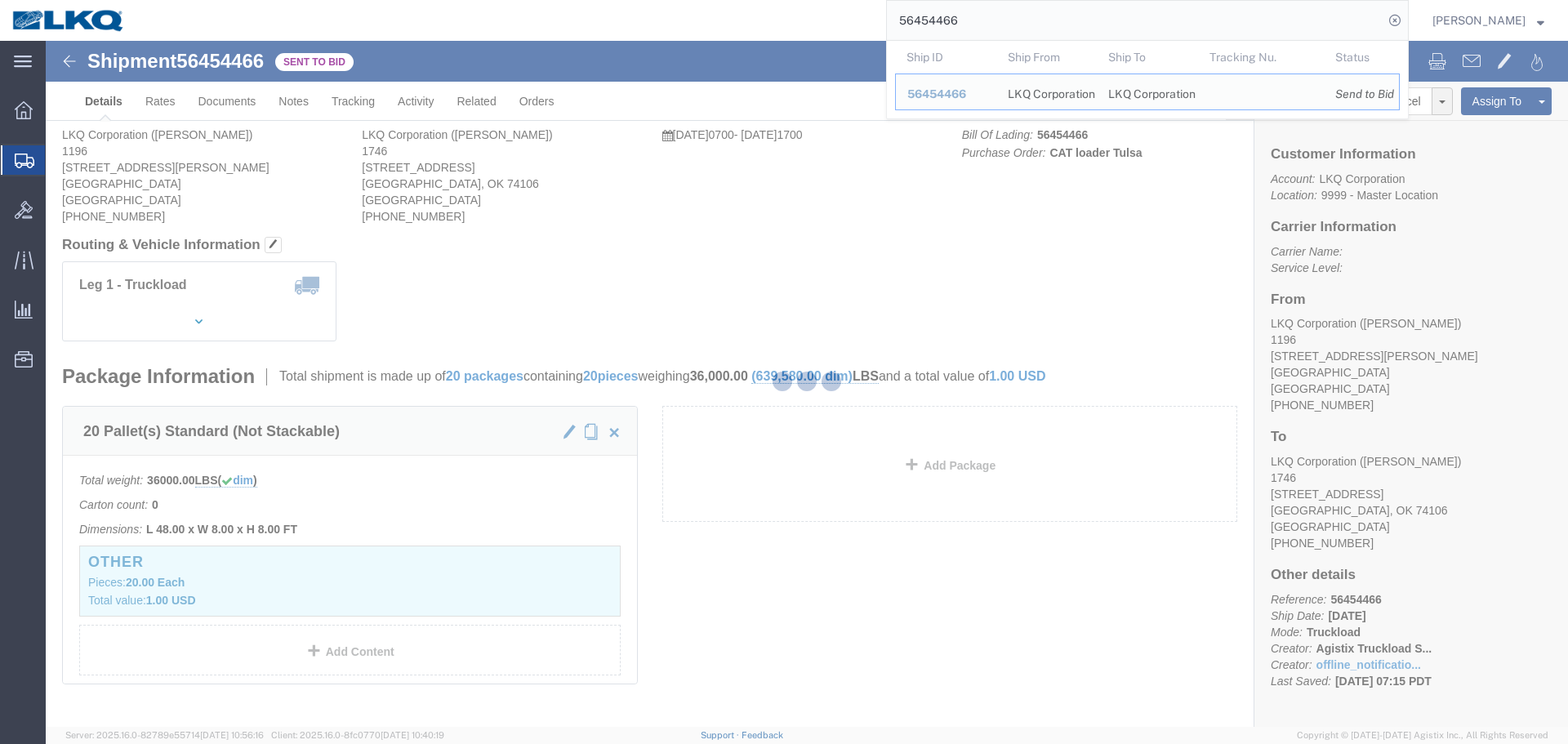
click p "Total shipment is made up of 20 packages containing 20 pieces weighing 36,000.0…"
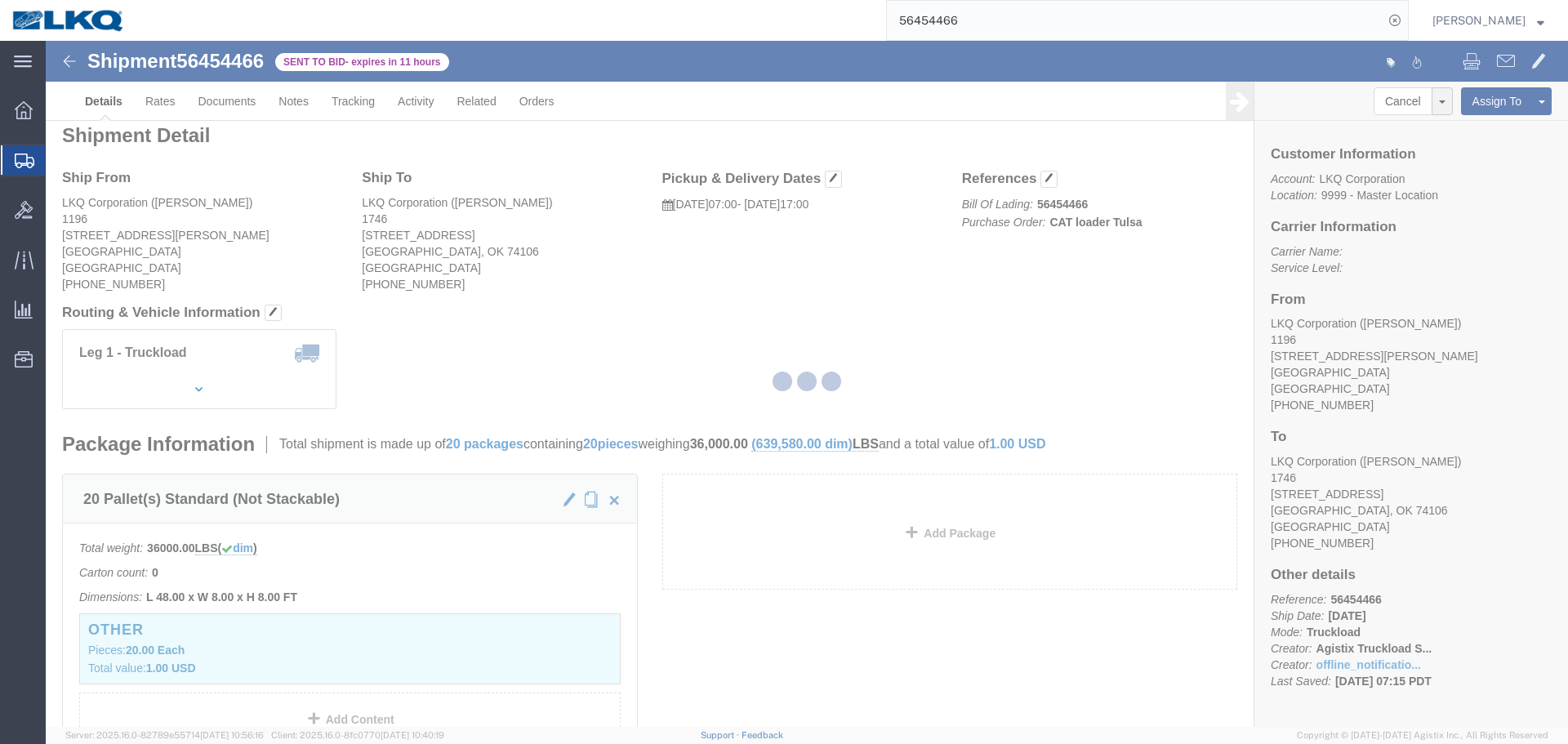
scroll to position [734, 0]
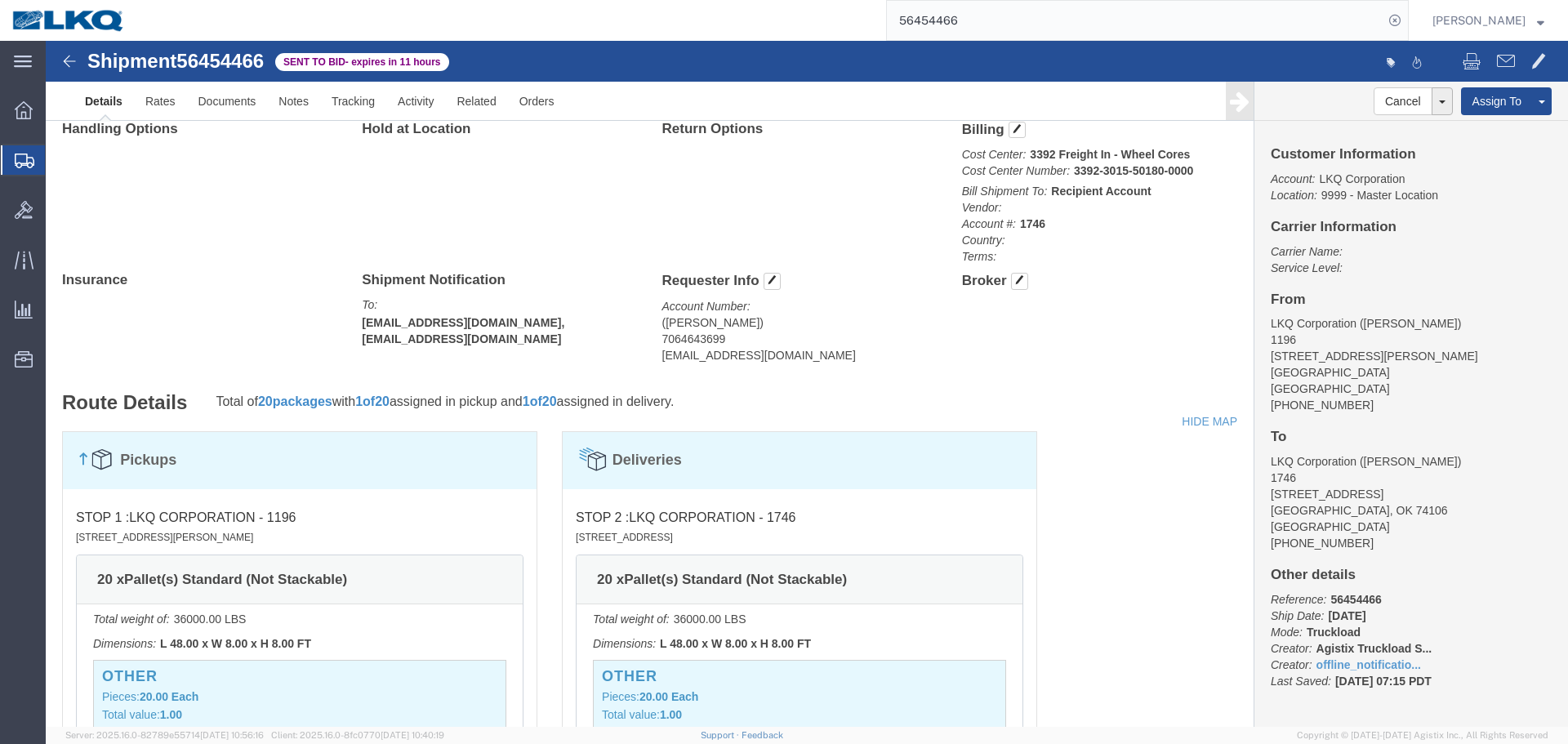
click address "(Chad Strickland) 7064643699 cjstrickland@lkqcorp.com"
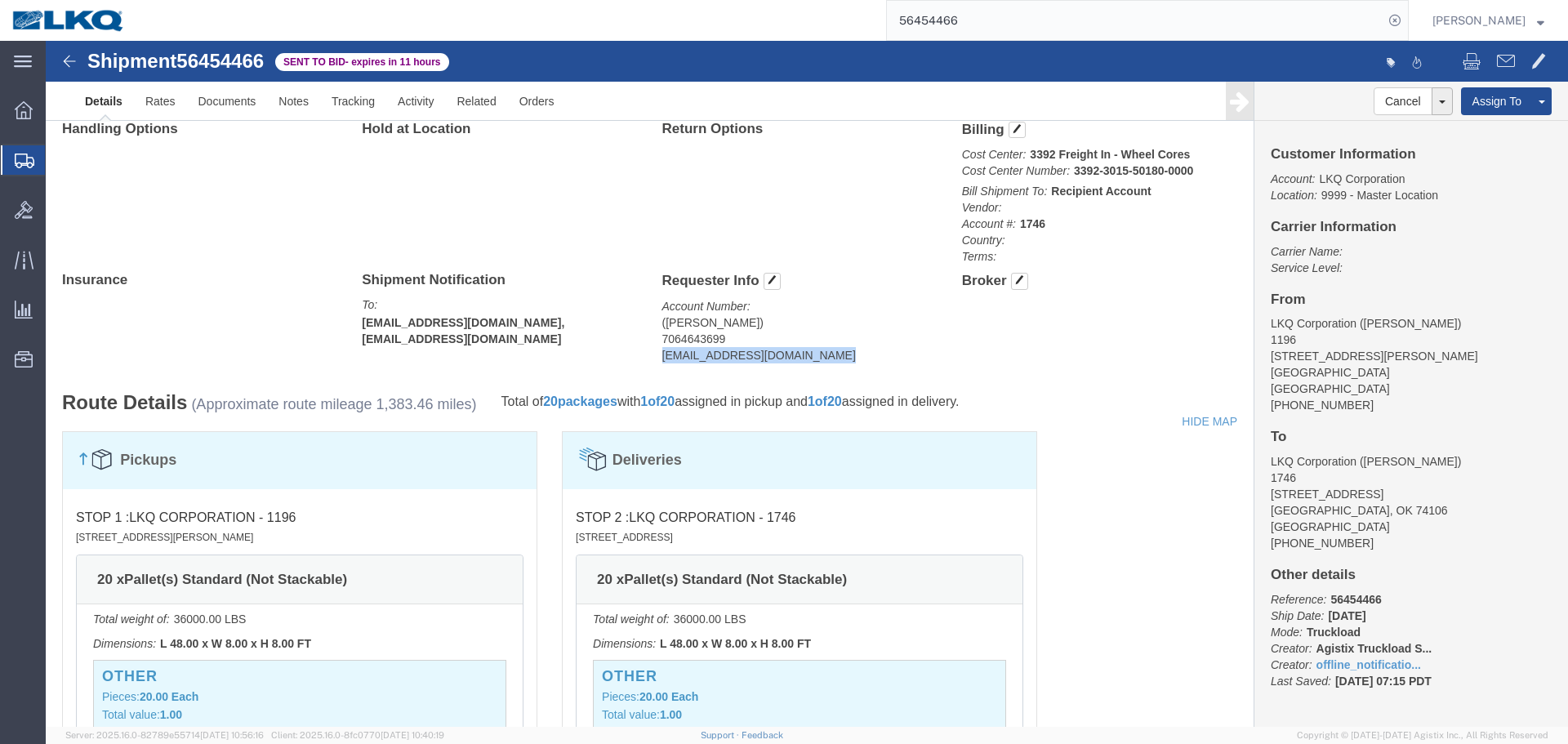
click address "(Chad Strickland) 7064643699 cjstrickland@lkqcorp.com"
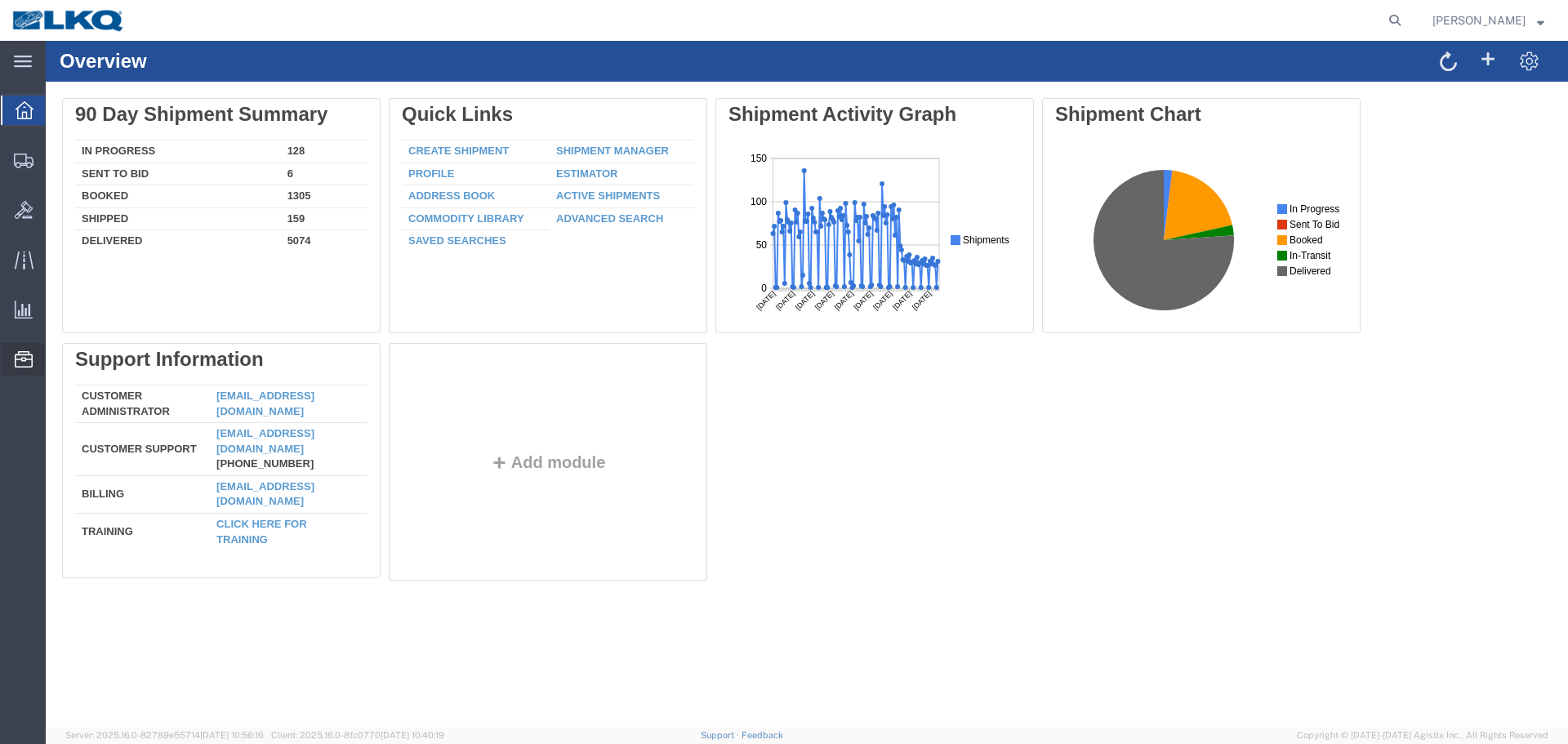
click at [0, 0] on span "Location Appointment" at bounding box center [0, 0] width 0 height 0
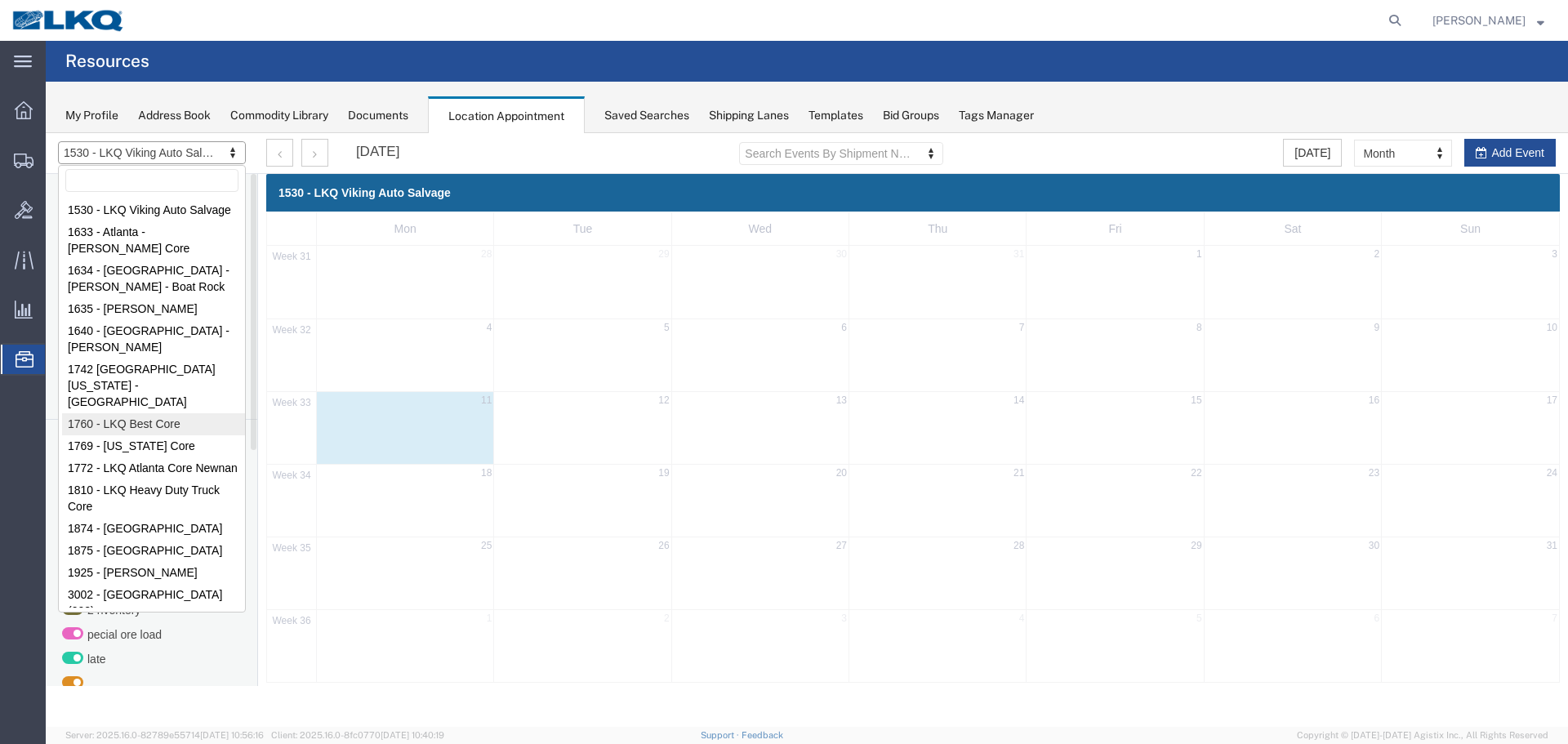
select select "27634"
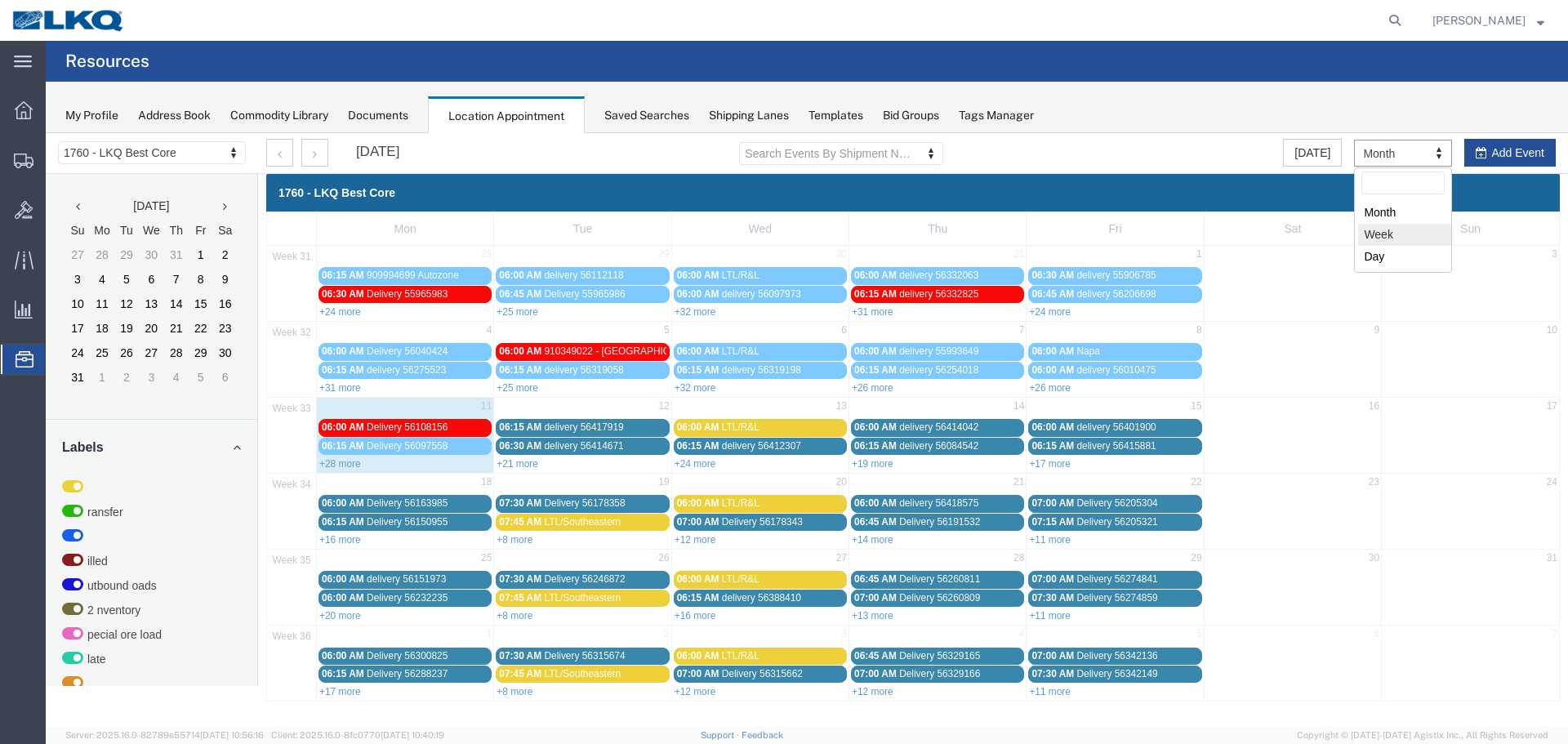
select select "agendaWeek"
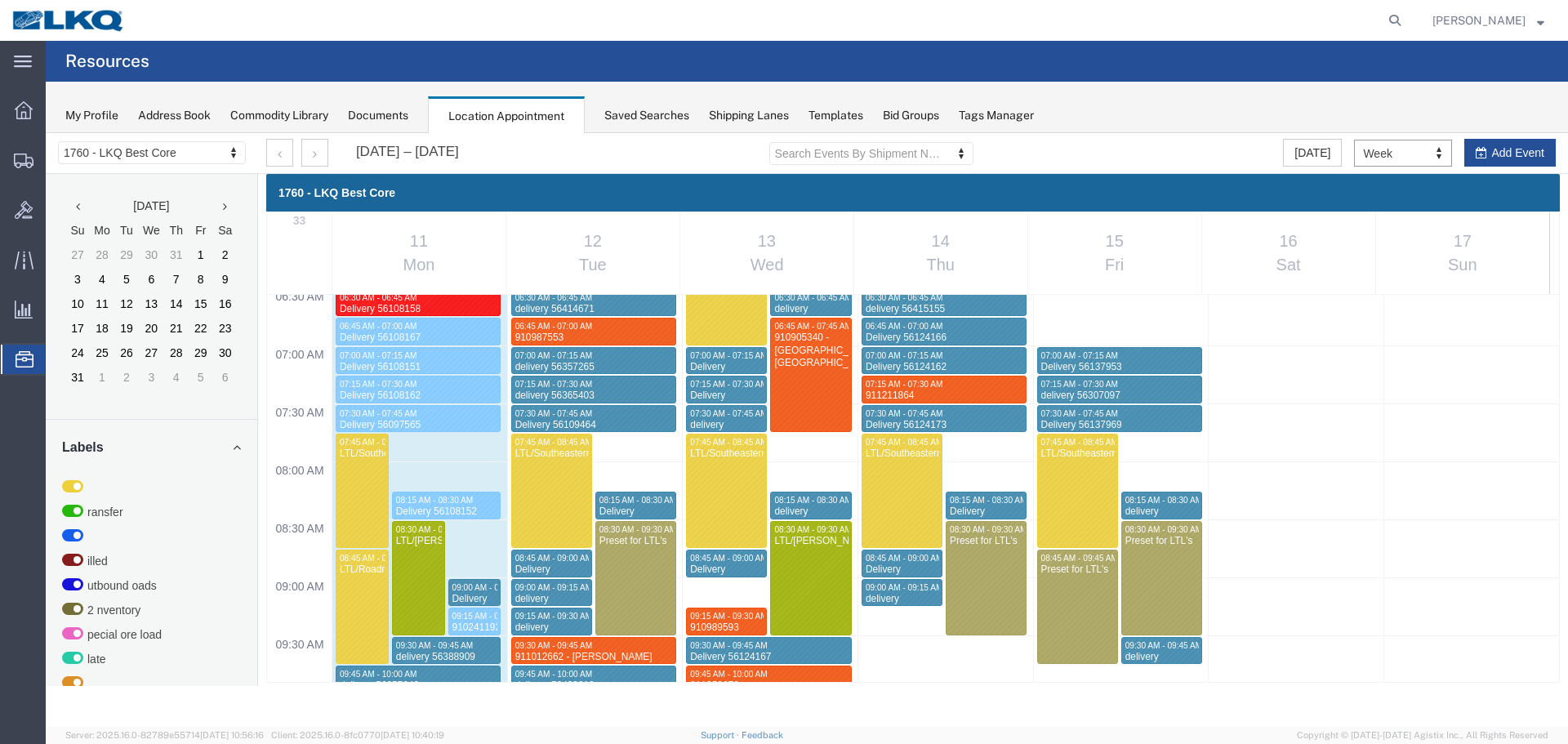
scroll to position [861, 0]
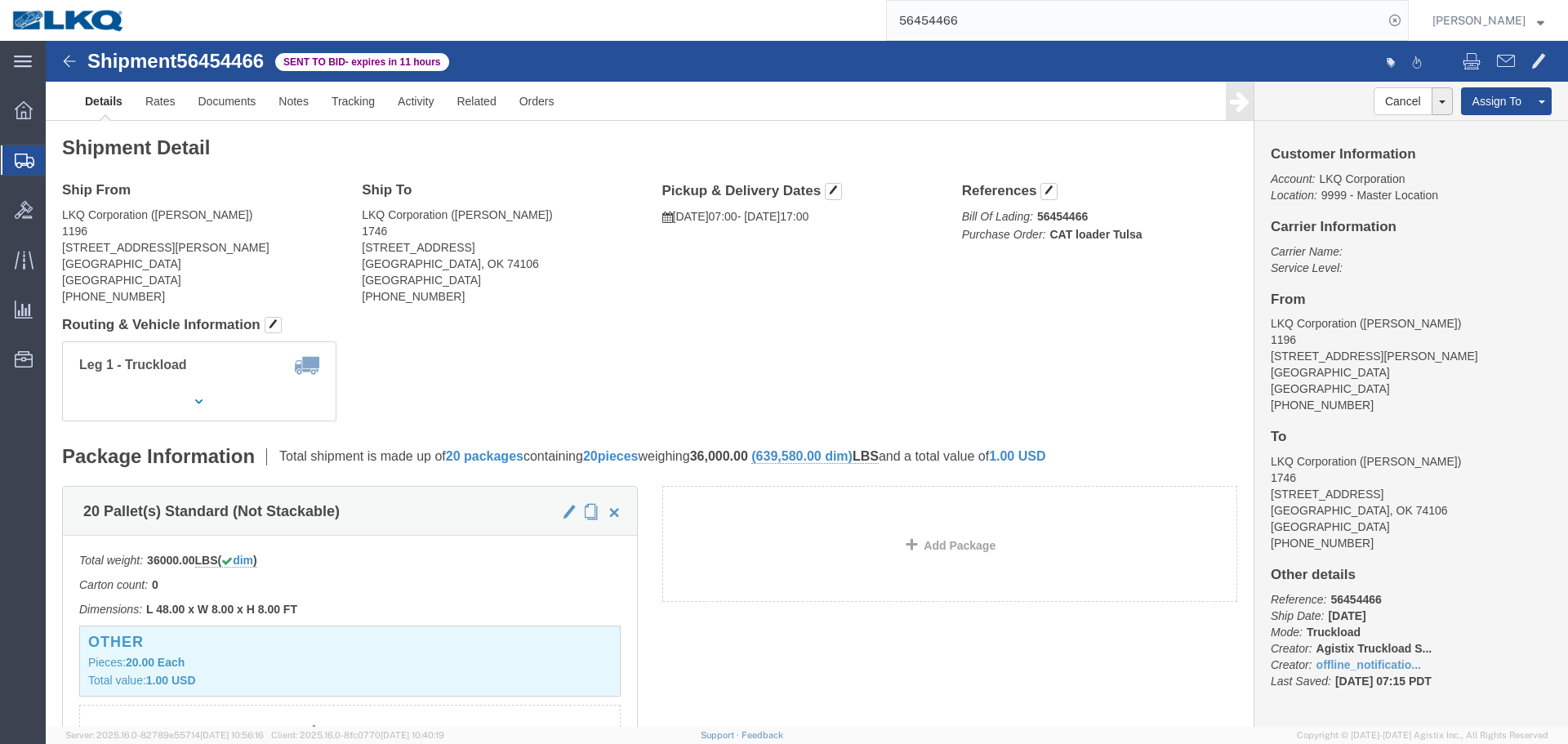
scroll to position [734, 0]
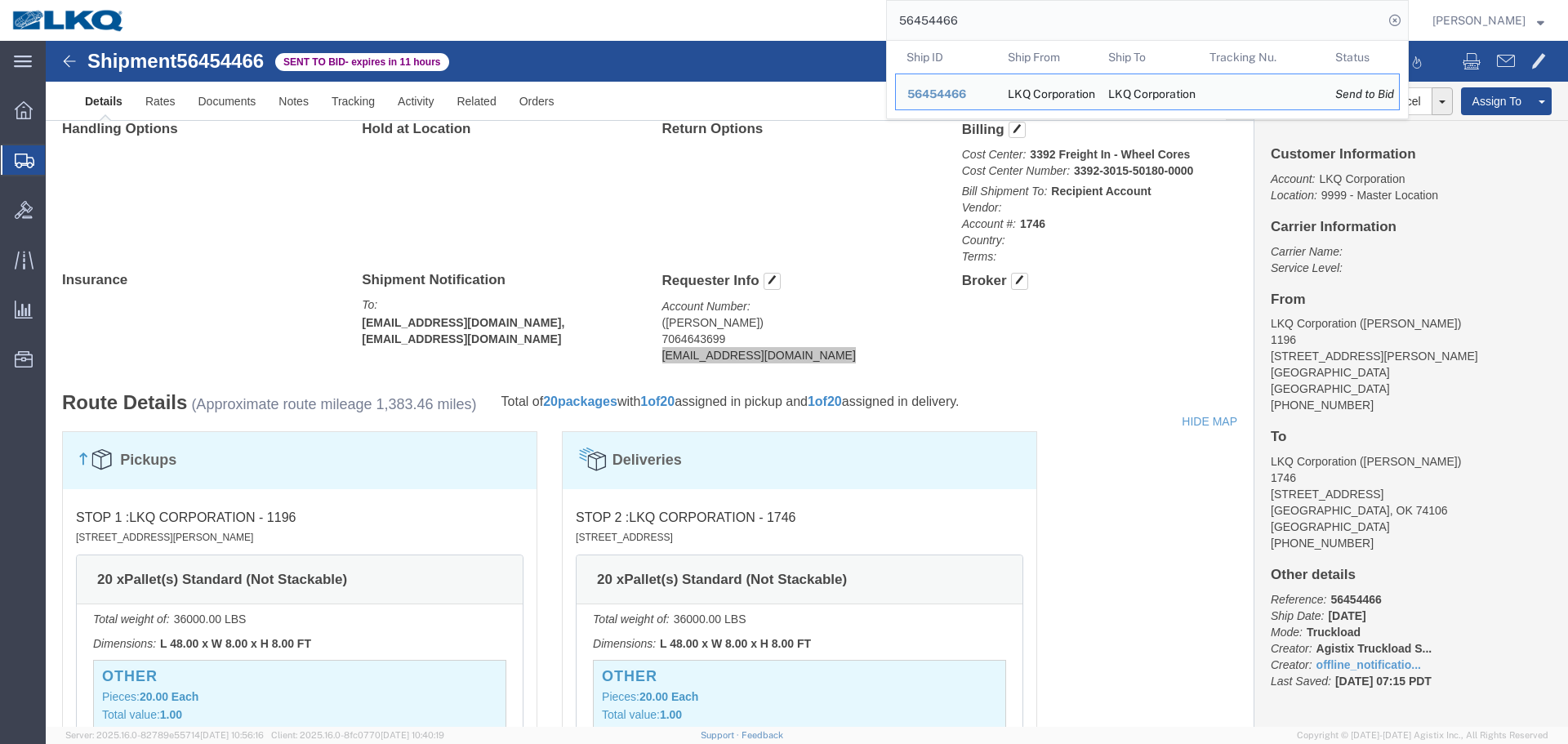
click at [996, 18] on input "56454466" at bounding box center [1134, 20] width 496 height 39
paste input "361608"
type input "56361608"
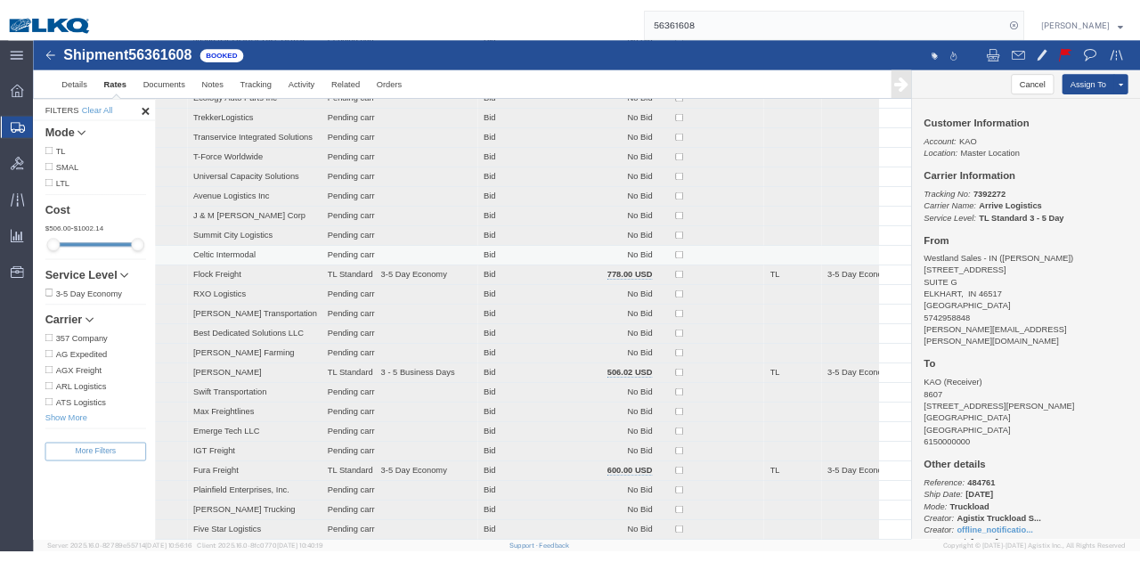
scroll to position [30, 0]
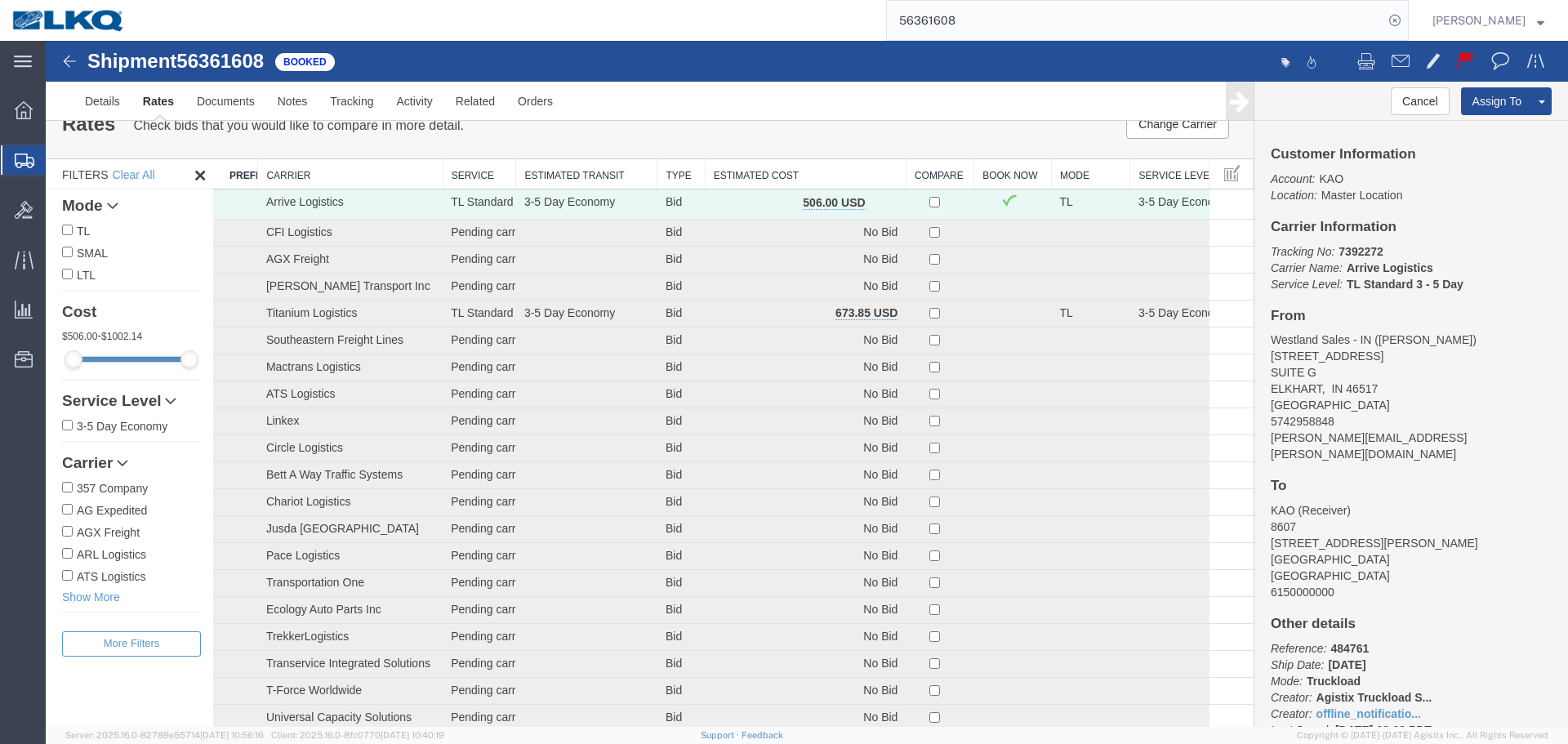
click at [829, 162] on th "Estimated Cost" at bounding box center [805, 174] width 201 height 30
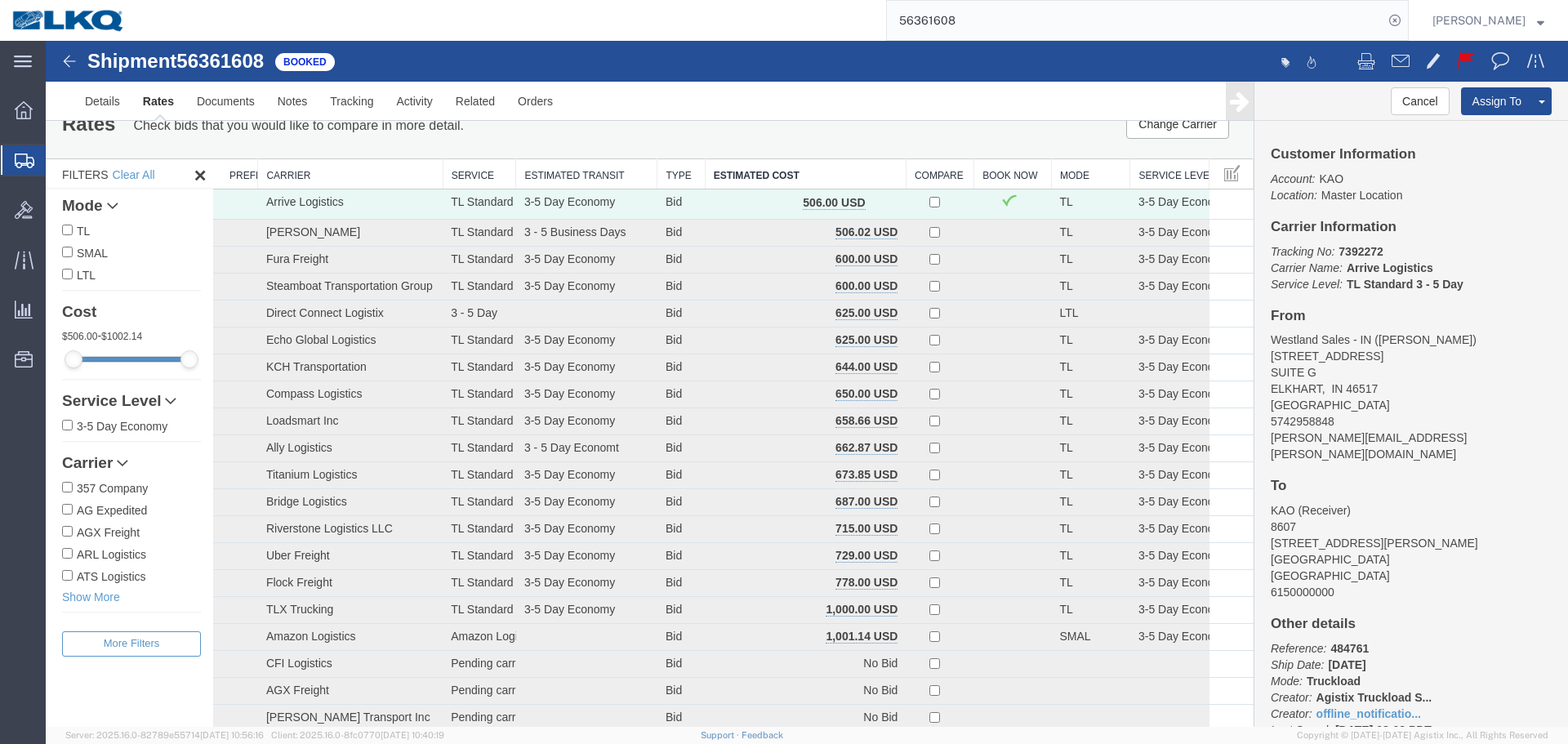
click at [852, 129] on div "Change Carrier Pause Continue" at bounding box center [999, 124] width 500 height 29
click at [941, 113] on ul "Details Rates Documents Notes Tracking Activity Related Orders" at bounding box center [806, 101] width 1466 height 39
click at [890, 101] on ul "Details Rates Documents Notes Tracking Activity Related Orders" at bounding box center [806, 101] width 1466 height 39
click at [871, 123] on div "Change Carrier Pause Continue" at bounding box center [999, 124] width 500 height 29
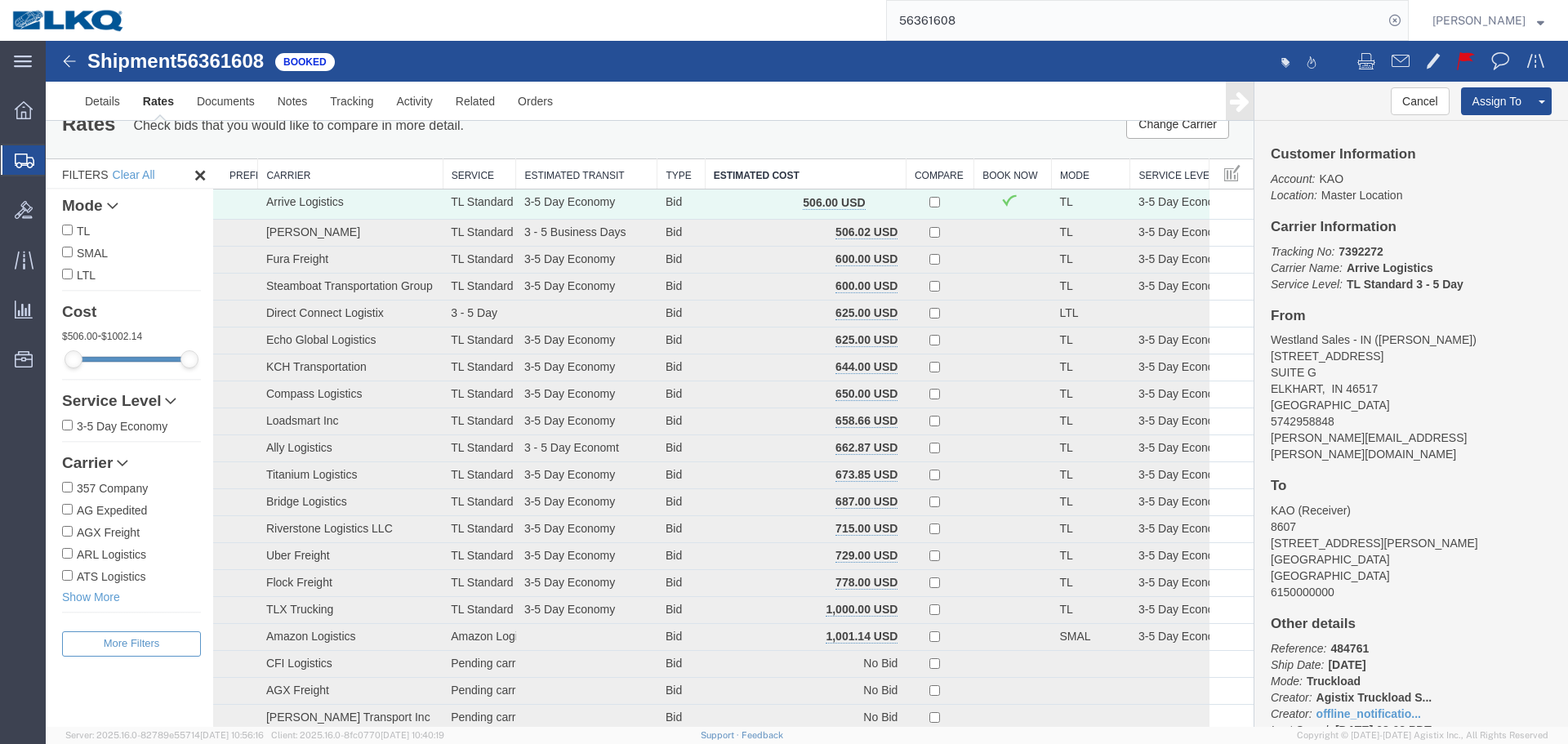
click at [819, 137] on div "Change Carrier Pause Continue" at bounding box center [999, 124] width 500 height 29
click at [1154, 68] on div at bounding box center [1187, 62] width 759 height 34
click at [1013, 91] on ul "Details Rates Documents Notes Tracking Activity Related Orders" at bounding box center [806, 101] width 1466 height 39
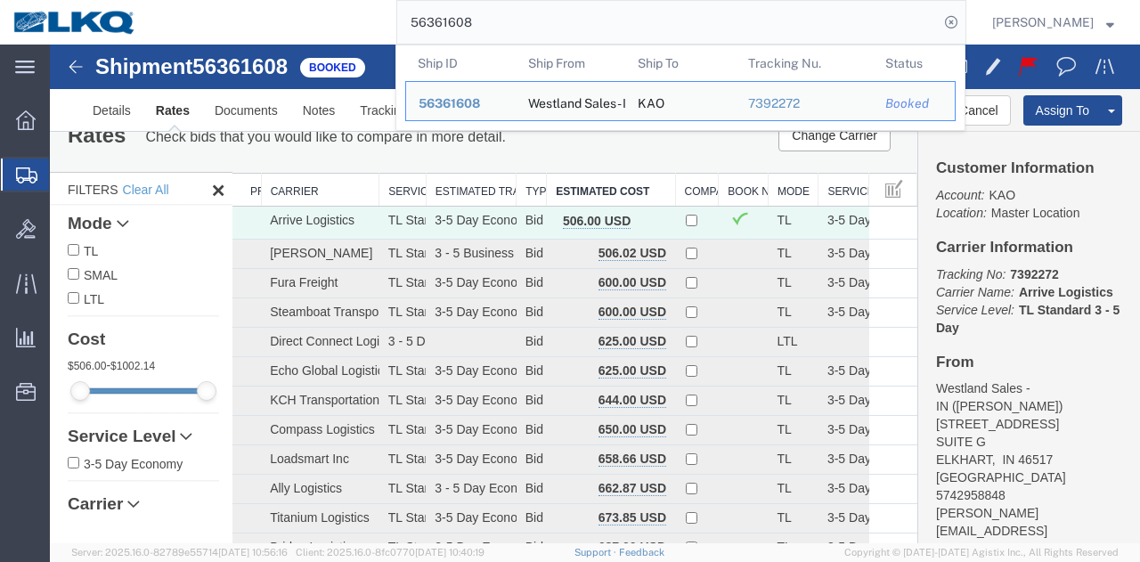
click at [634, 33] on input "56361608" at bounding box center [667, 22] width 541 height 43
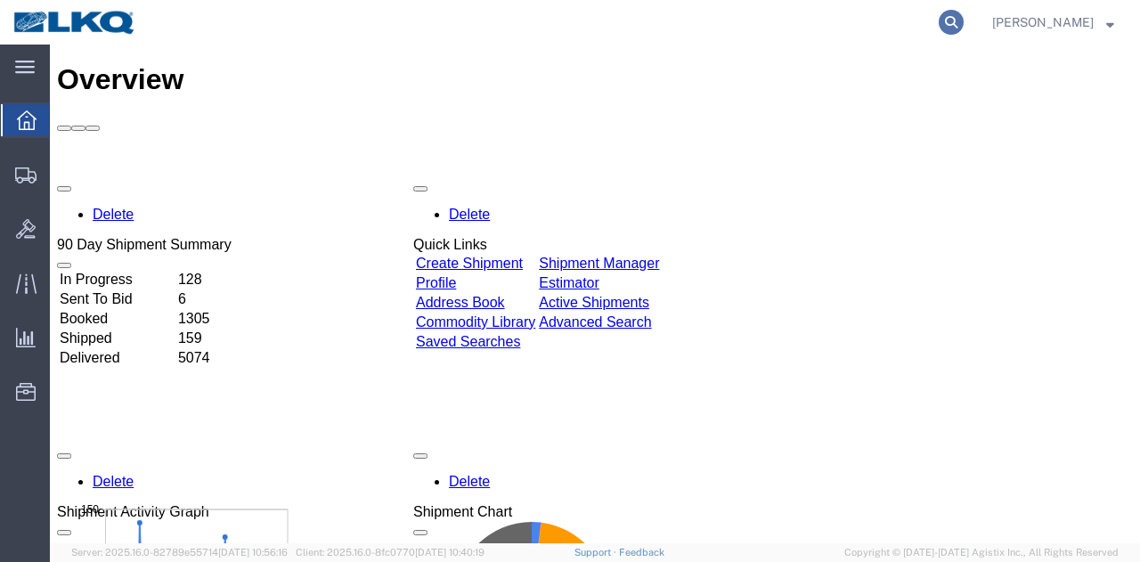
click at [945, 22] on icon at bounding box center [951, 22] width 25 height 25
paste input "56361608"
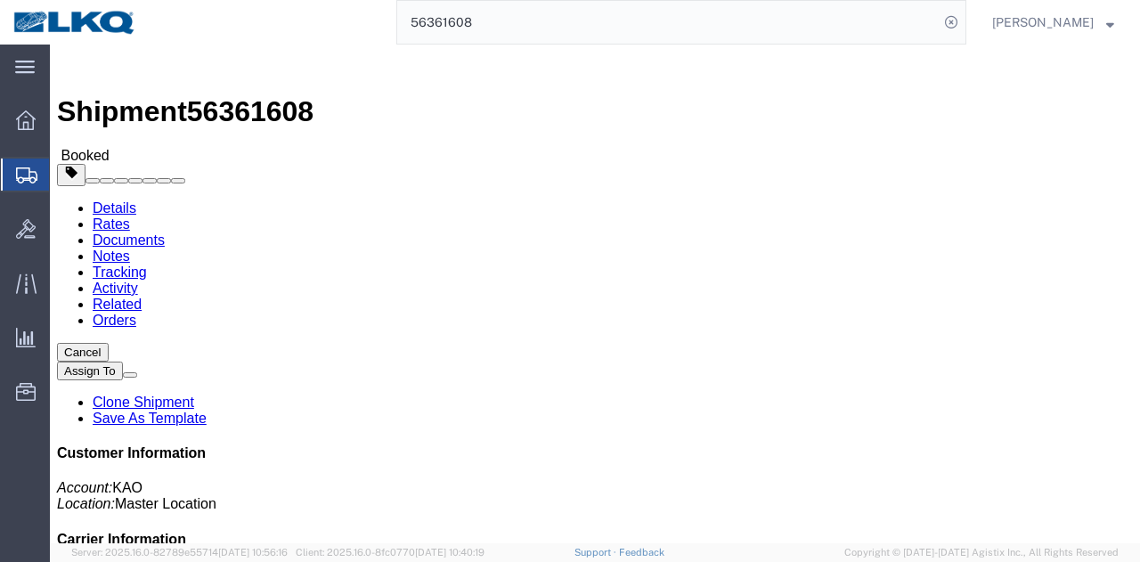
click button "button"
click link "Notes"
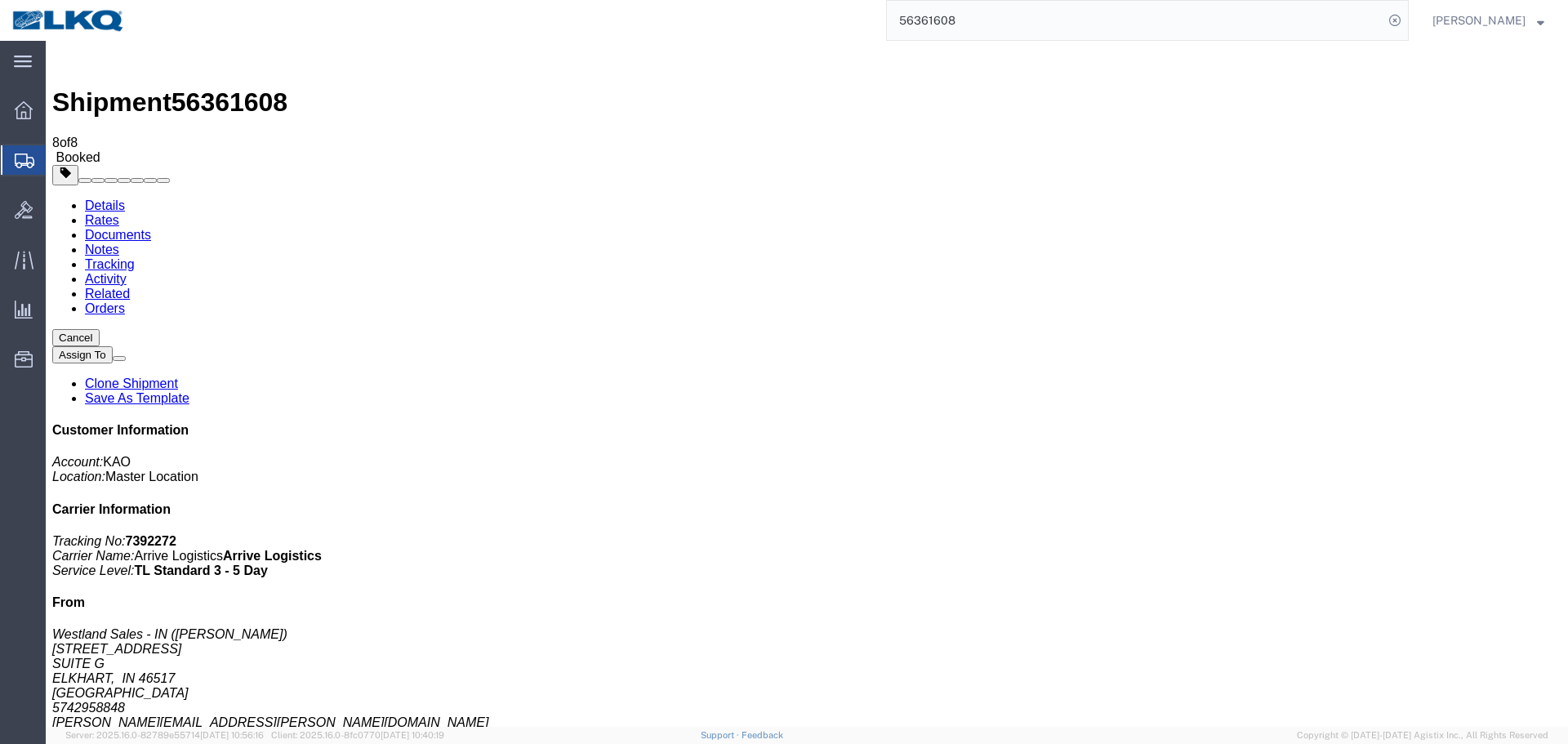
scroll to position [37, 0]
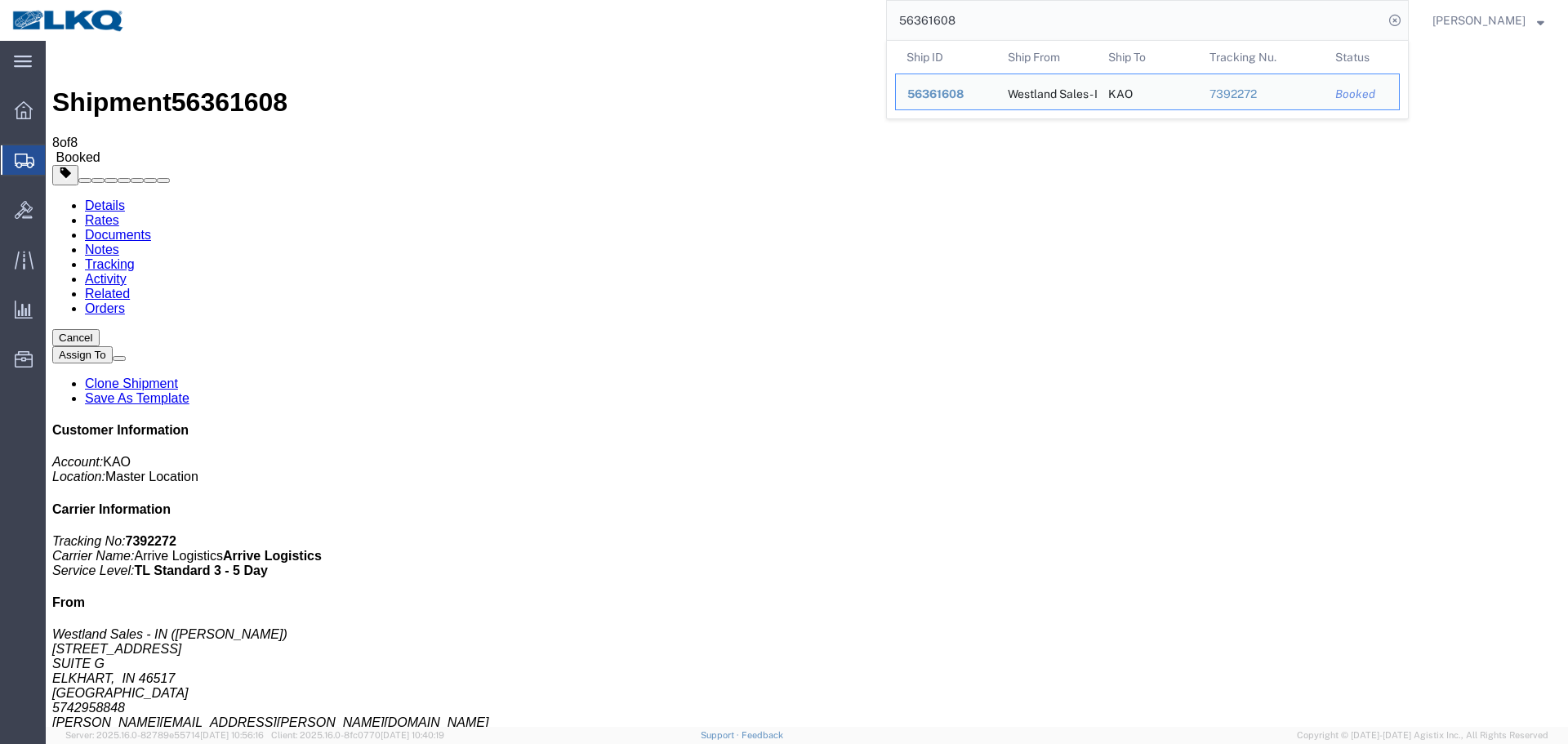
click at [1012, 33] on input "56361608" at bounding box center [1134, 20] width 496 height 39
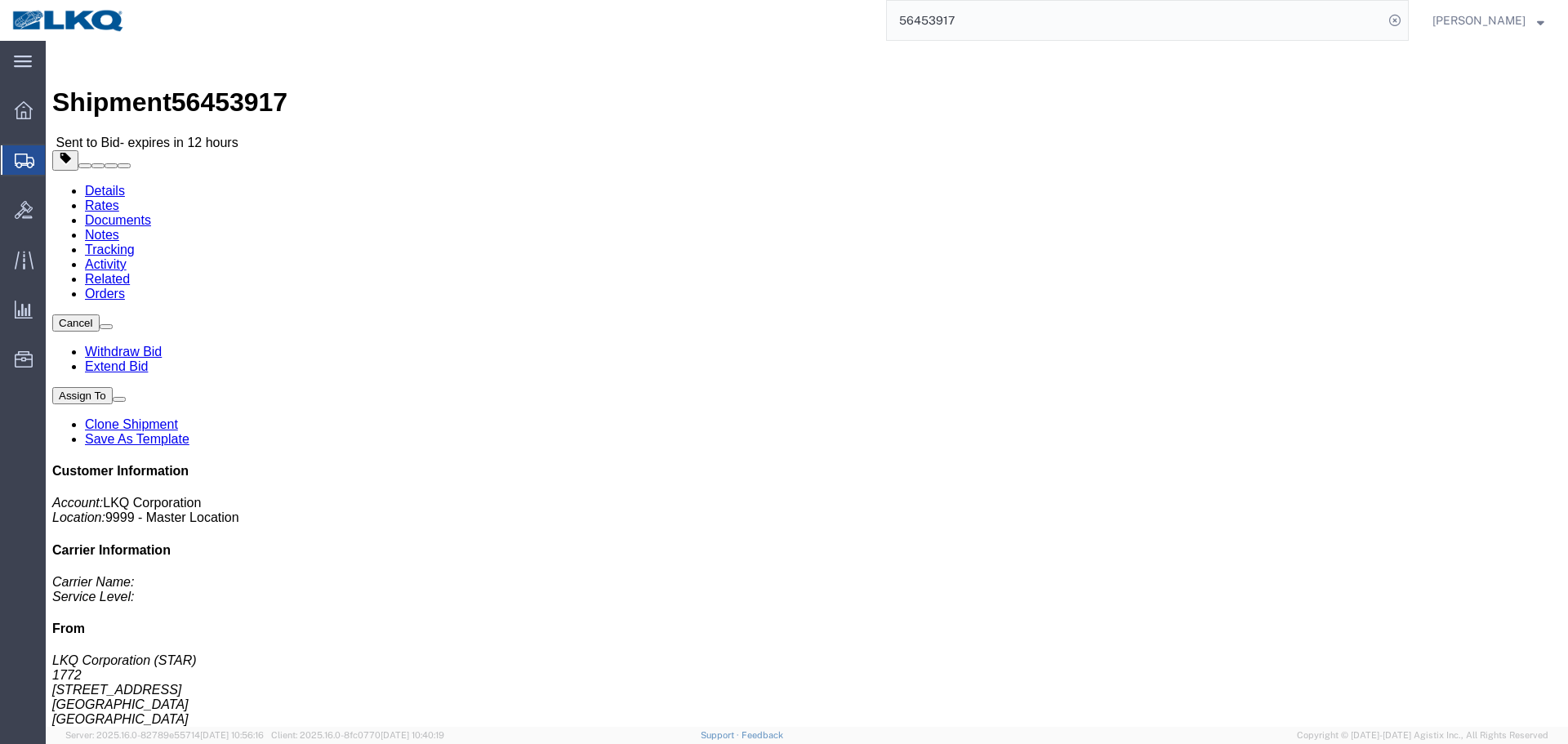
click div
click at [1010, 17] on input "56453917" at bounding box center [1134, 20] width 496 height 39
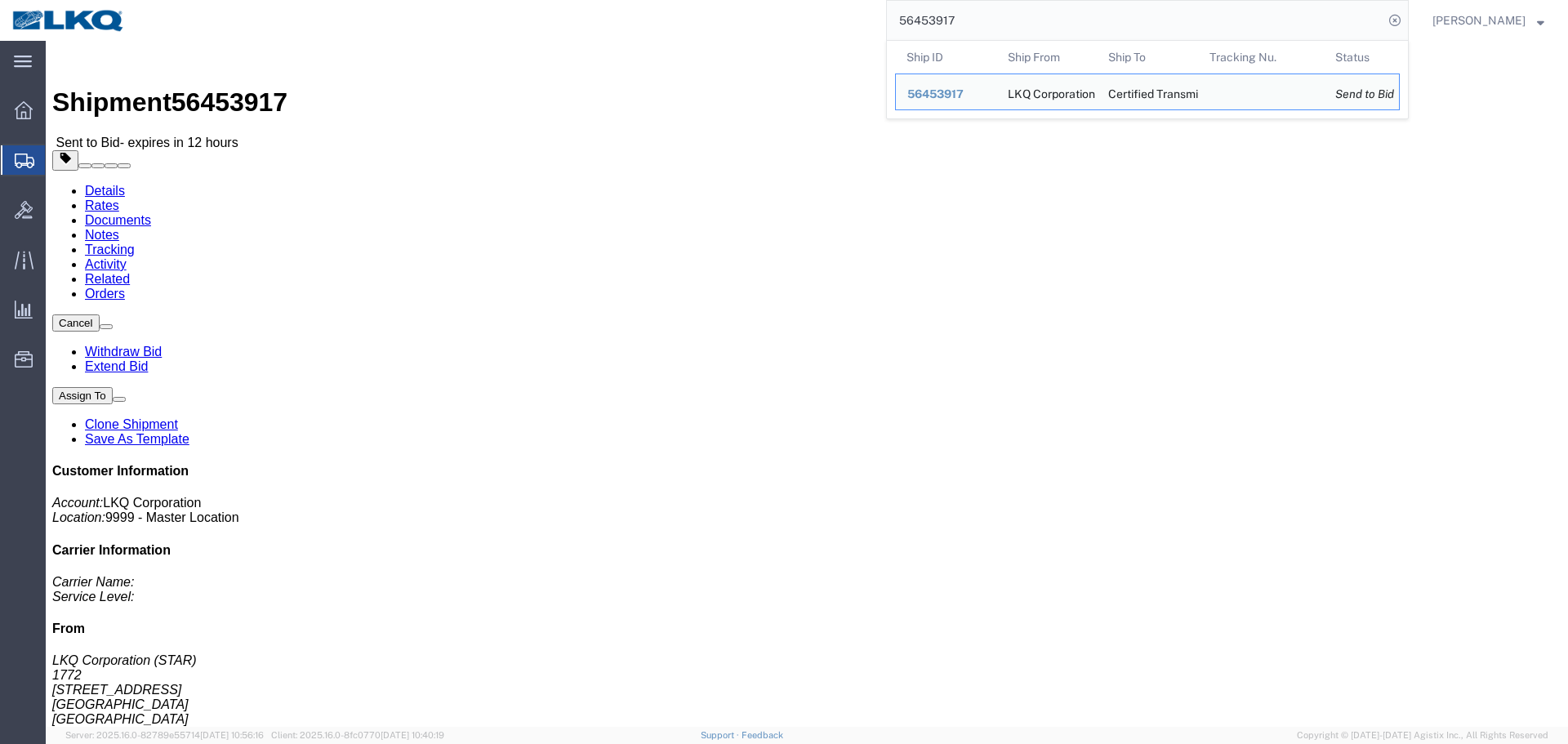
paste input "2840"
type input "56428407"
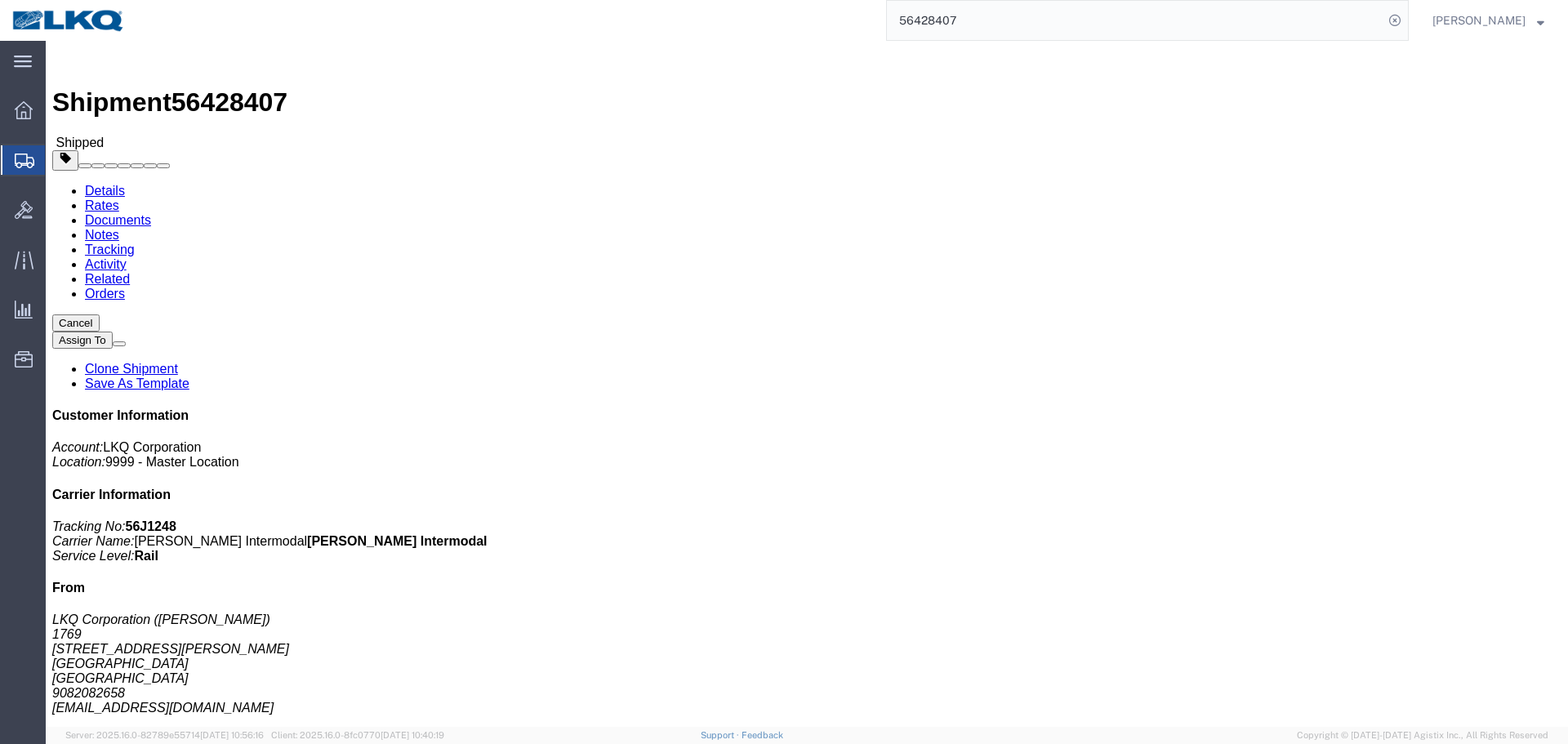
click div "Ship From LKQ Corporation (Marc Metzger) 1769 405 S Wanamaker Ave Ontario, CA 9…"
click h4 "Routing & Vehicle Information"
click div "Ship To LKQ Corporation (Brian Star) 1772 32 Dart Rd Newnan, GA 30265 United St…"
click link "Requested"
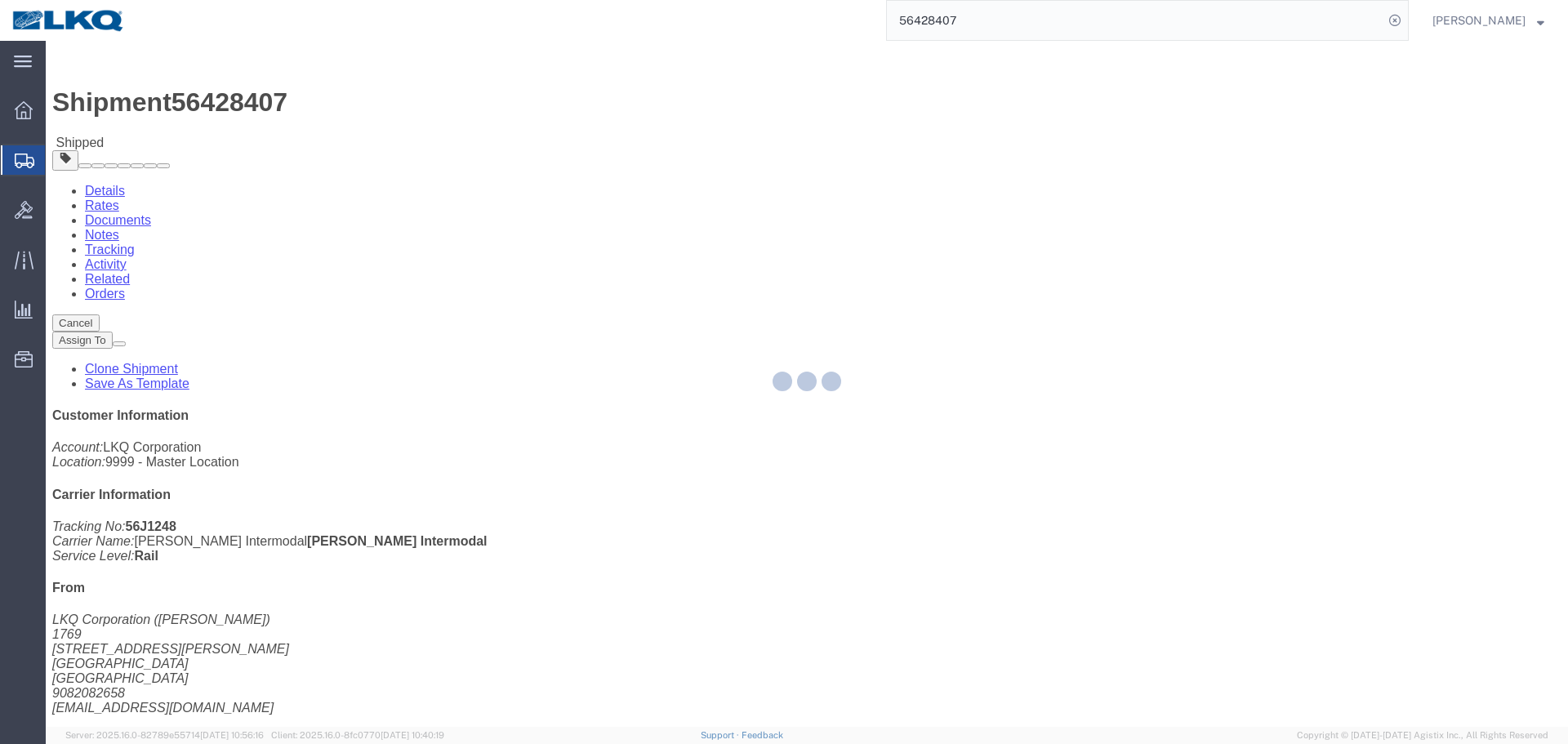
select select
select select "15"
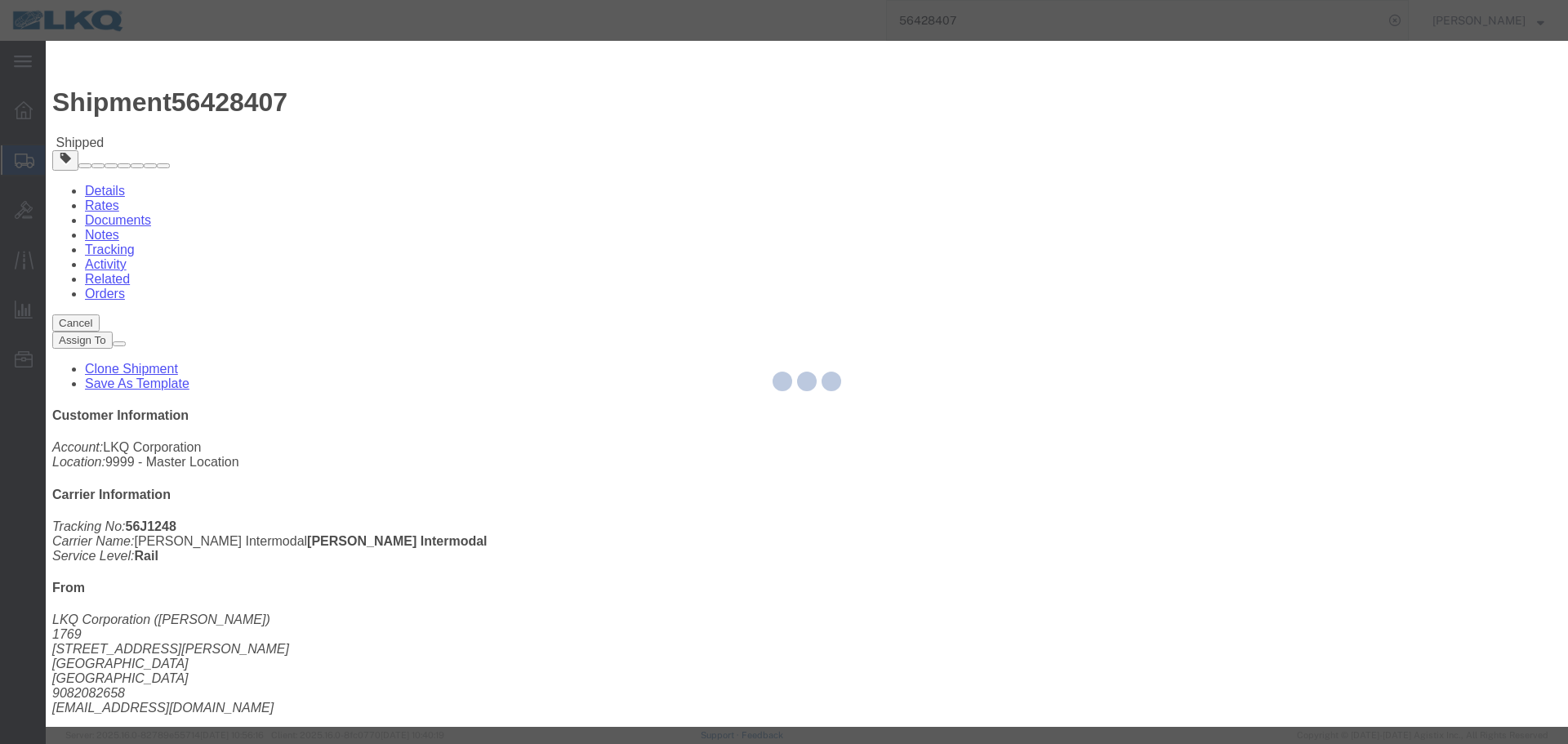
click at [623, 259] on div at bounding box center [807, 384] width 1522 height 686
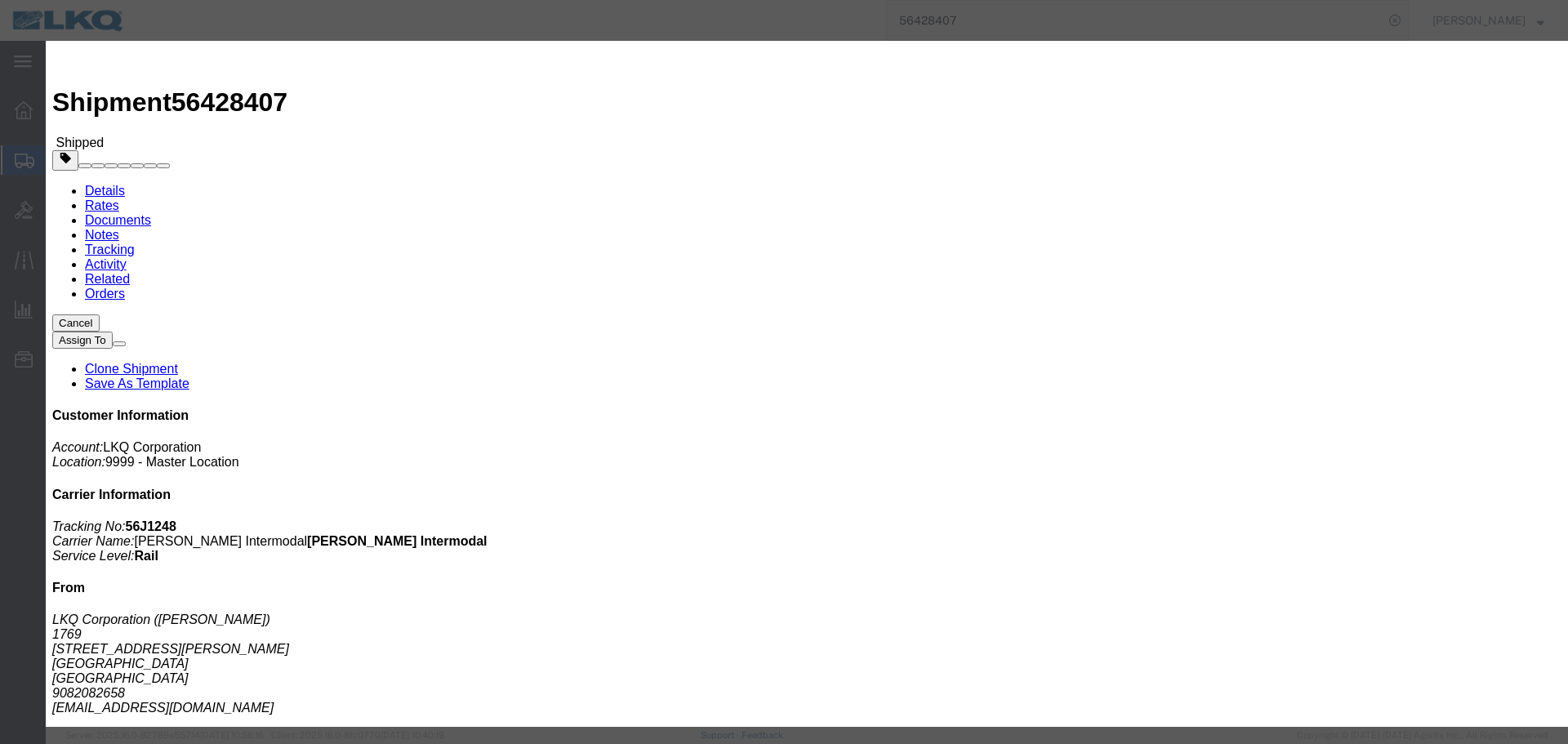
click input "08/15/2025"
click td "18"
click input "12:00 PM"
type input "7:00 AM"
click button "Save"
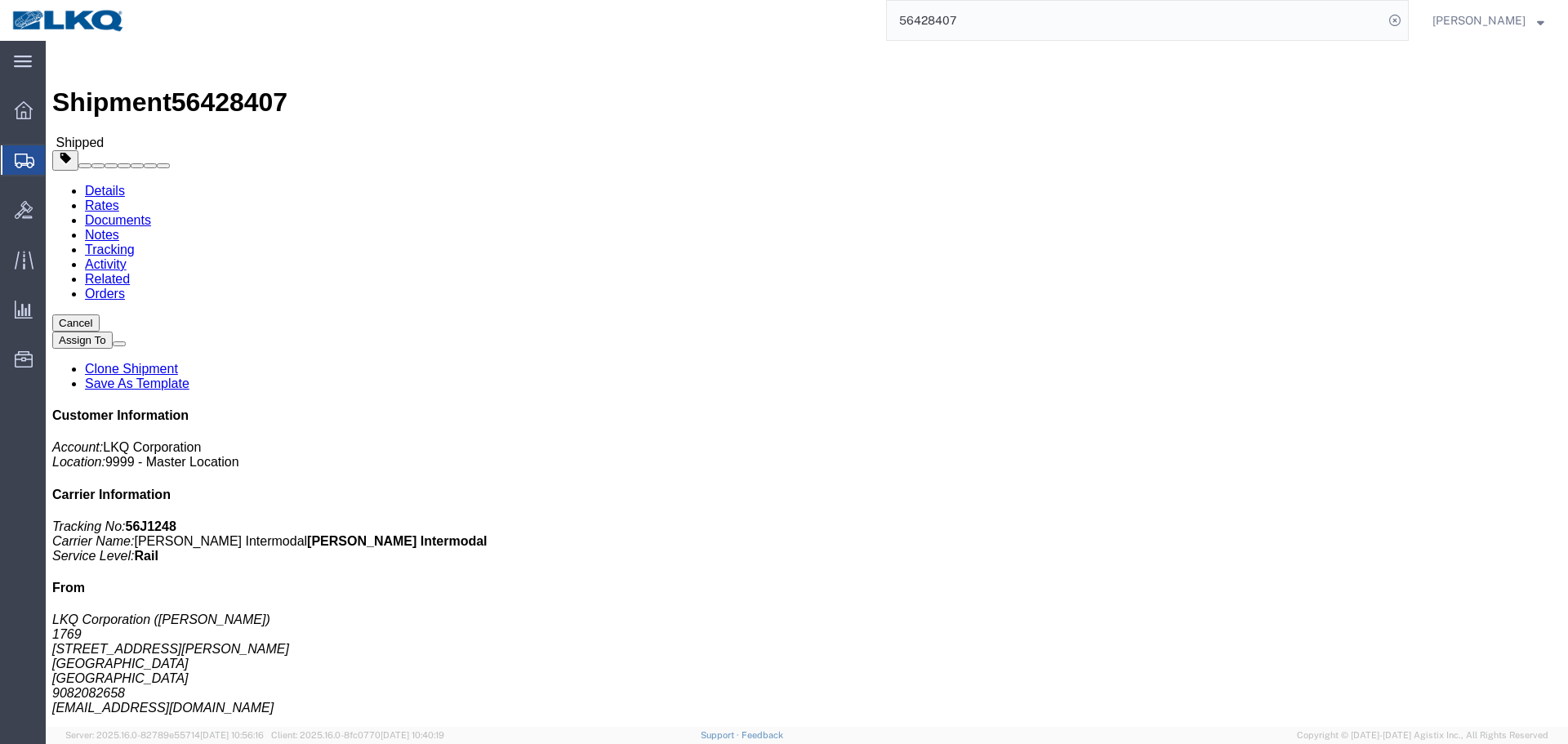
click at [1044, 4] on input "56428407" at bounding box center [1134, 20] width 496 height 39
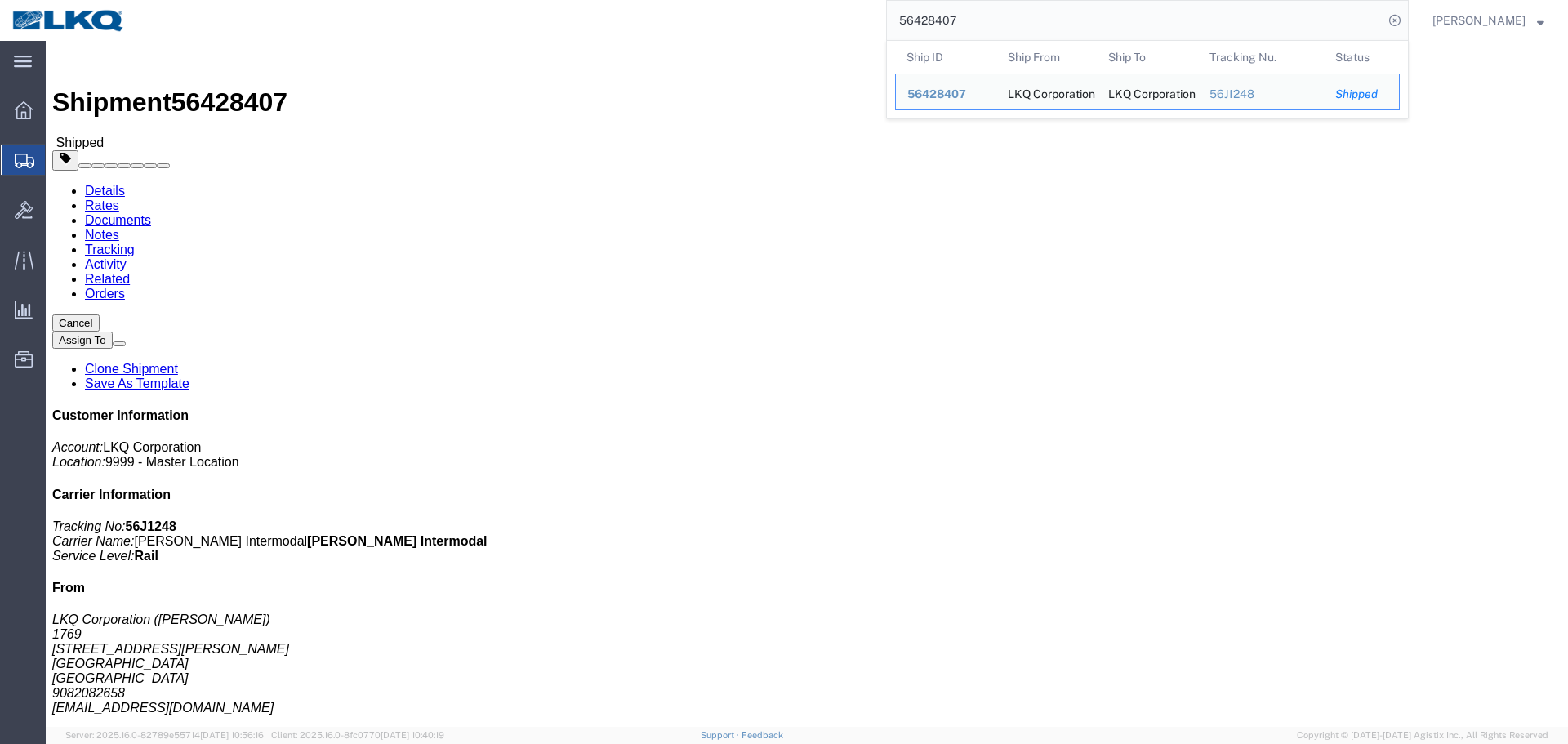
click button "Close"
click at [988, 18] on input "56428407" at bounding box center [1134, 20] width 496 height 39
paste input "38366"
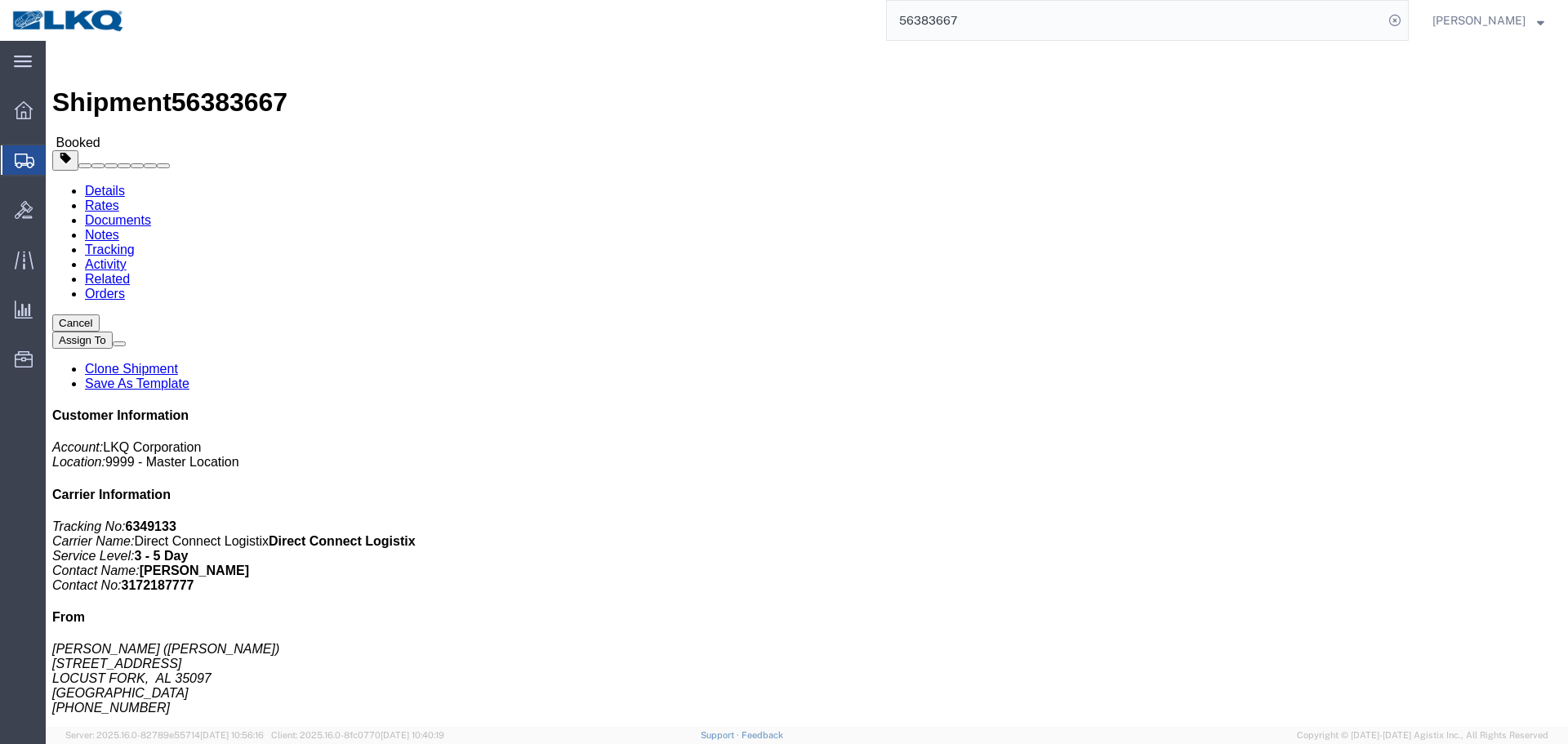
click div "Leg 1 - Truckload Vehicle 1: Standard Dry Van (53 Feet) Number of trucks: 1"
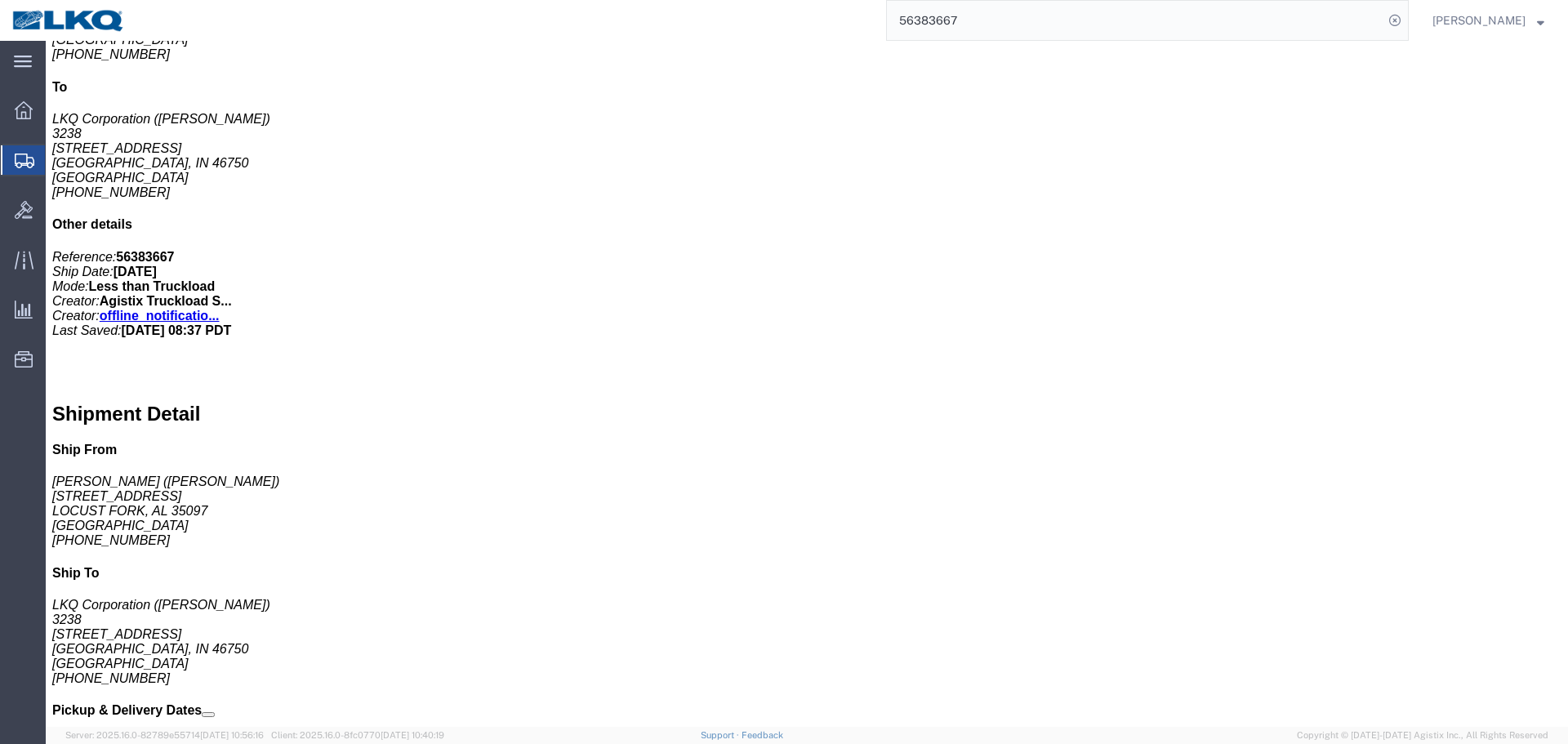
click address "(DEE SNEAD) 260-359-7402 drsnead@lkqcorp.com"
copy div "drsnead@lkqcorp.com Edit Requester Info Location Select Select My Profile Locat…"
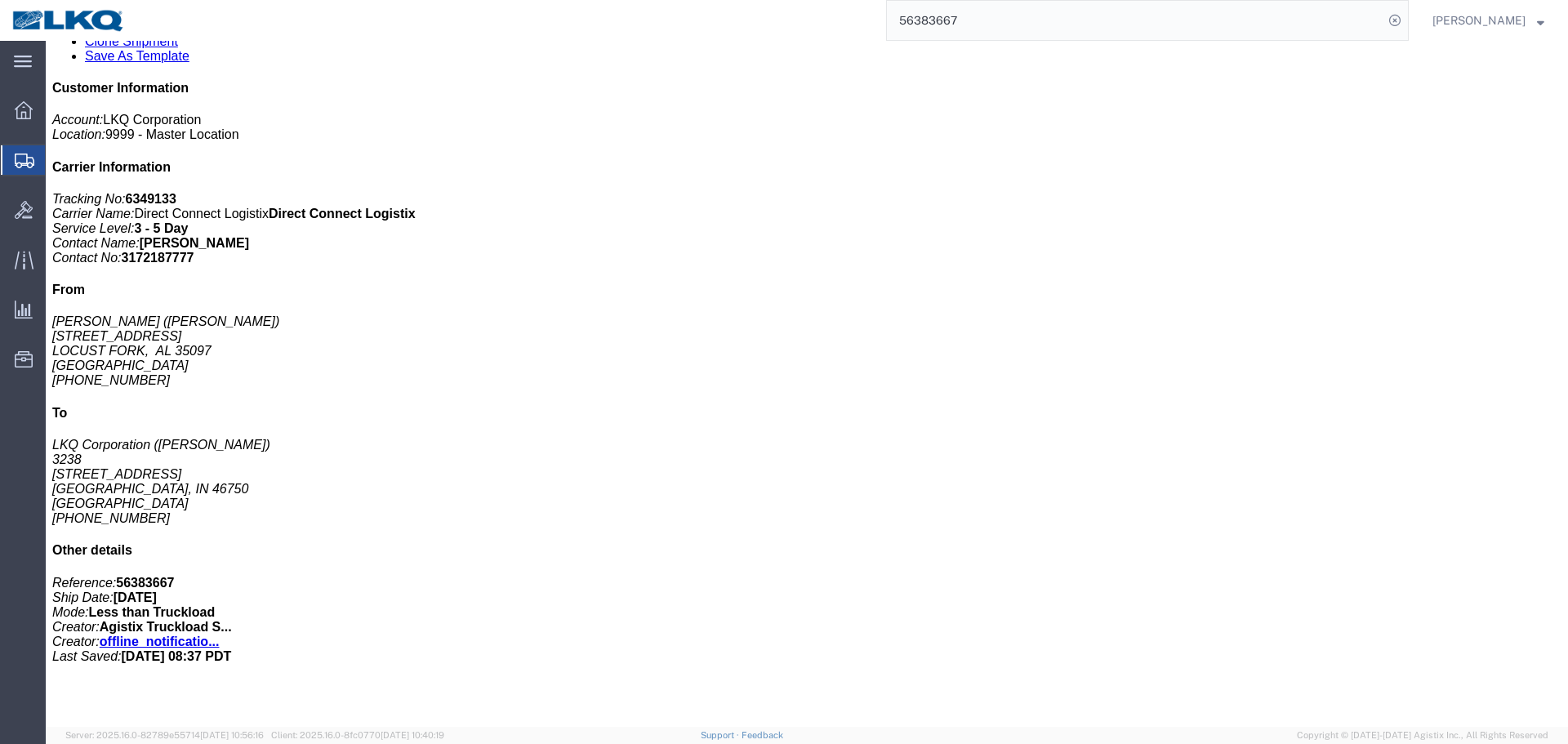
scroll to position [0, 0]
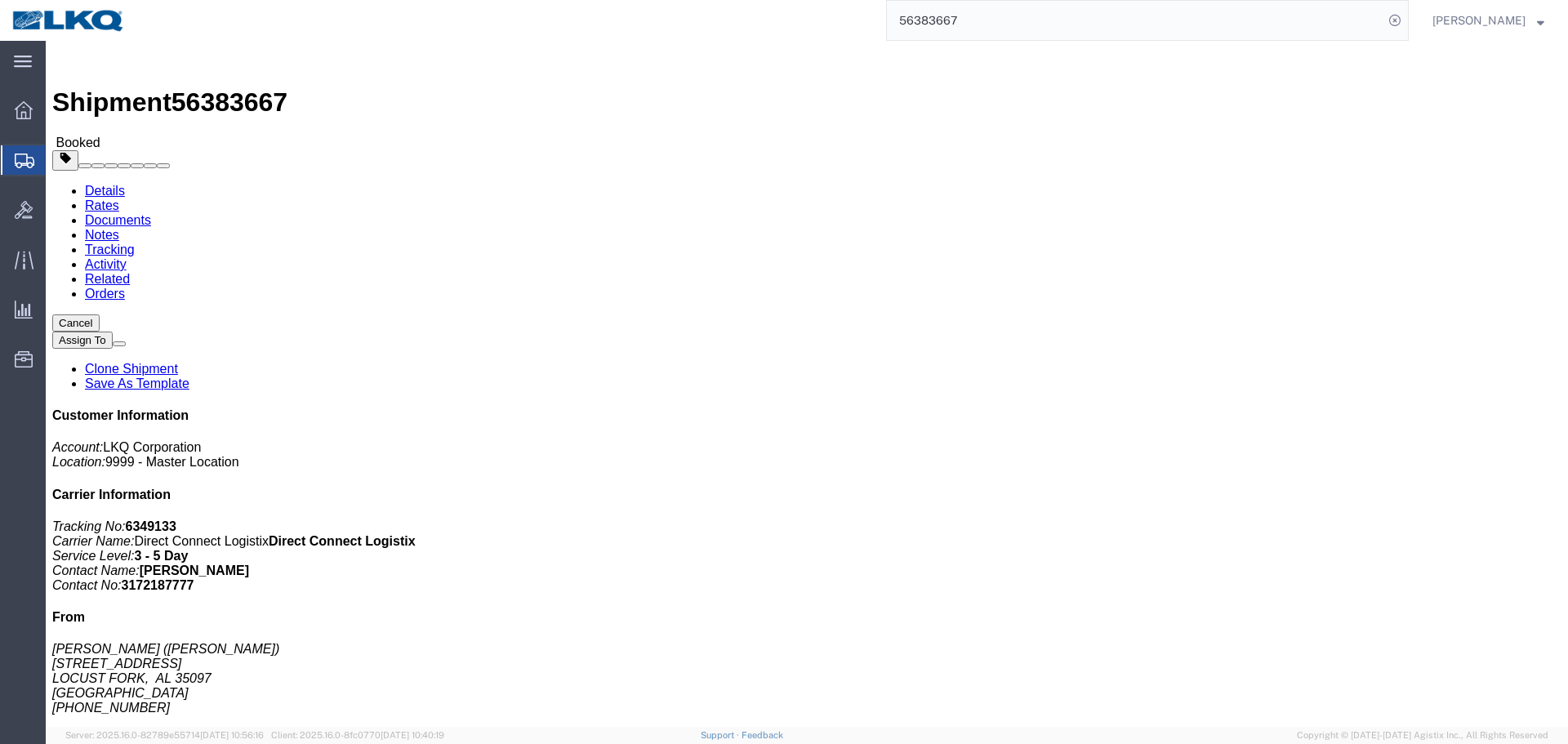
click at [986, 32] on input "56383667" at bounding box center [1134, 20] width 496 height 39
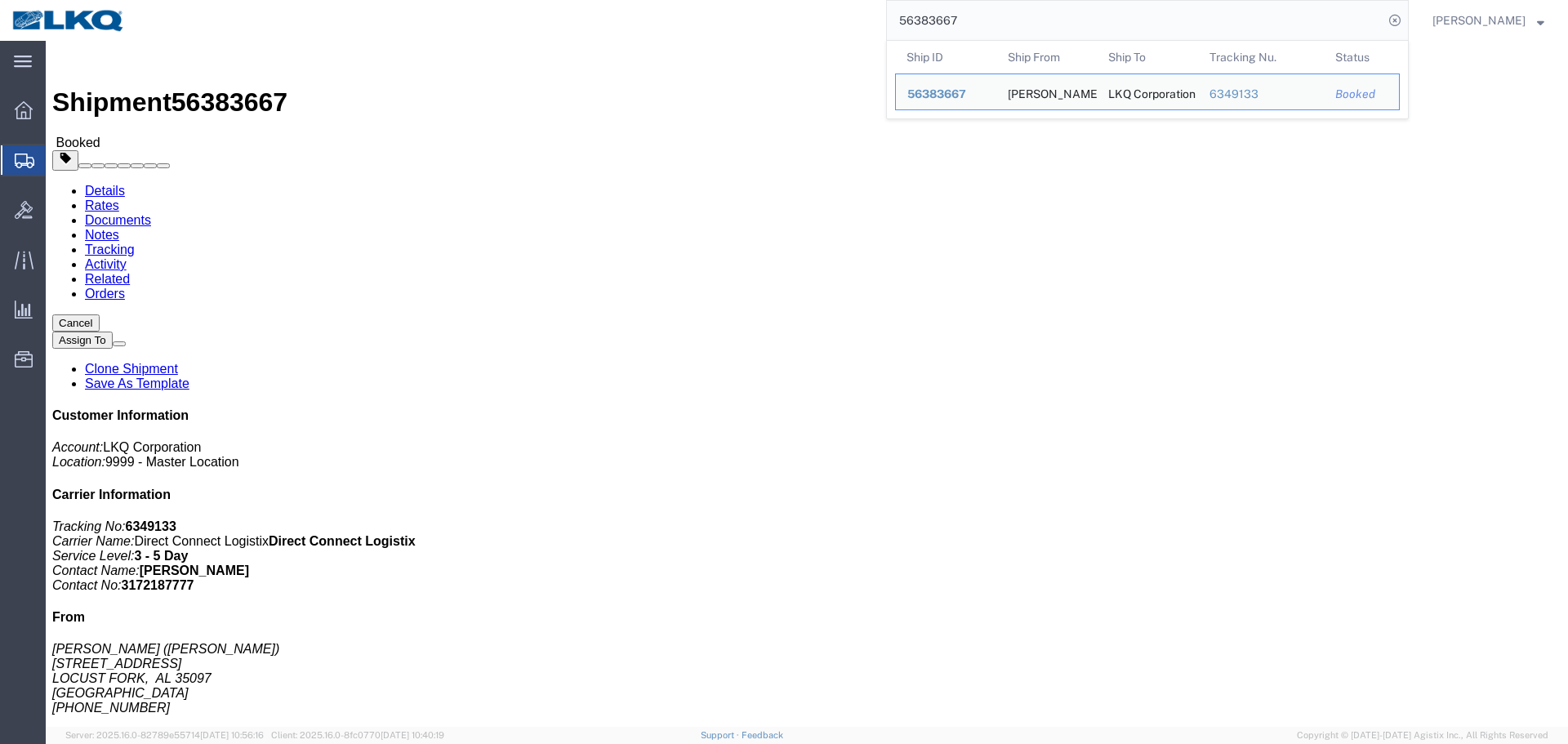
paste input "453551"
type input "56453551"
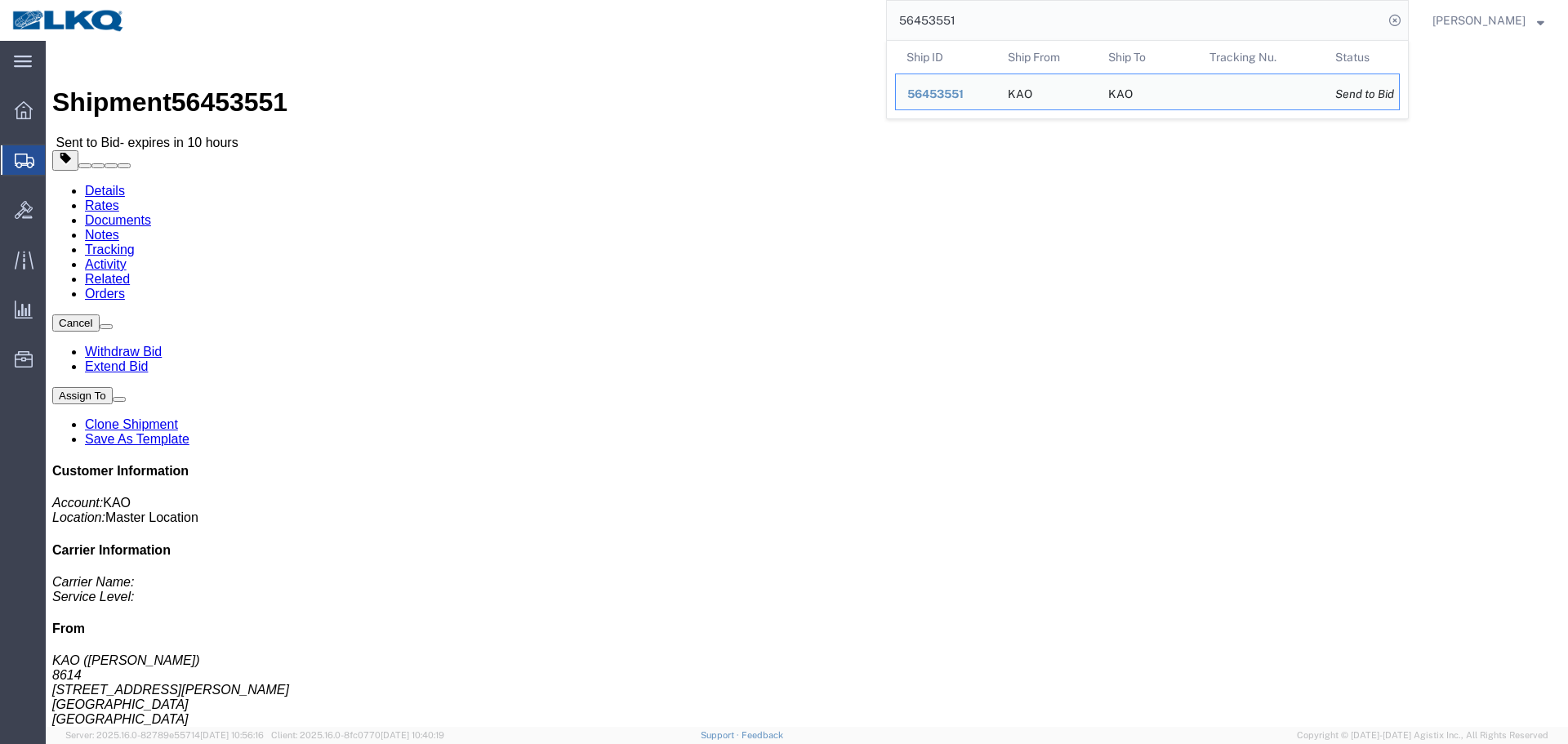
click div "Ship From KAO (Stephen Solway) 8614 15640 Cantu-Galleano Ranch Rd Eastvale, CA …"
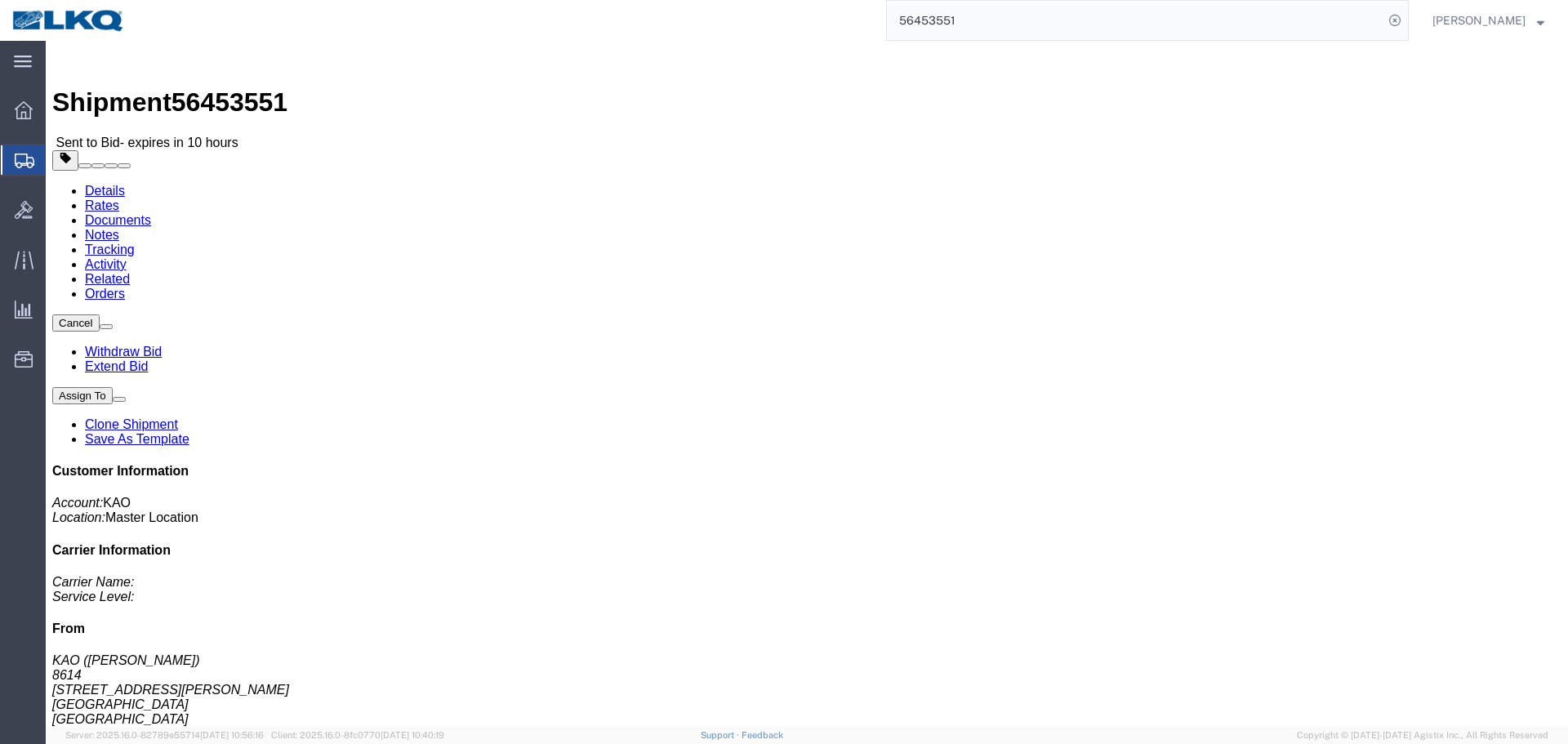
click div "Ship From KAO (Stephen Solway) 8614 15640 Cantu-Galleano Ranch Rd Eastvale, CA …"
click h4 "Routing & Vehicle Information"
click button "button"
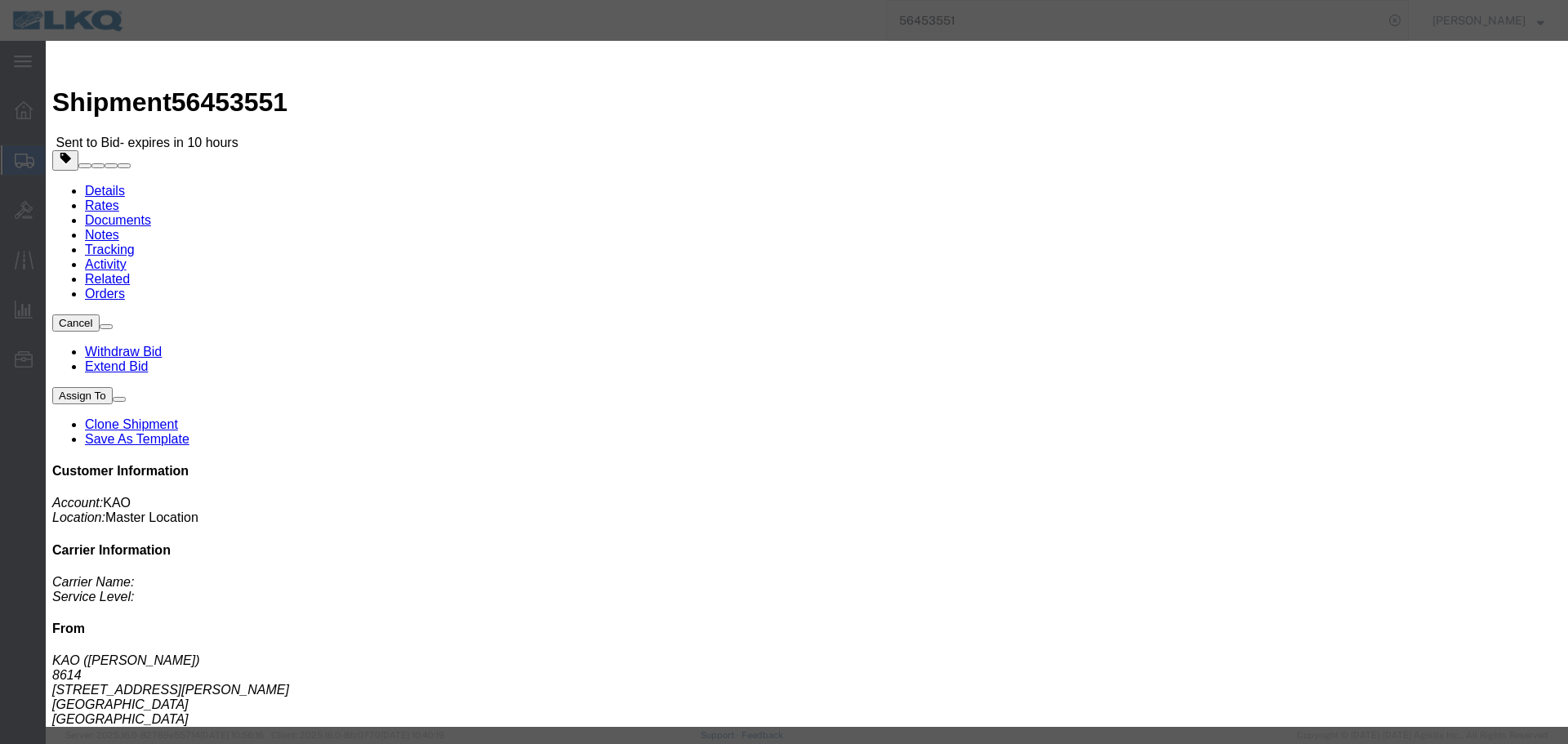
click div "Aug 15 2025 8:00 AM"
click input "8:00 AM"
type input "0630"
type input "6:30 AM"
click button "Apply"
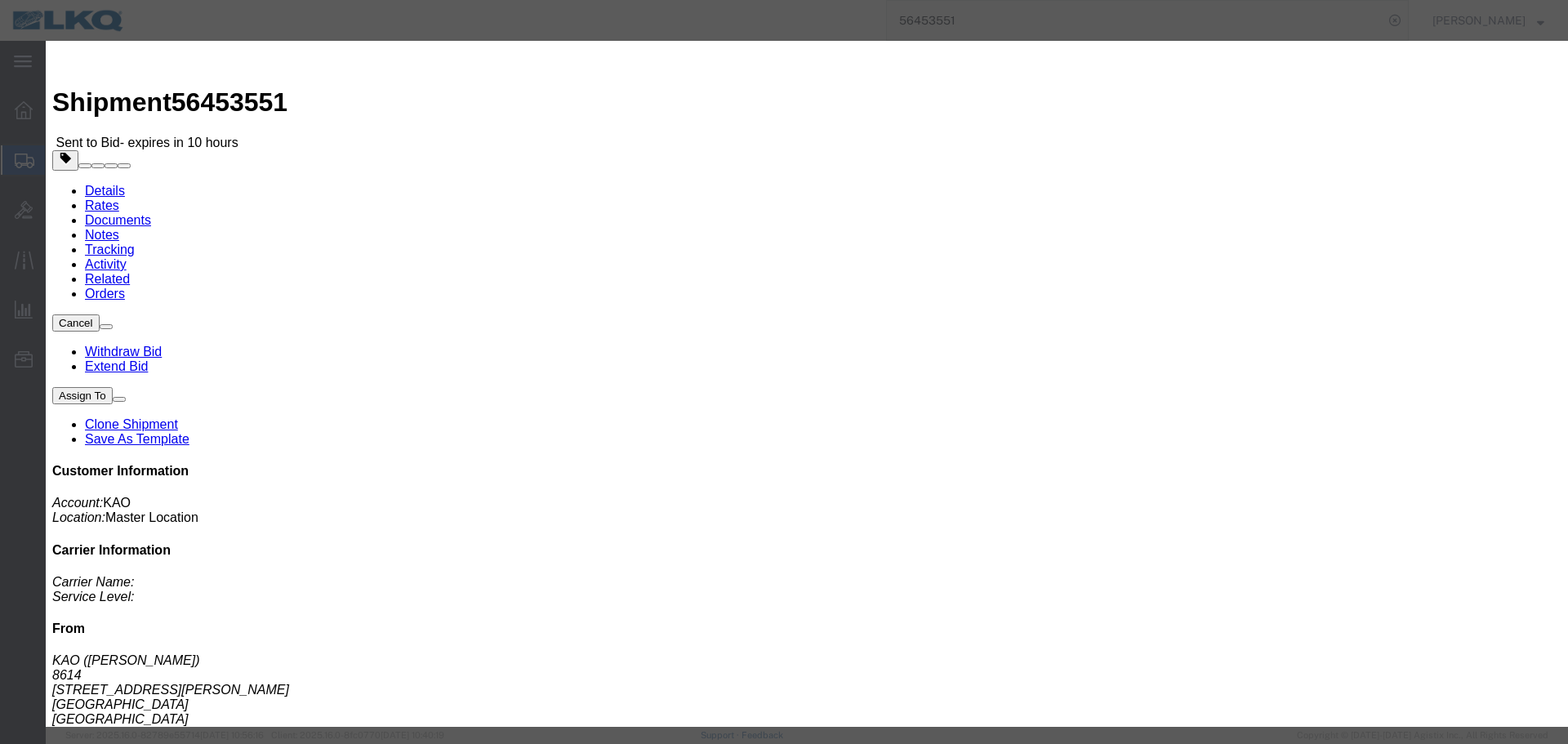
click button "Save"
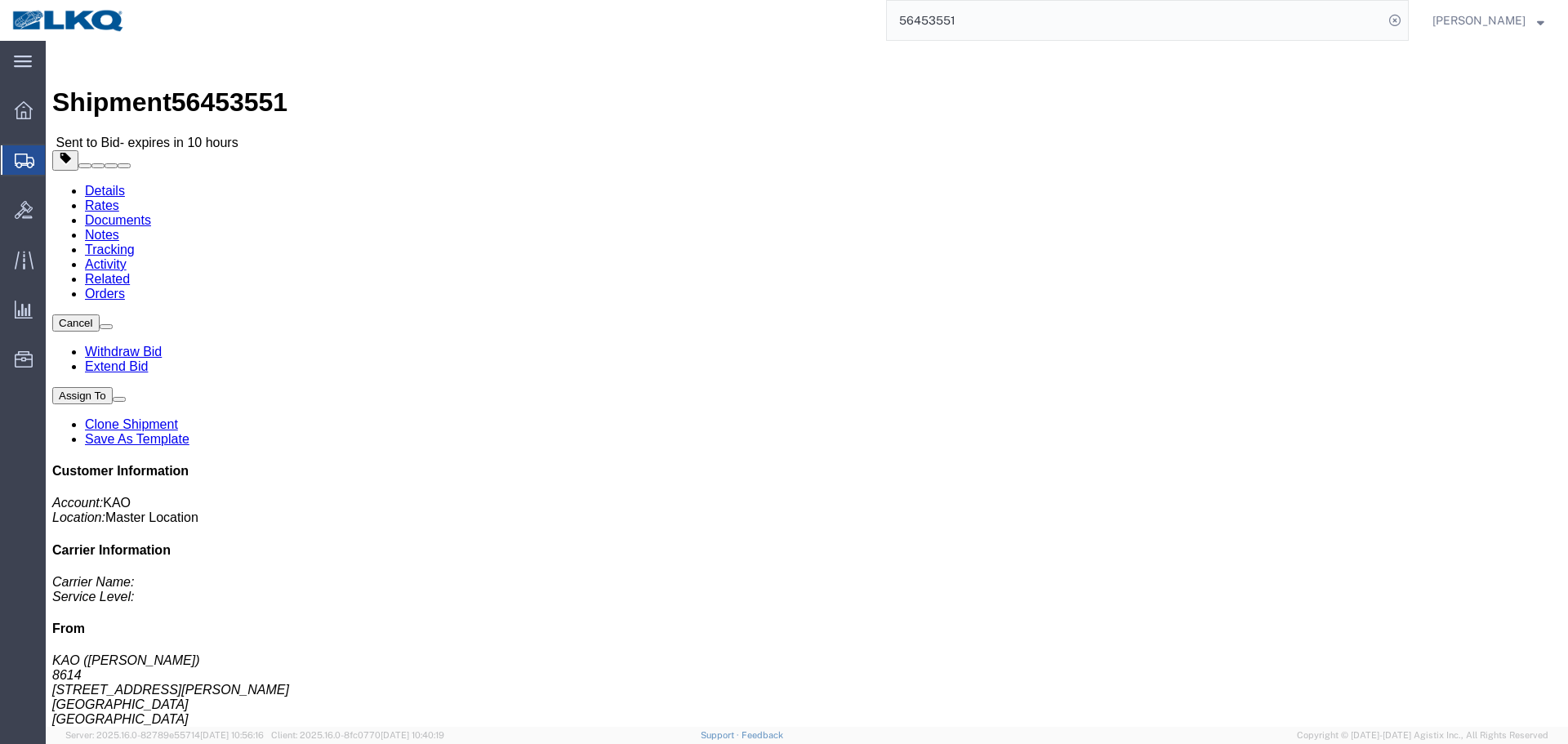
drag, startPoint x: 1010, startPoint y: 47, endPoint x: 1010, endPoint y: 101, distance: 54.0
click icon "button"
click button "button"
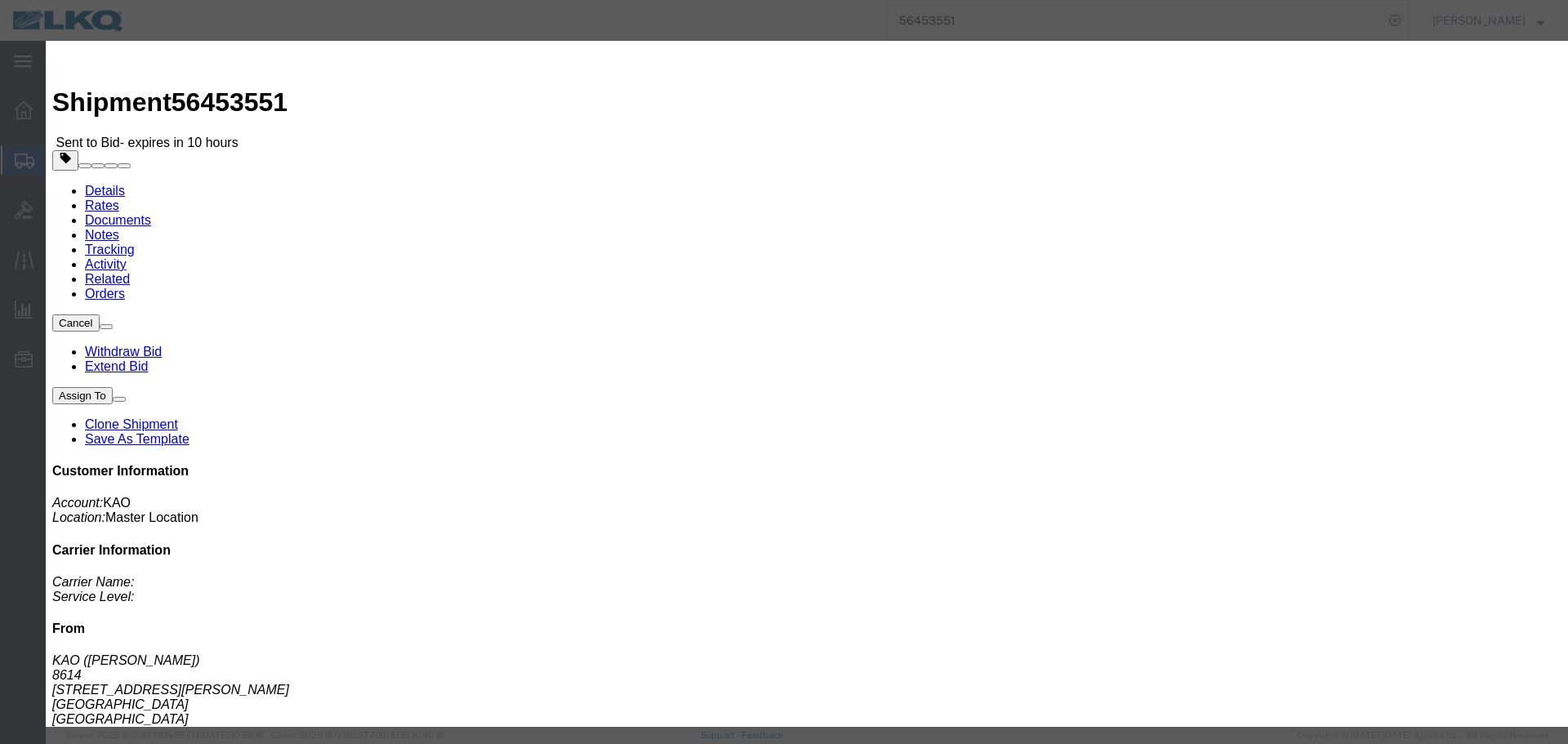
click select "Select Account Type Activity ID Airline Appointment Number ASN Batch Request # …"
select select "PRONUMBER"
click select "Select Account Type Activity ID Airline Appointment Number ASN Batch Request # …"
click input "text"
paste input "485107"
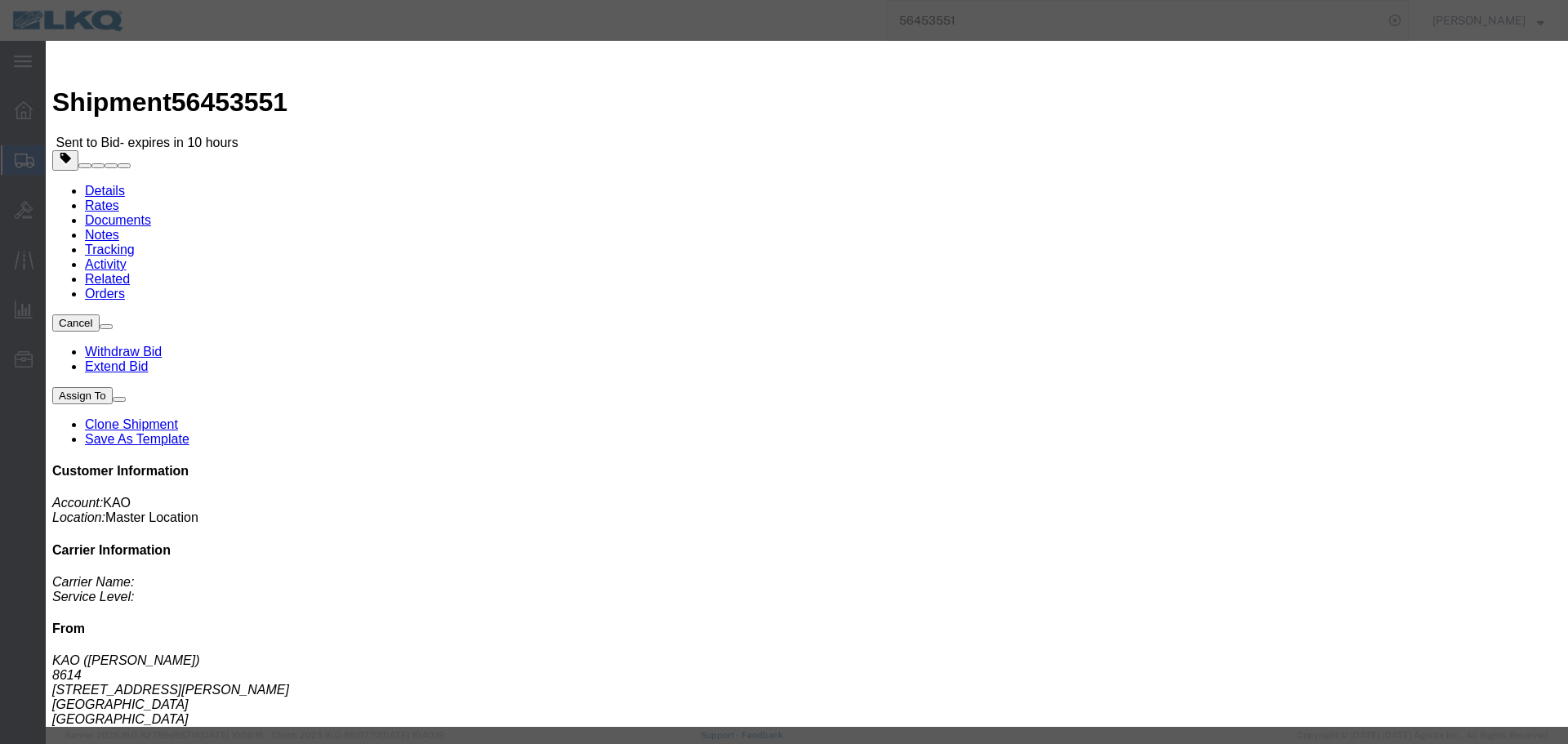
type input "485107"
click button "Save"
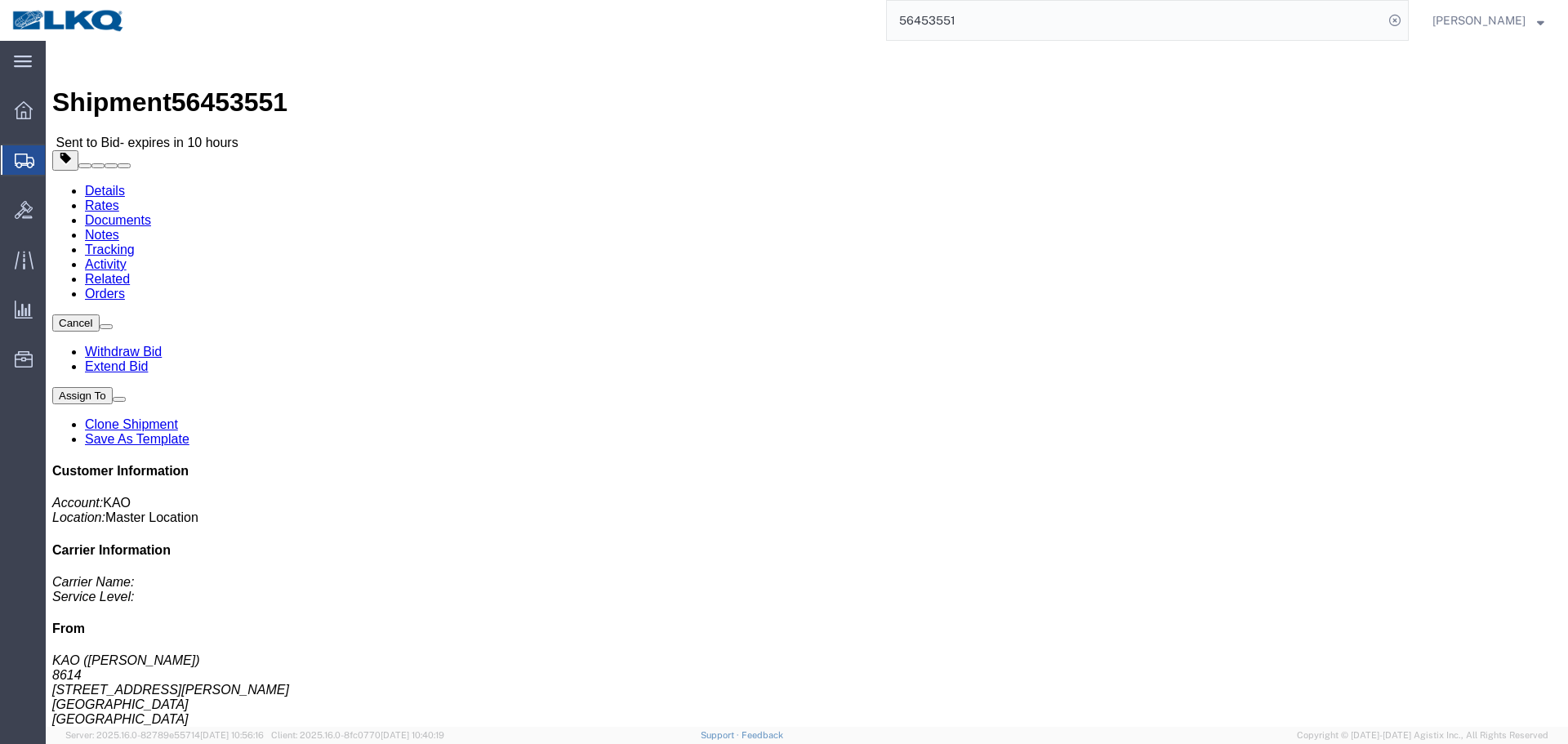
click at [1044, 23] on input "56453551" at bounding box center [1134, 20] width 496 height 39
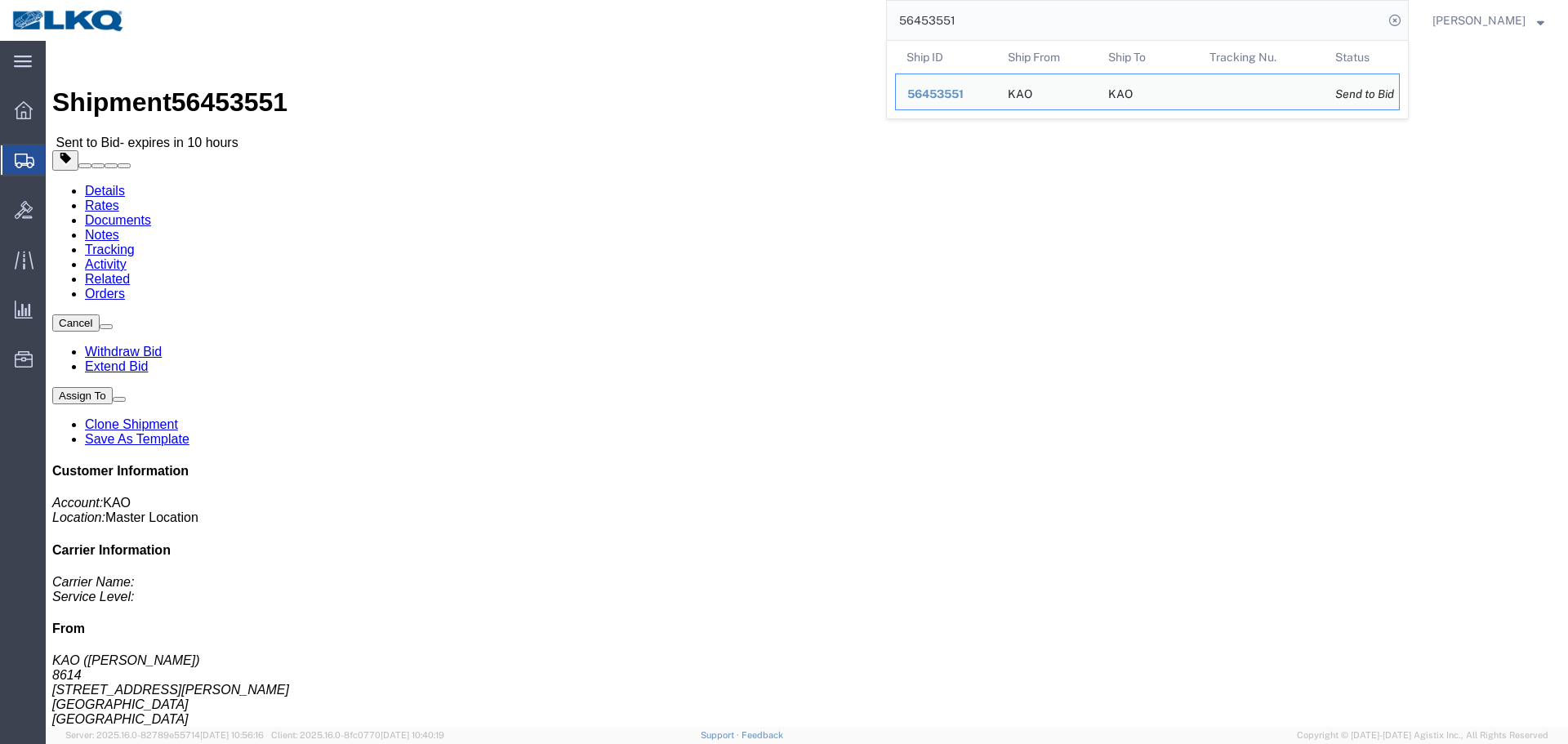
paste input "01849"
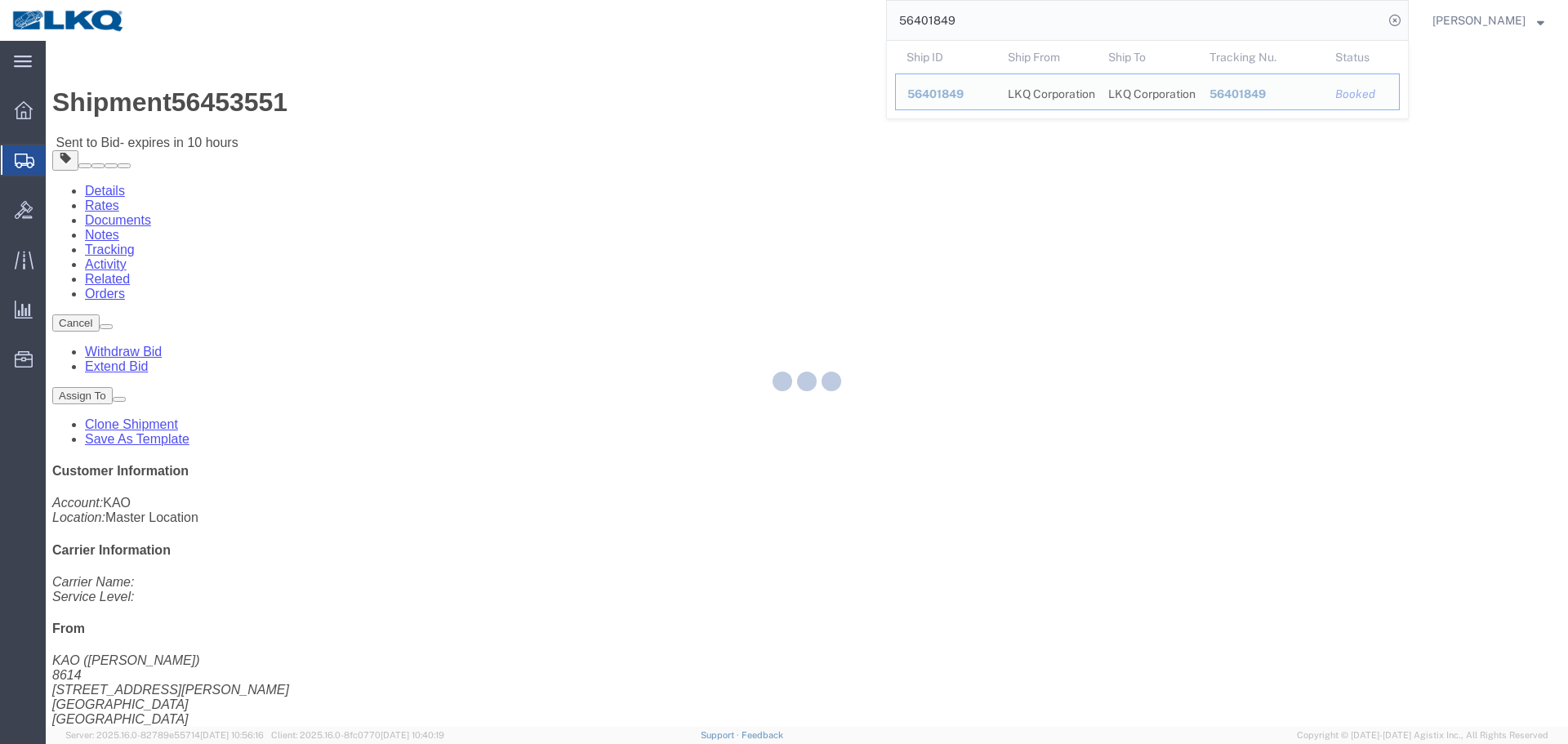
click at [917, 339] on div at bounding box center [807, 384] width 1522 height 686
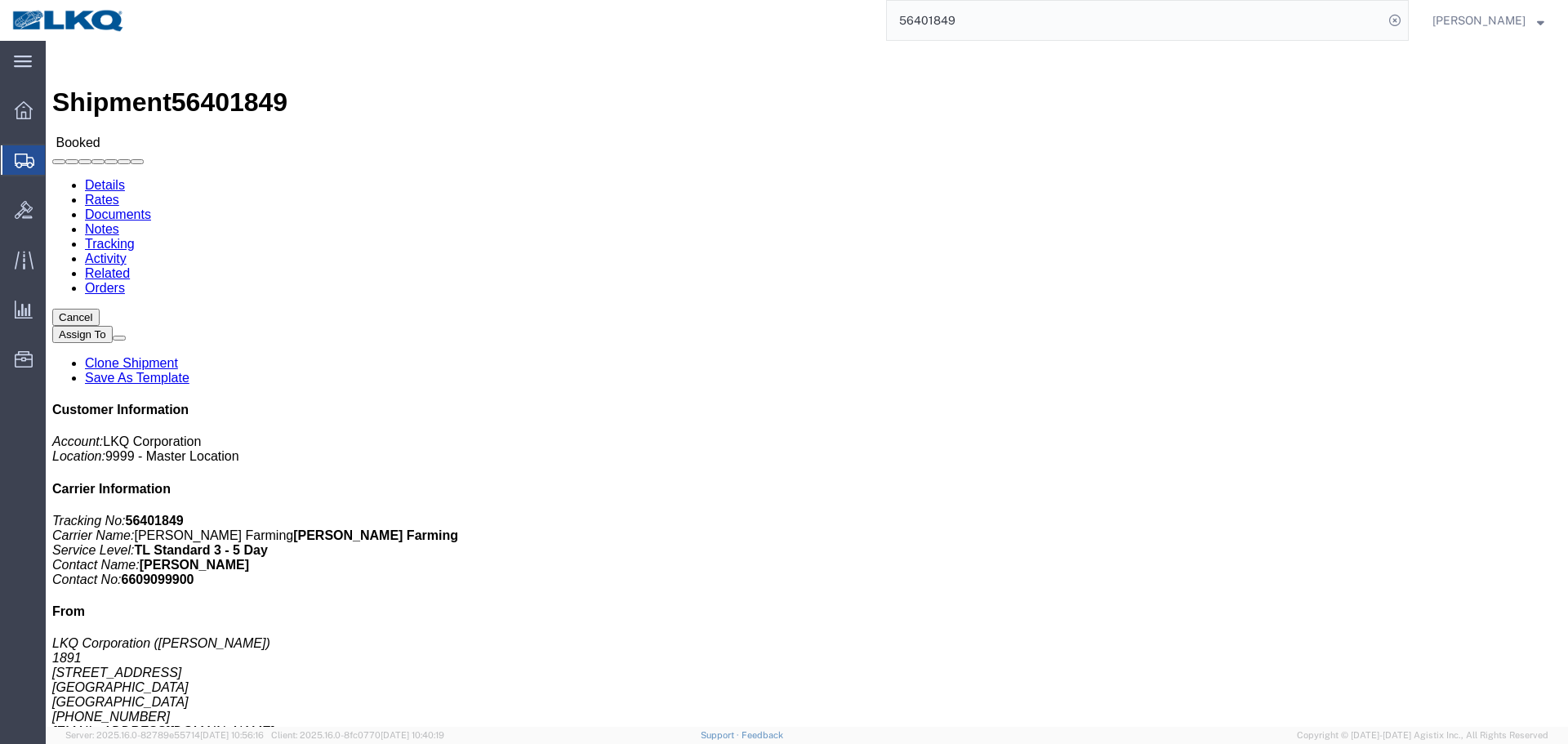
click body "Shipment 56401849 Booked Details Rates Documents Notes Tracking Activity Relate…"
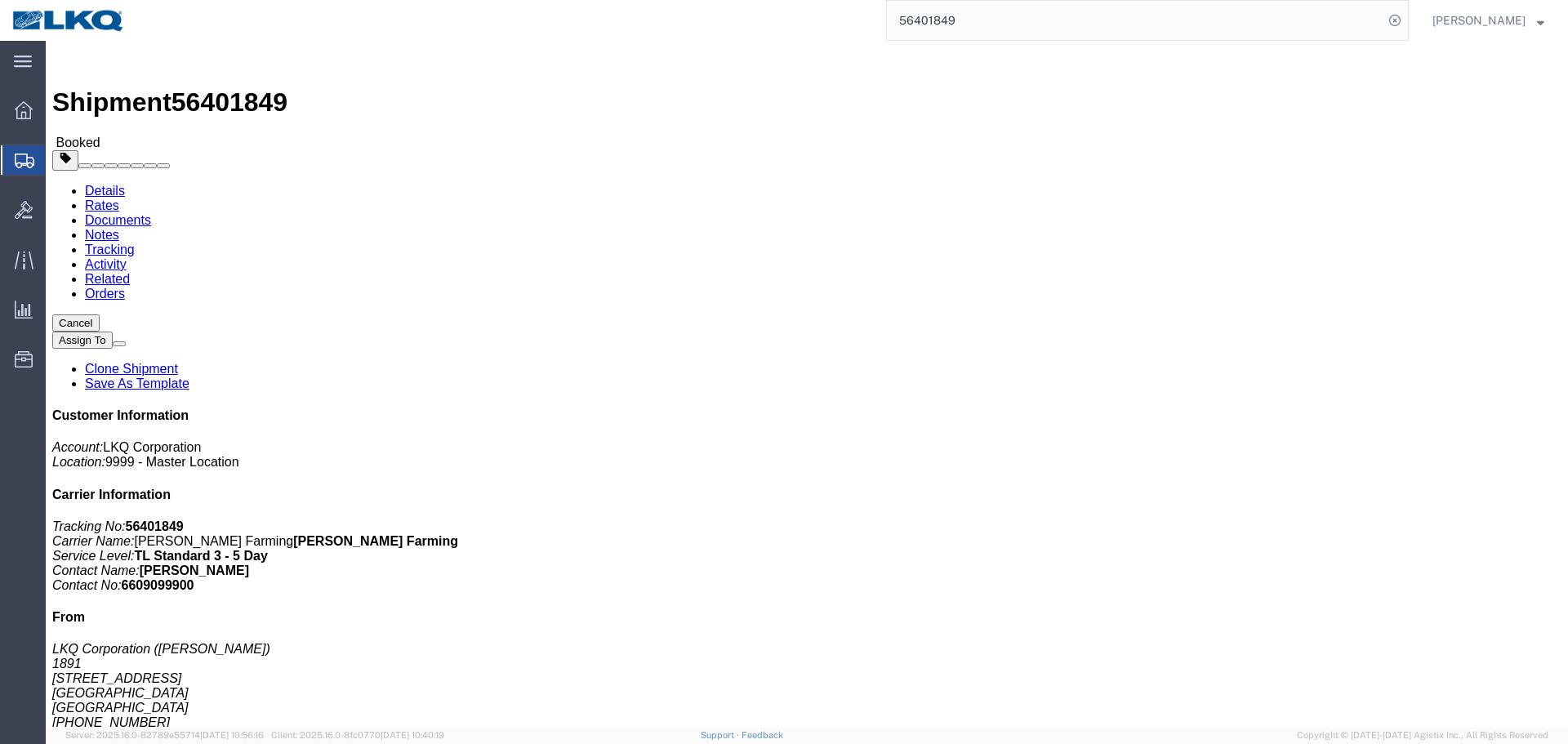
click div "Leg 1 - Truckload Vehicle 1: Standard Dry Van (53 Feet) Number of trucks: 1"
click at [999, 18] on input "56401849" at bounding box center [1134, 20] width 496 height 39
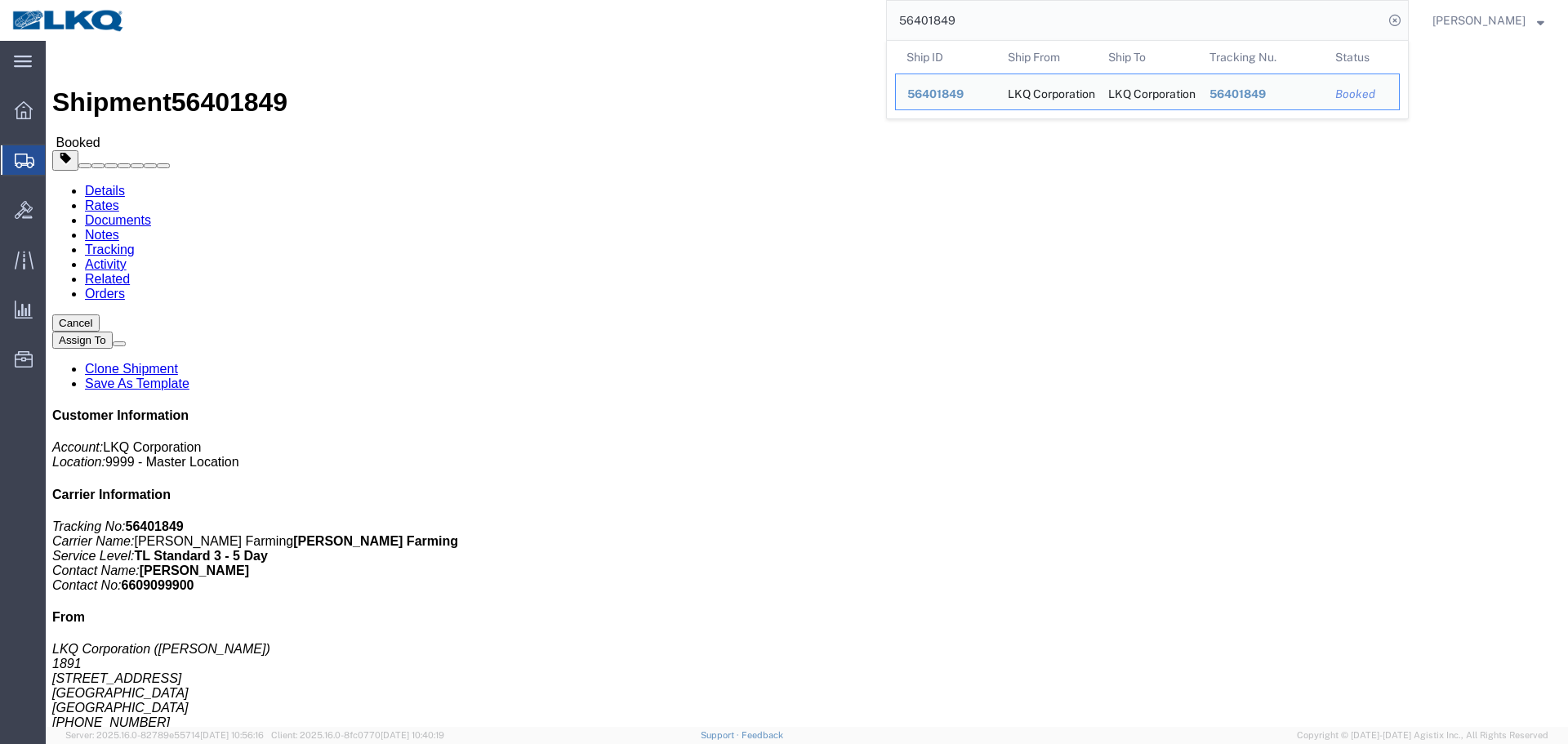
paste input "54660"
type input "56454660"
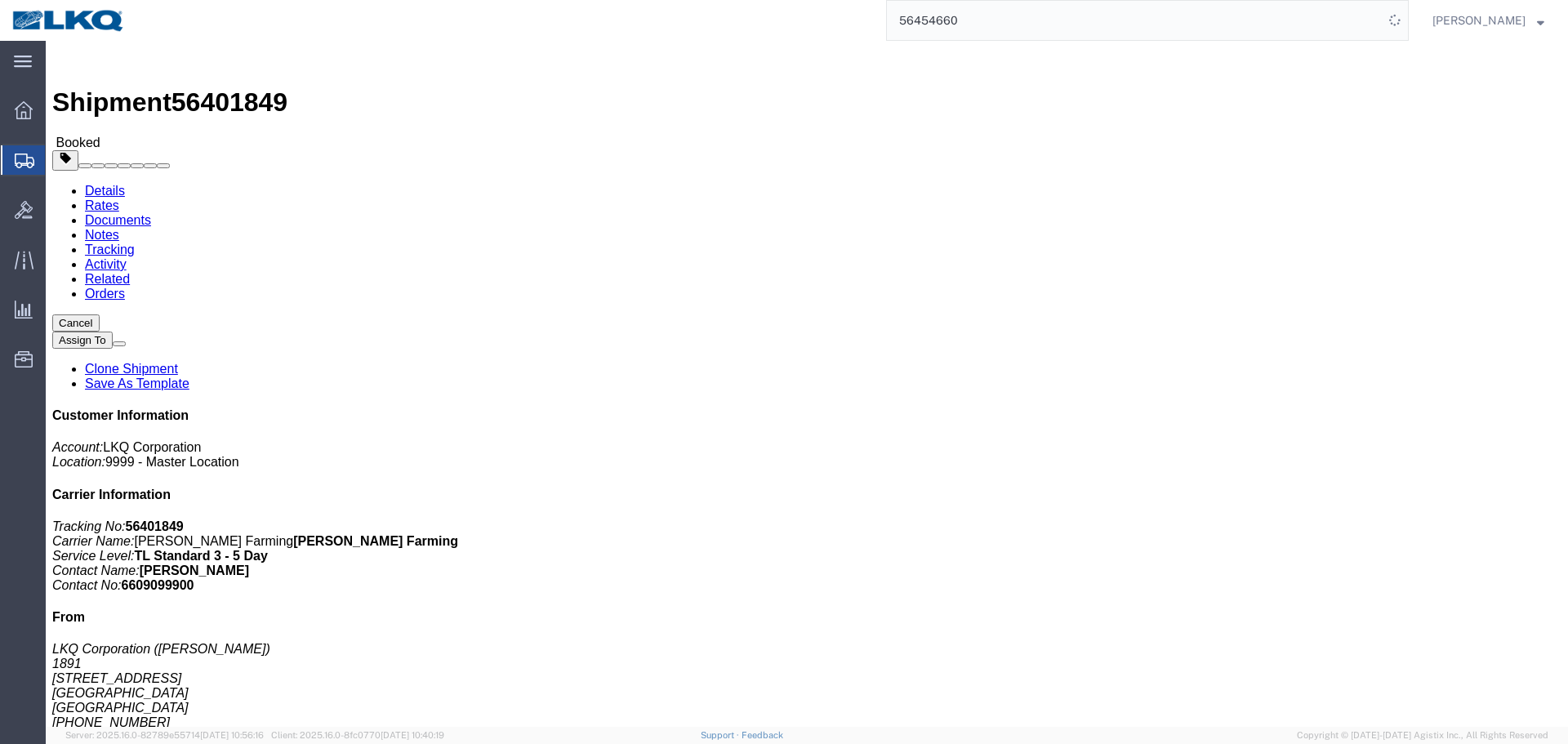
click h4 "Routing & Vehicle Information"
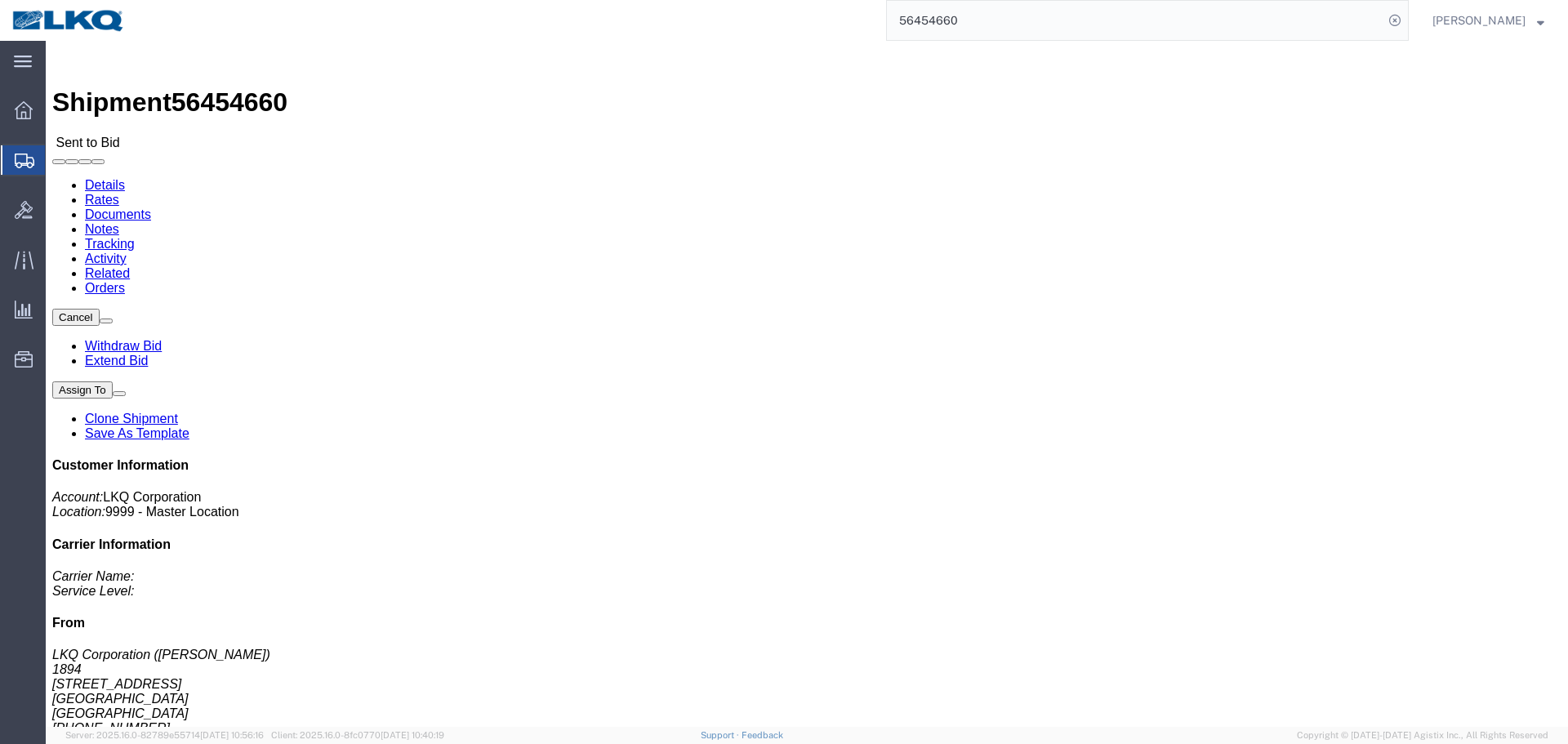
click div "Shipment Detail Ship From LKQ Corporation (Donna) 1894 32 Dart Rd Newnan, GA 30…"
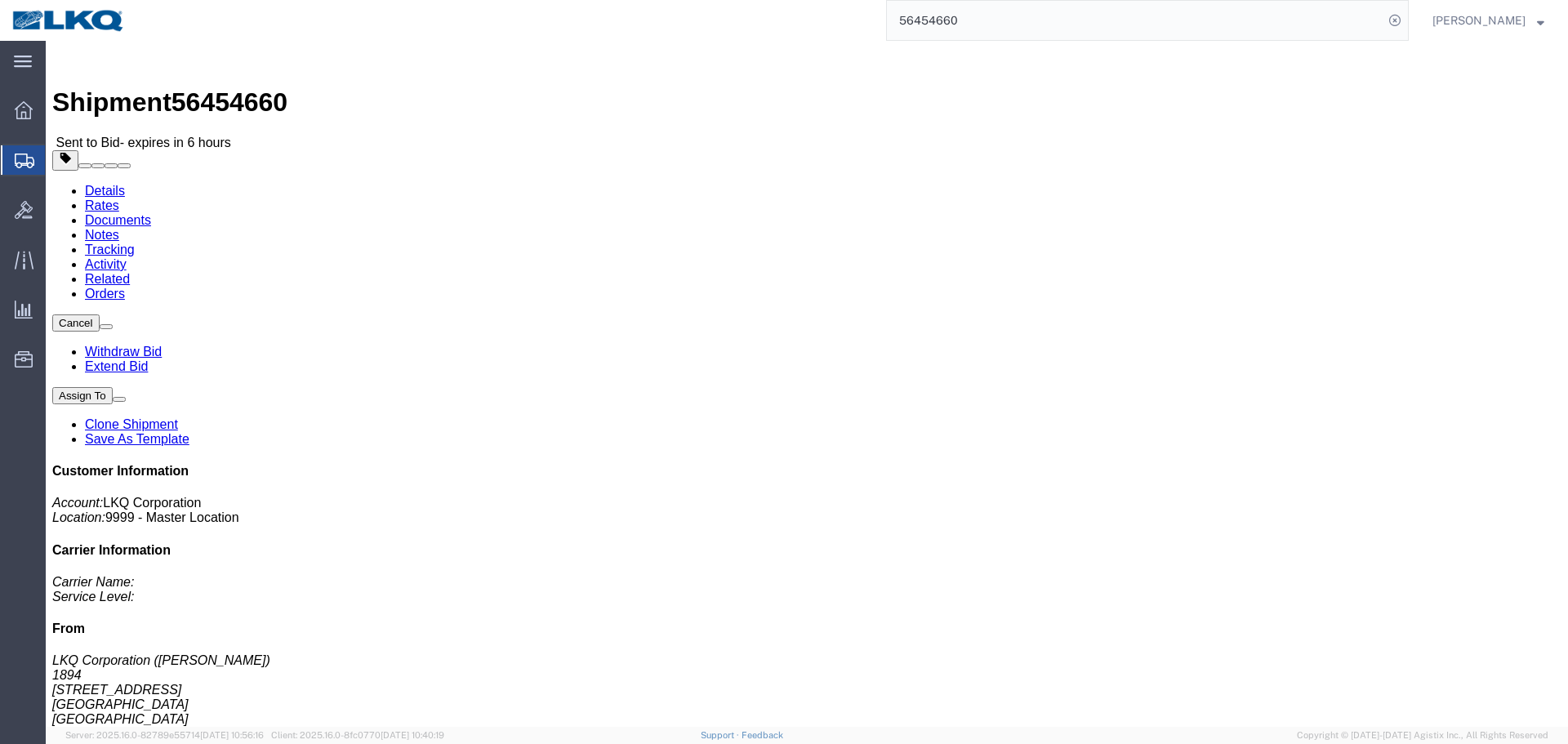
click div "Leg 1 - Truckload Vehicle 1: Standard Dry Van (53 Feet) Number of trucks: 1"
click h4 "Routing & Vehicle Information"
click link "Rates"
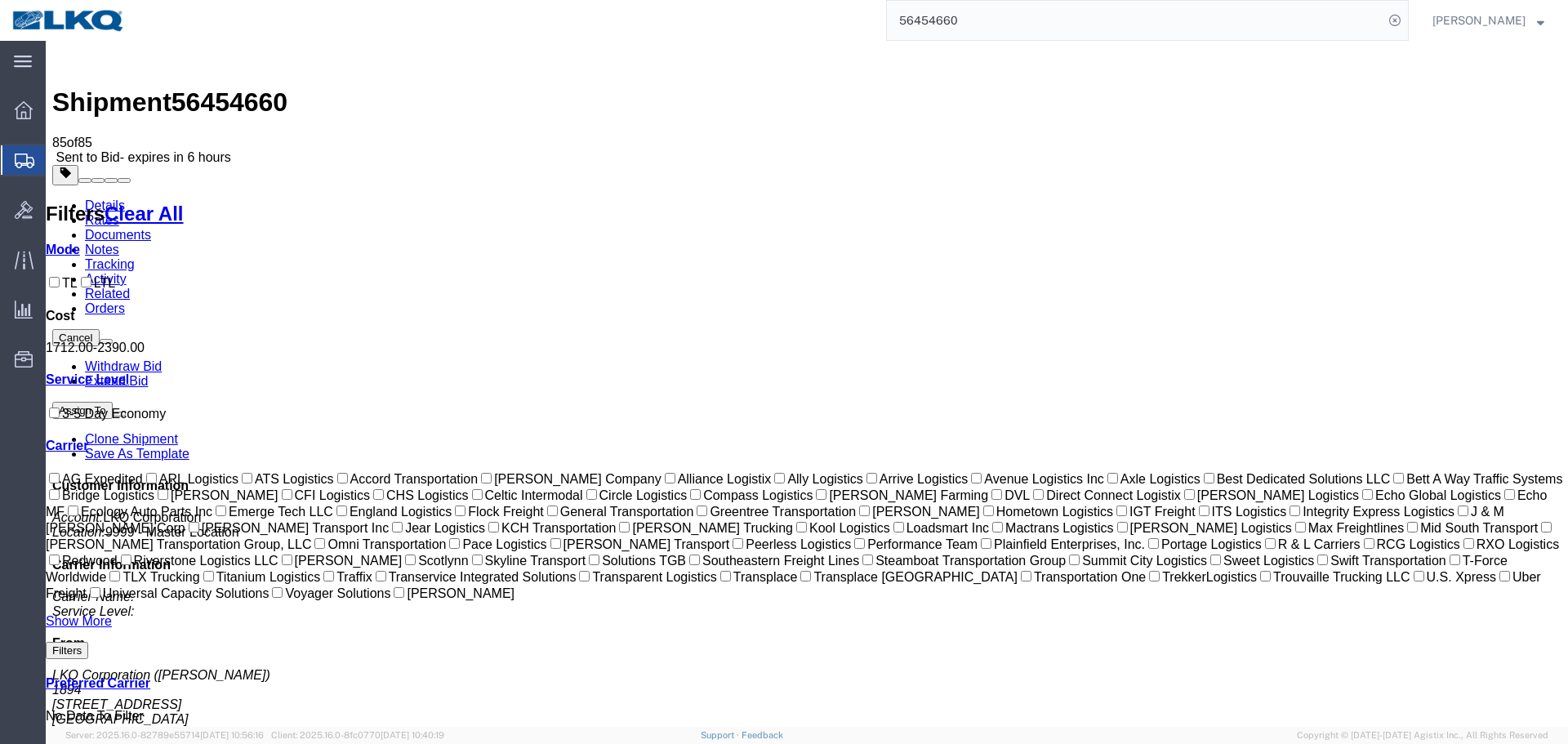
click at [219, 87] on span "56454660" at bounding box center [229, 102] width 116 height 29
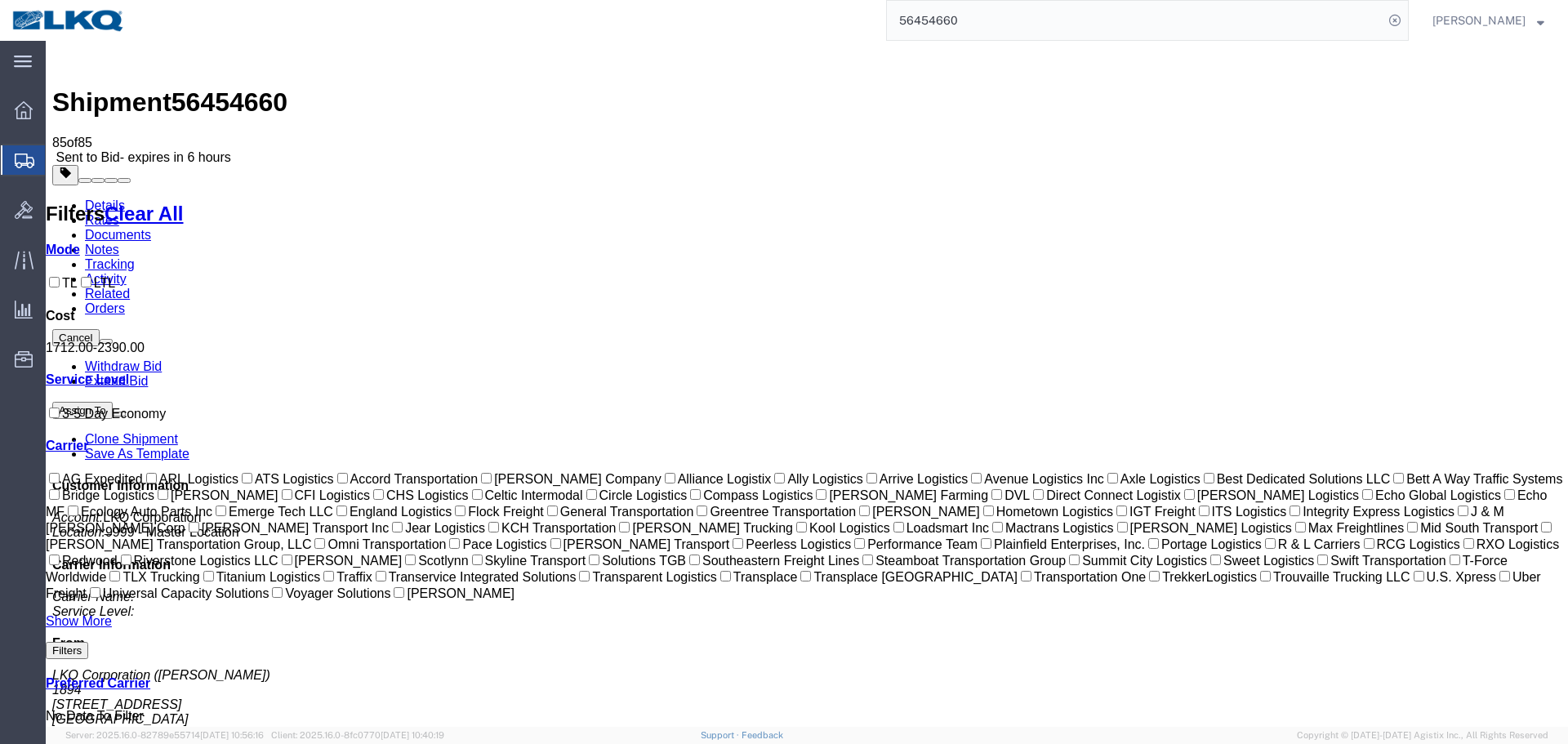
click at [219, 87] on span "56454660" at bounding box center [229, 102] width 116 height 29
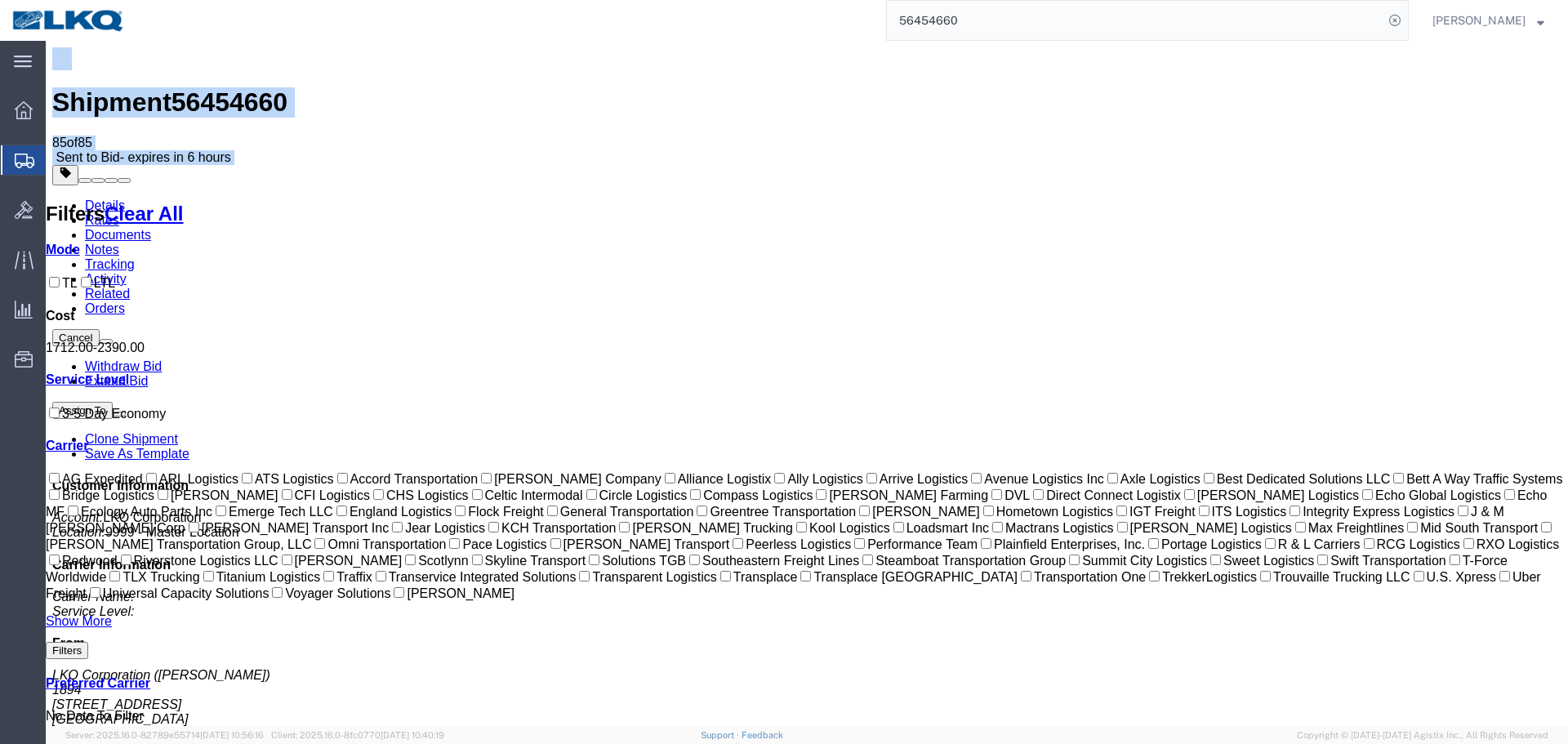
click at [219, 87] on span "56454660" at bounding box center [229, 102] width 116 height 29
copy div "Shipment 56454660 85 of 85 Sent to Bid - expires in 6 hours"
click at [227, 87] on span "56454660" at bounding box center [229, 102] width 116 height 29
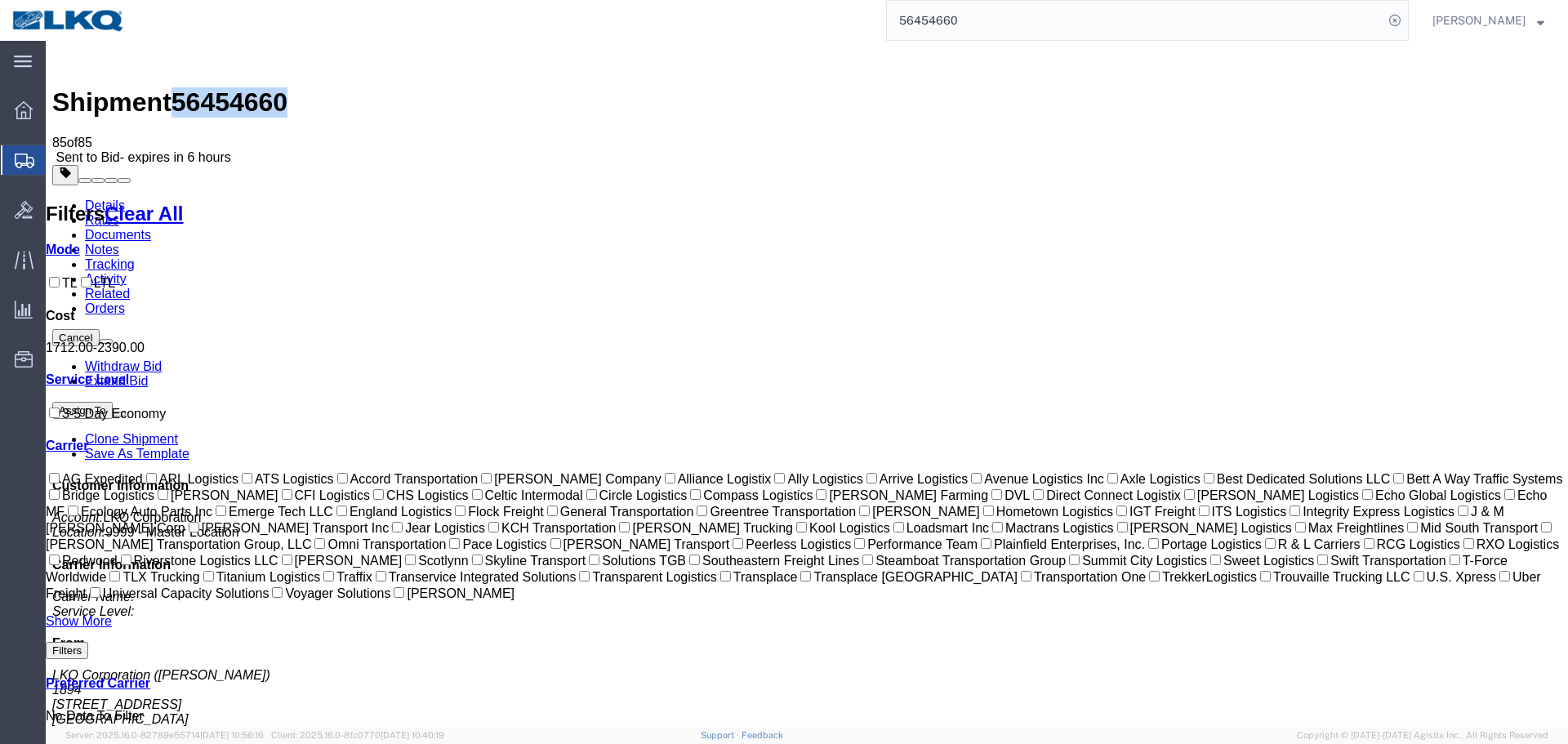
click at [825, 198] on ul "Details Rates Documents Notes Tracking Activity Related Orders" at bounding box center [807, 257] width 1509 height 117
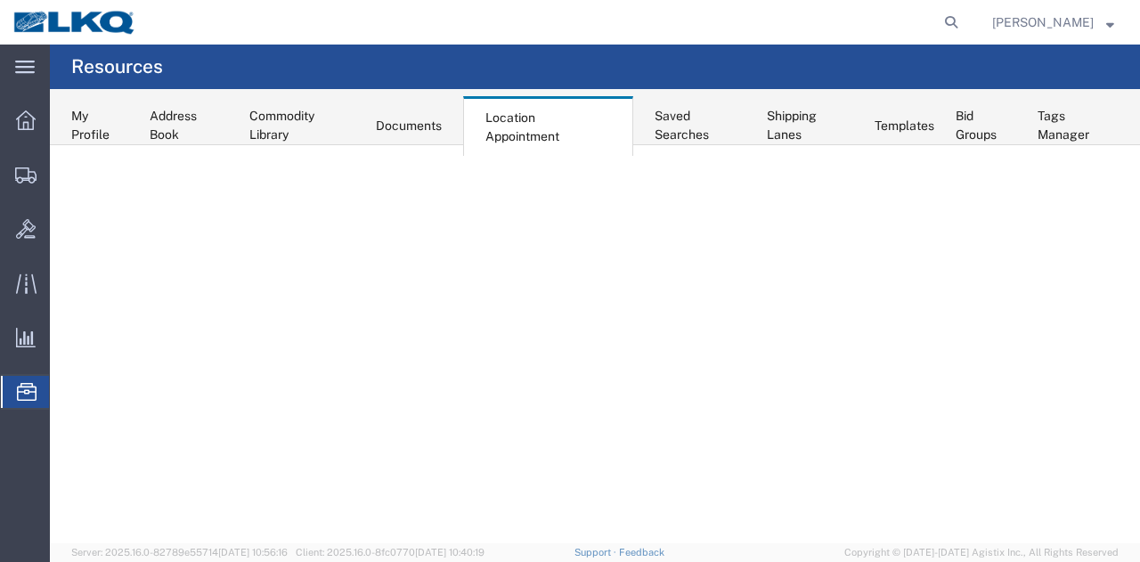
select select "27634"
select select "agendaWeek"
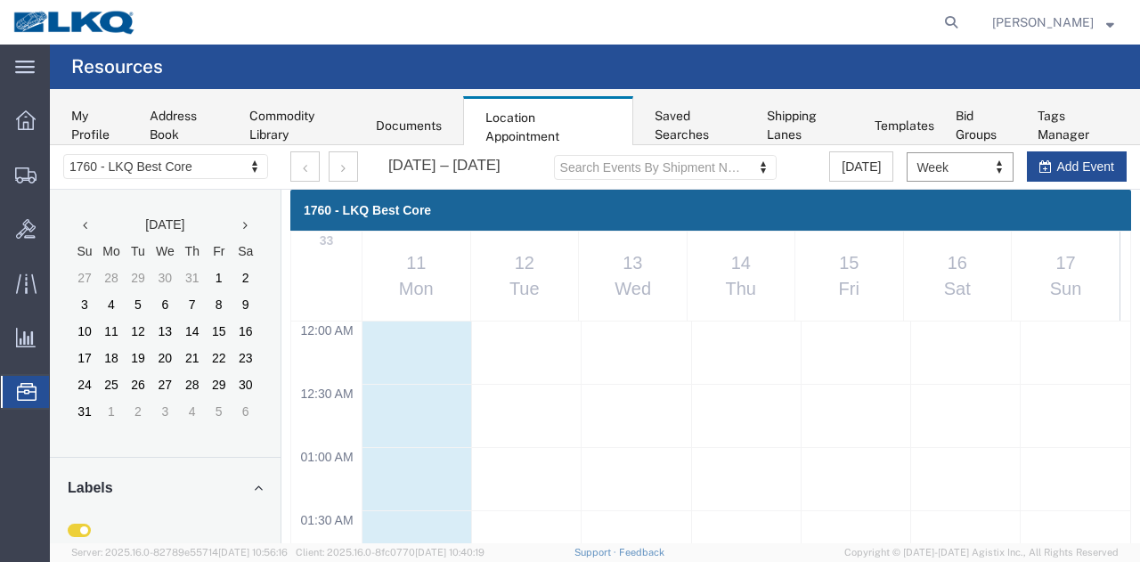
scroll to position [938, 0]
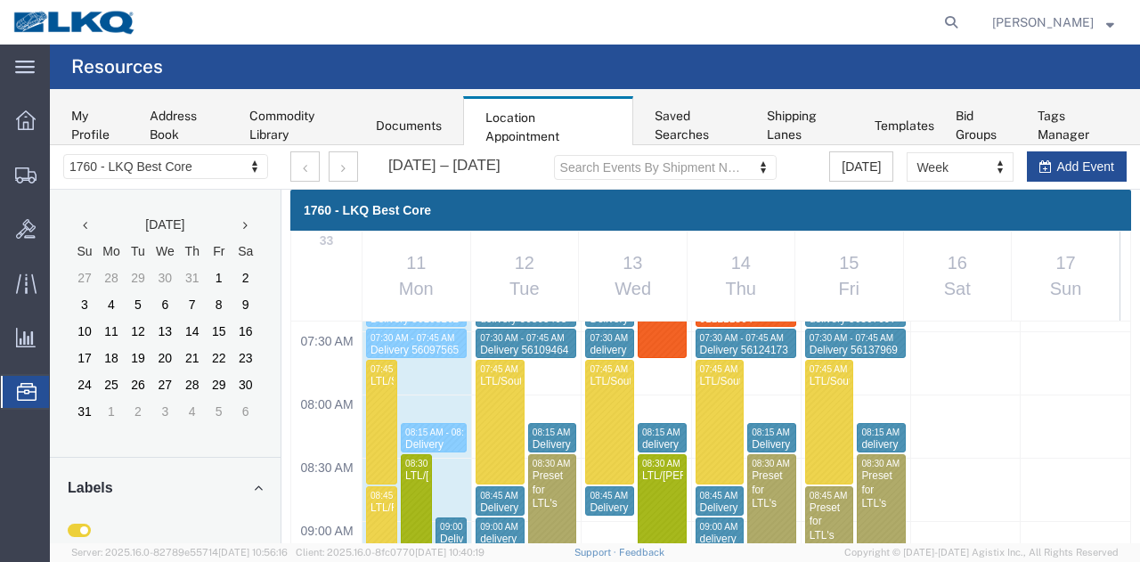
click at [736, 63] on agx-page-header "Resources" at bounding box center [595, 67] width 1090 height 45
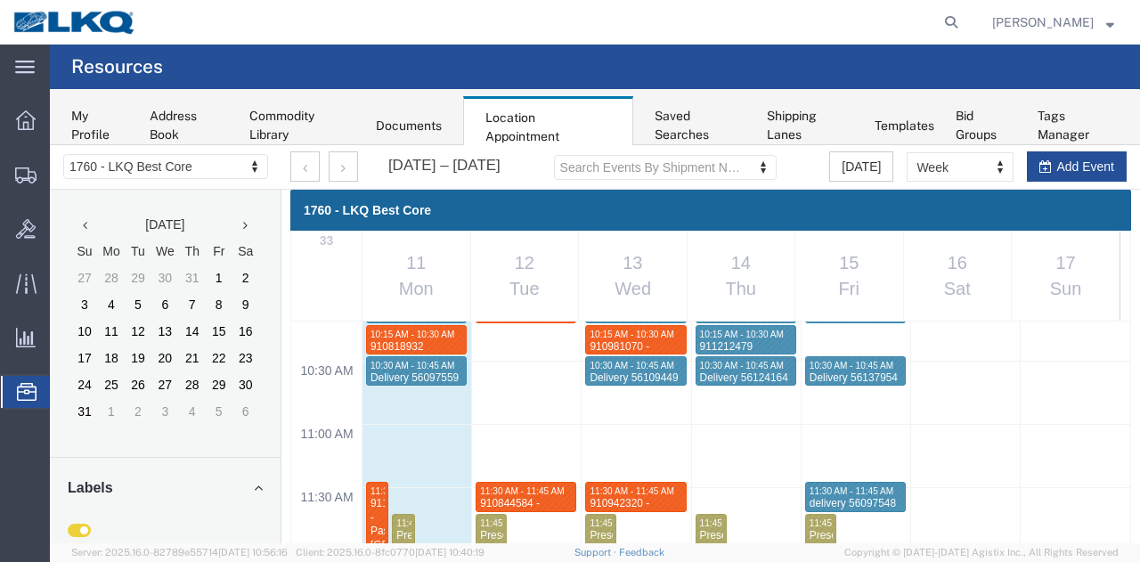
scroll to position [1304, 0]
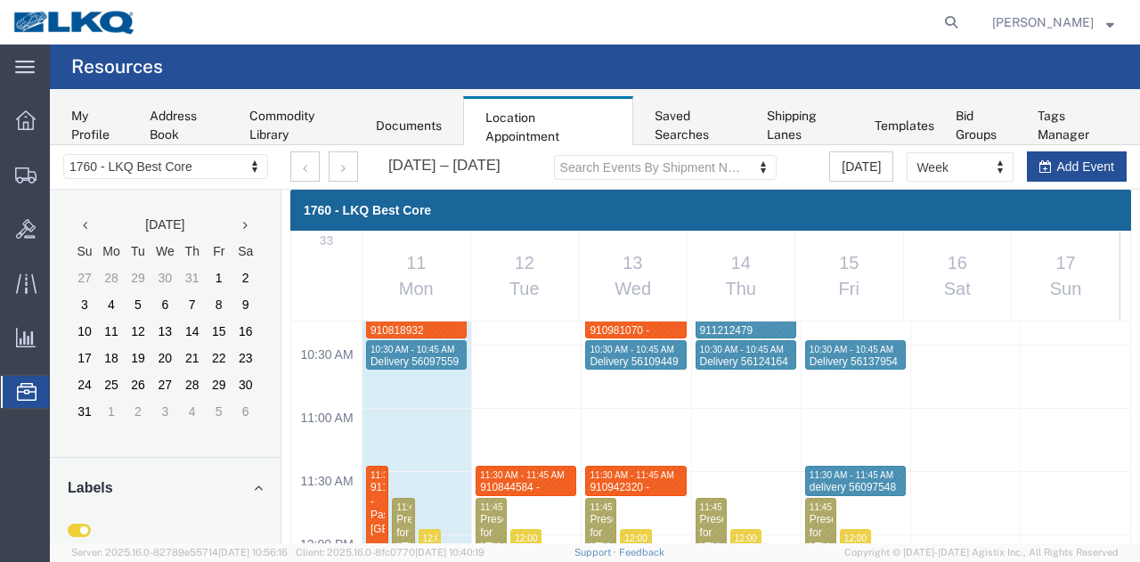
click at [374, 495] on div "911022318 - Pasco,WA" at bounding box center [377, 508] width 15 height 55
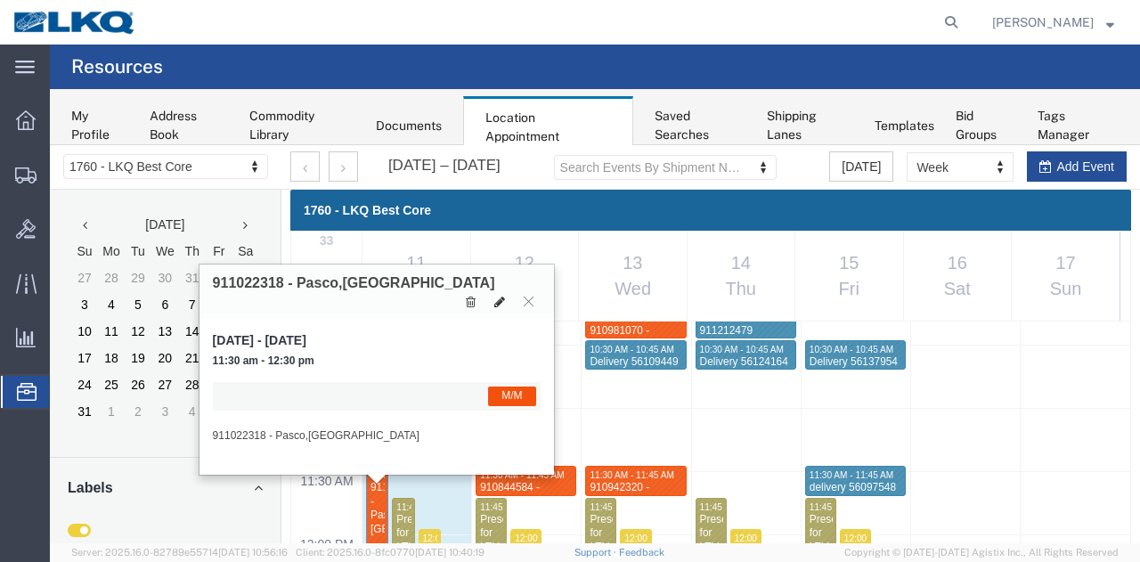
click at [501, 296] on icon at bounding box center [499, 302] width 11 height 12
select select "1"
select select "24"
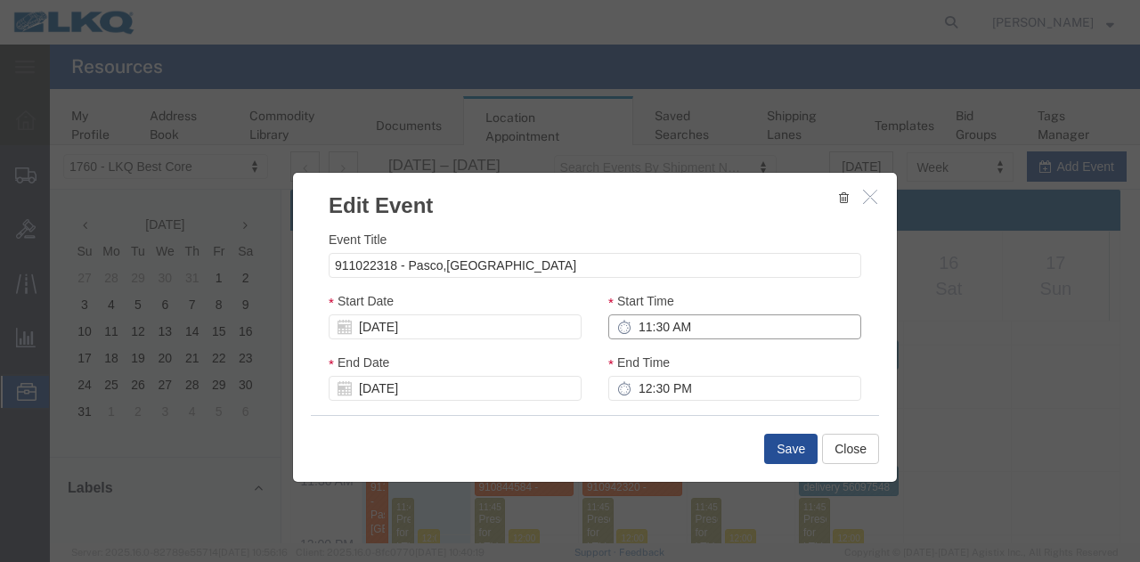
click at [685, 324] on input "11:30 AM" at bounding box center [734, 326] width 253 height 25
type input "10:30 AM"
type input "11:30 AM"
type input "10:30 AM"
click at [669, 377] on input "11:30 AM" at bounding box center [734, 388] width 253 height 25
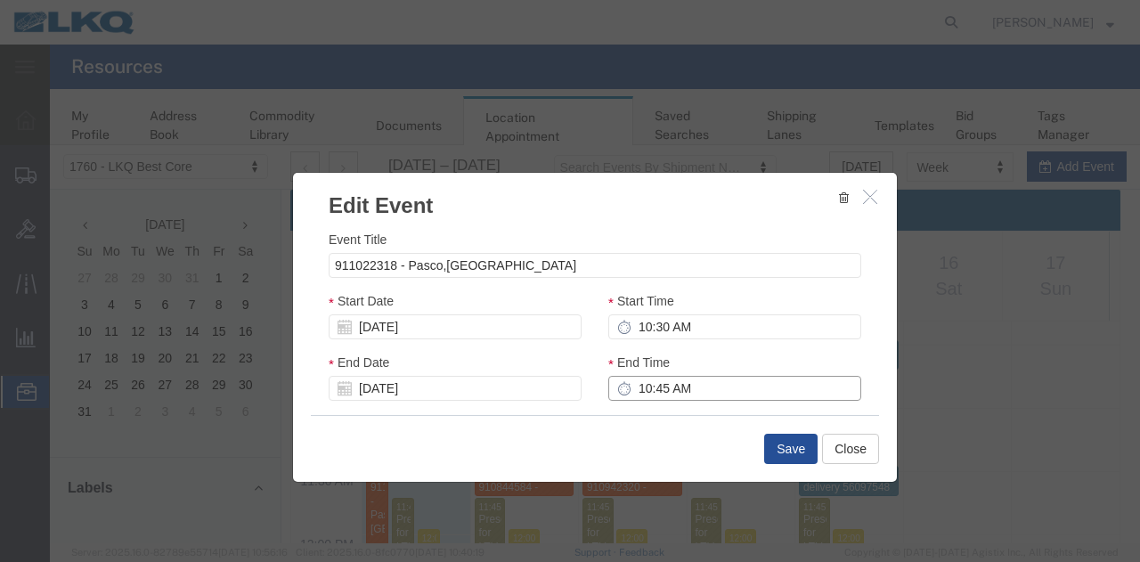
type input "10:45 AM"
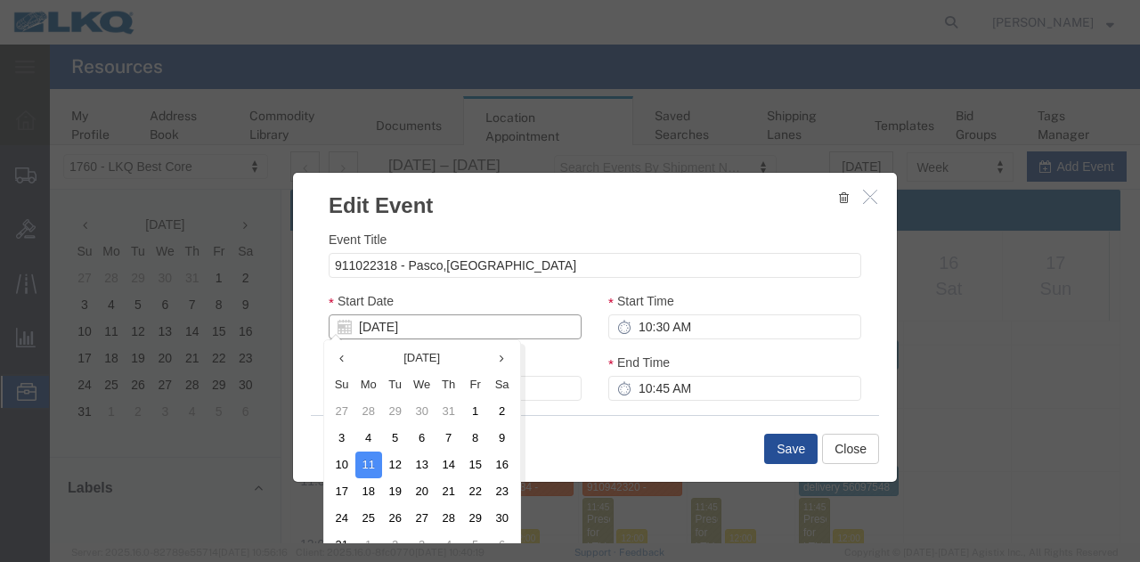
click at [455, 314] on input "08/11/2025" at bounding box center [455, 326] width 253 height 25
click at [394, 471] on td "12" at bounding box center [395, 464] width 27 height 27
type input "[DATE]"
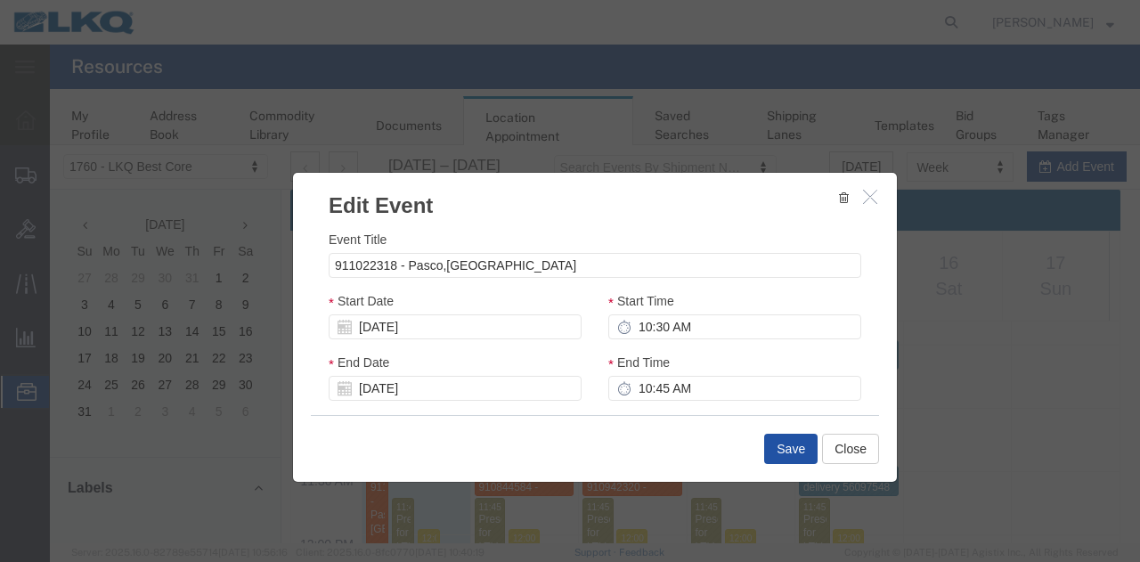
click at [789, 443] on button "Save" at bounding box center [790, 449] width 53 height 30
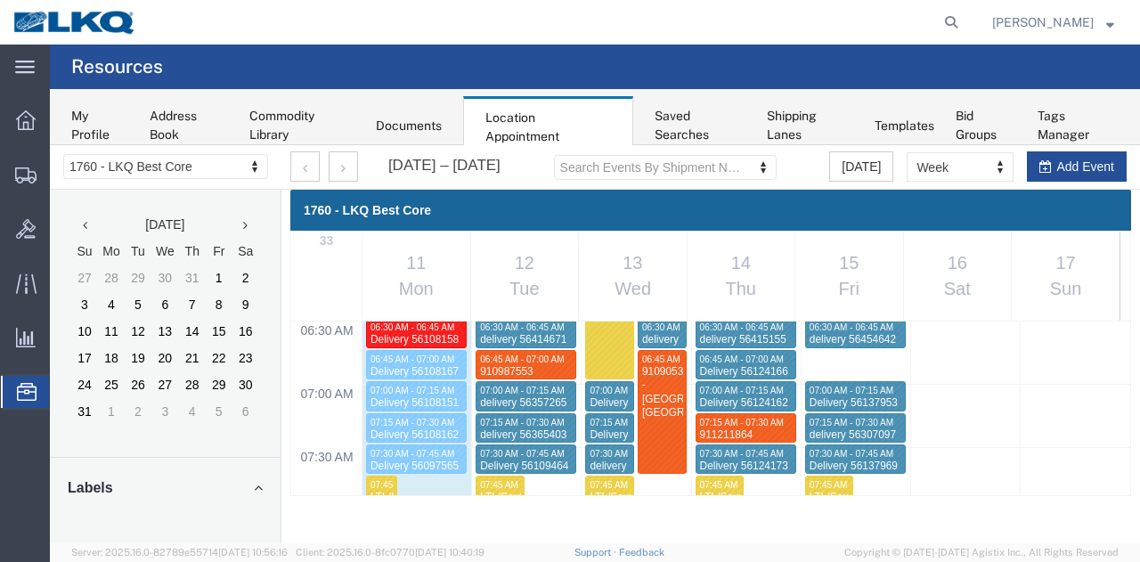
scroll to position [801, 0]
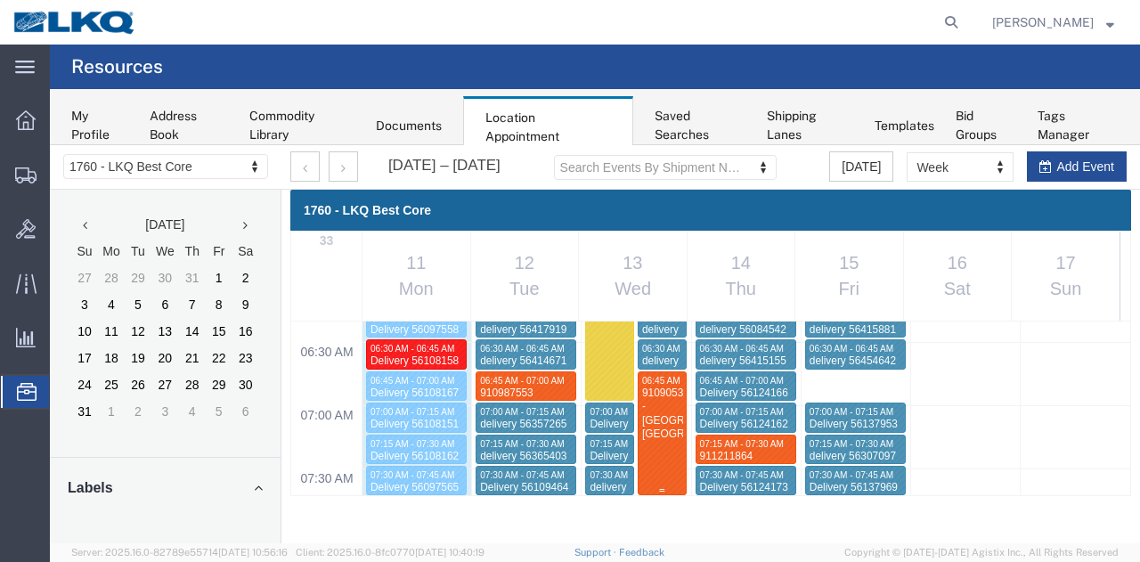
click at [650, 451] on div at bounding box center [662, 433] width 47 height 122
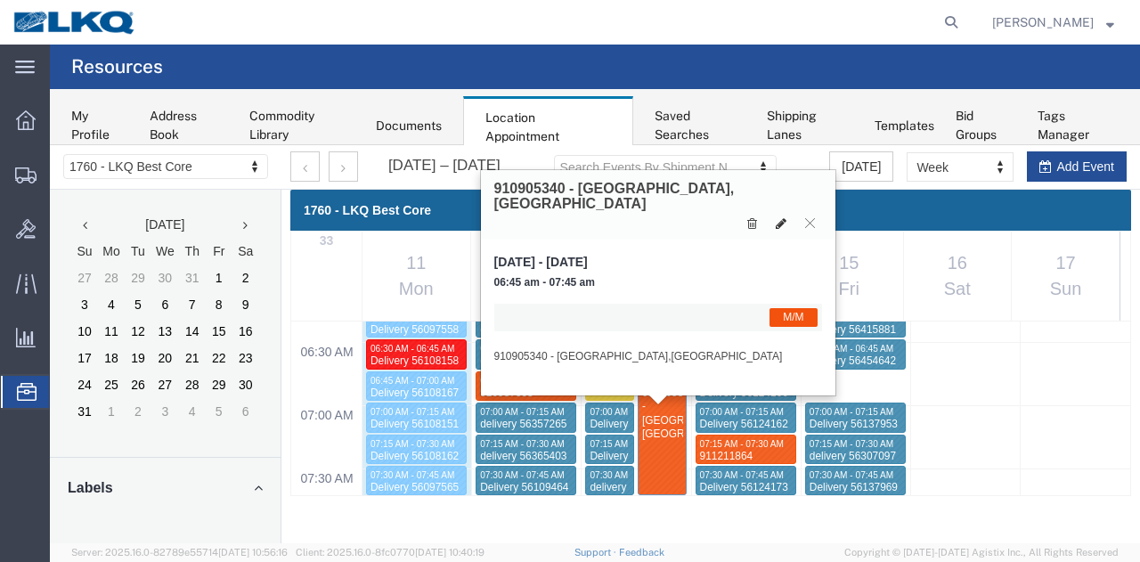
click at [779, 217] on icon at bounding box center [781, 223] width 11 height 12
select select "1"
select select "24"
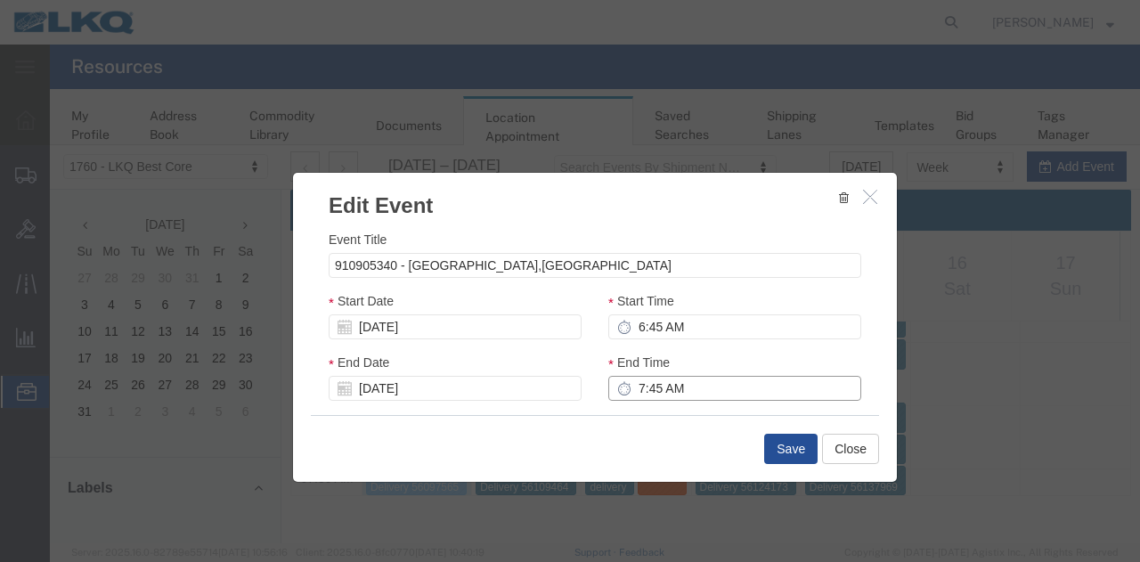
click at [714, 384] on input "7:45 AM" at bounding box center [734, 388] width 253 height 25
type input "7:00 AM"
click at [795, 442] on button "Save" at bounding box center [790, 449] width 53 height 30
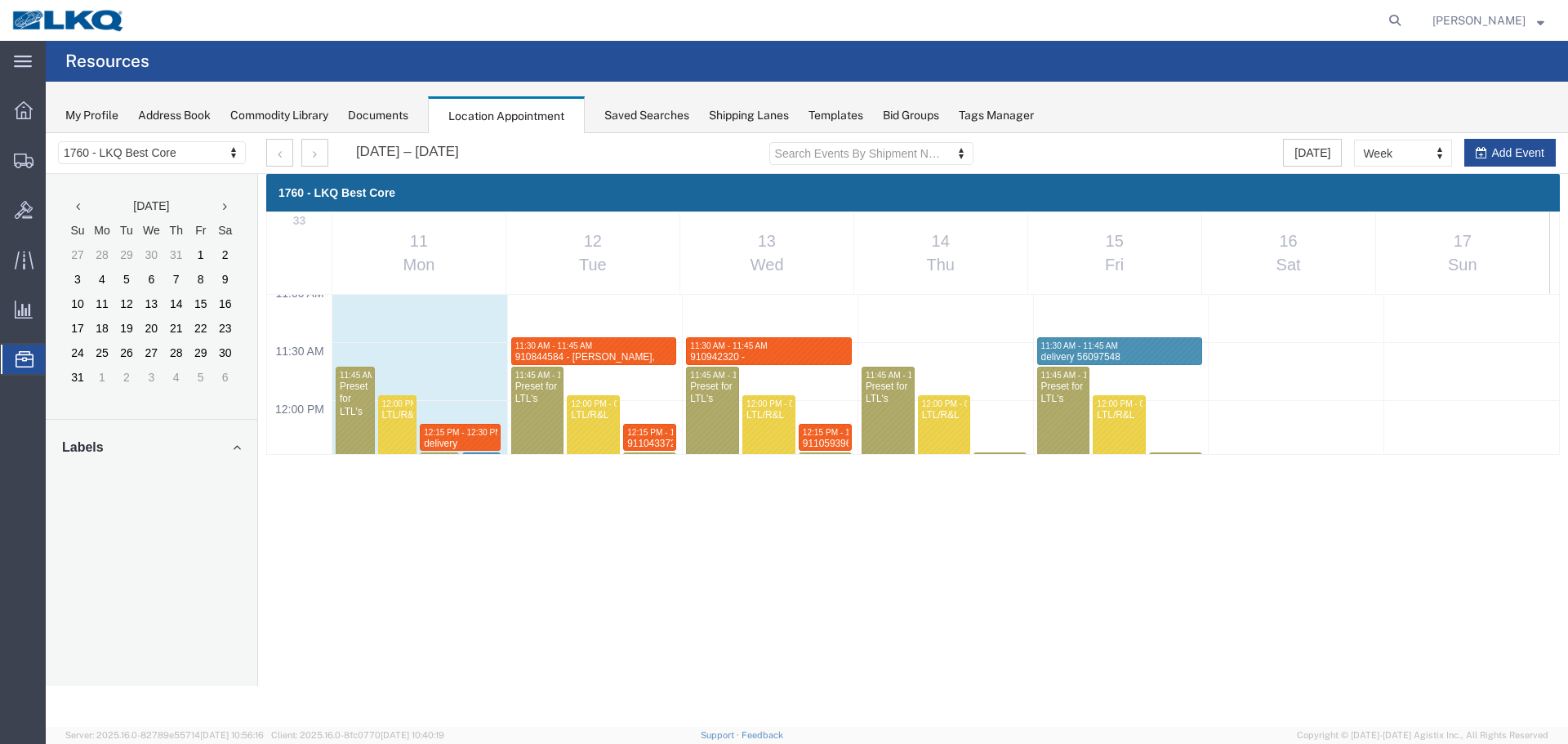
scroll to position [1286, 0]
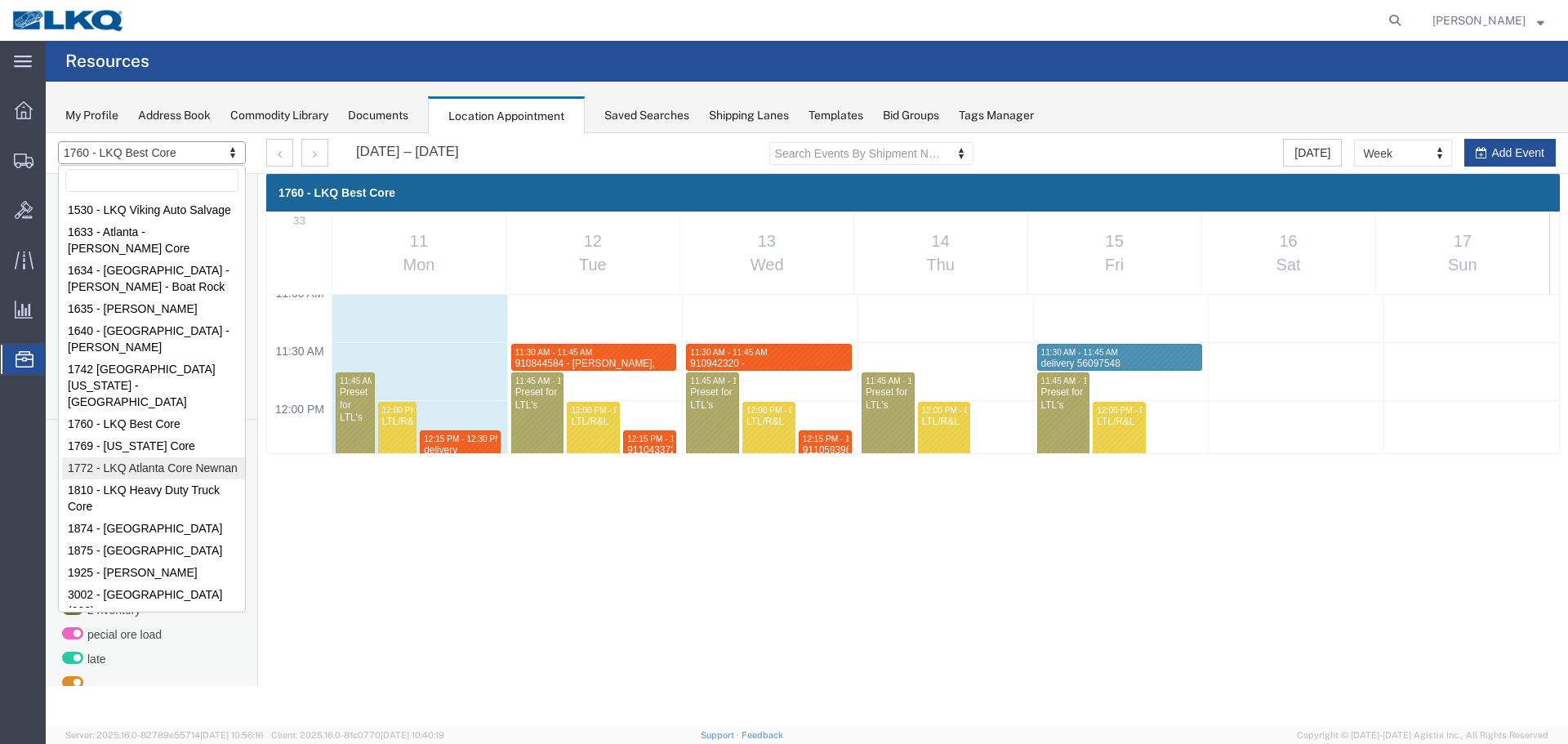
drag, startPoint x: 141, startPoint y: 423, endPoint x: 1073, endPoint y: 141, distance: 973.7
select select "30704"
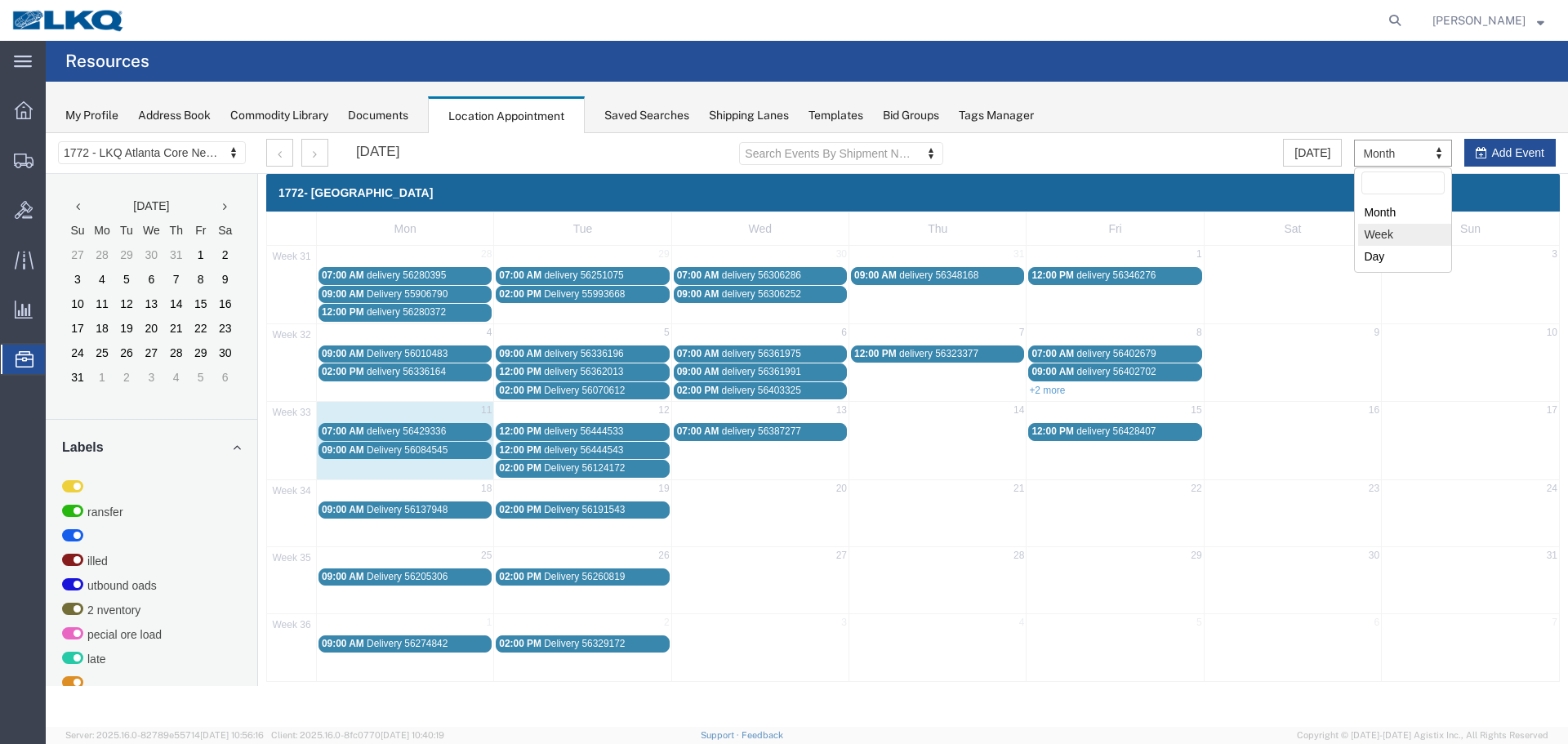
select select "agendaWeek"
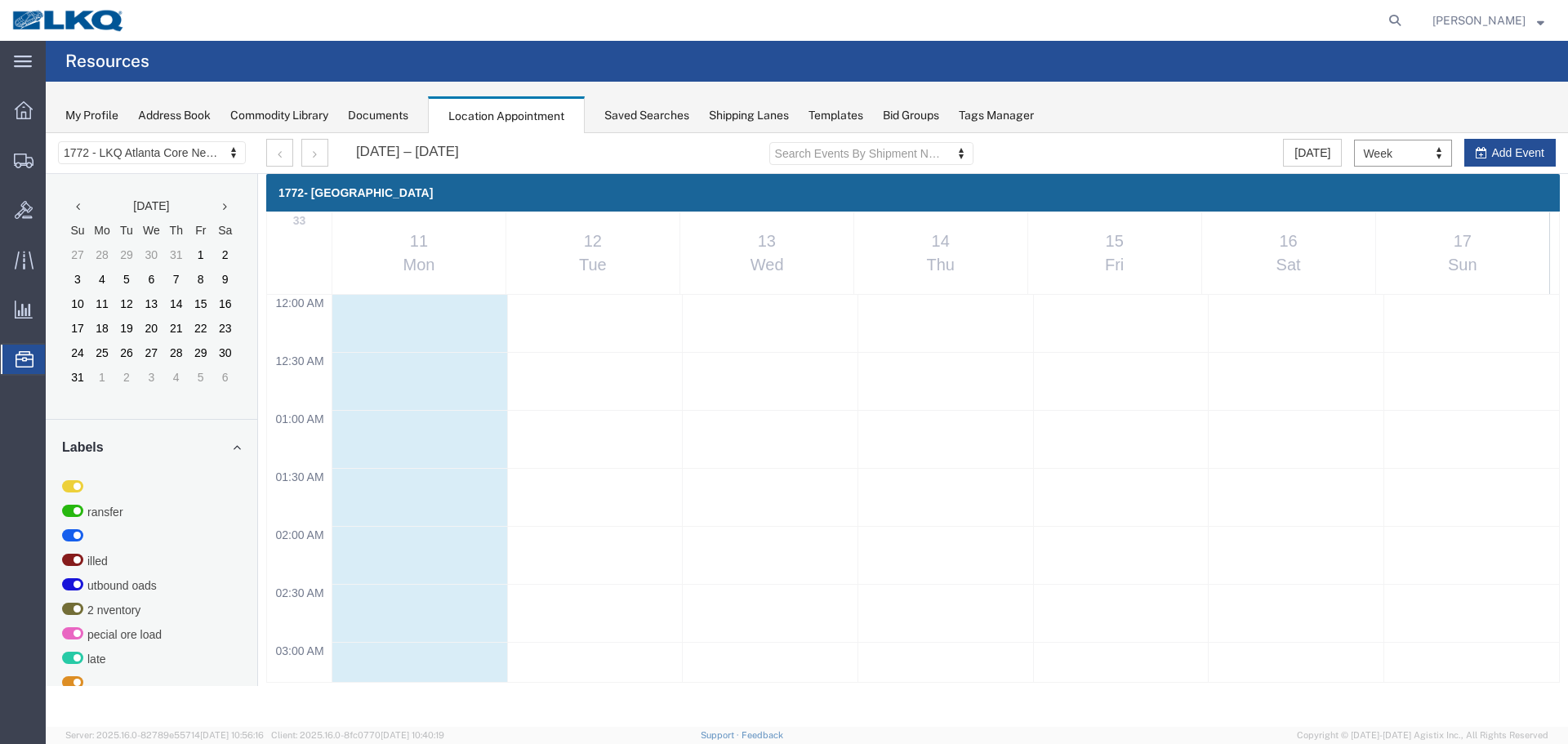
scroll to position [697, 0]
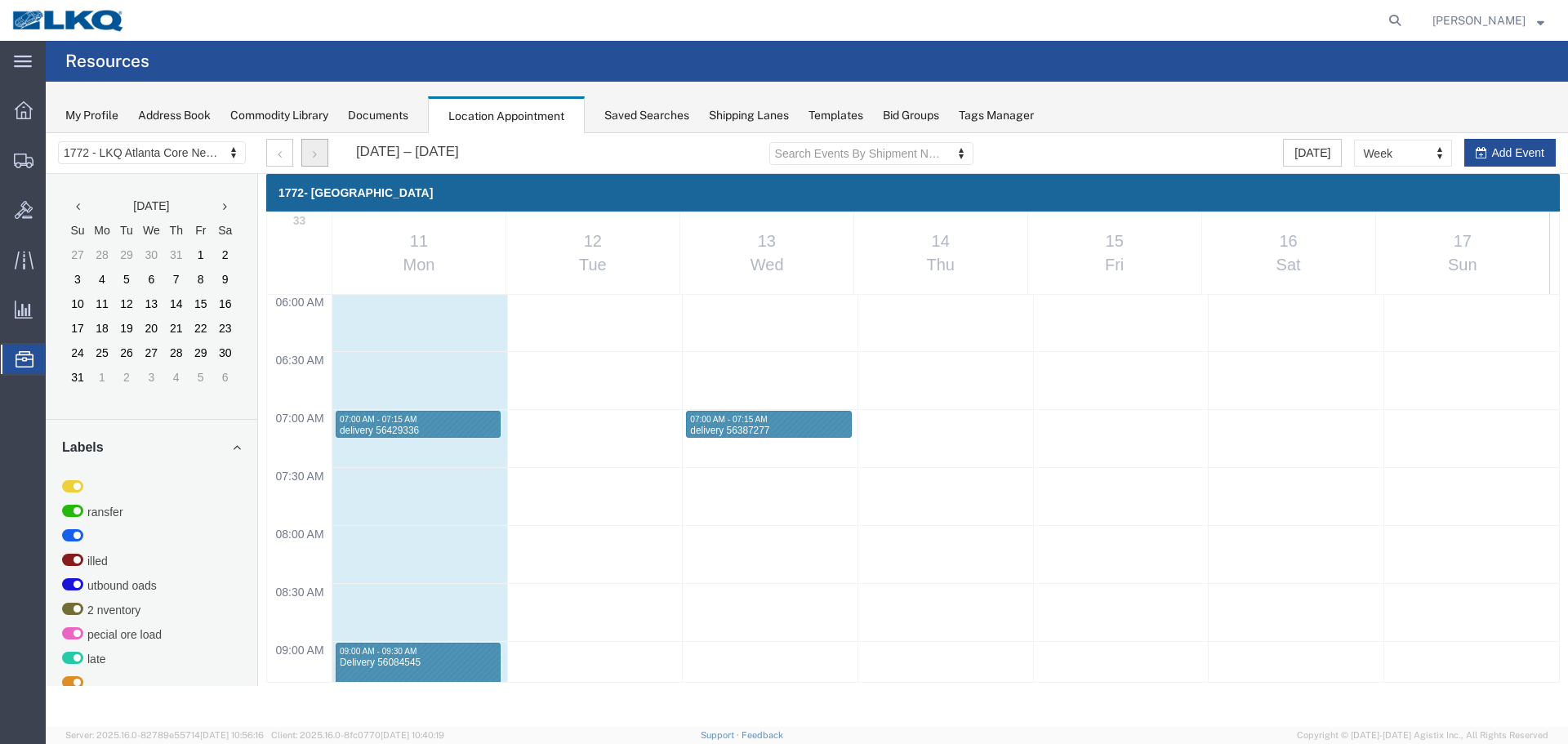
click at [309, 153] on button "button" at bounding box center [315, 152] width 27 height 28
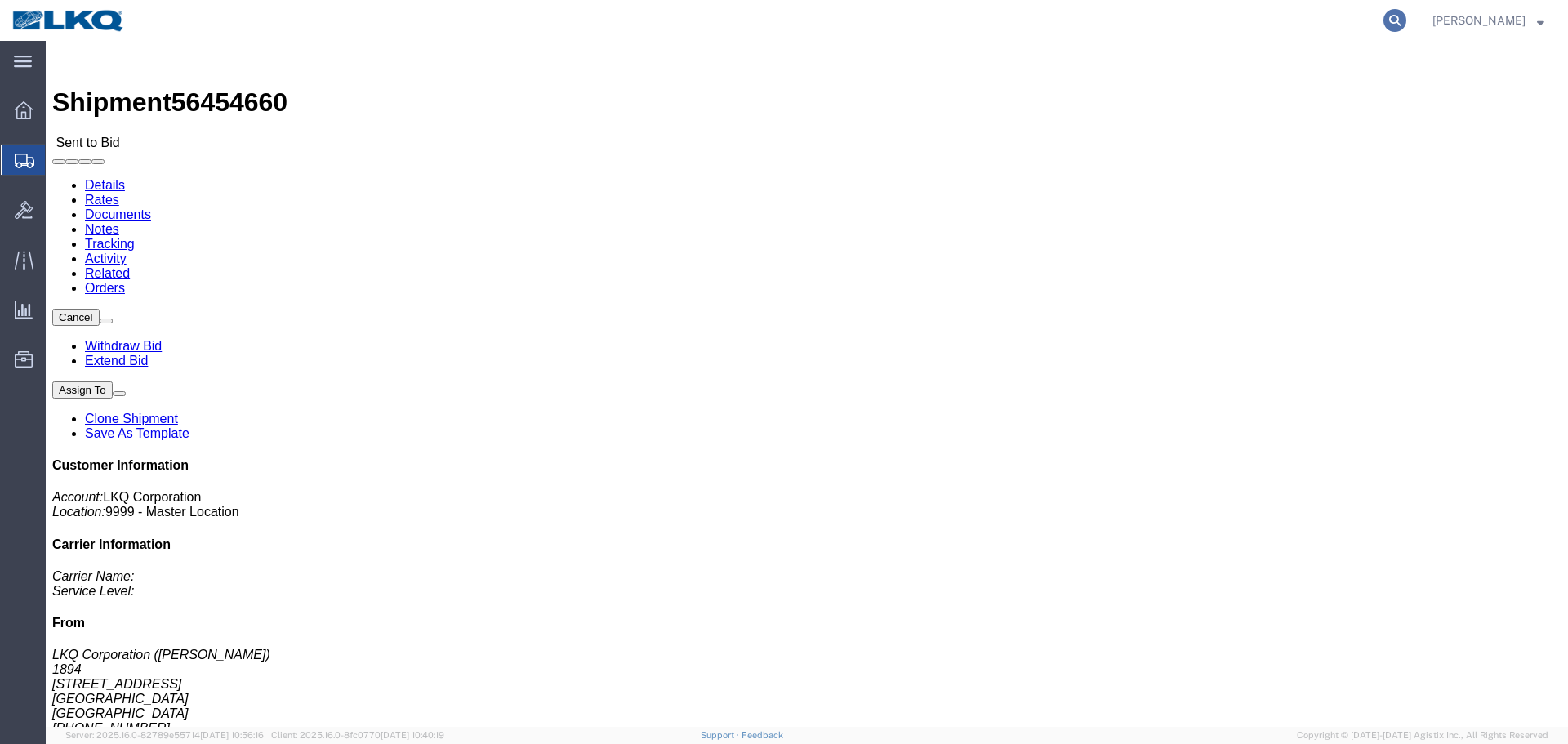
click at [1397, 18] on icon at bounding box center [1395, 20] width 23 height 23
paste input "56413513"
type input "56413513"
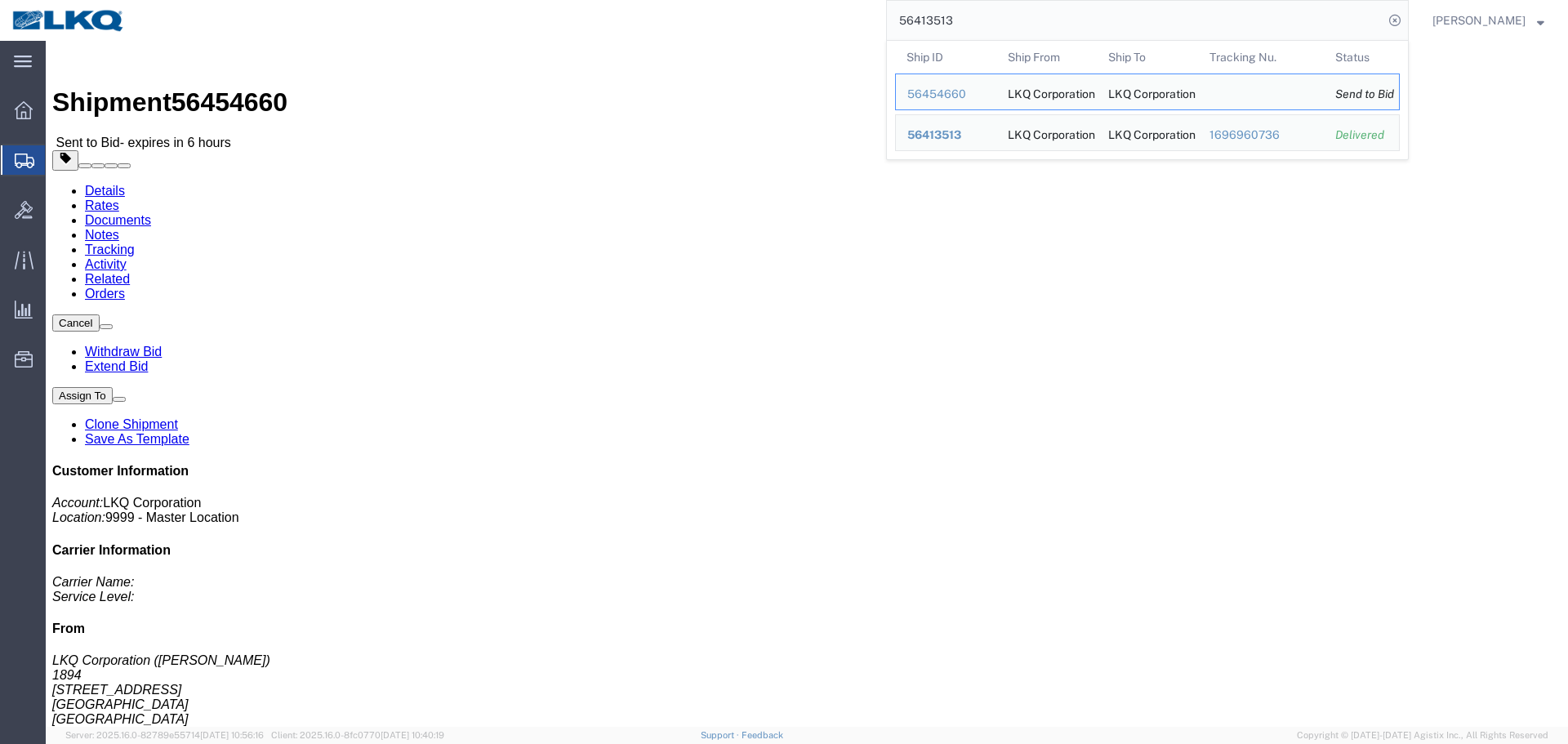
click at [958, 26] on input "56413513" at bounding box center [1134, 20] width 496 height 39
click span "56454660"
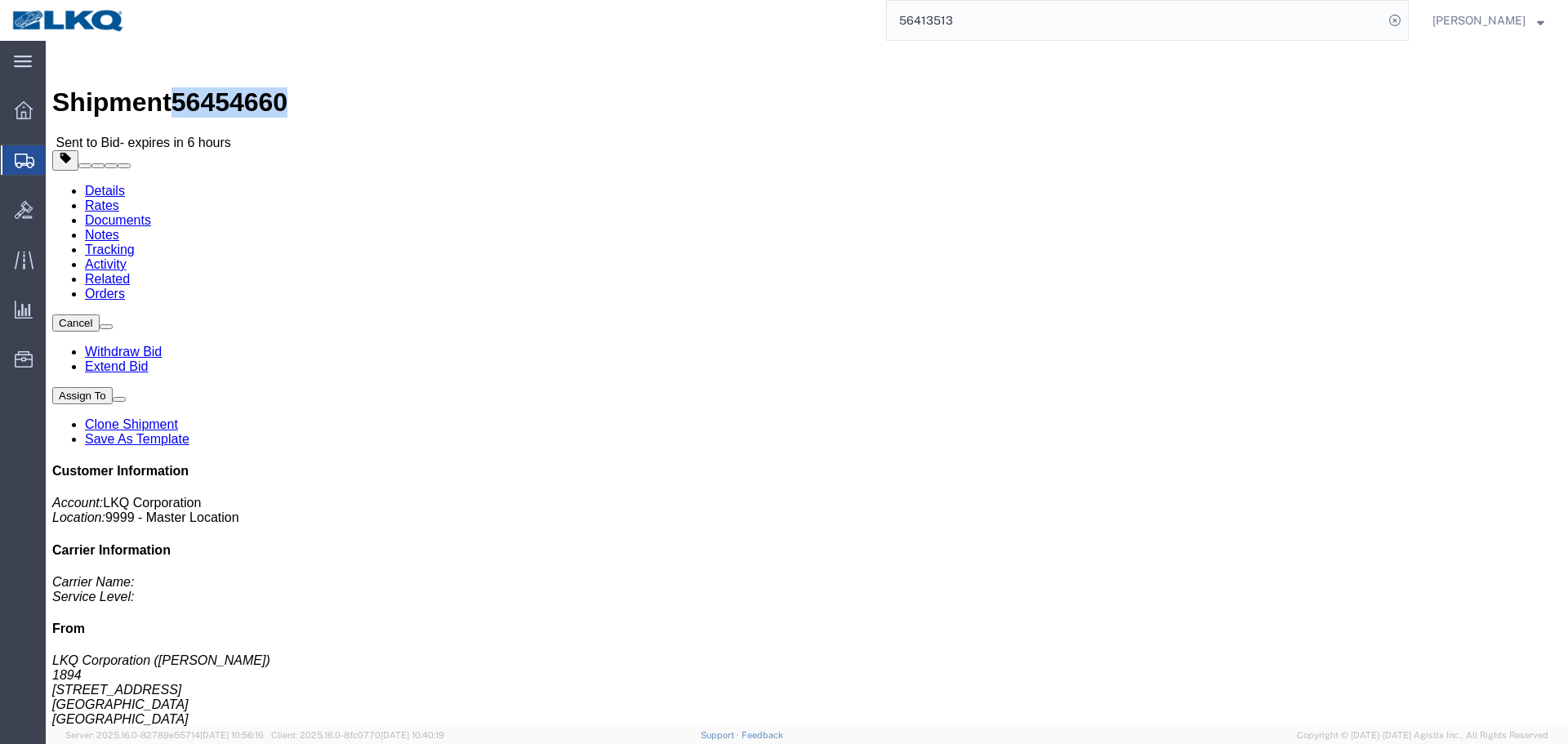
click span "56454660"
copy span "56454660"
click span "button"
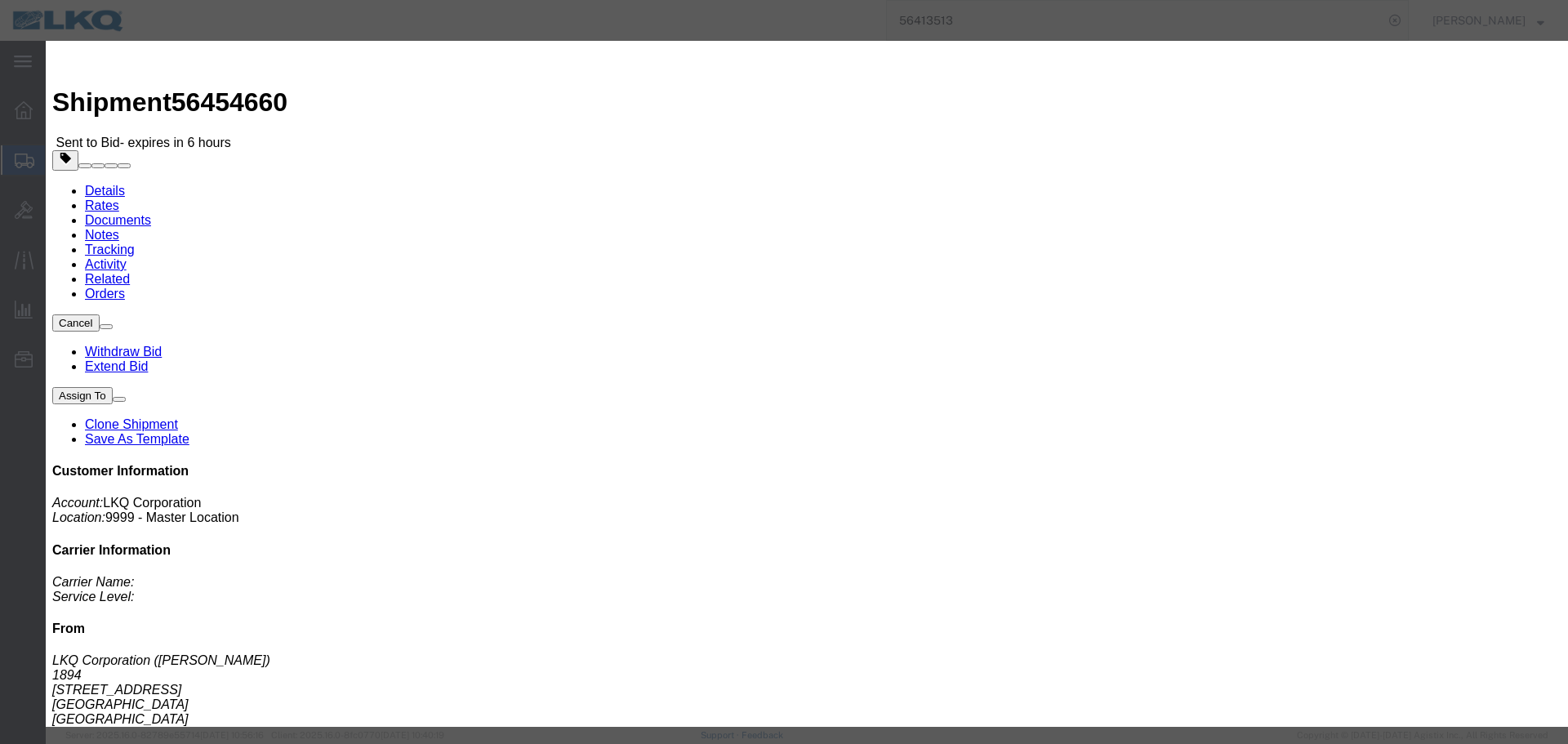
click input "56413513"
paste input "54660"
type input "56454660"
click button "Save"
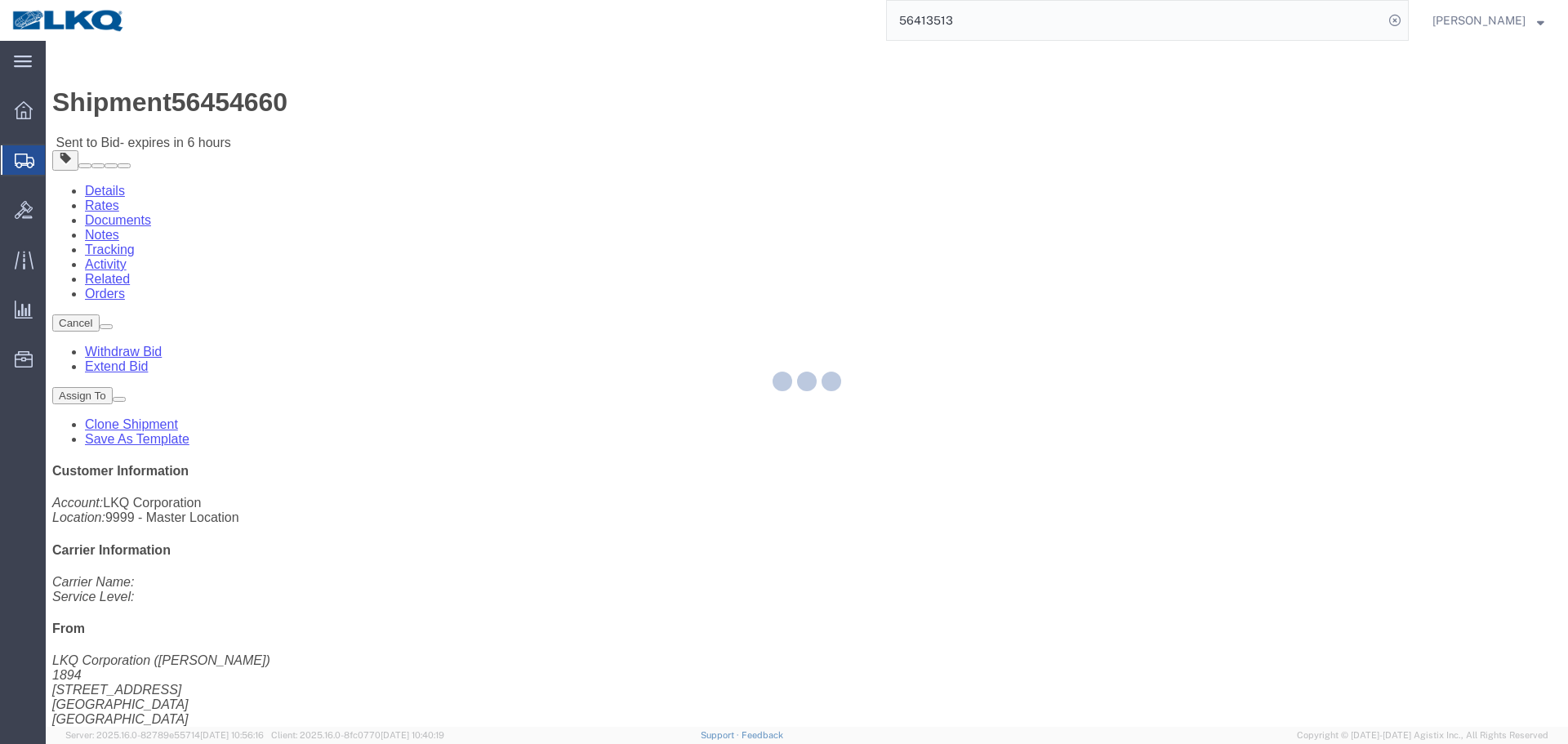
click at [1013, 15] on input "56413513" at bounding box center [1134, 20] width 496 height 39
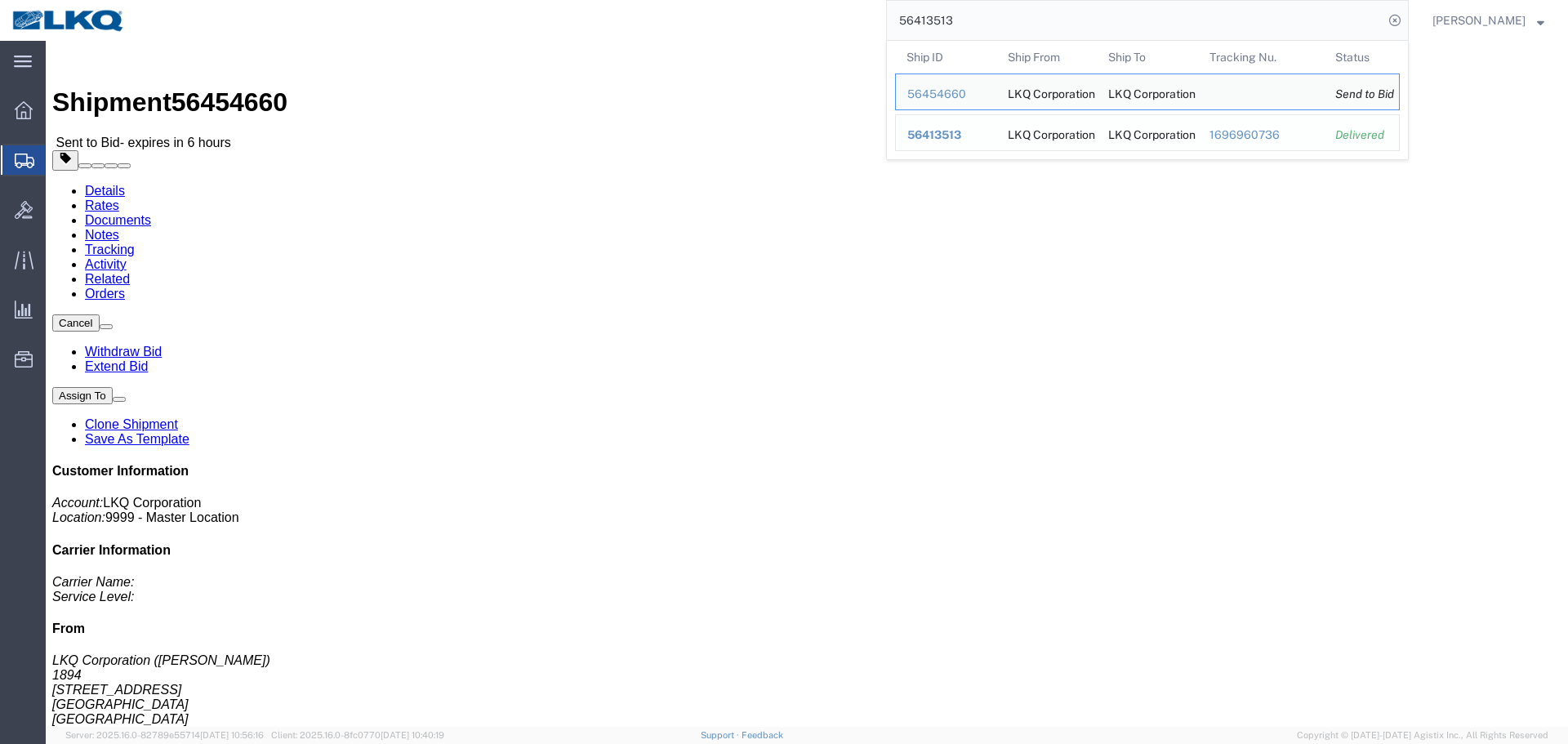
click at [932, 132] on span "56413513" at bounding box center [933, 135] width 54 height 13
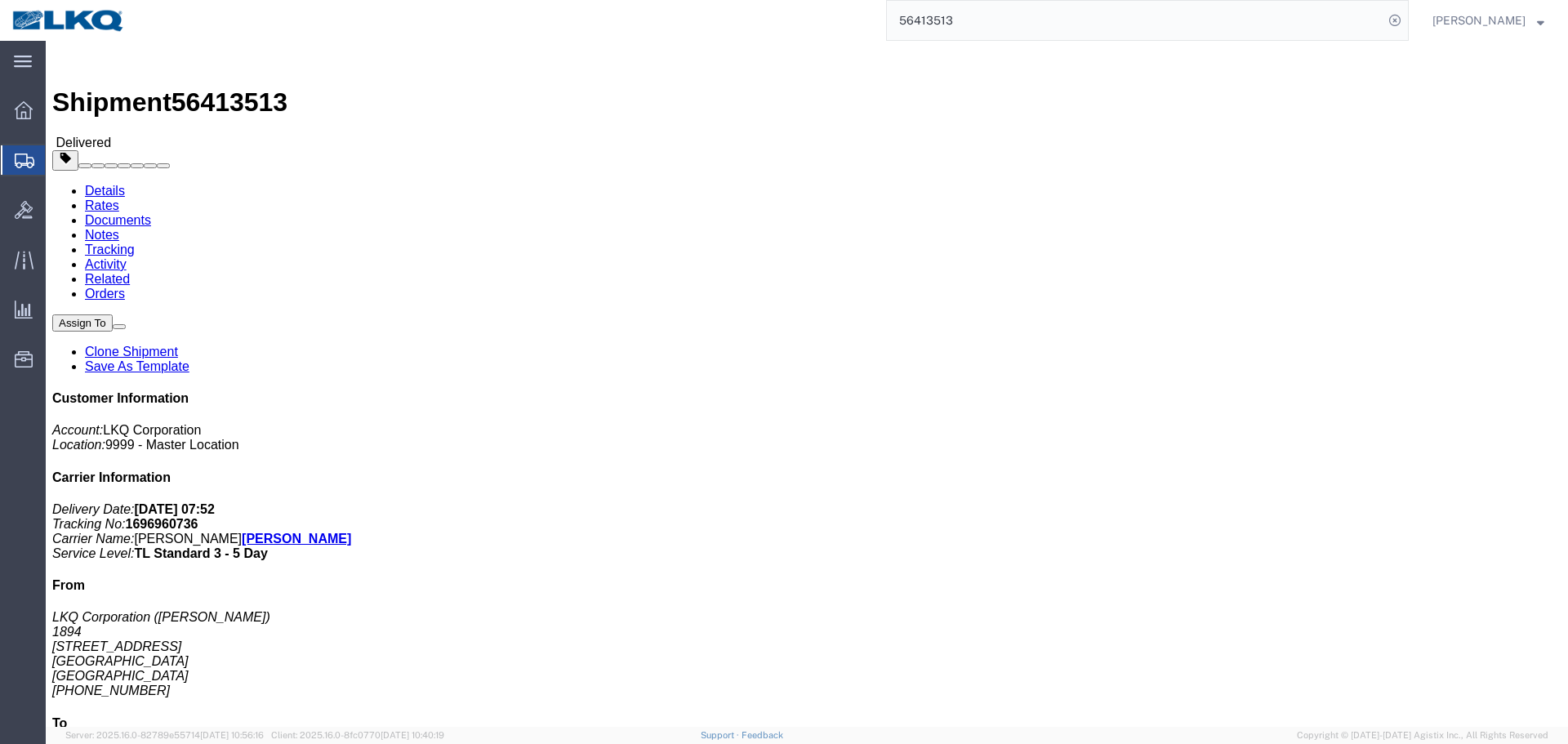
click link "Rates"
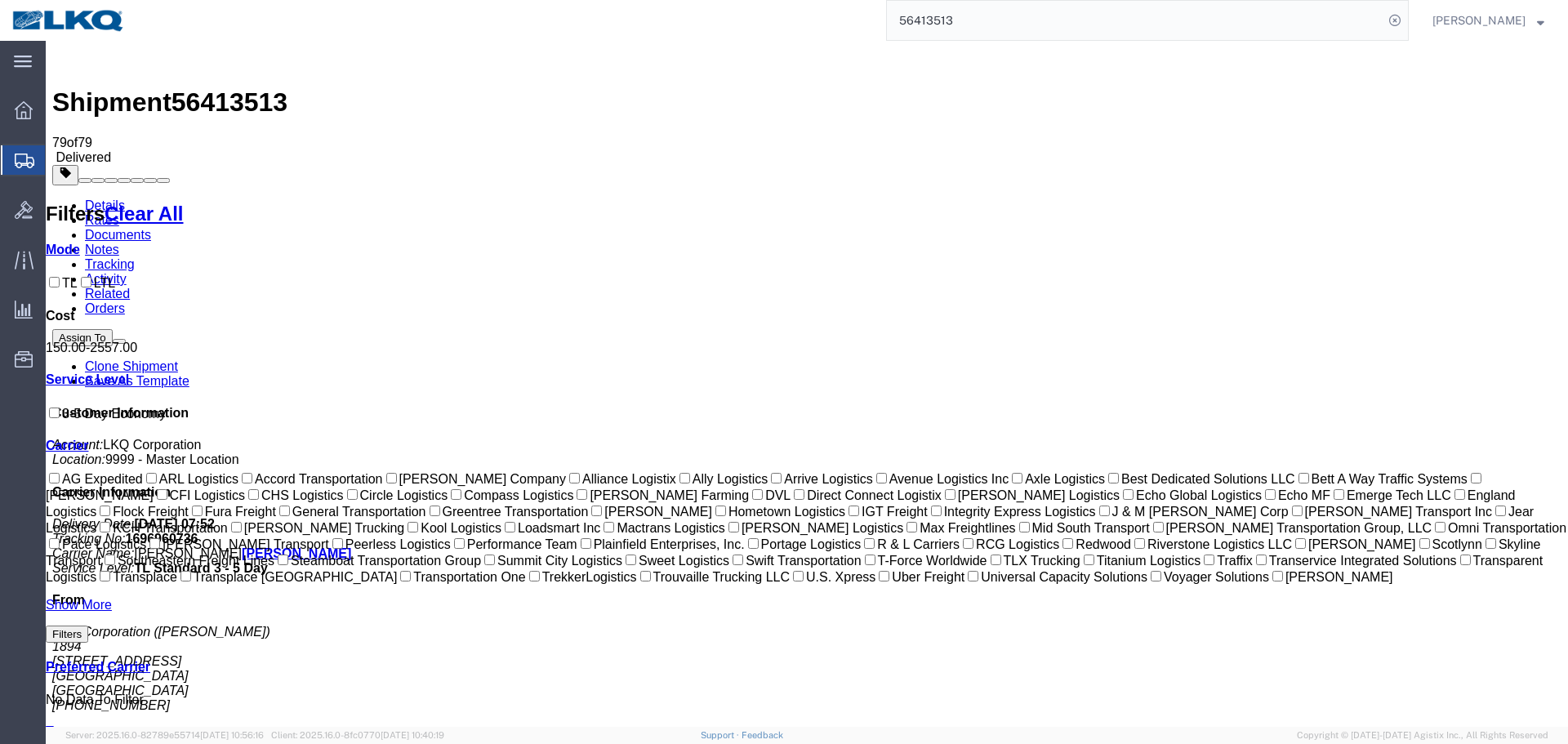
click at [102, 198] on link "Details" at bounding box center [105, 205] width 40 height 14
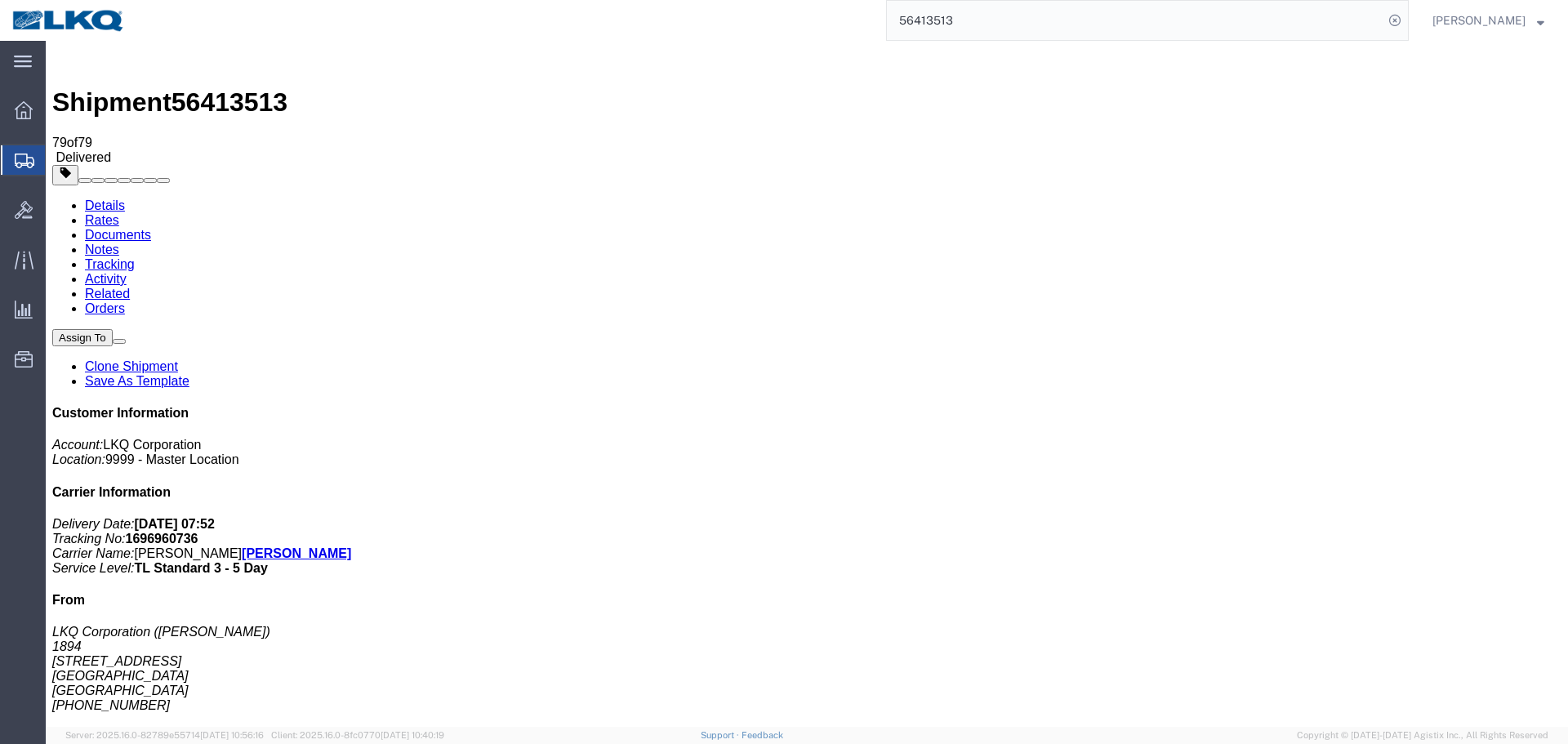
click address "LKQ Corporation ([PERSON_NAME]) [STREET_ADDRESS] [PHONE_NUMBER]"
copy address "30265"
click address "LKQ Corporation (Receiver) 1530 [STREET_ADDRESS] [PHONE_NUMBER]"
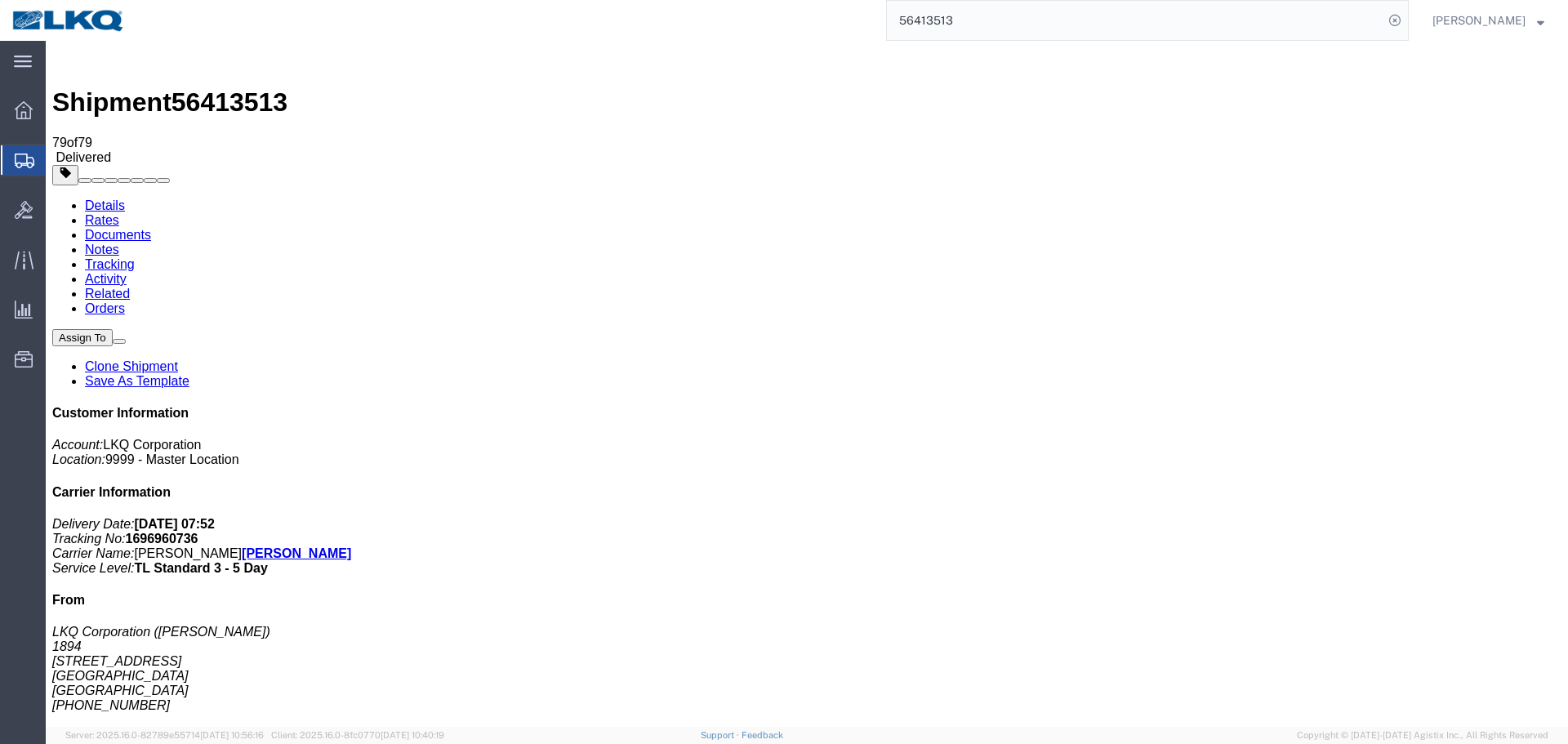
copy address "55057"
